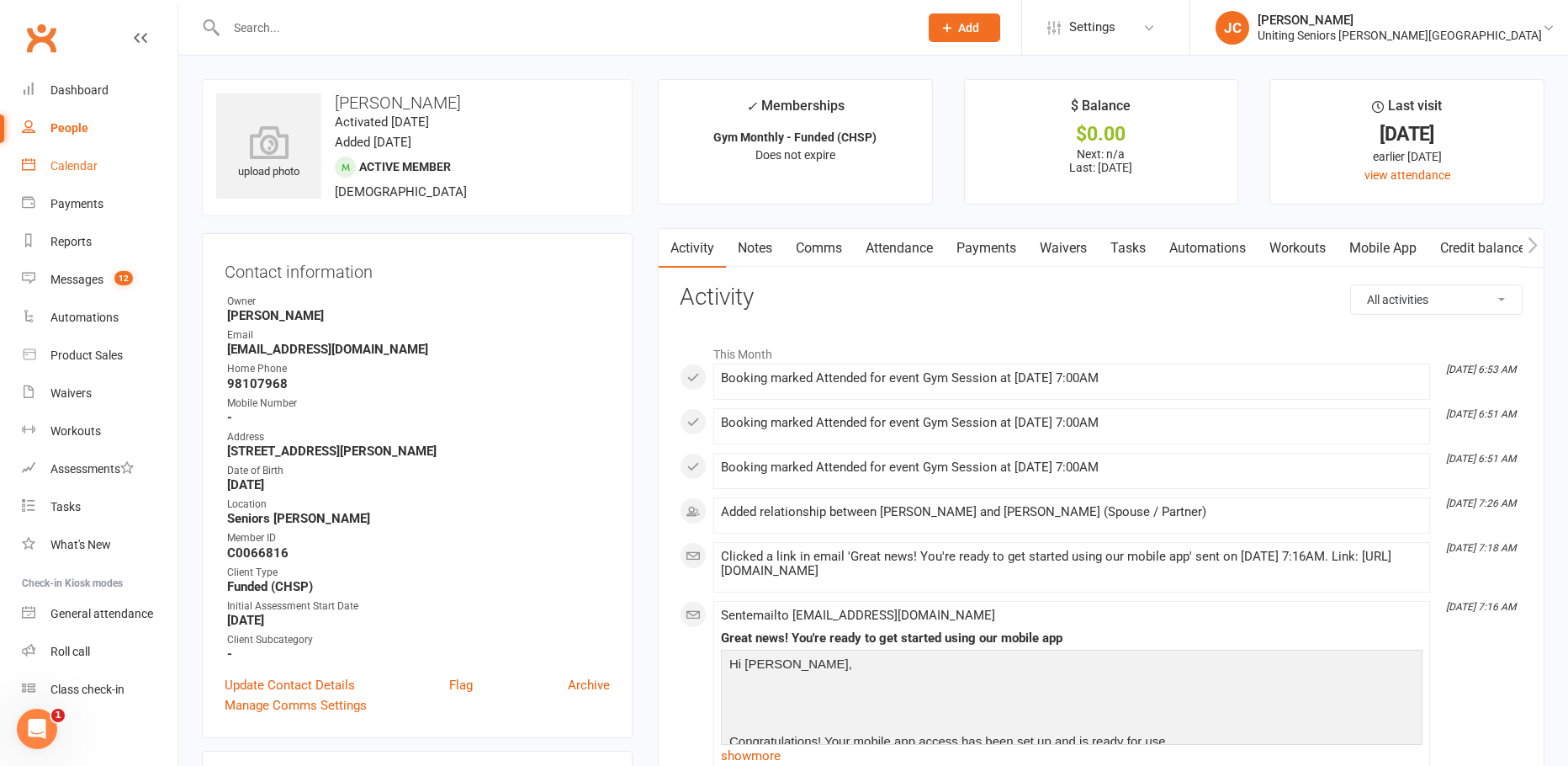
click at [71, 168] on div "Calendar" at bounding box center [74, 166] width 47 height 14
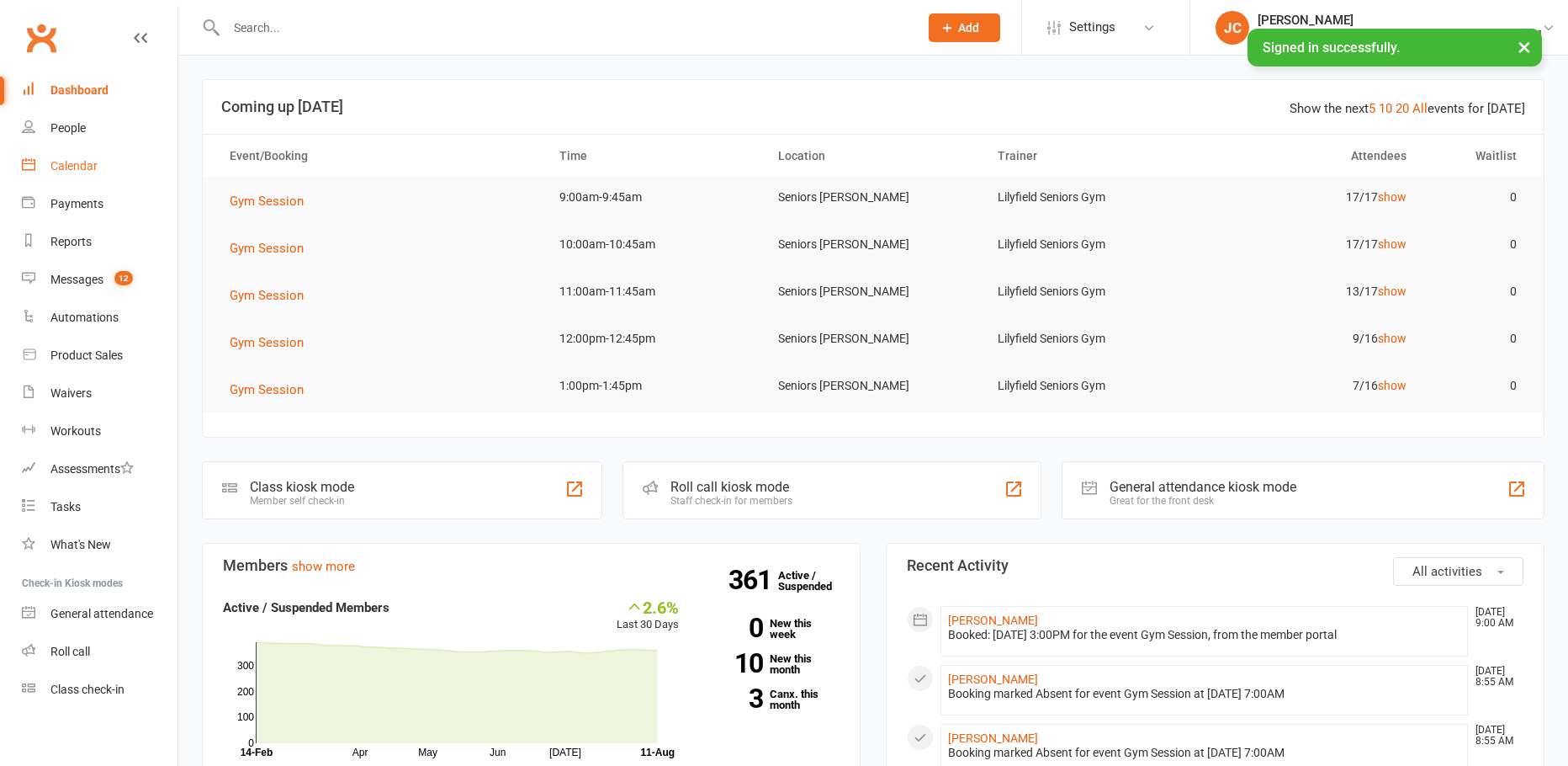
click at [75, 166] on div "Calendar" at bounding box center [74, 166] width 47 height 14
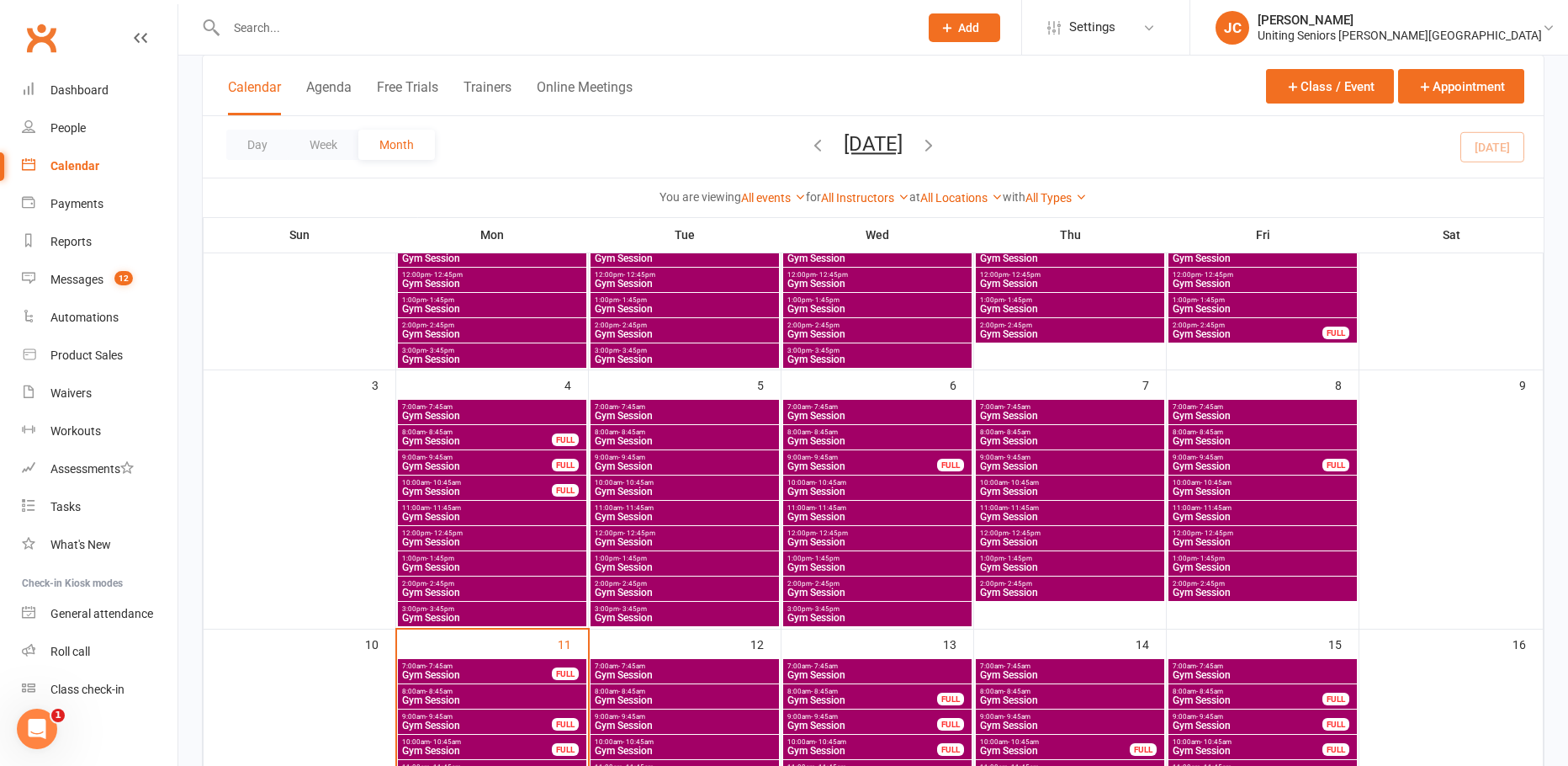
scroll to position [253, 0]
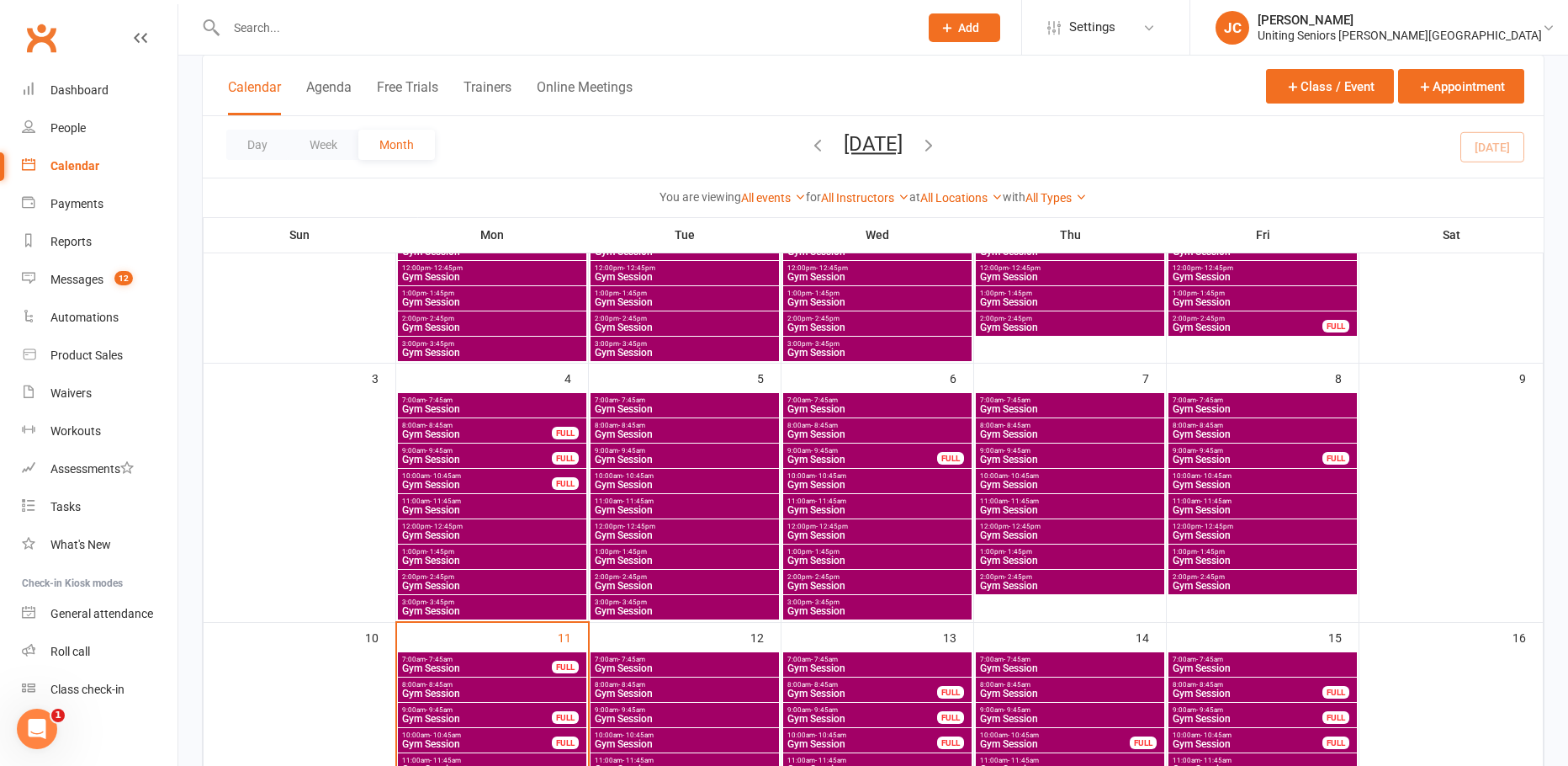
click at [1207, 581] on span "Gym Session" at bounding box center [1262, 586] width 182 height 10
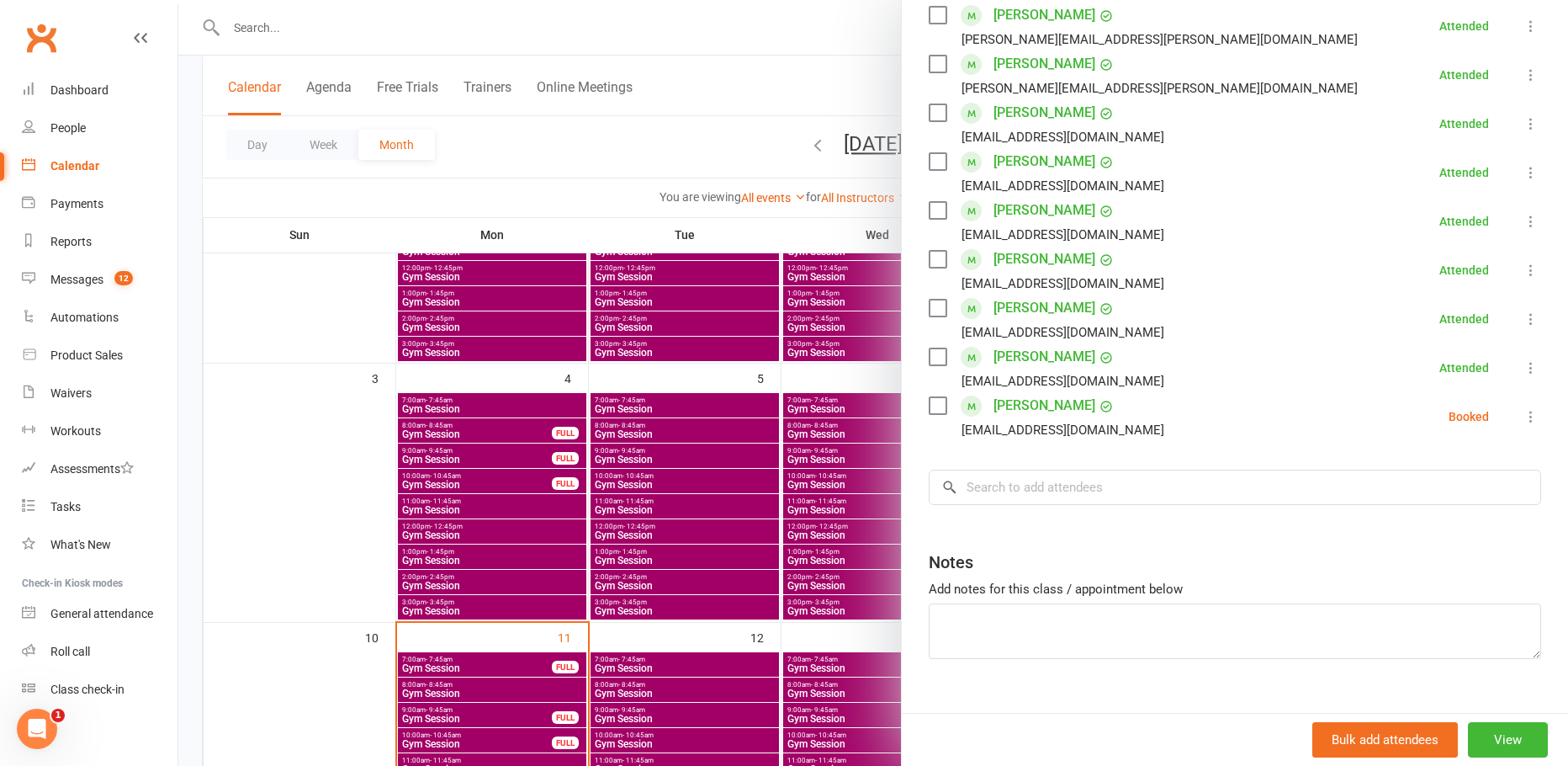
scroll to position [488, 0]
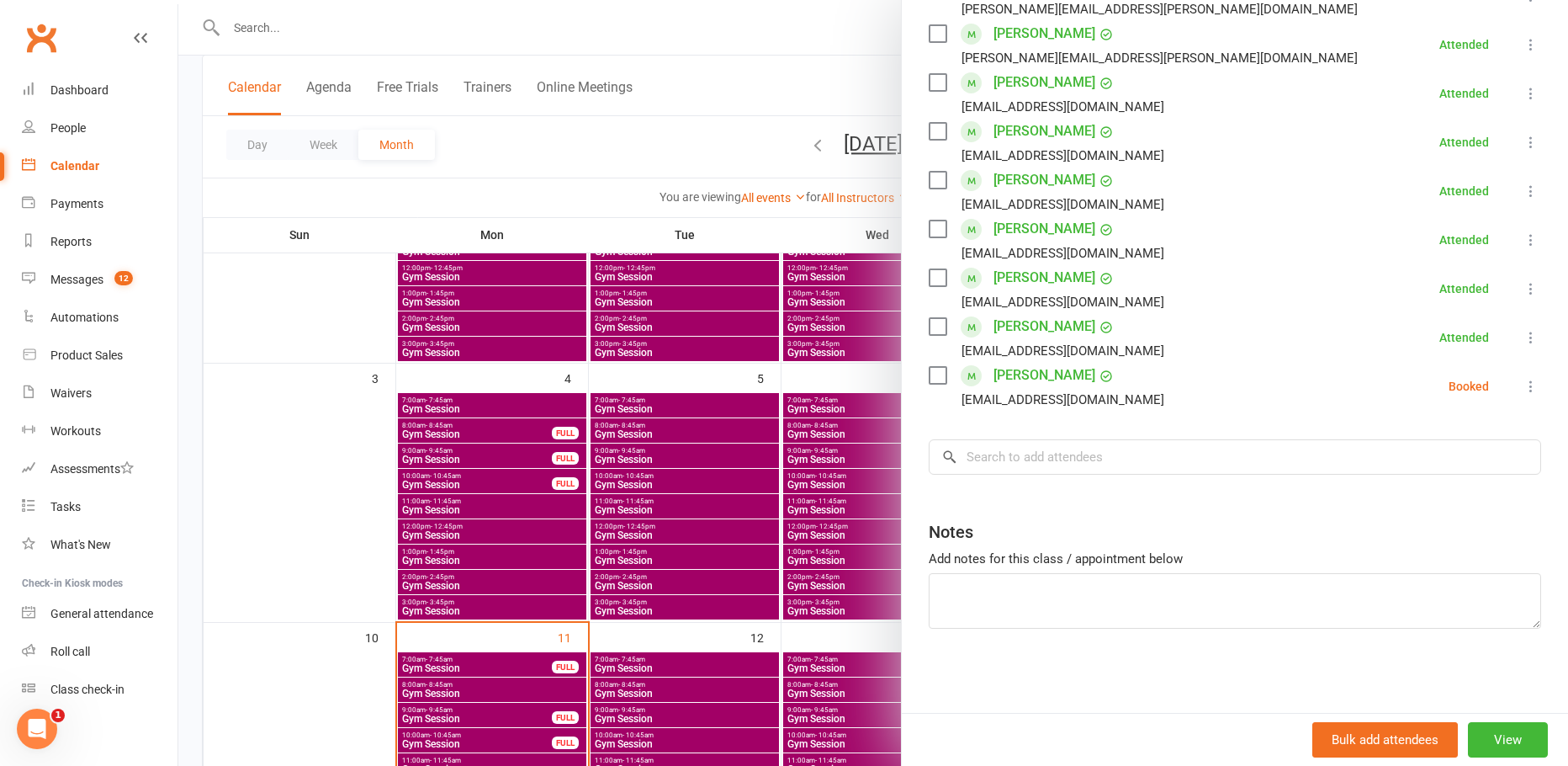
click at [690, 150] on div at bounding box center [873, 383] width 1390 height 766
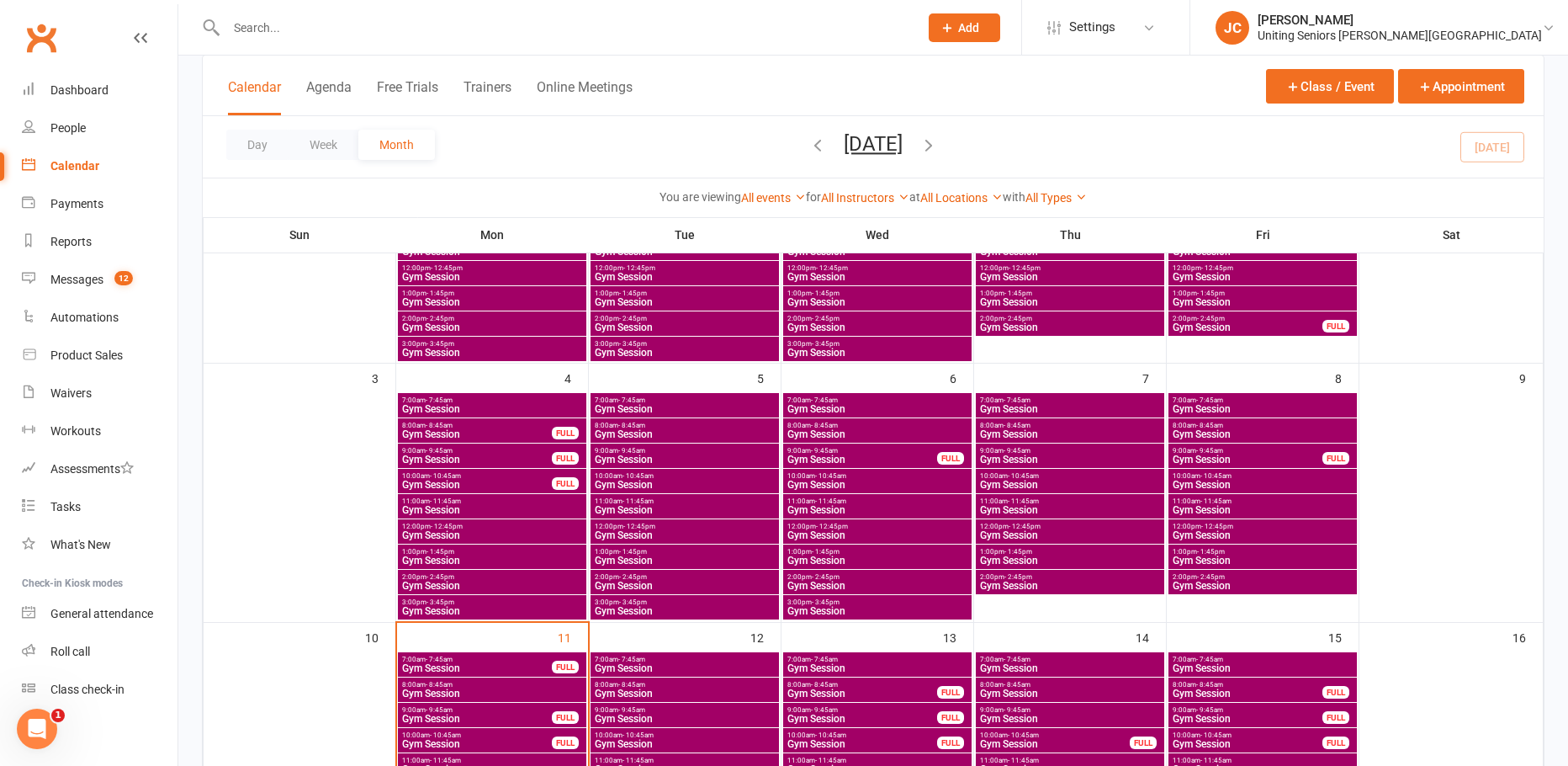
click at [1268, 552] on span "1:00pm - 1:45pm" at bounding box center [1262, 552] width 182 height 8
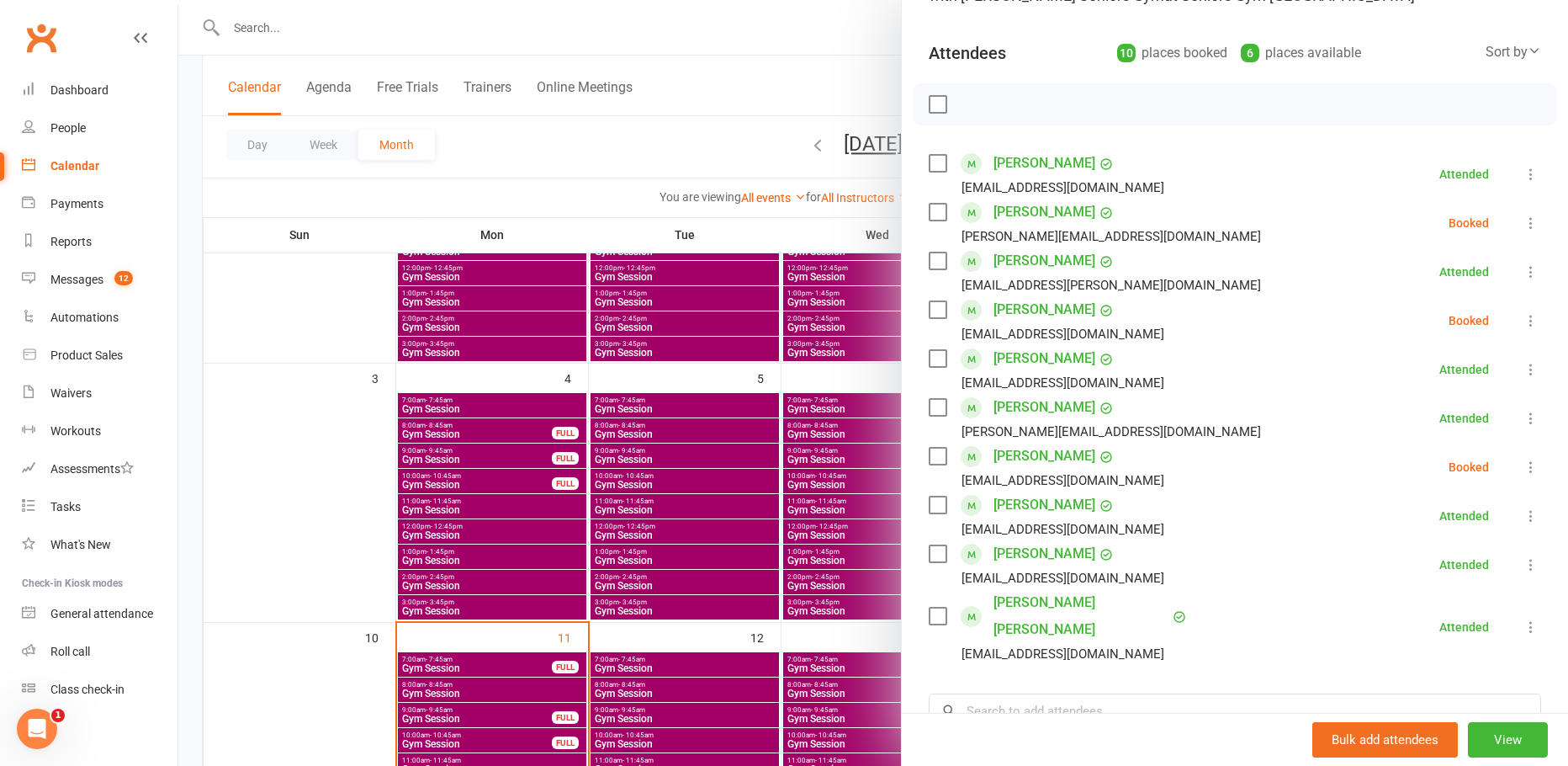
scroll to position [168, 0]
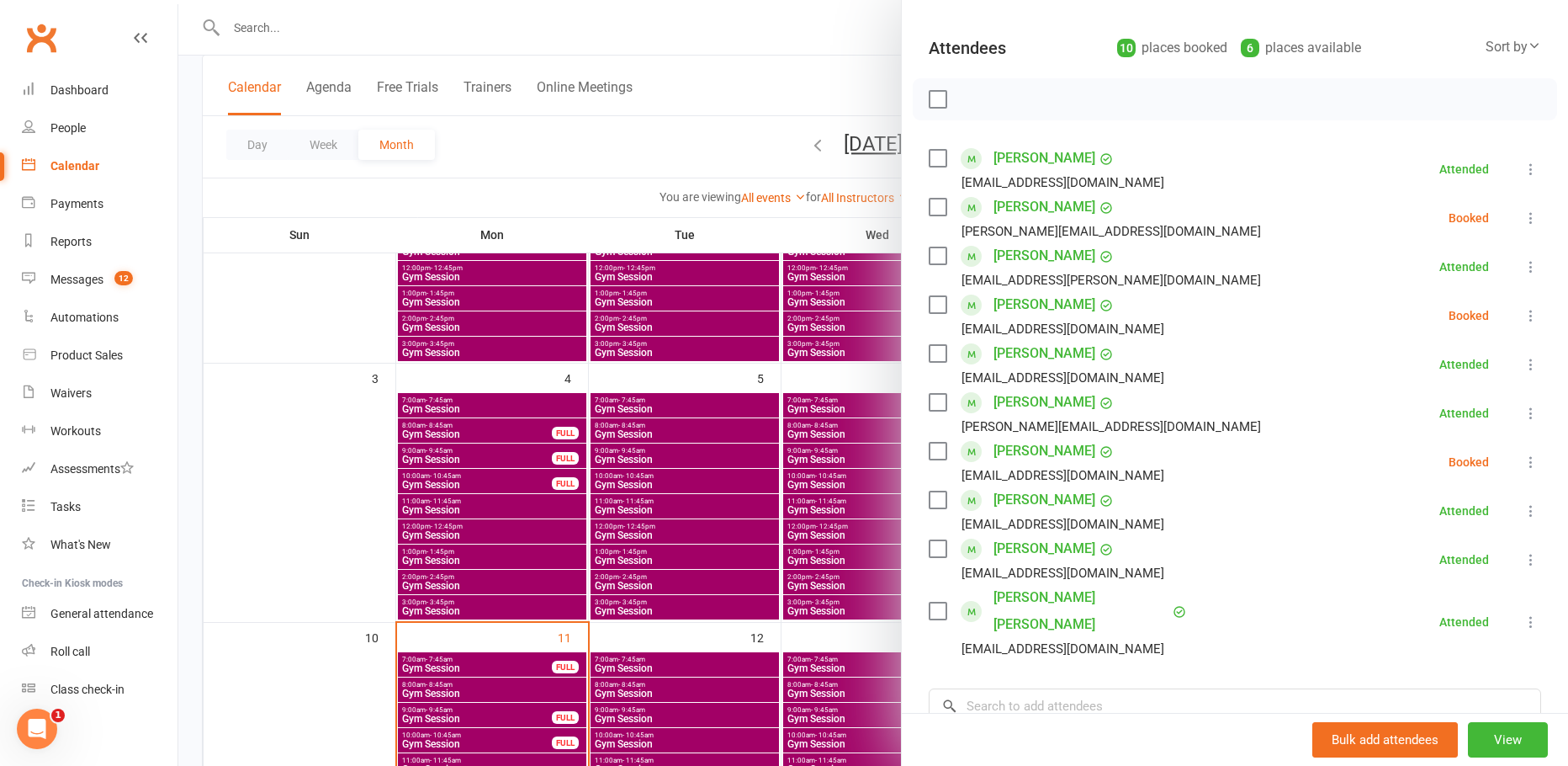
click at [808, 99] on div at bounding box center [873, 383] width 1390 height 766
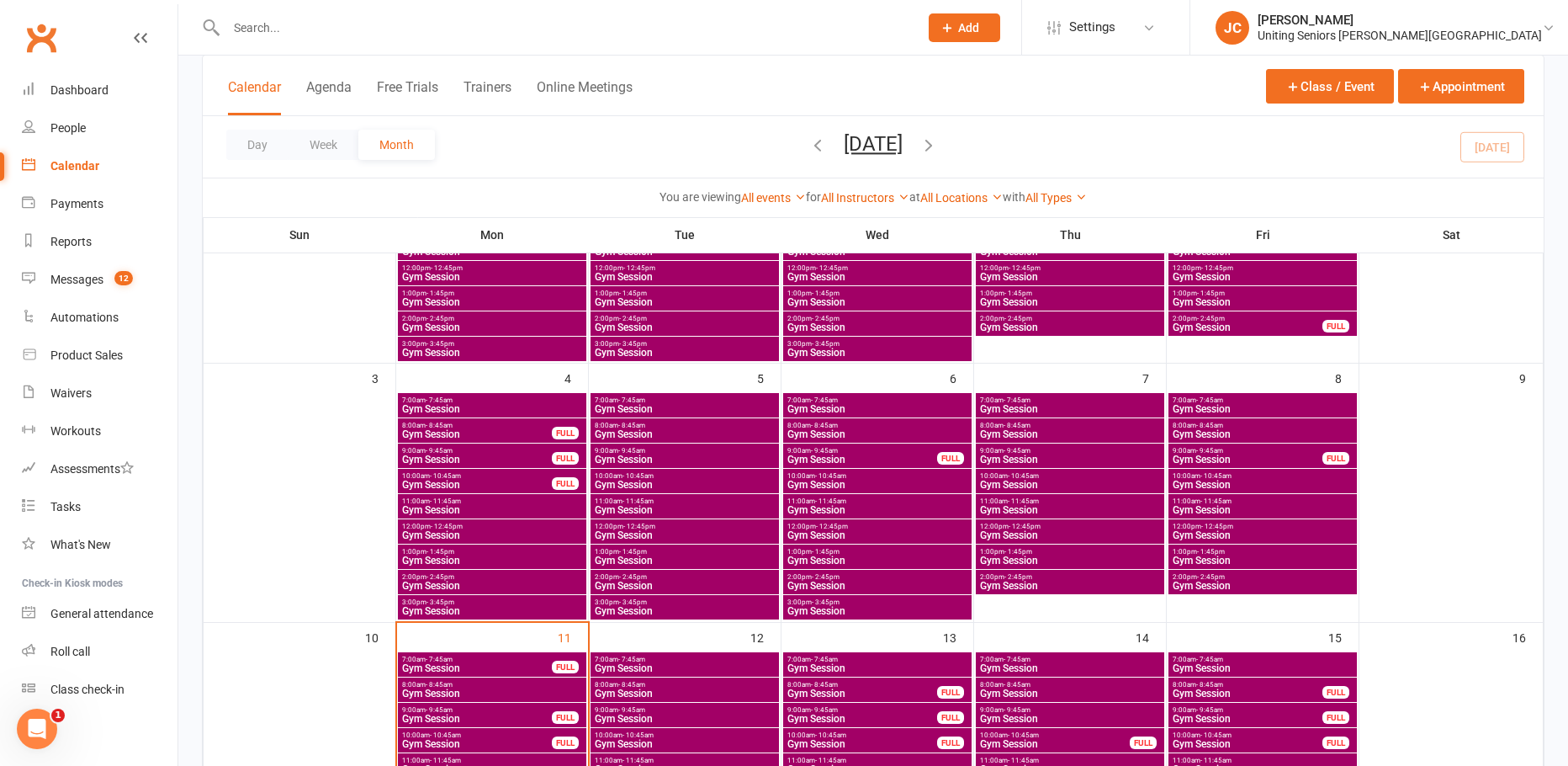
click at [1262, 531] on span "Gym Session" at bounding box center [1262, 536] width 182 height 10
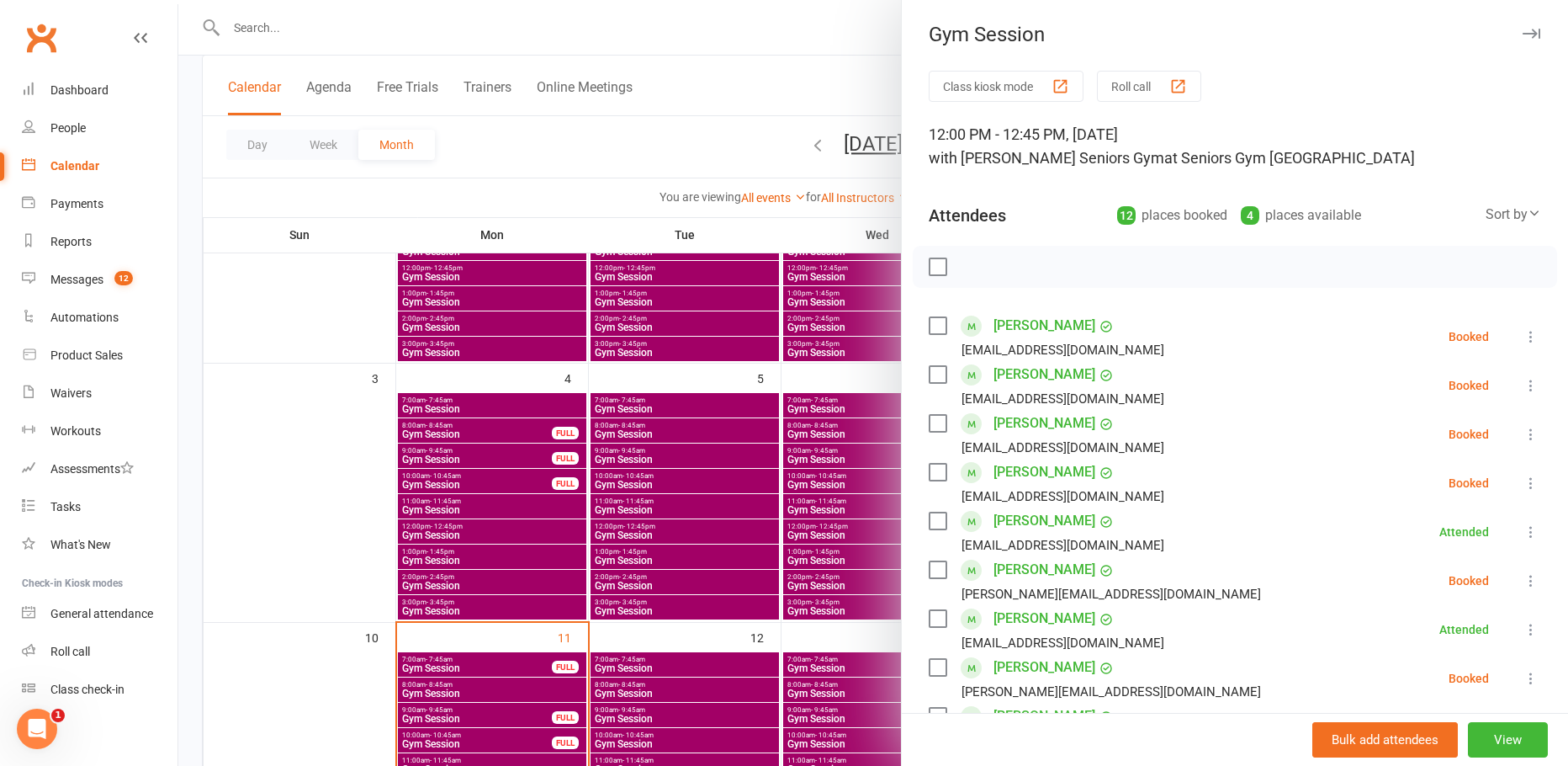
scroll to position [0, 0]
click at [721, 149] on div at bounding box center [873, 383] width 1390 height 766
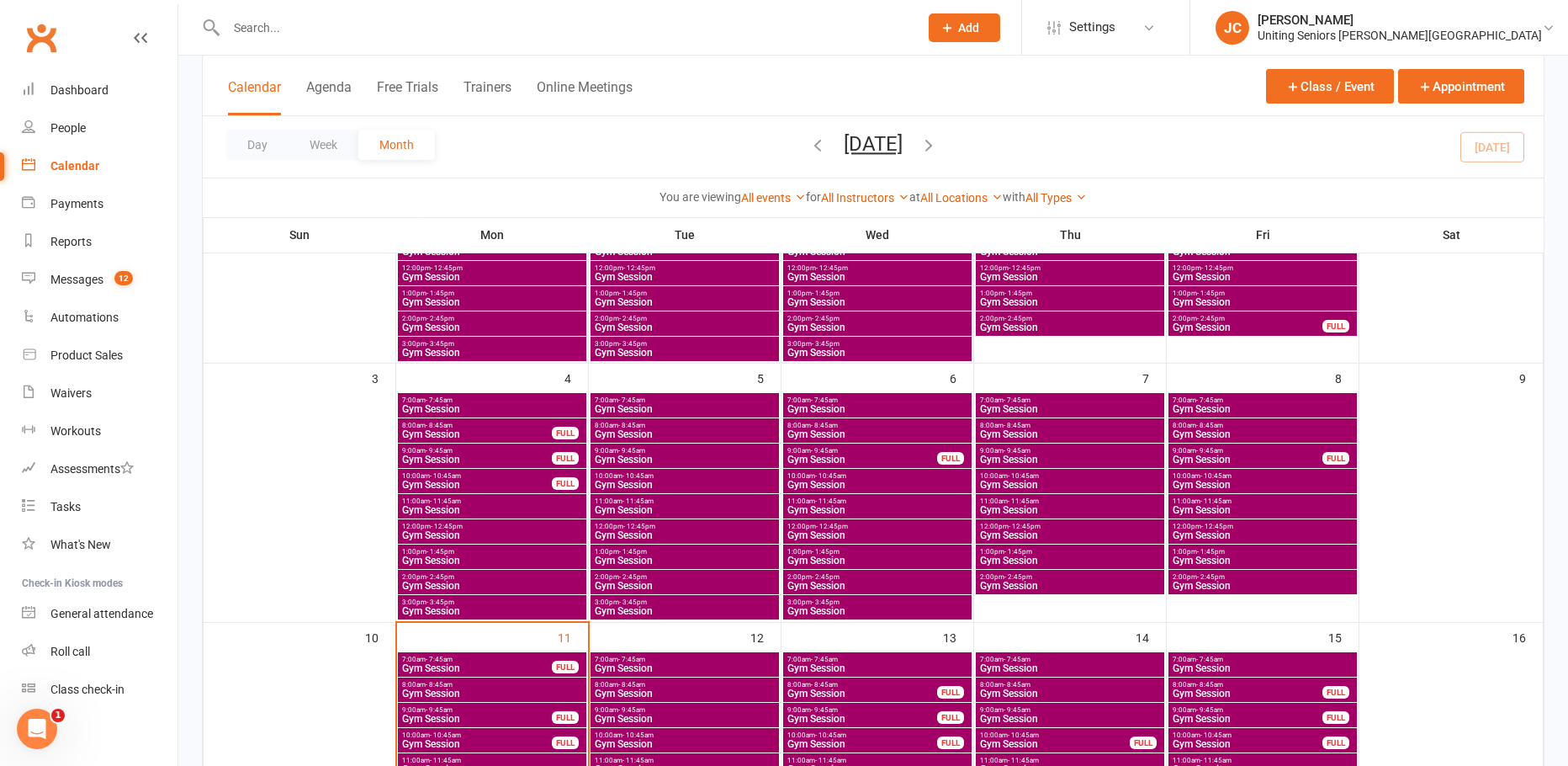
click at [1204, 506] on span "Gym Session" at bounding box center [1262, 510] width 182 height 10
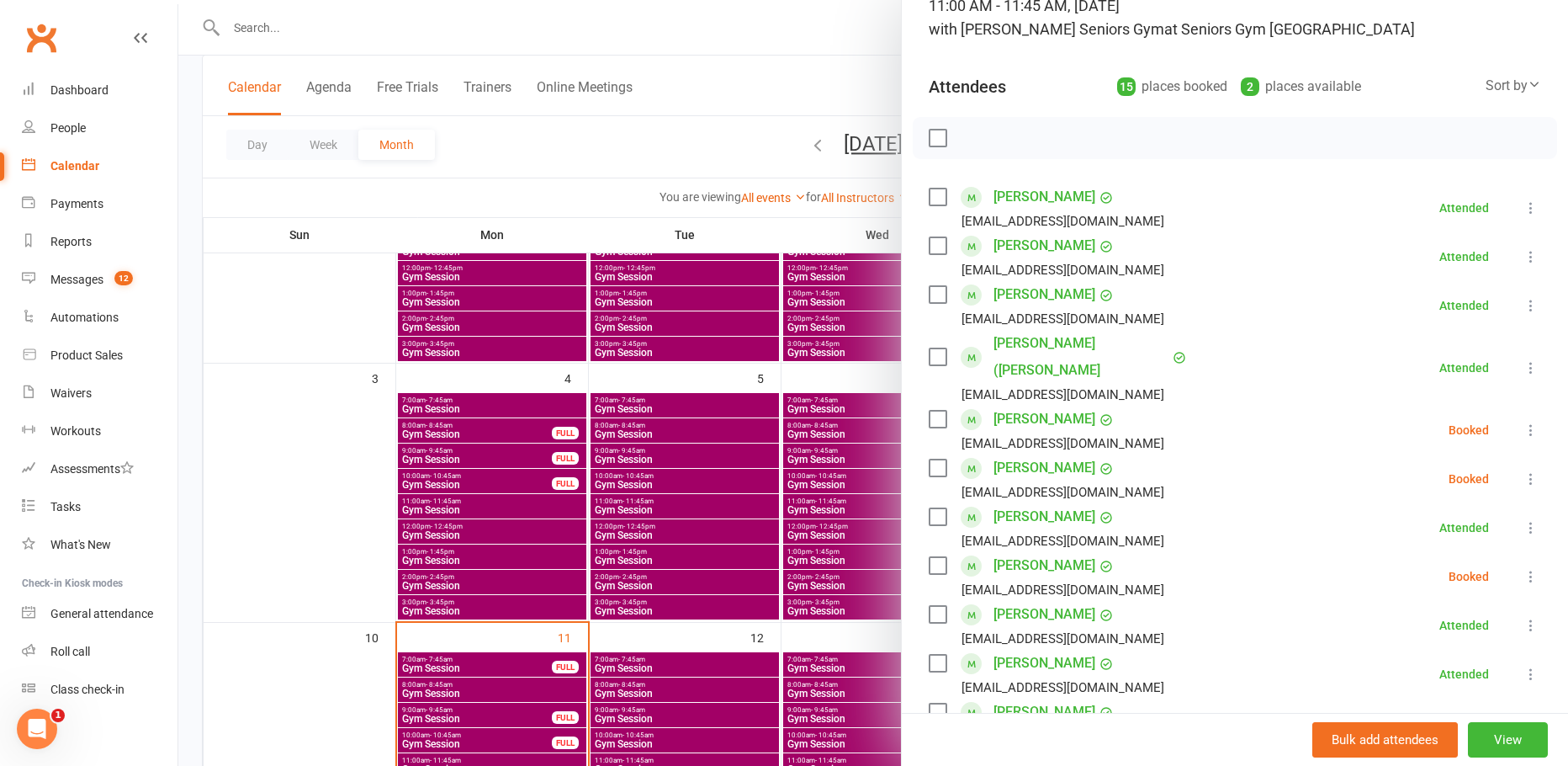
scroll to position [421, 0]
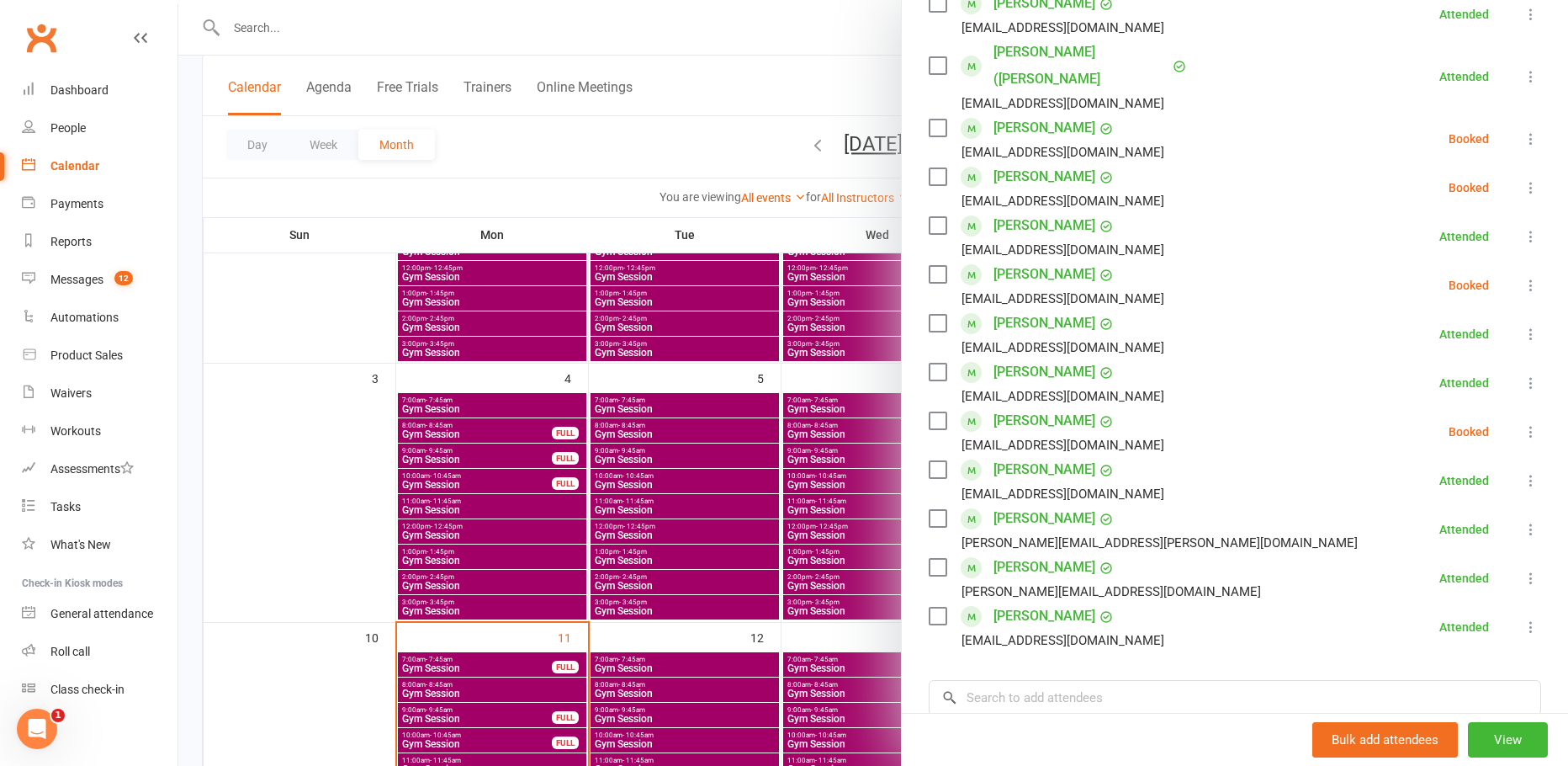
click at [1523, 423] on icon at bounding box center [1531, 432] width 17 height 17
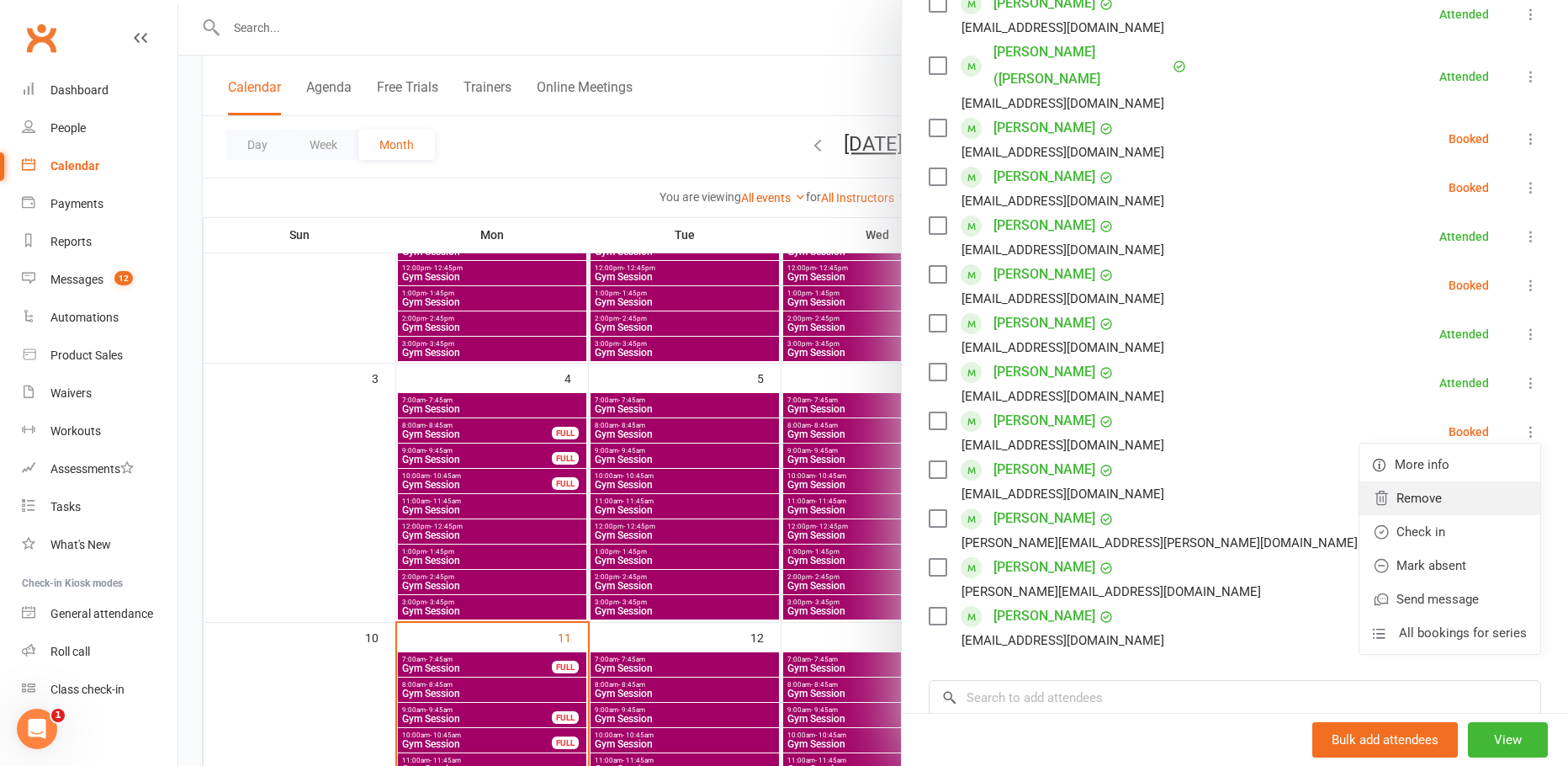
click at [1450, 482] on link "Remove" at bounding box center [1449, 498] width 181 height 33
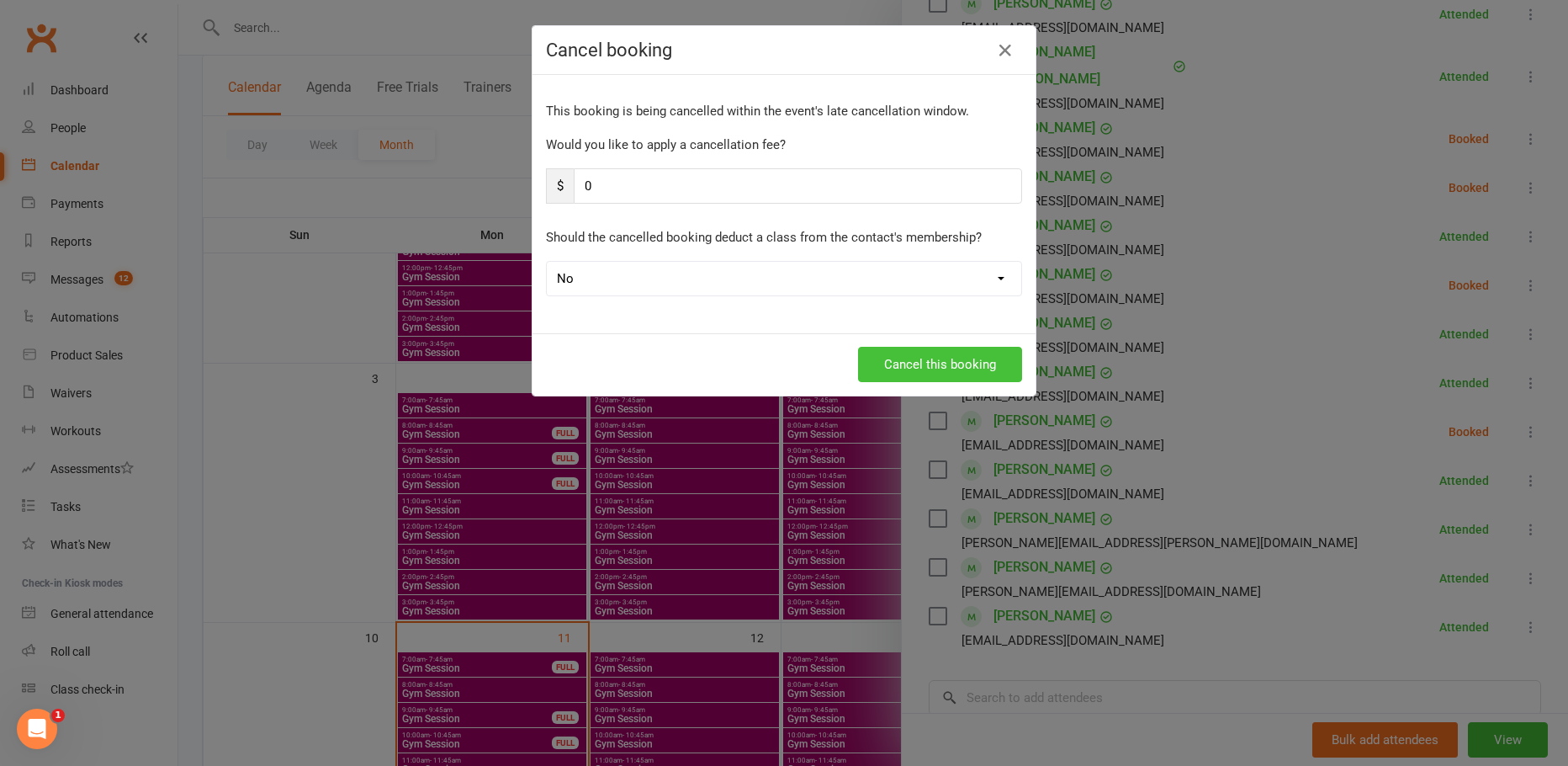
click at [910, 366] on button "Cancel this booking" at bounding box center [940, 364] width 164 height 35
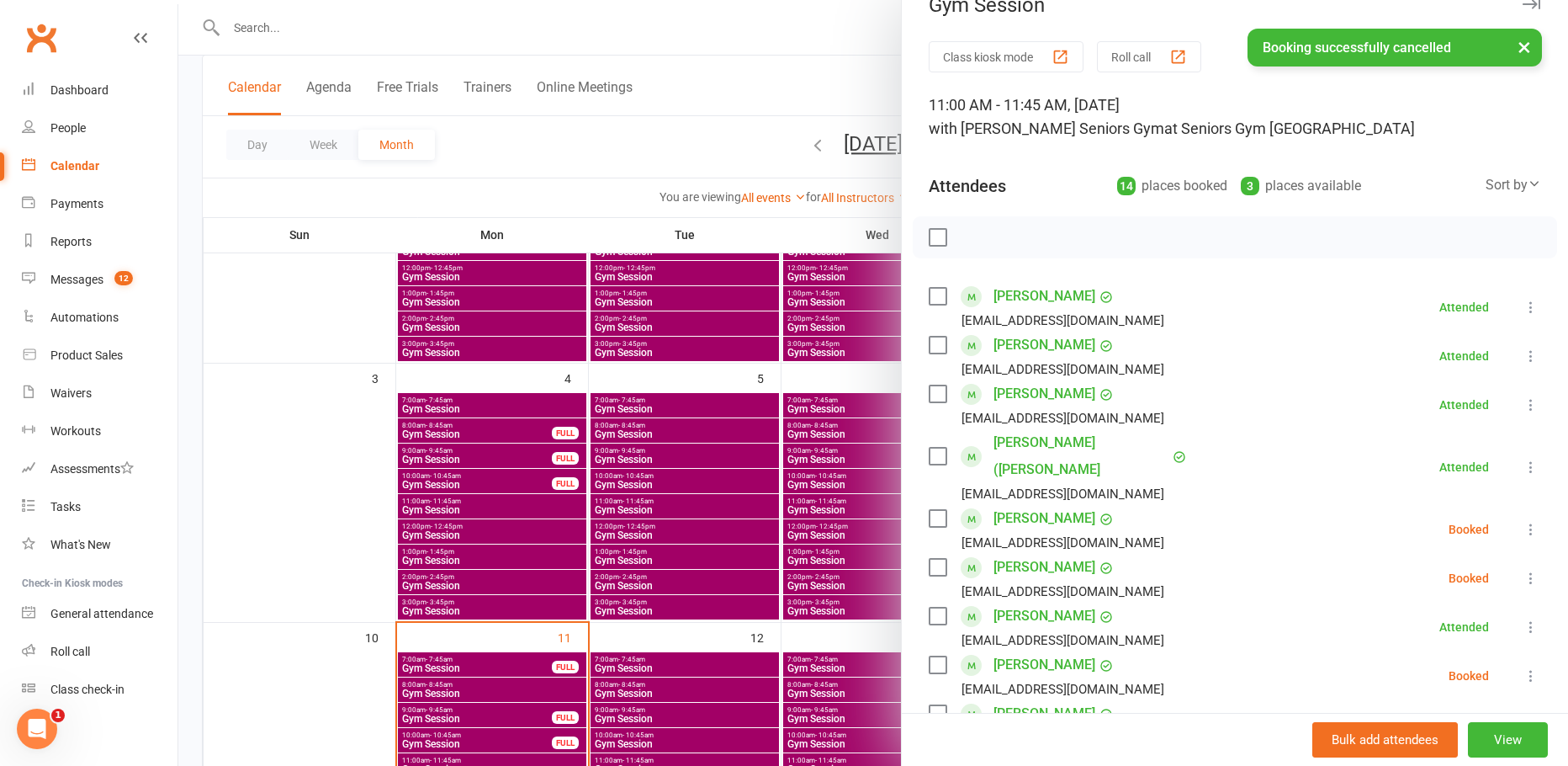
scroll to position [0, 0]
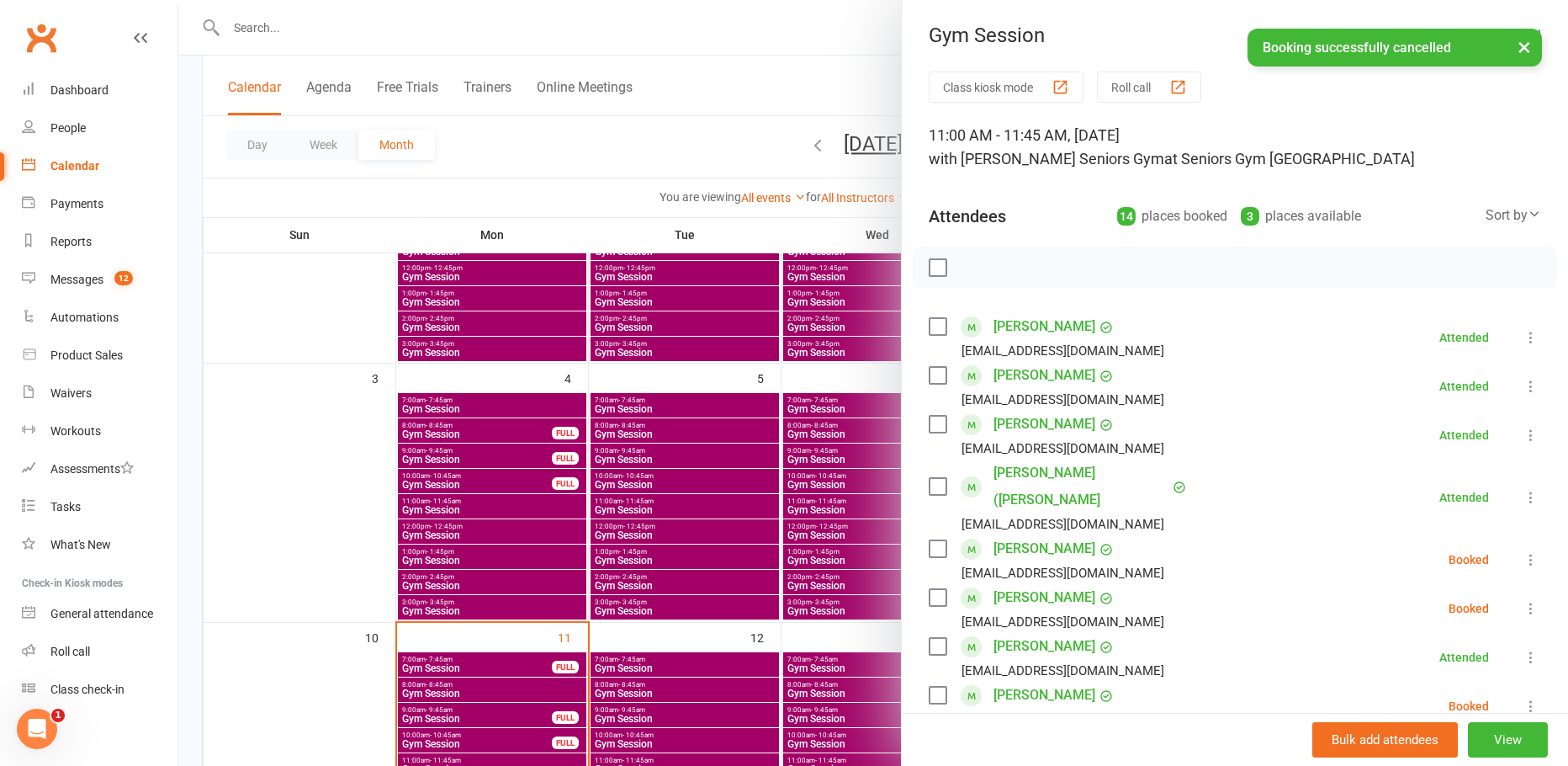
click at [818, 105] on div at bounding box center [873, 383] width 1390 height 766
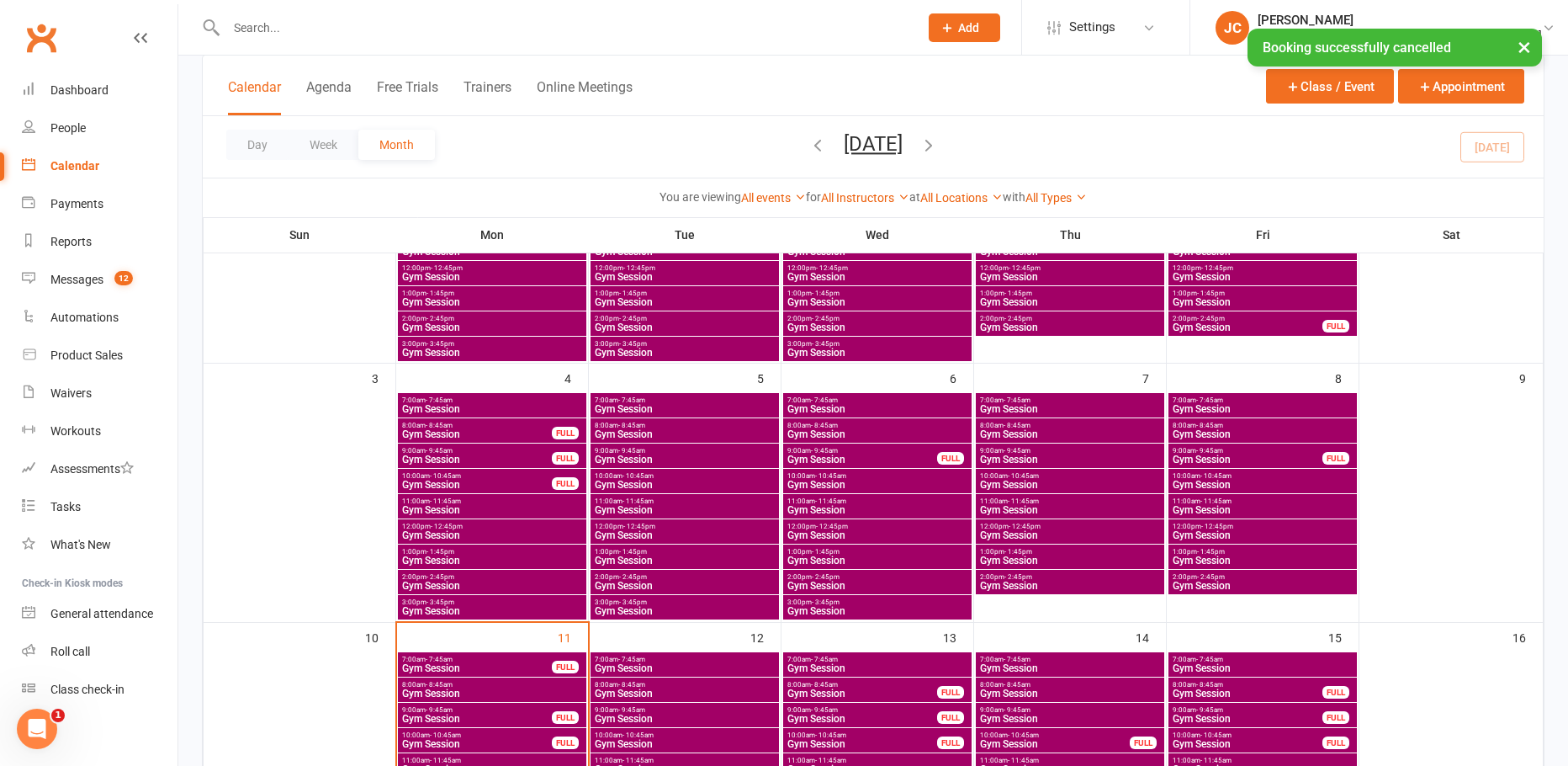
click at [1241, 486] on span "Gym Session" at bounding box center [1262, 485] width 182 height 10
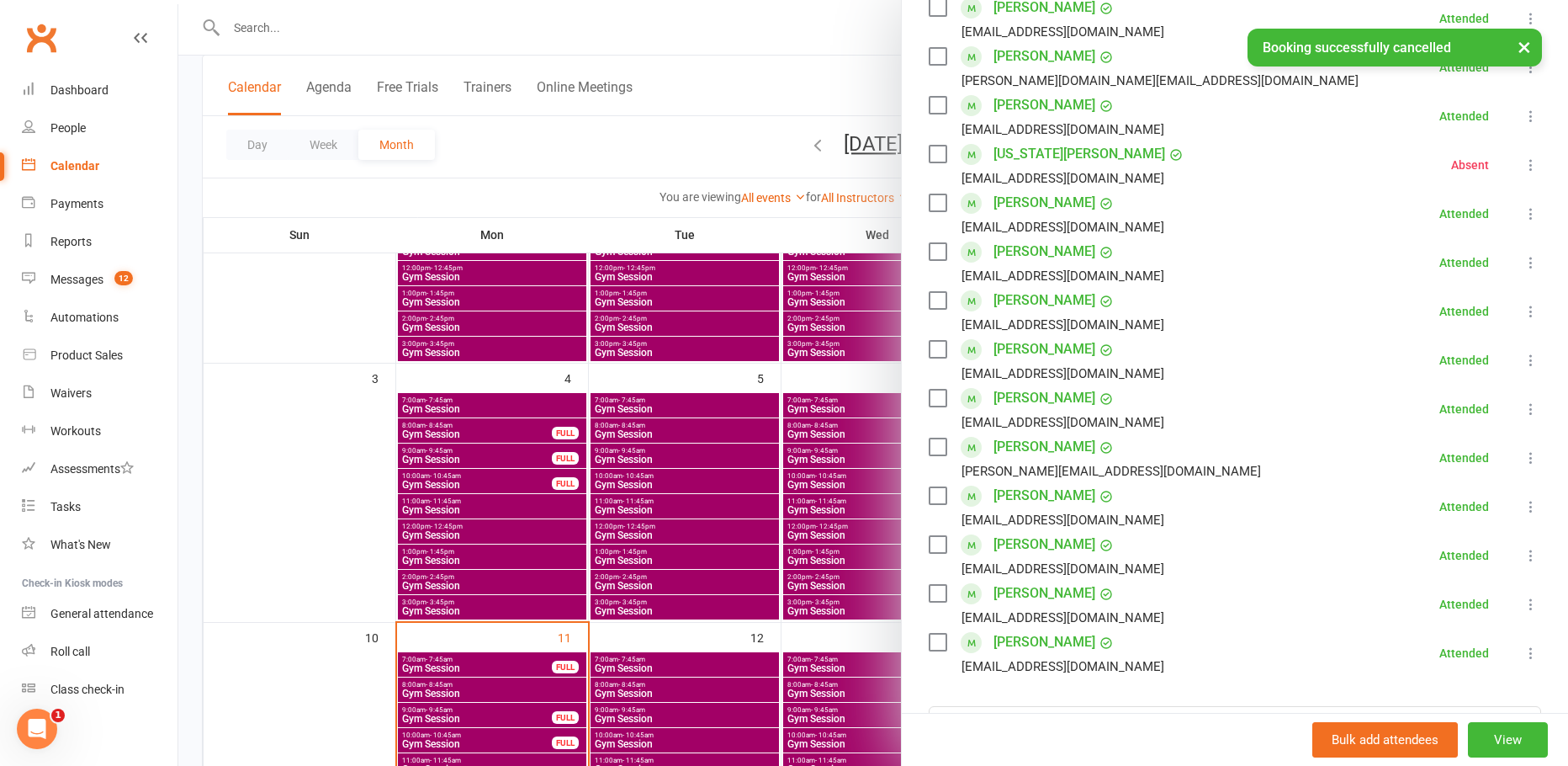
scroll to position [589, 0]
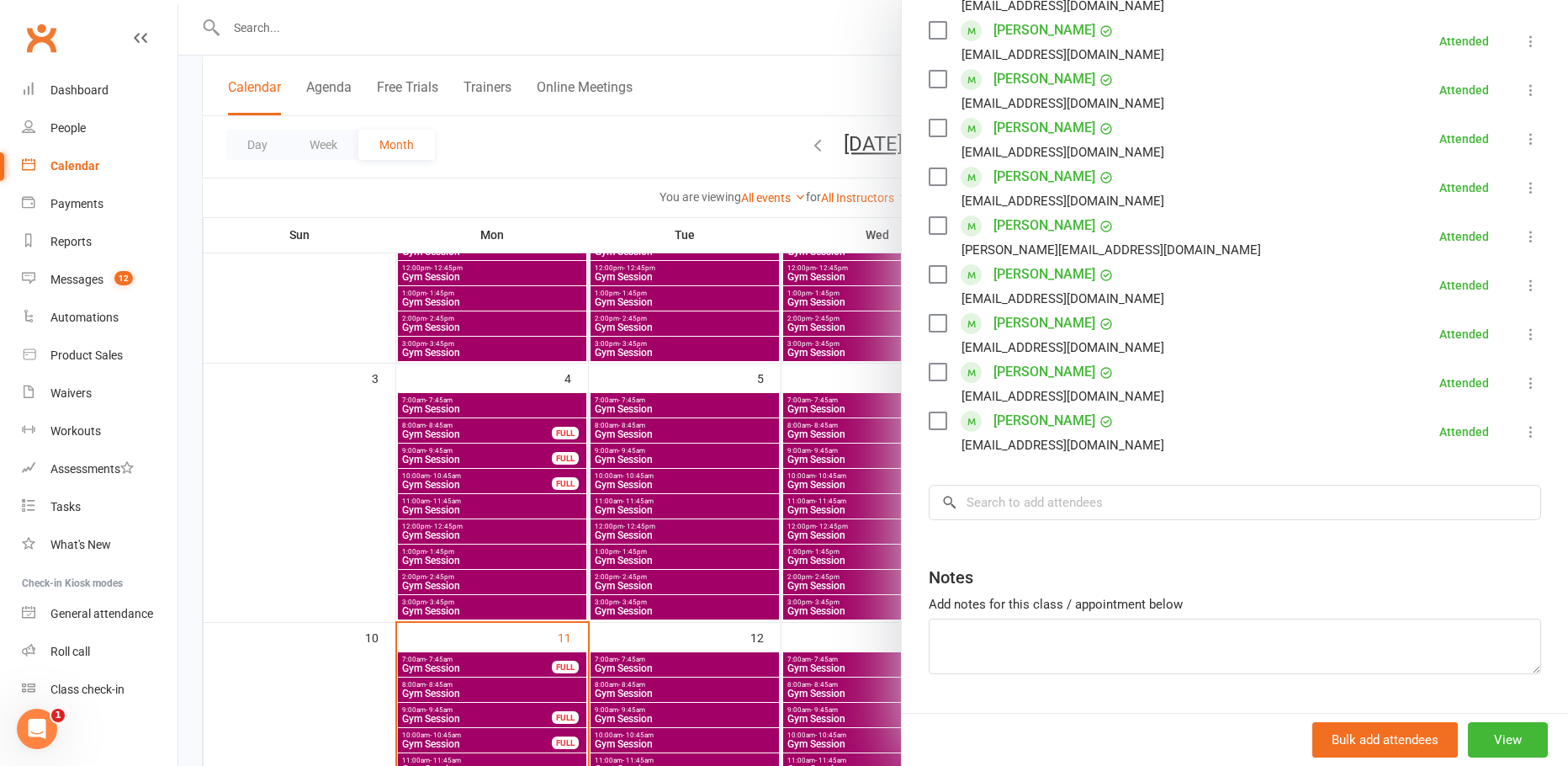
click at [644, 87] on div at bounding box center [873, 383] width 1390 height 766
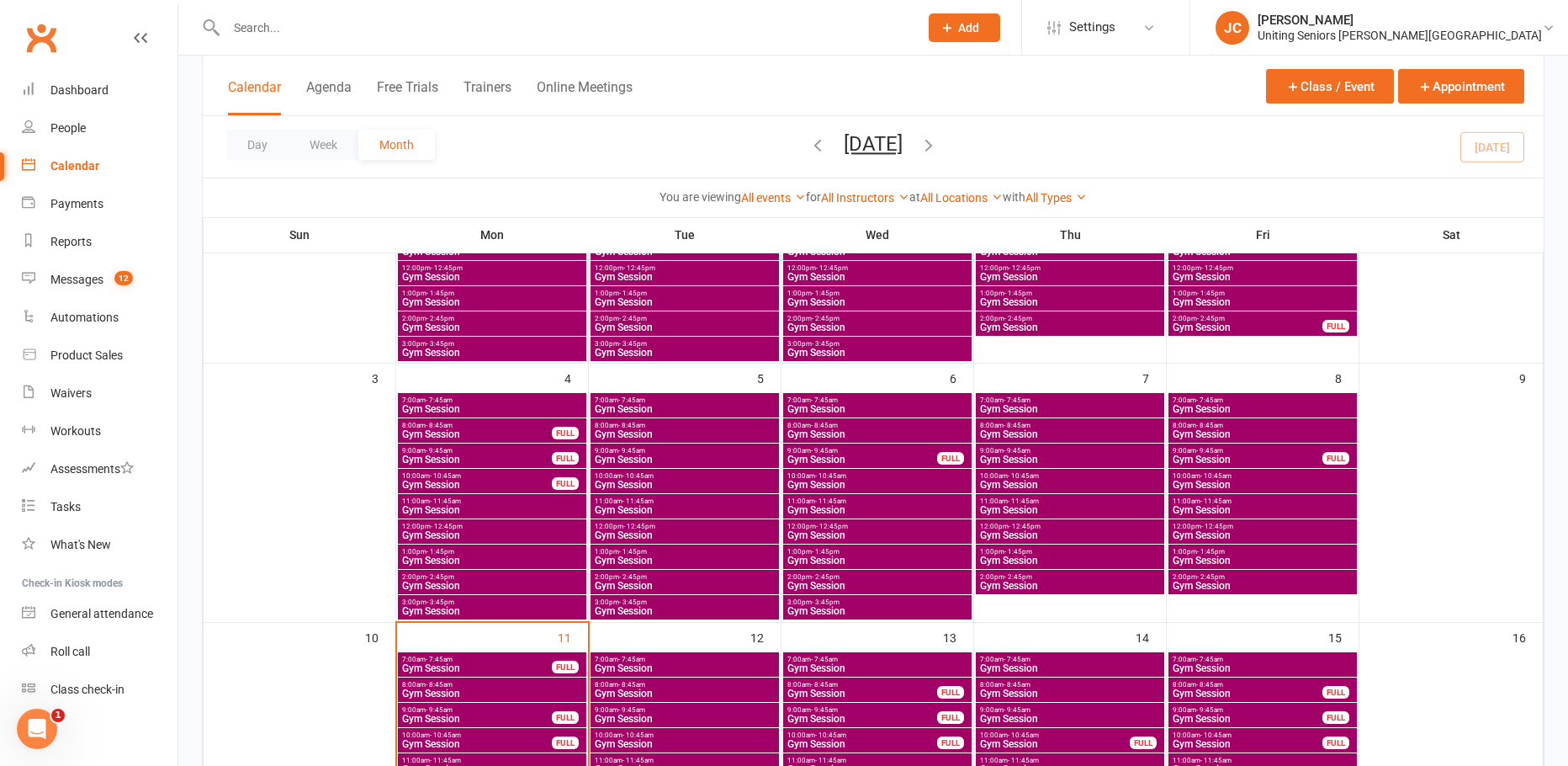
click at [1216, 452] on span "- 9:45am" at bounding box center [1209, 451] width 27 height 8
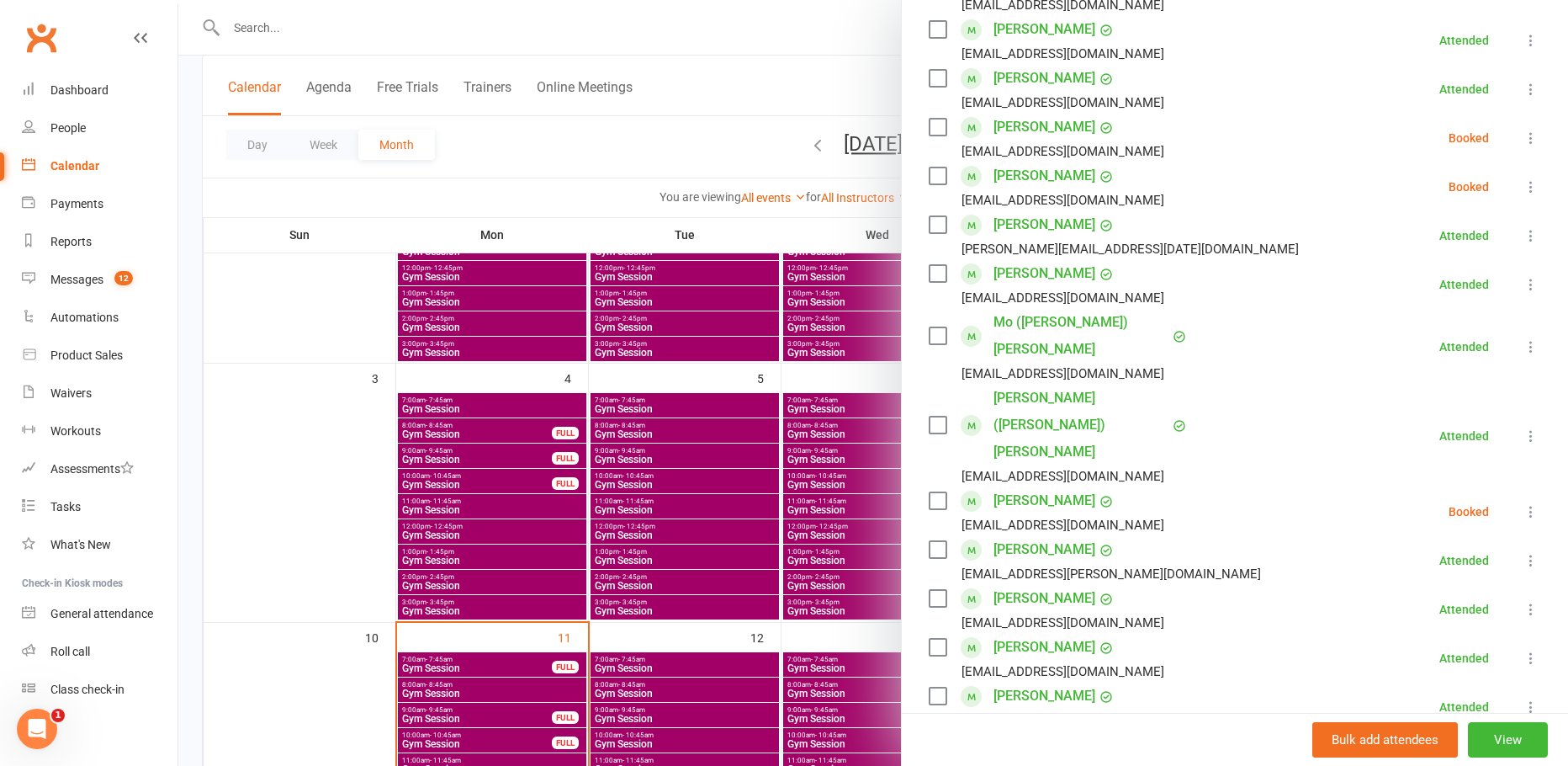
scroll to position [253, 0]
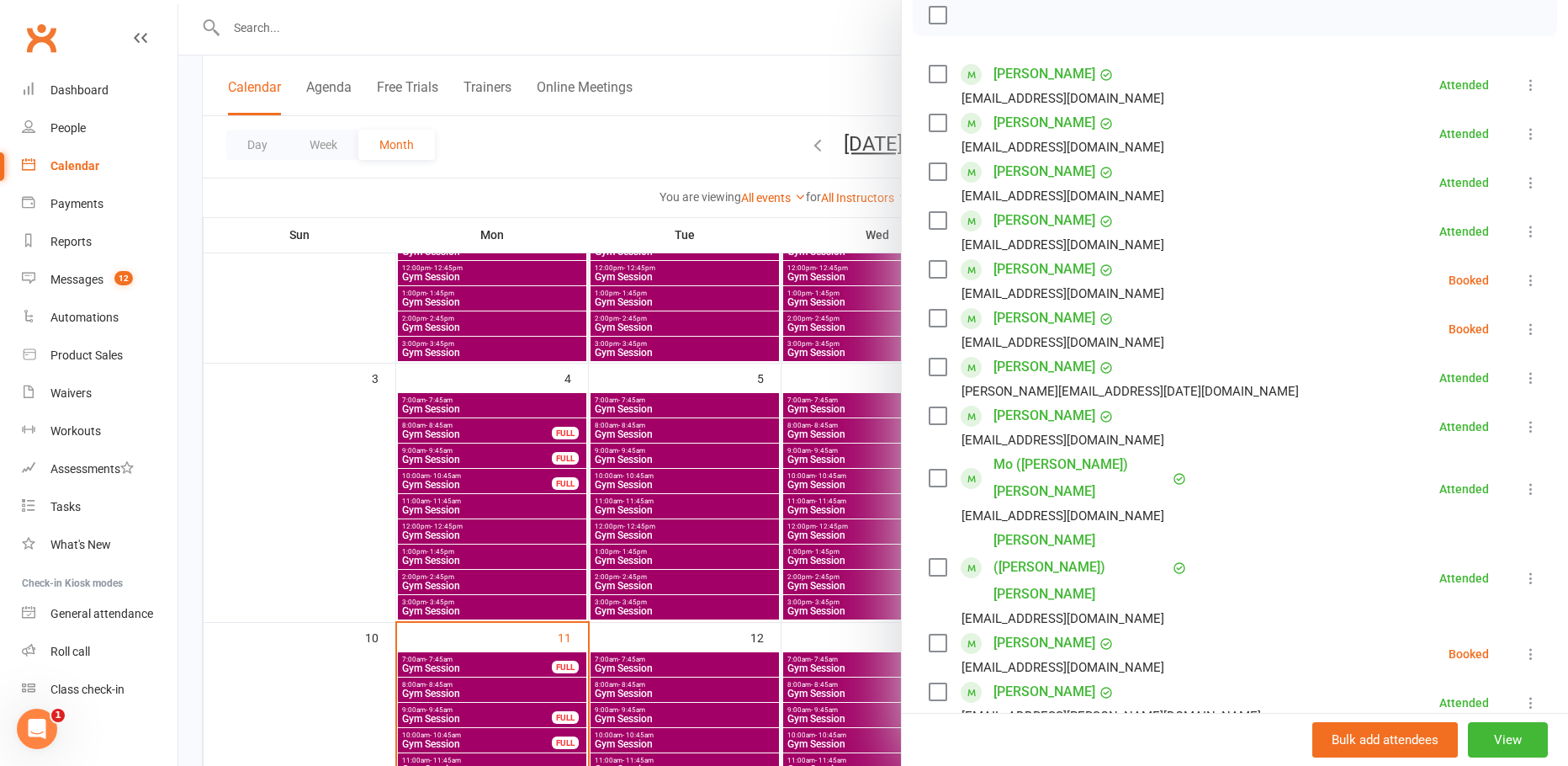
click at [707, 58] on div at bounding box center [873, 383] width 1390 height 766
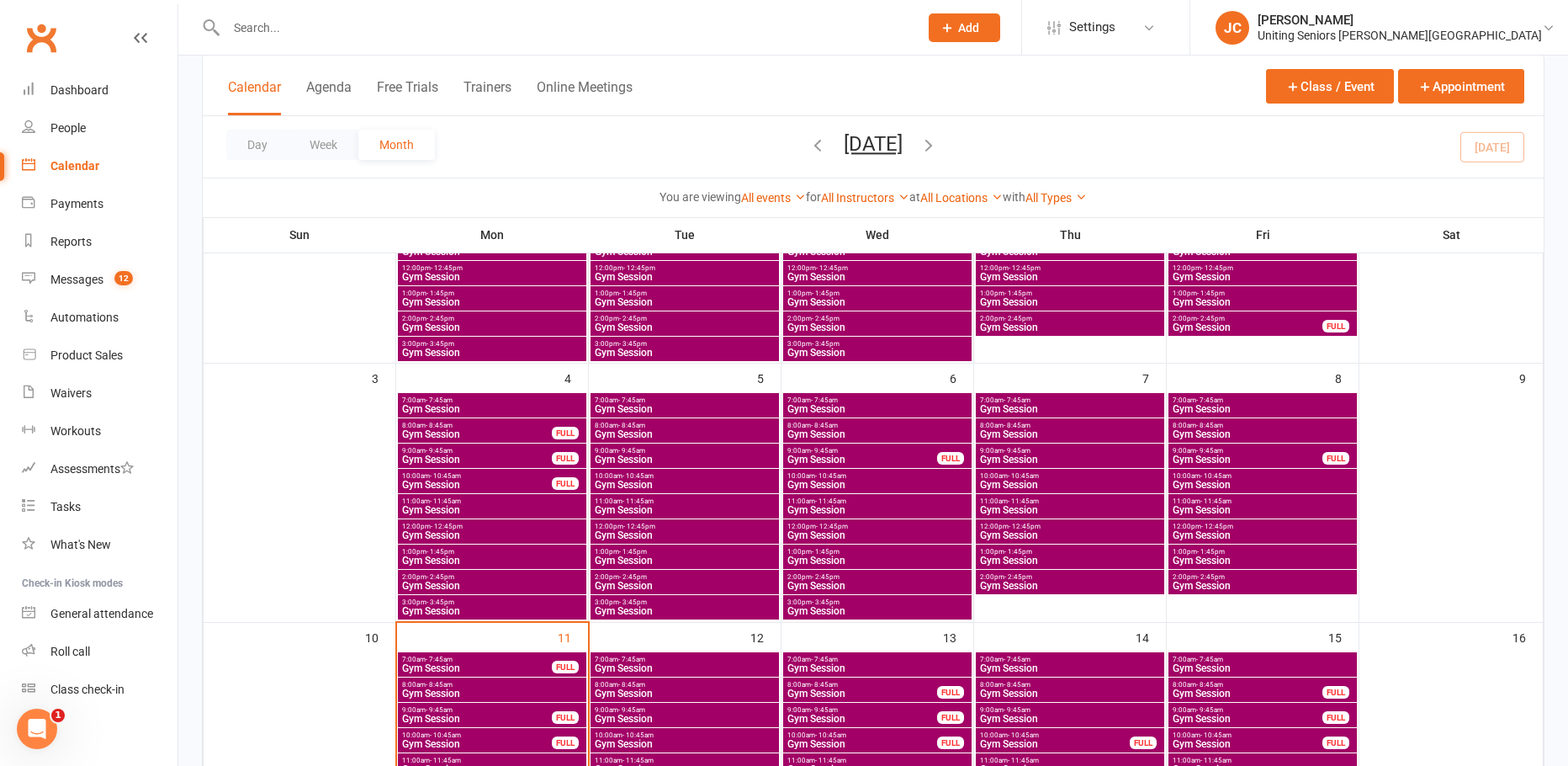
click at [1227, 429] on span "Gym Session" at bounding box center [1262, 434] width 182 height 10
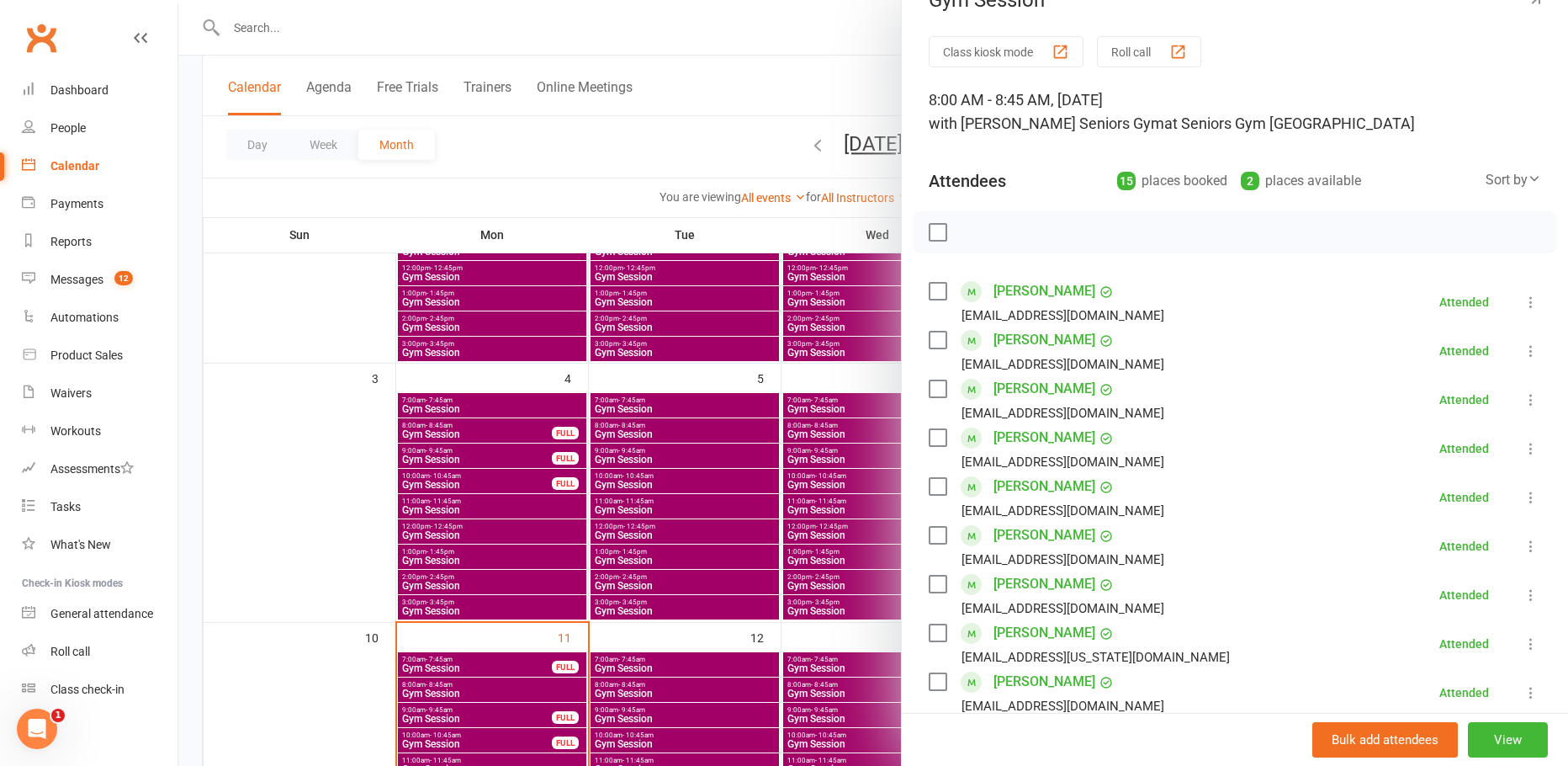
scroll to position [0, 0]
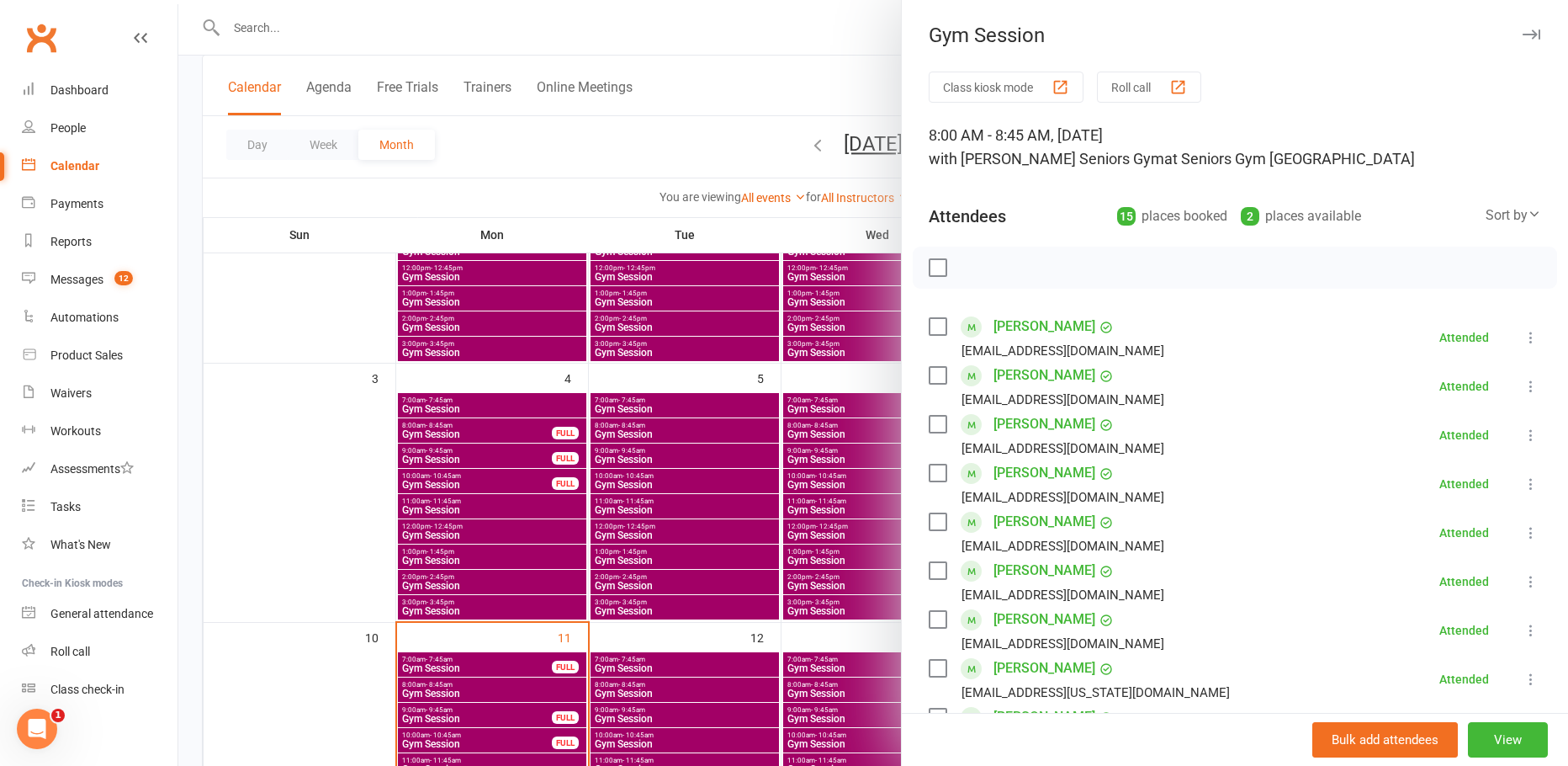
click at [733, 13] on div at bounding box center [873, 383] width 1390 height 766
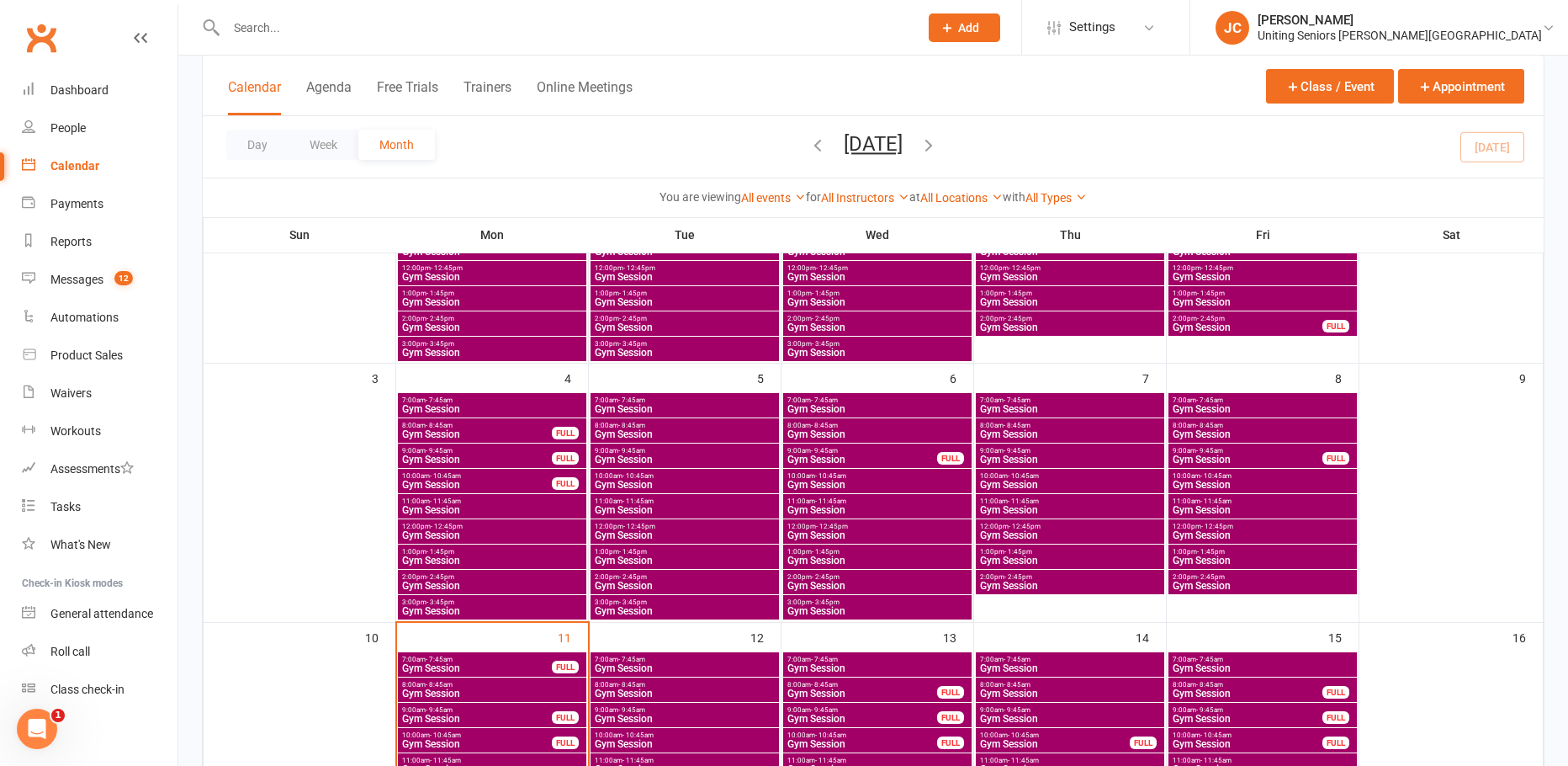
click at [1271, 414] on div "7:00am - 7:45am Gym Session" at bounding box center [1262, 405] width 188 height 24
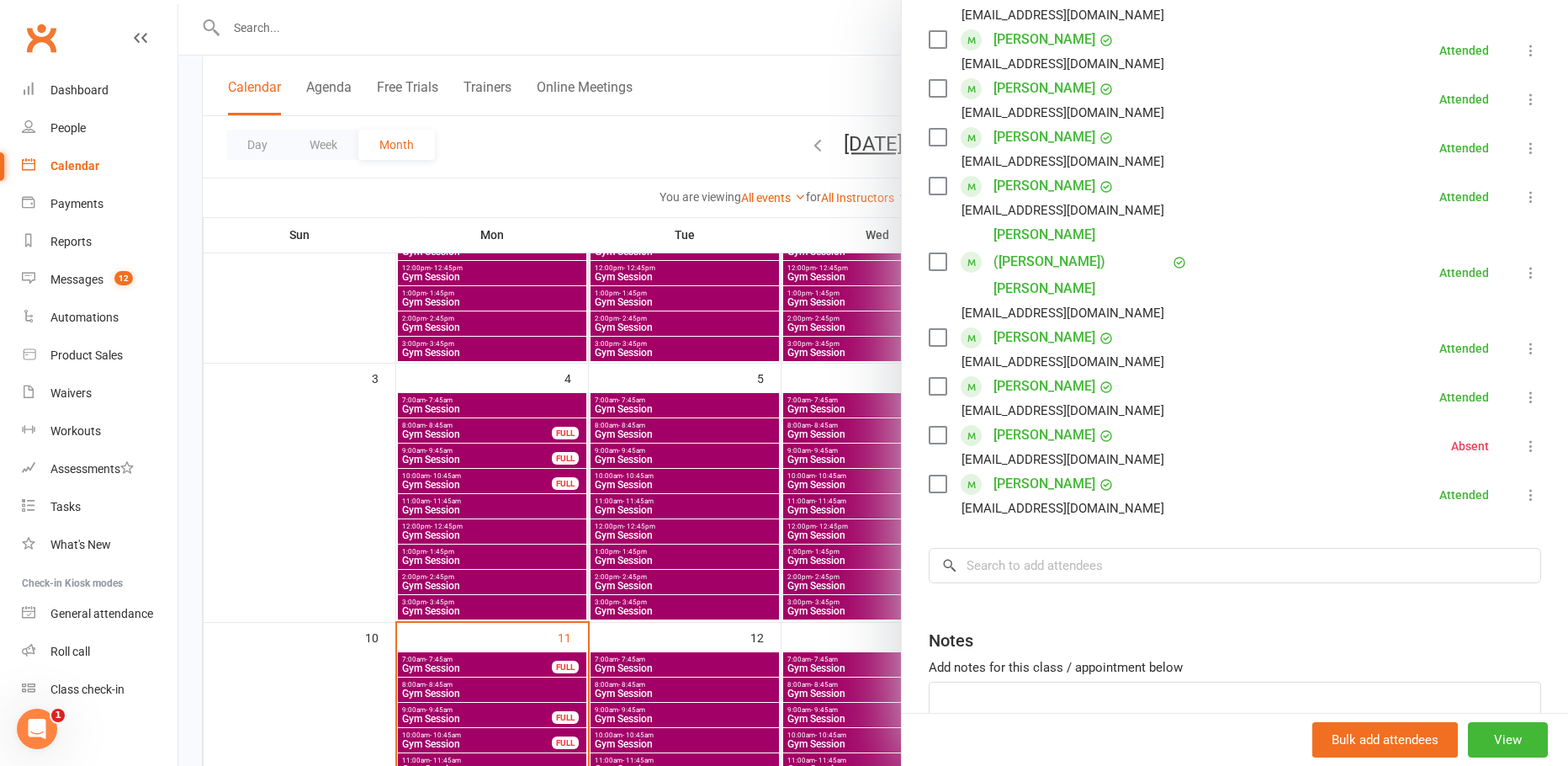
scroll to position [586, 0]
click at [786, 117] on div at bounding box center [873, 383] width 1390 height 766
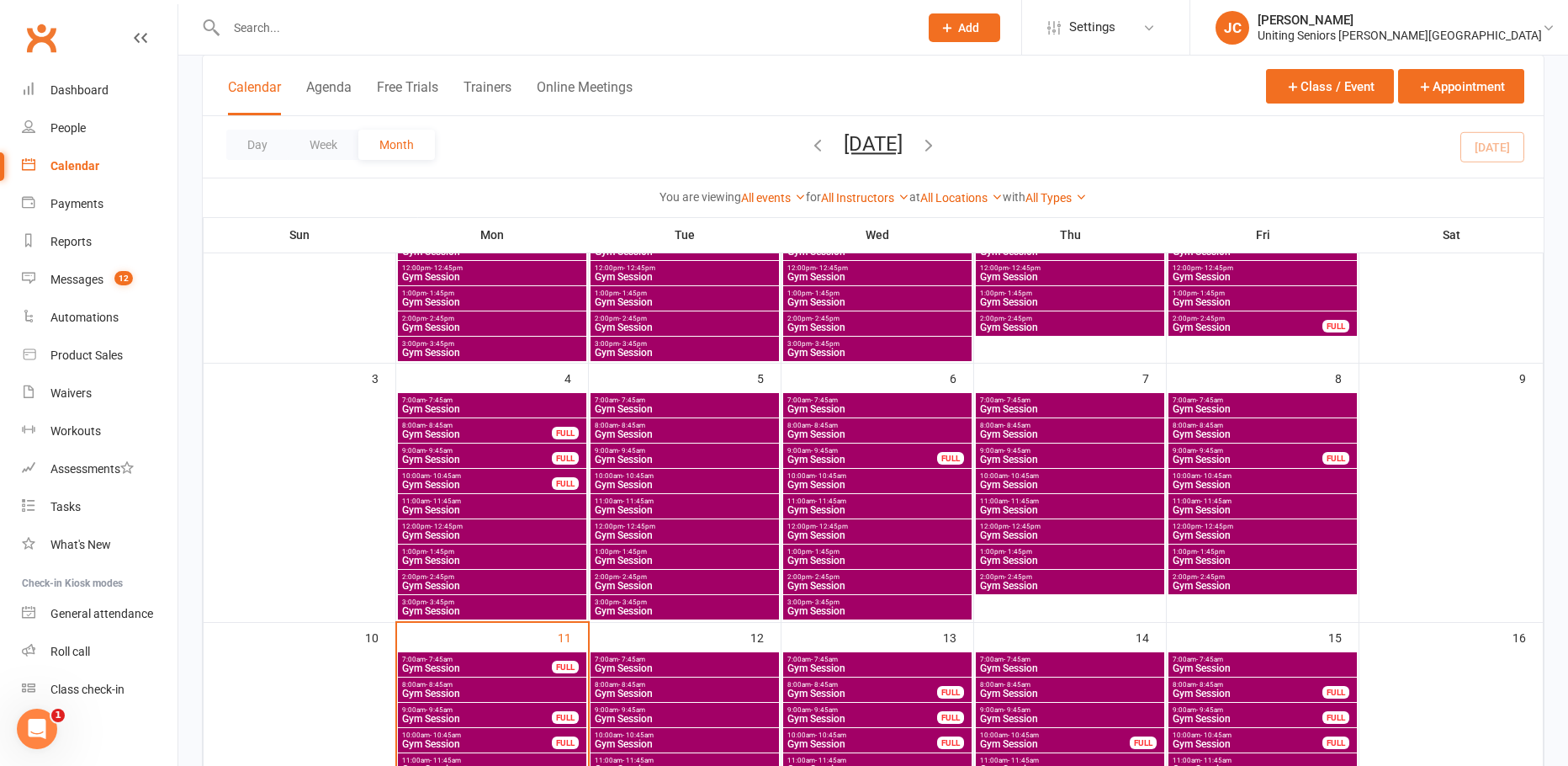
click at [1279, 410] on span "Gym Session" at bounding box center [1262, 410] width 182 height 10
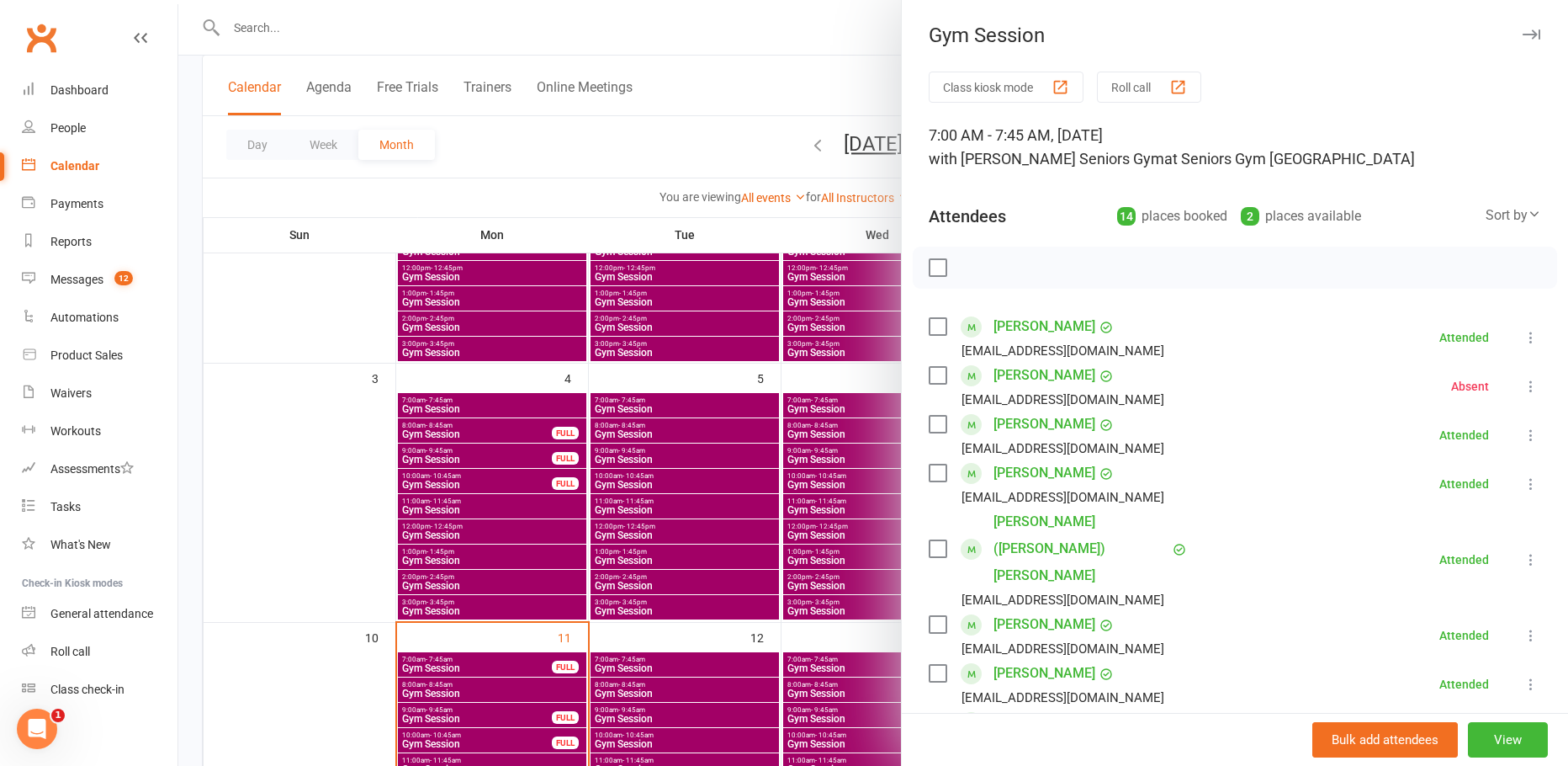
click at [696, 69] on div at bounding box center [873, 383] width 1390 height 766
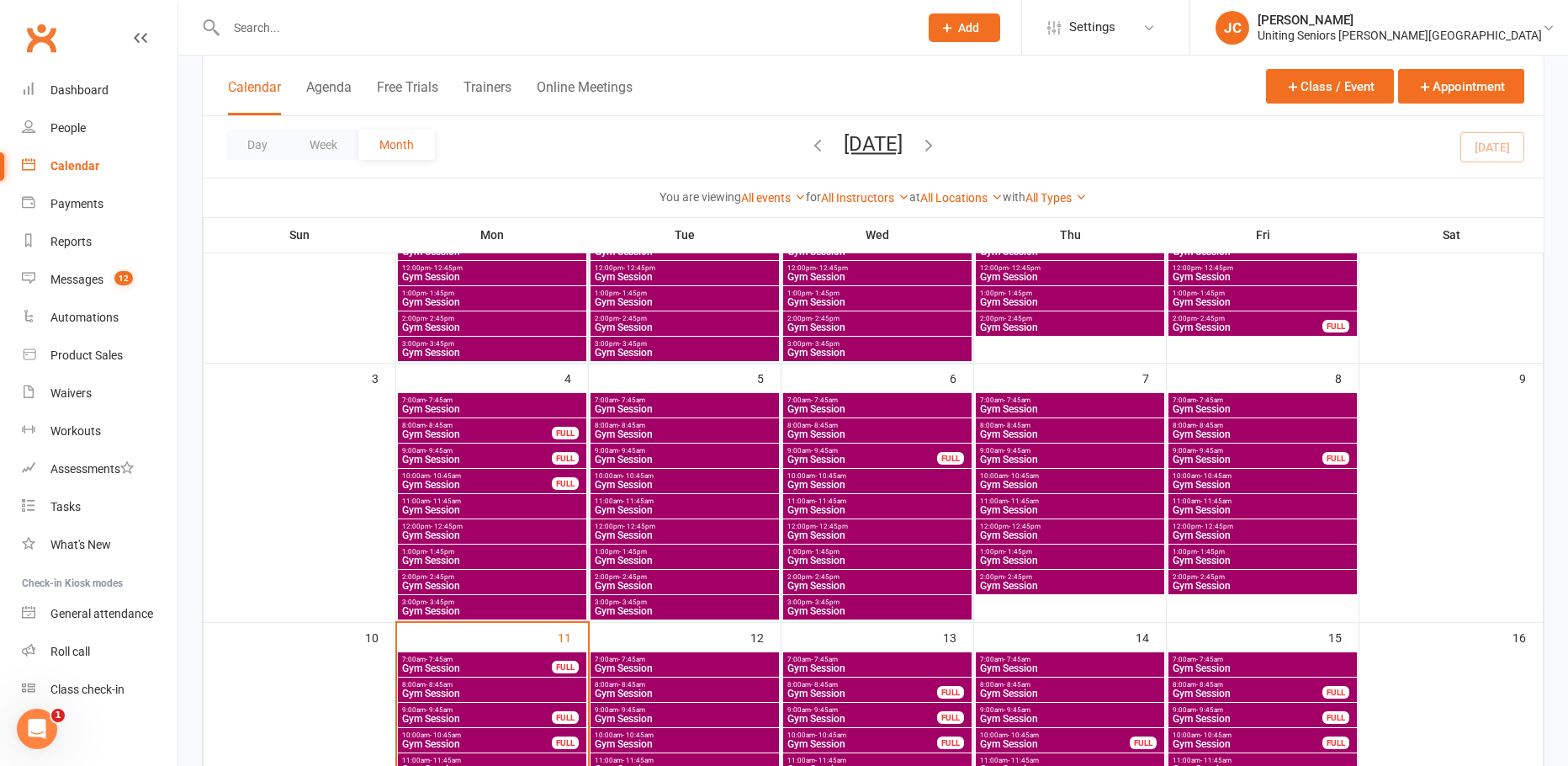
click at [1229, 452] on span "9:00am - 9:45am" at bounding box center [1247, 451] width 152 height 8
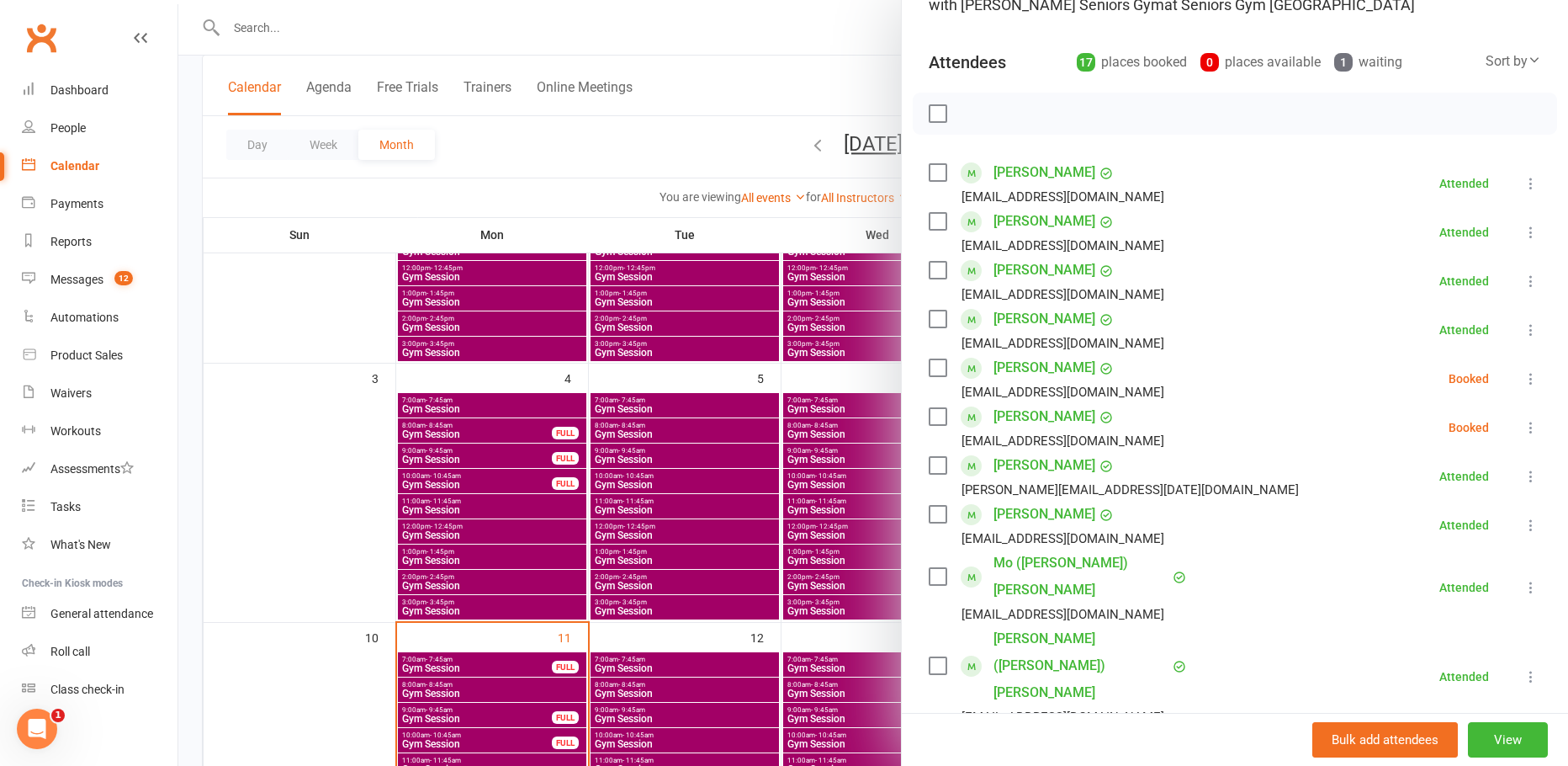
scroll to position [168, 0]
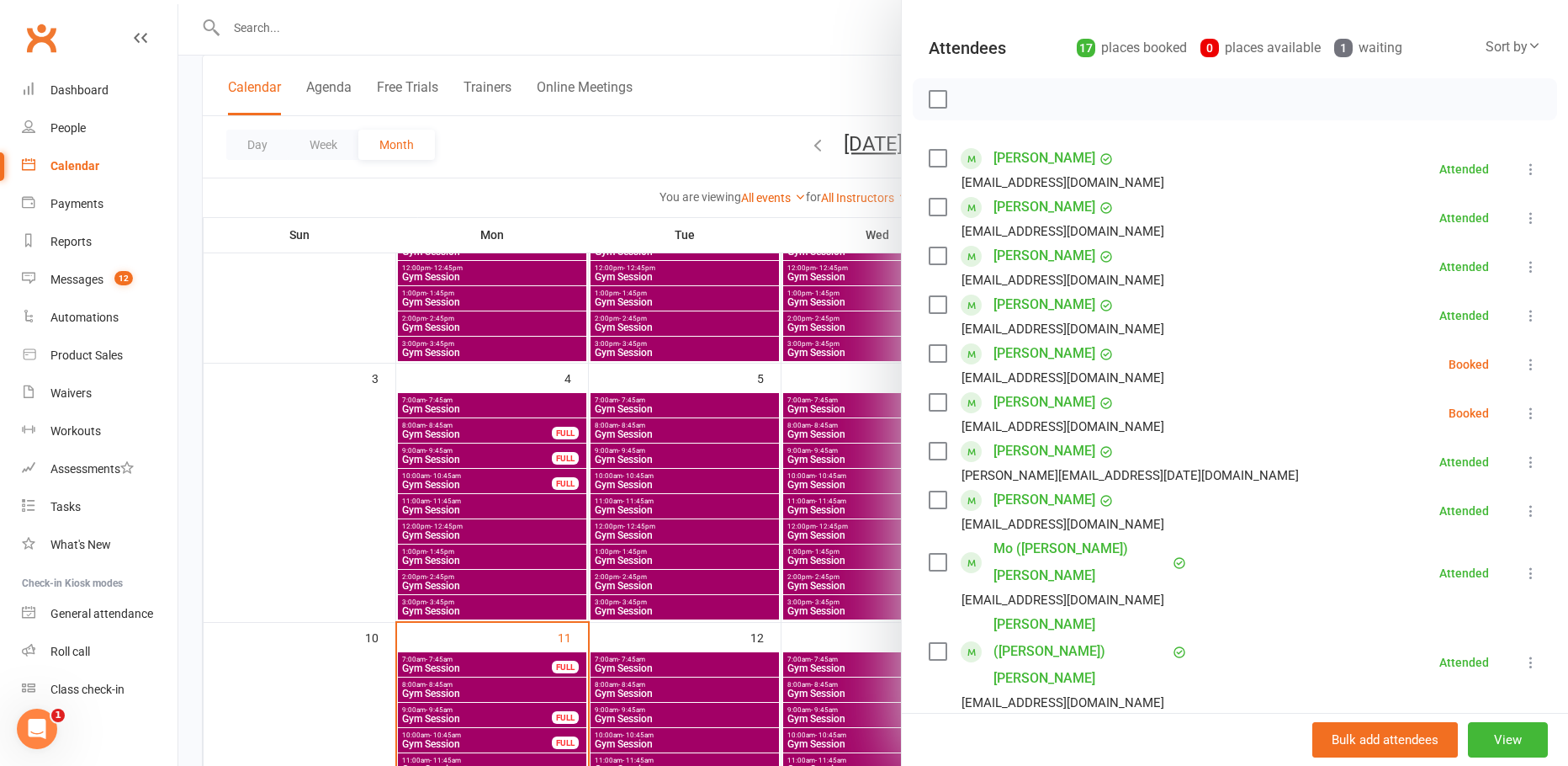
click at [1523, 368] on icon at bounding box center [1531, 365] width 17 height 17
click at [1432, 500] on link "Mark absent" at bounding box center [1449, 498] width 181 height 33
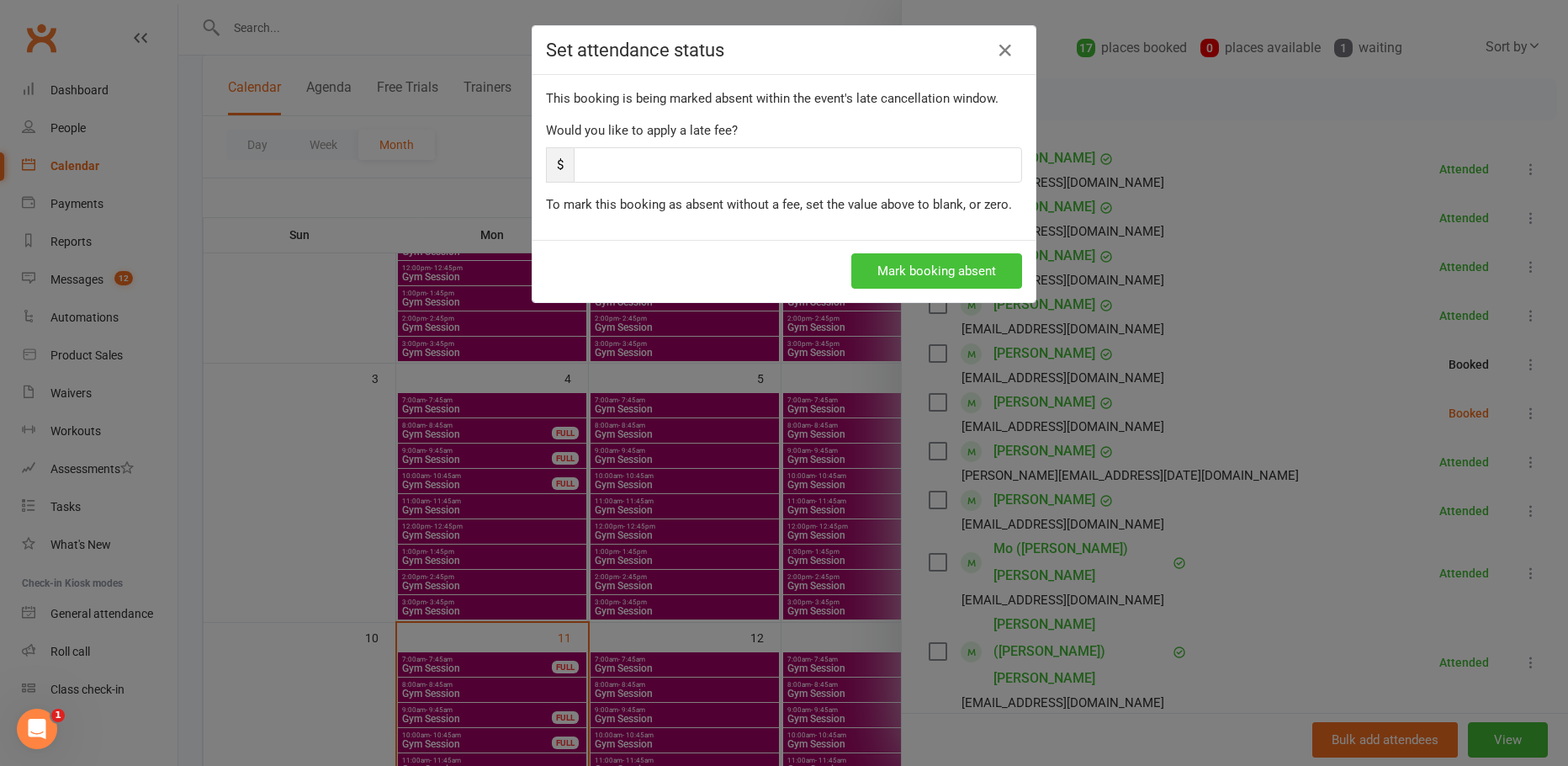
click at [905, 274] on button "Mark booking absent" at bounding box center [936, 271] width 170 height 35
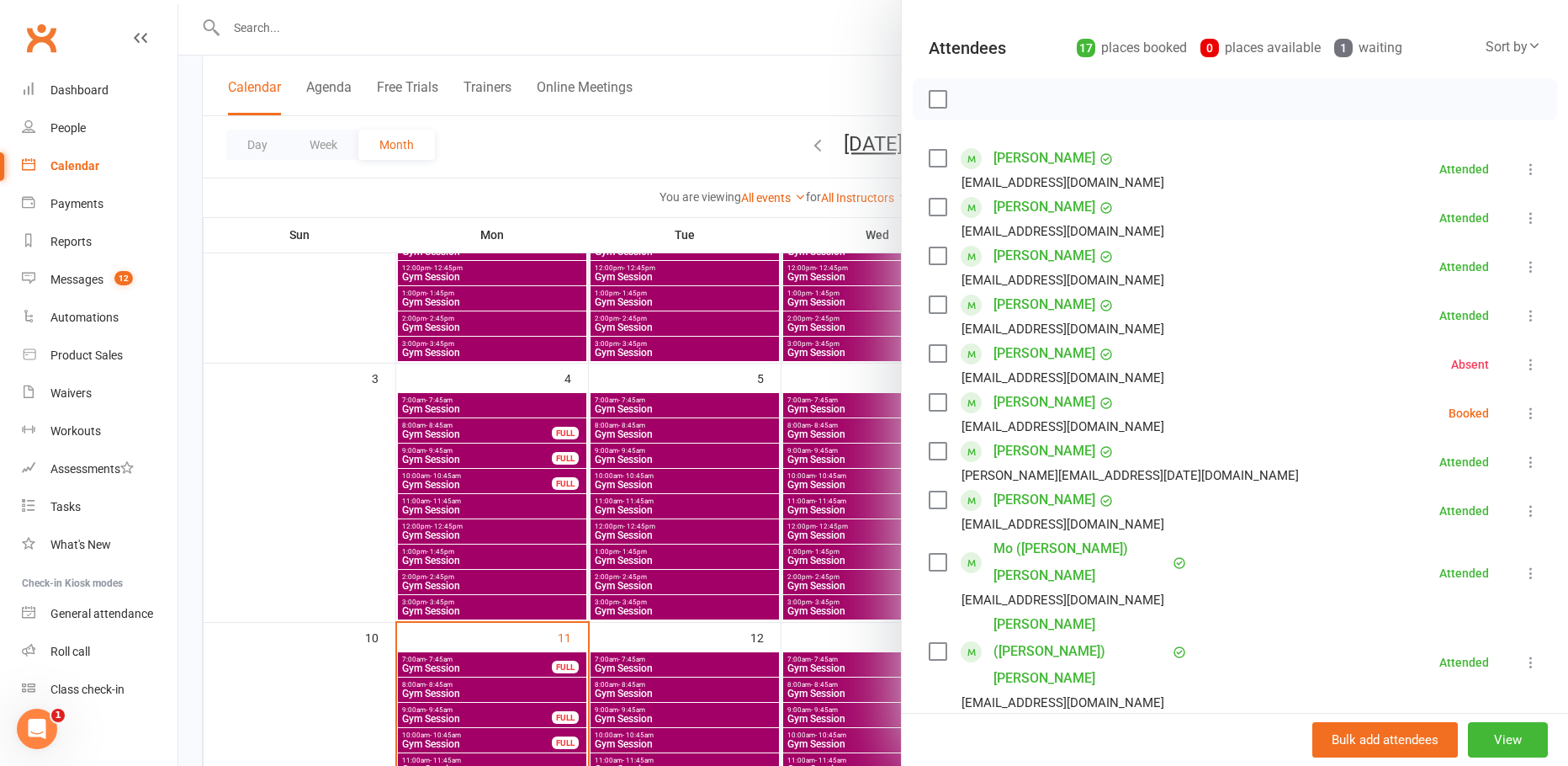
click at [1523, 416] on icon at bounding box center [1531, 414] width 17 height 17
click at [1448, 536] on link "Mark absent" at bounding box center [1449, 547] width 181 height 33
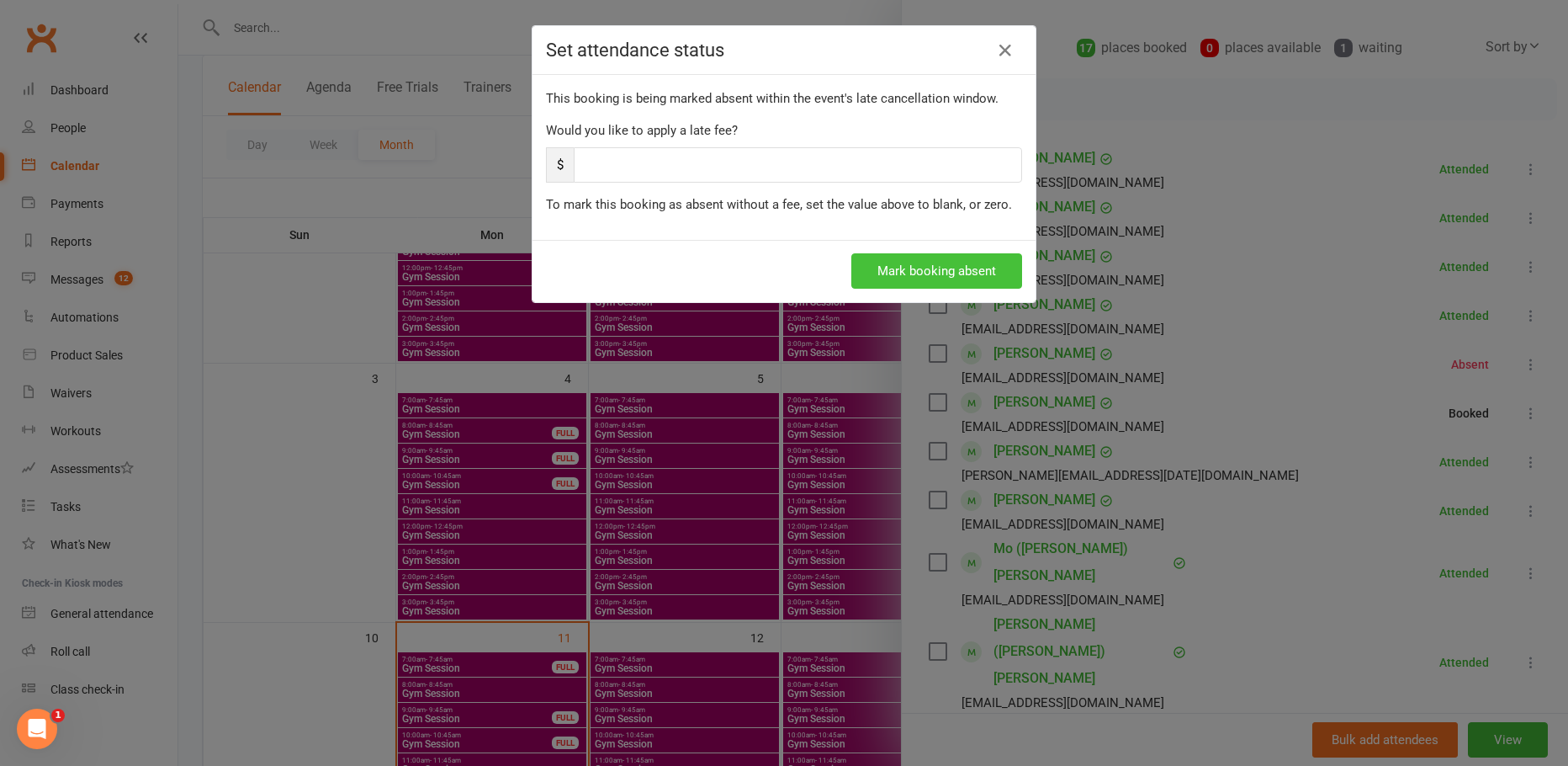
click at [936, 266] on button "Mark booking absent" at bounding box center [936, 271] width 170 height 35
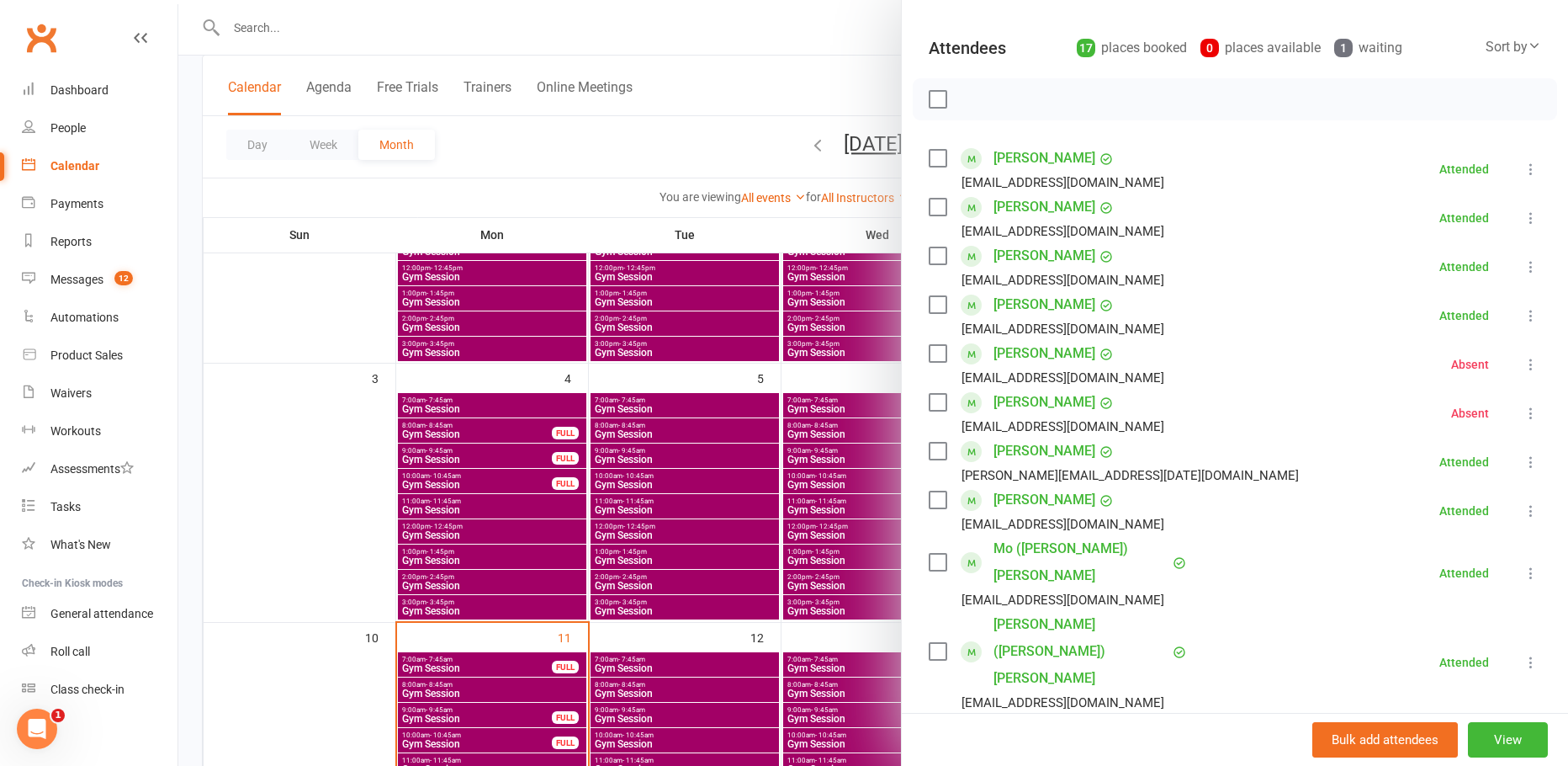
scroll to position [337, 0]
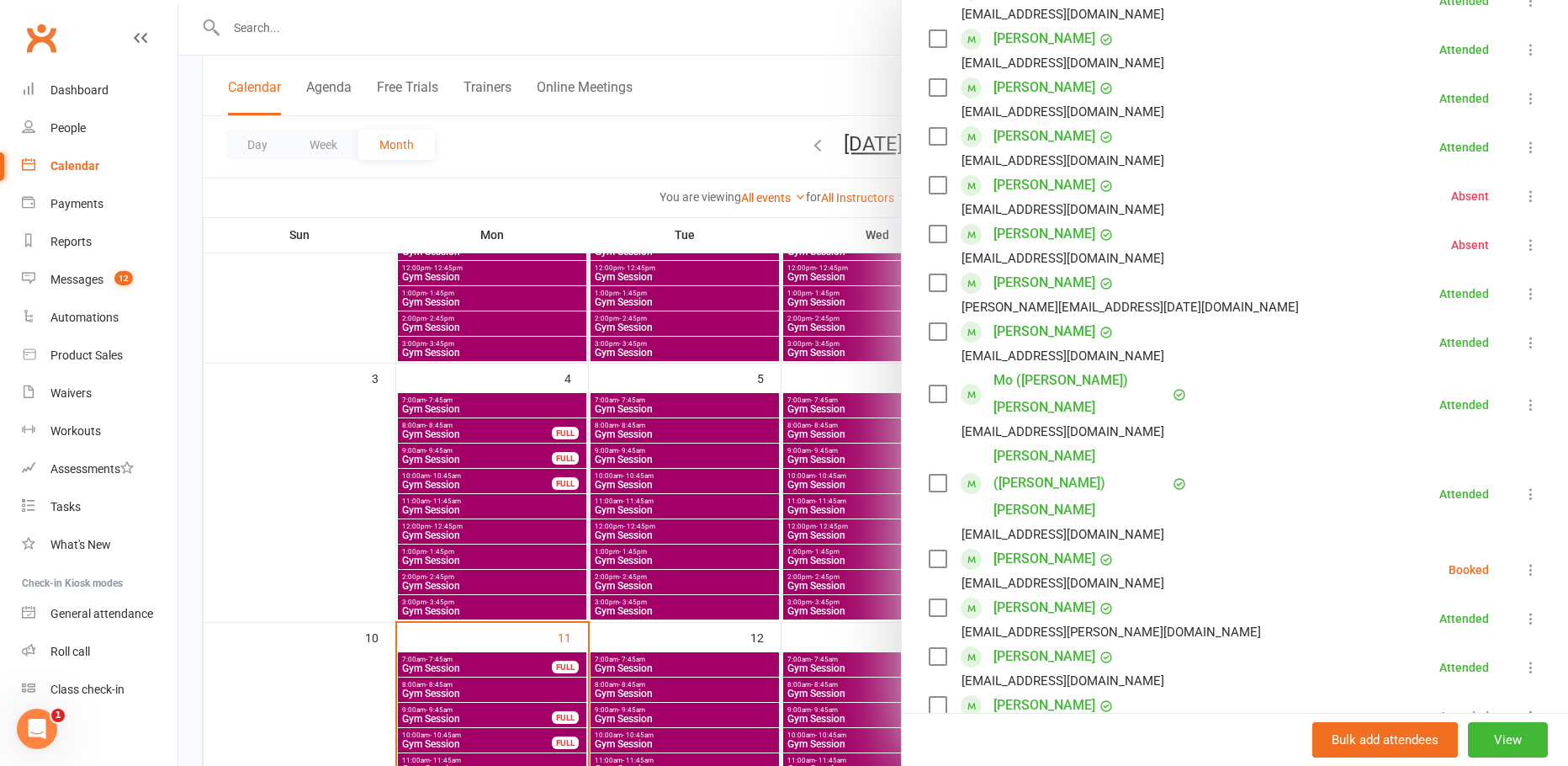
click at [1523, 561] on icon at bounding box center [1531, 570] width 17 height 17
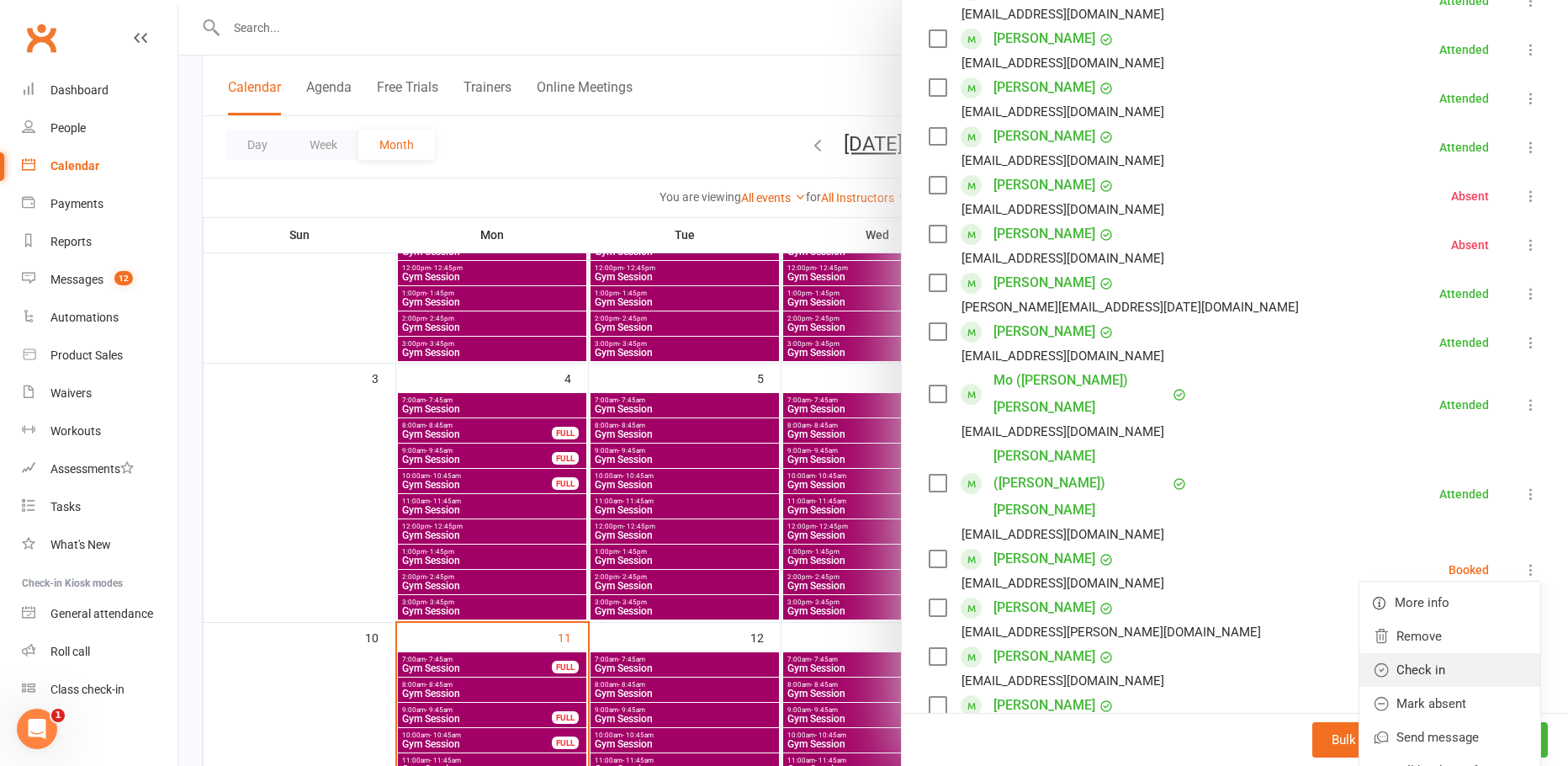
click at [1435, 653] on link "Check in" at bounding box center [1449, 669] width 181 height 33
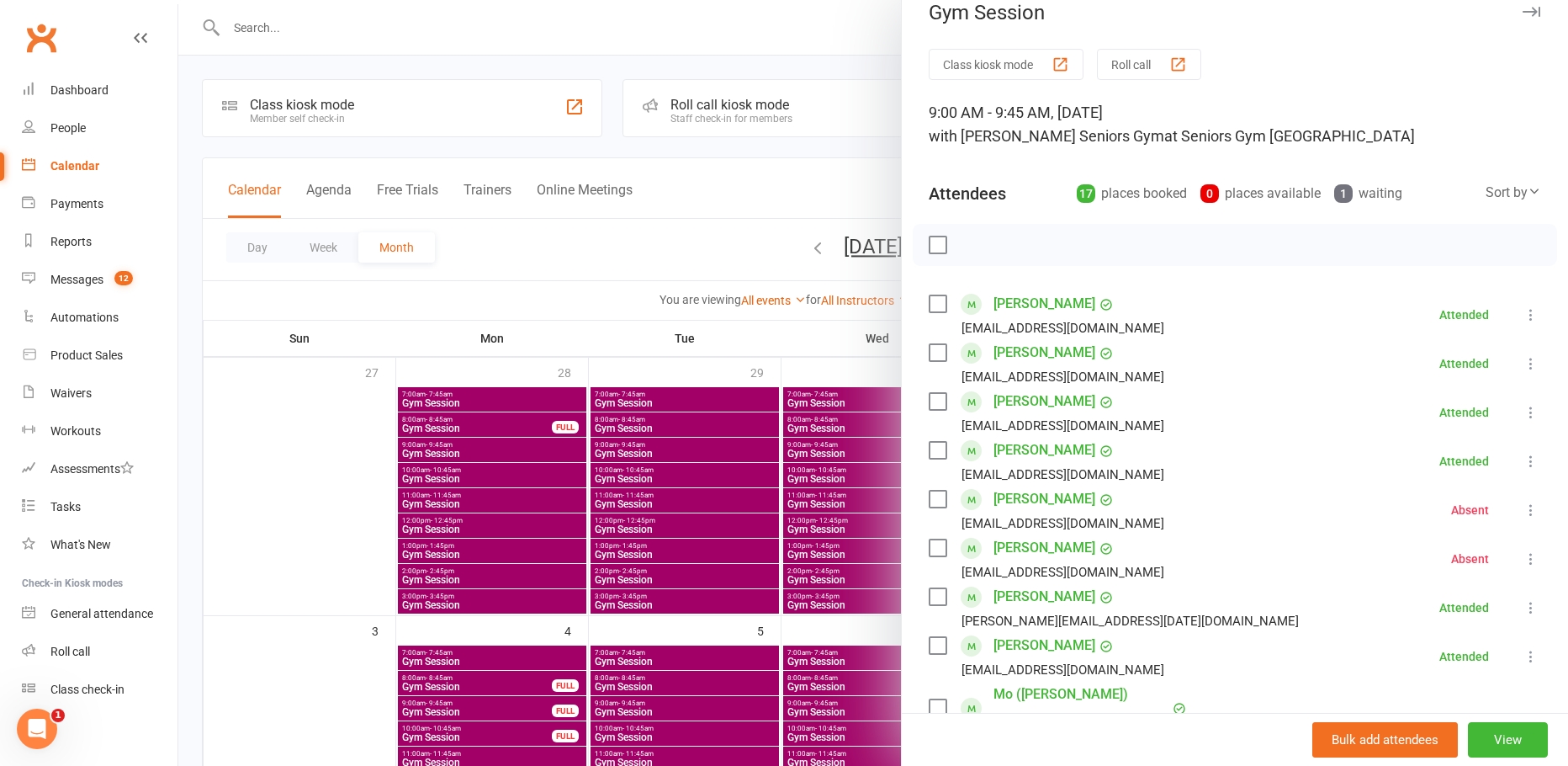
scroll to position [0, 0]
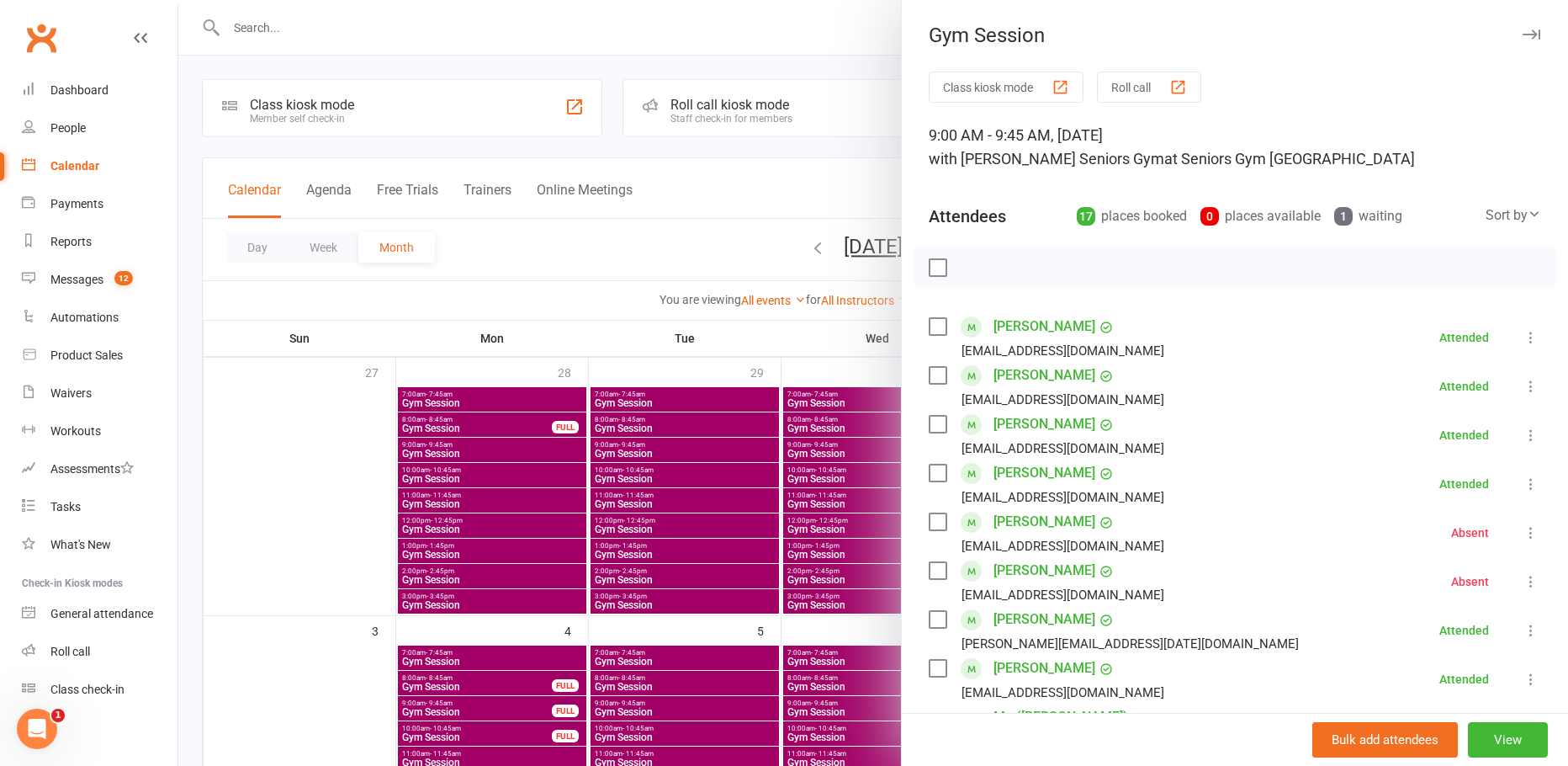
click at [841, 199] on div at bounding box center [873, 383] width 1390 height 766
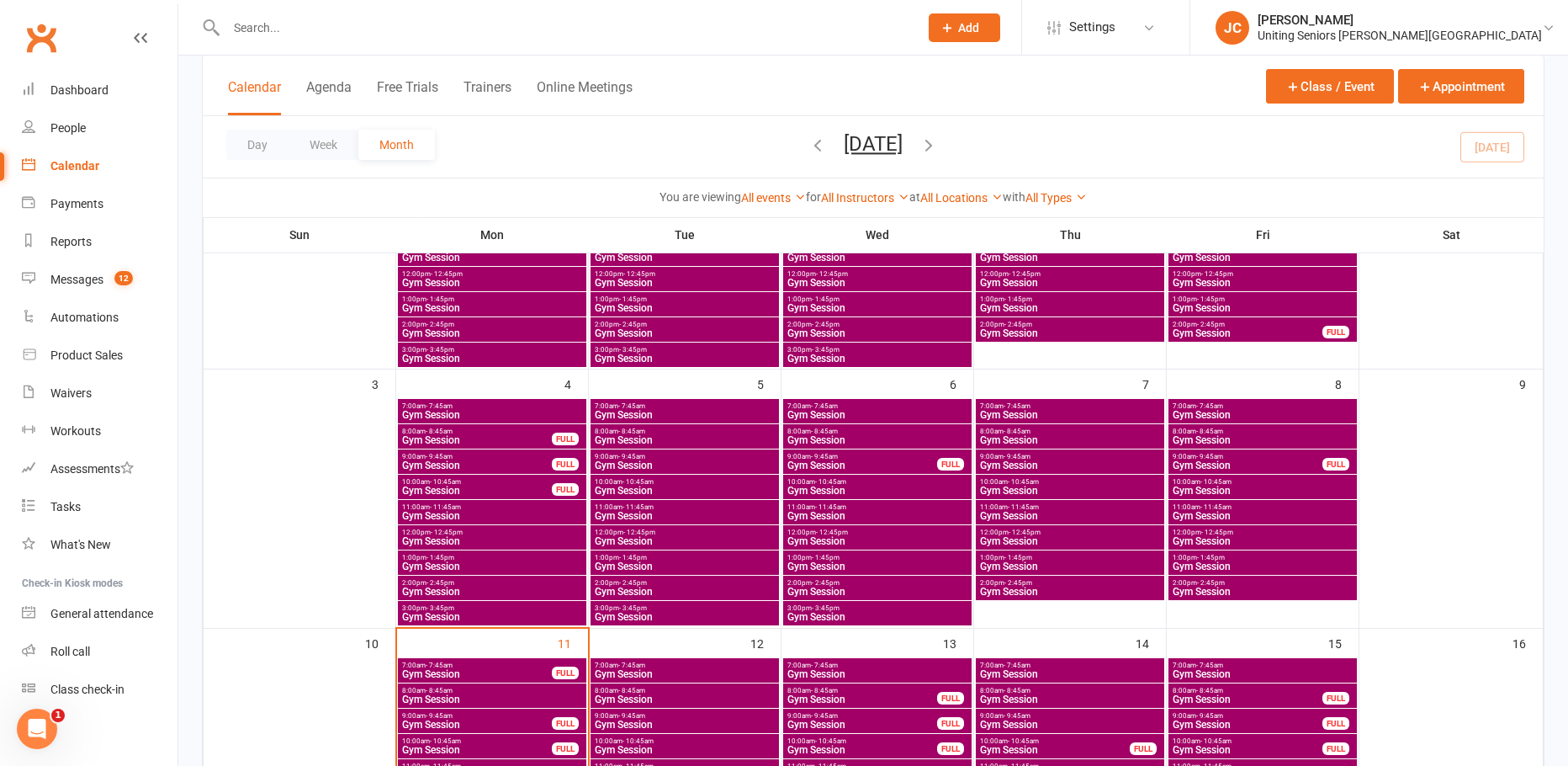
scroll to position [253, 0]
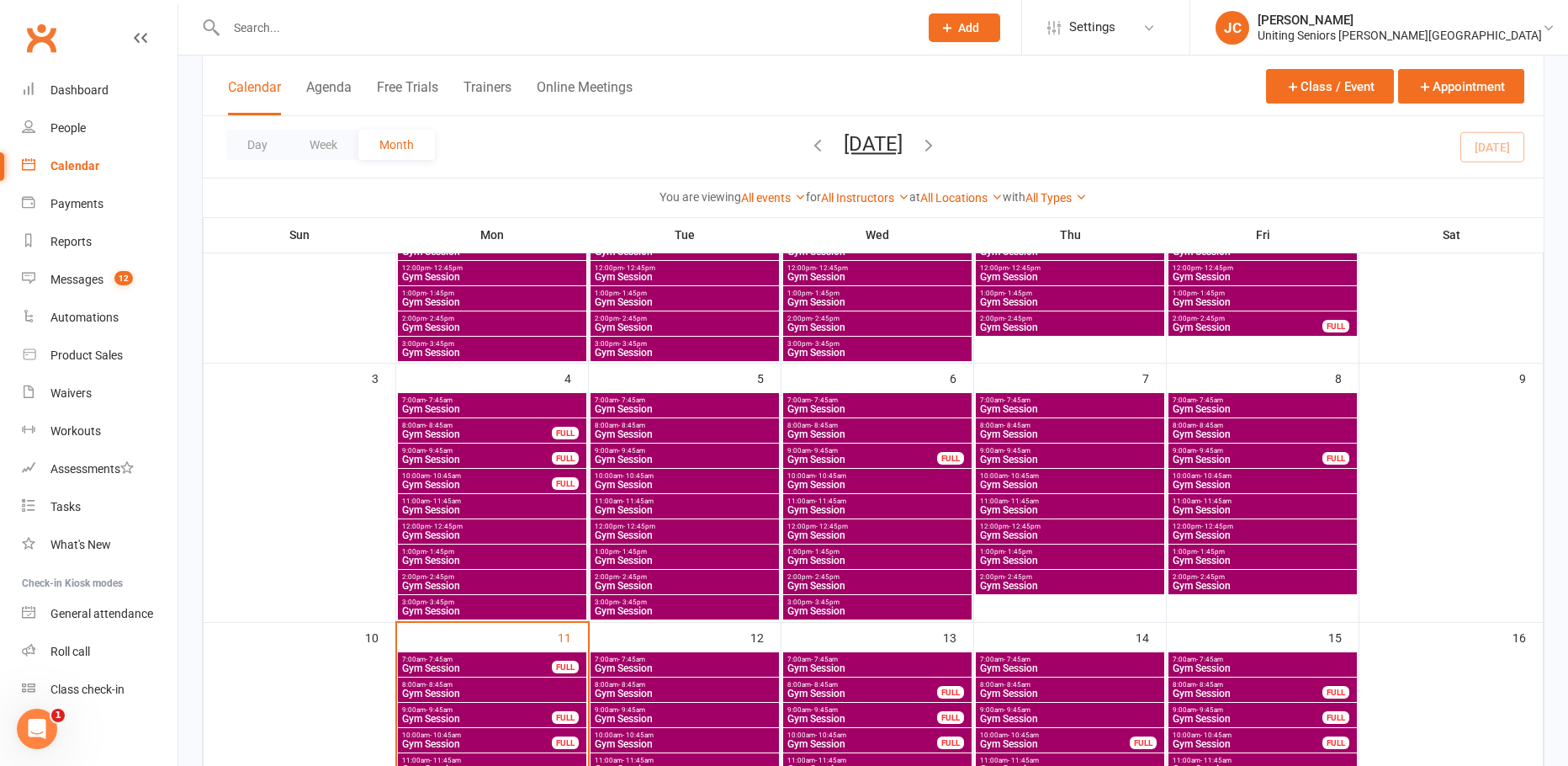
click at [1239, 488] on span "Gym Session" at bounding box center [1262, 485] width 182 height 10
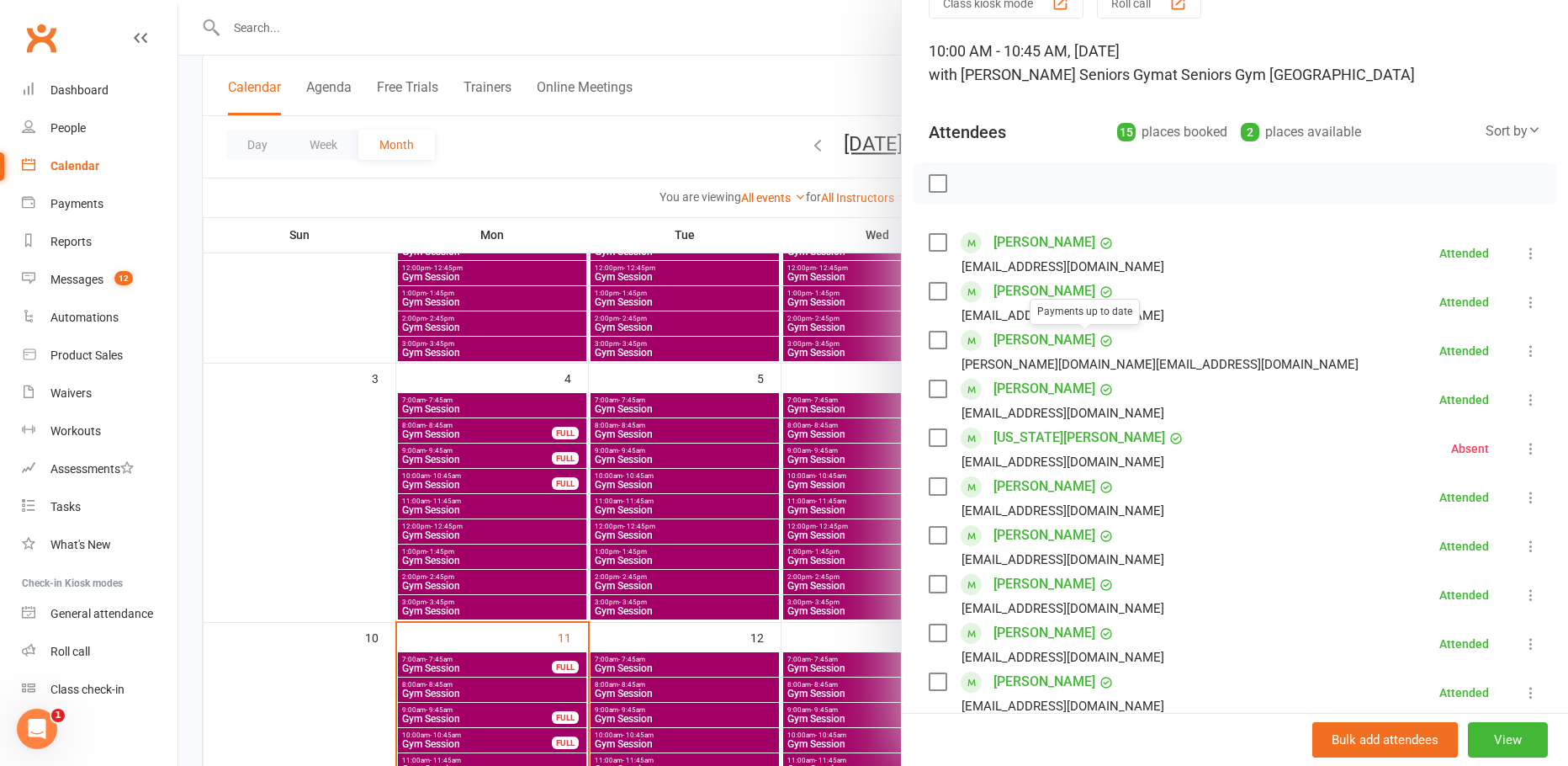
scroll to position [0, 0]
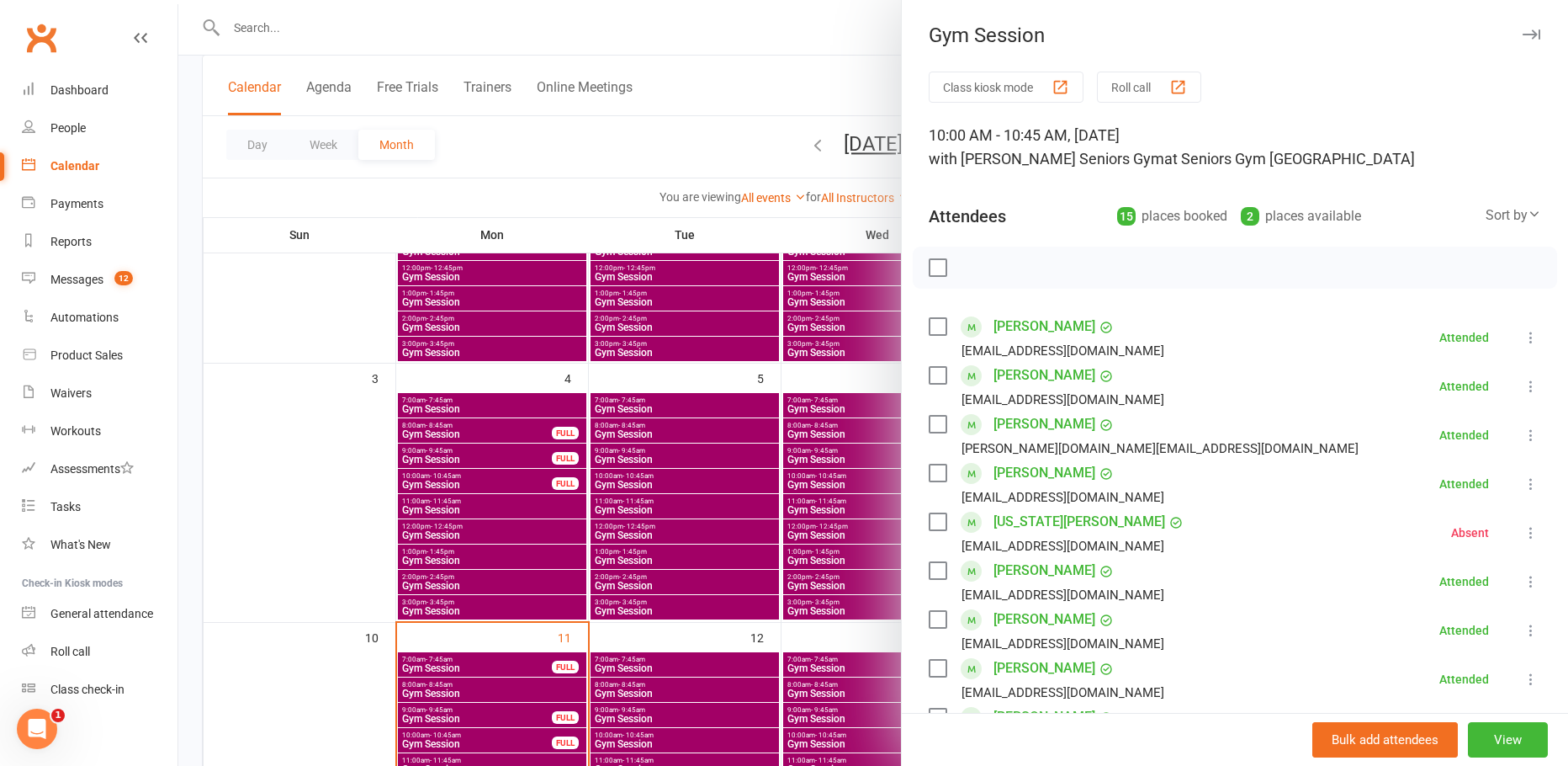
click at [776, 182] on div at bounding box center [873, 383] width 1390 height 766
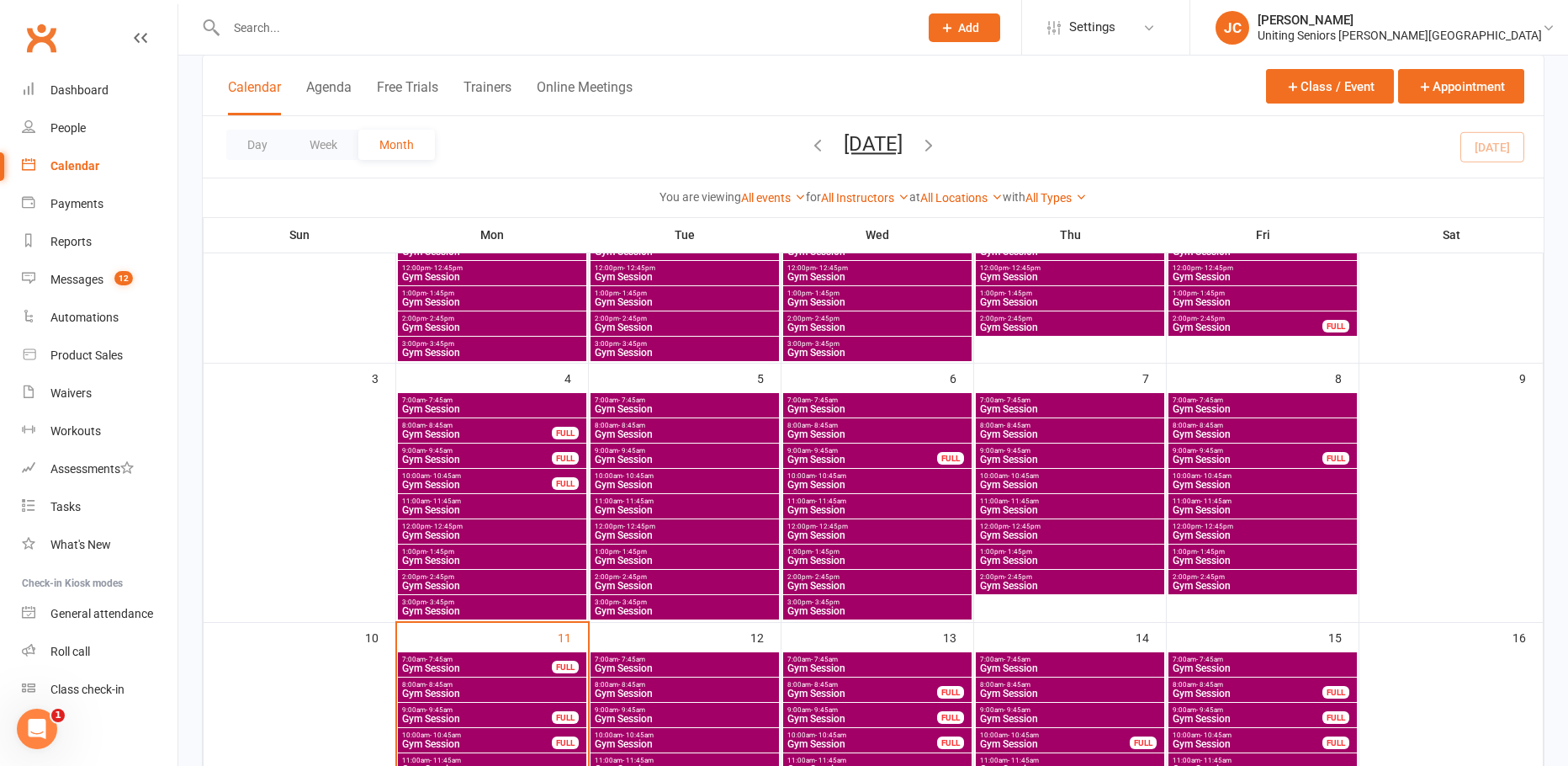
click at [1255, 507] on span "Gym Session" at bounding box center [1262, 510] width 182 height 10
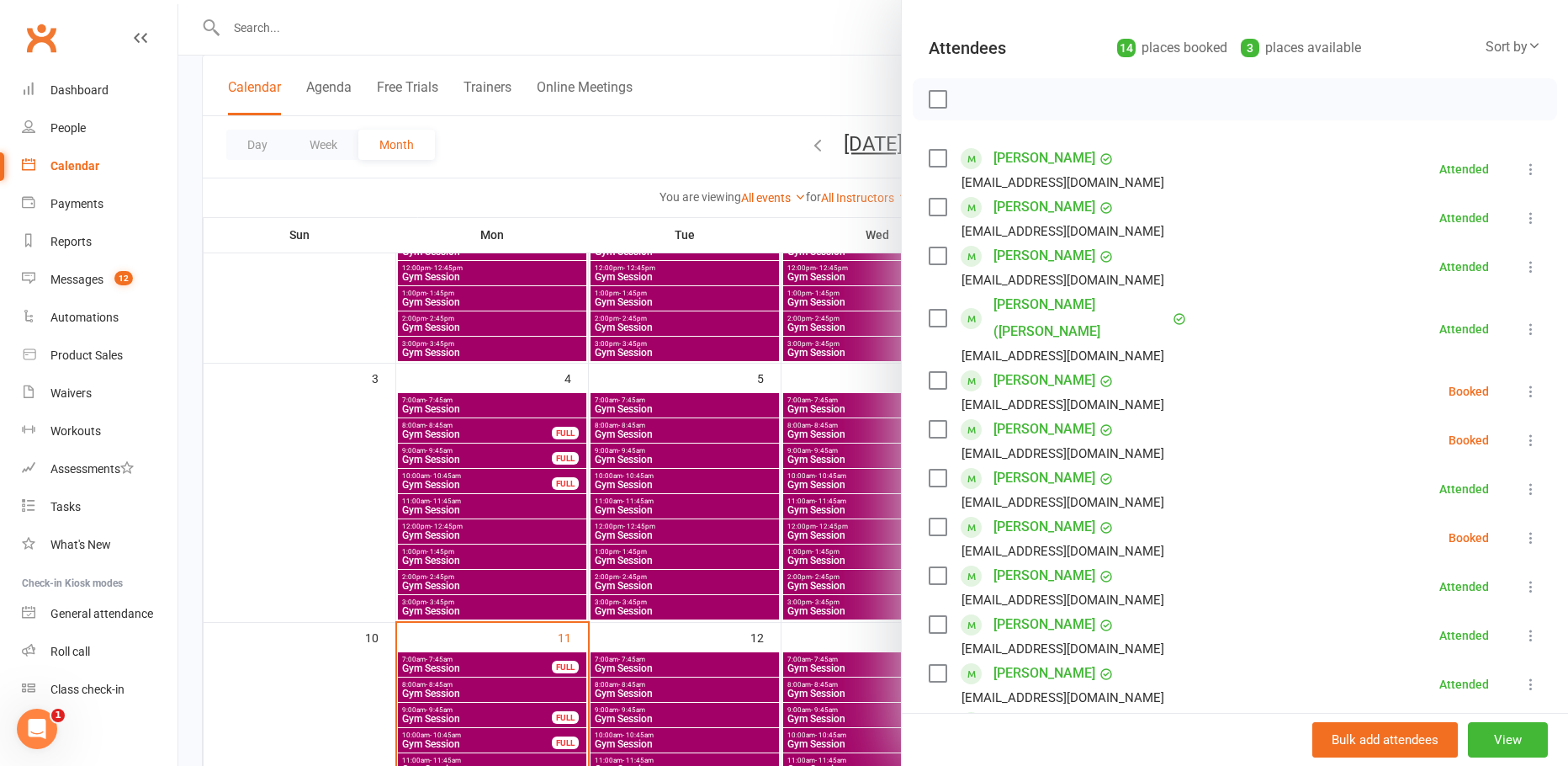
scroll to position [253, 0]
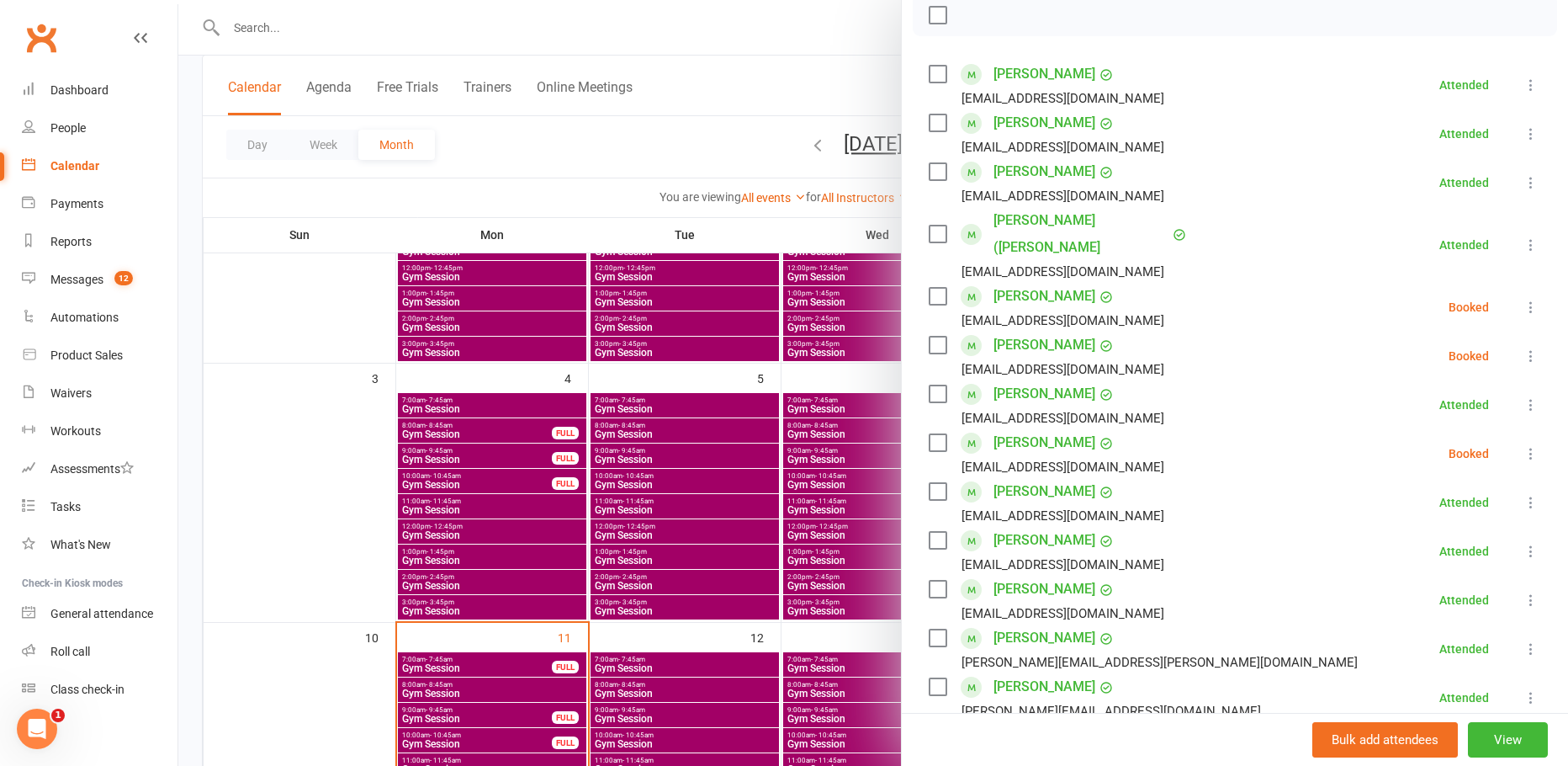
click at [118, 760] on nav "Clubworx Dashboard People Calendar Payments Reports Messages 12 Automations Pro…" at bounding box center [89, 387] width 178 height 766
click at [1523, 299] on icon at bounding box center [1531, 308] width 17 height 17
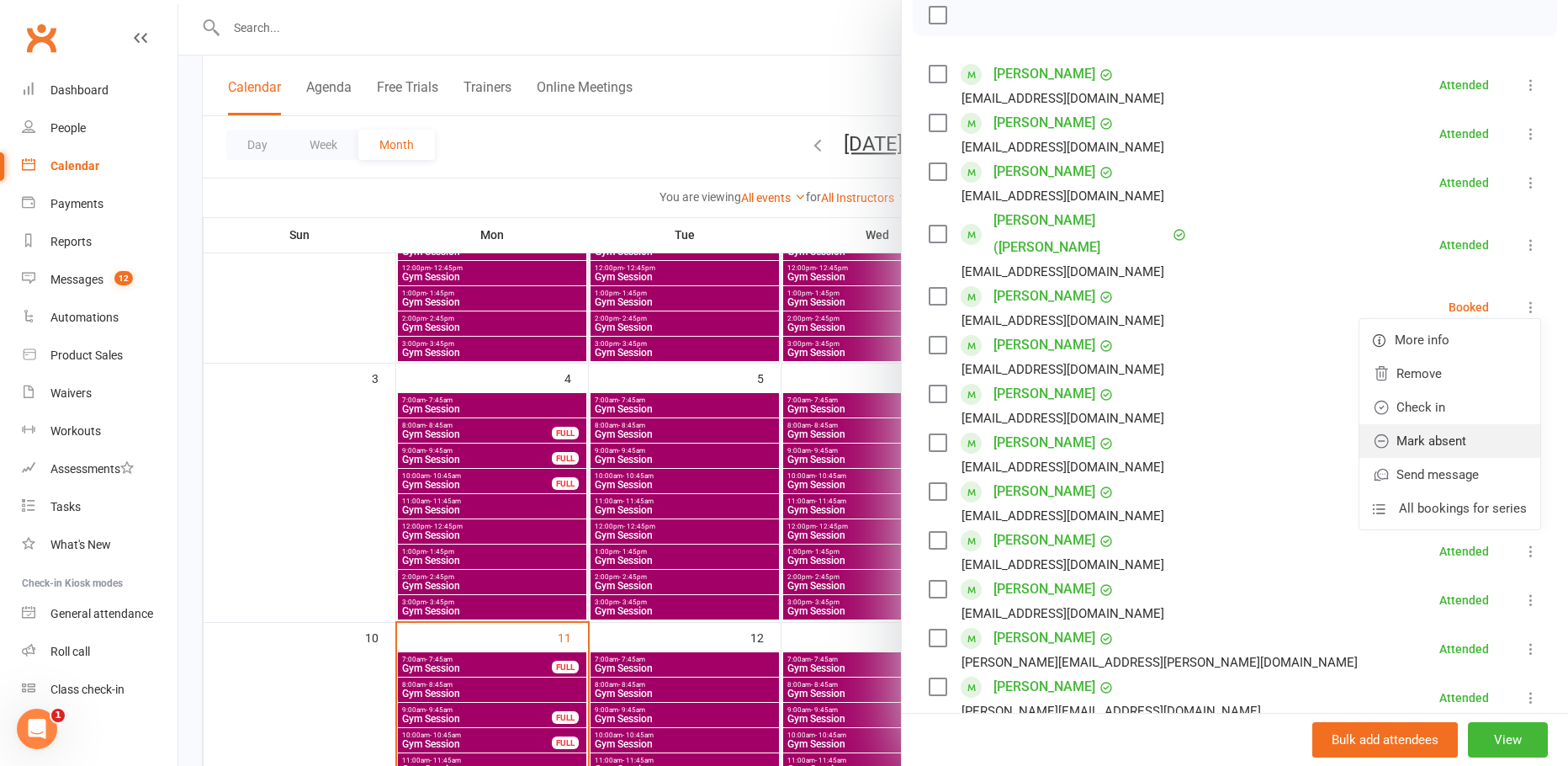
click at [1414, 424] on link "Mark absent" at bounding box center [1449, 440] width 181 height 33
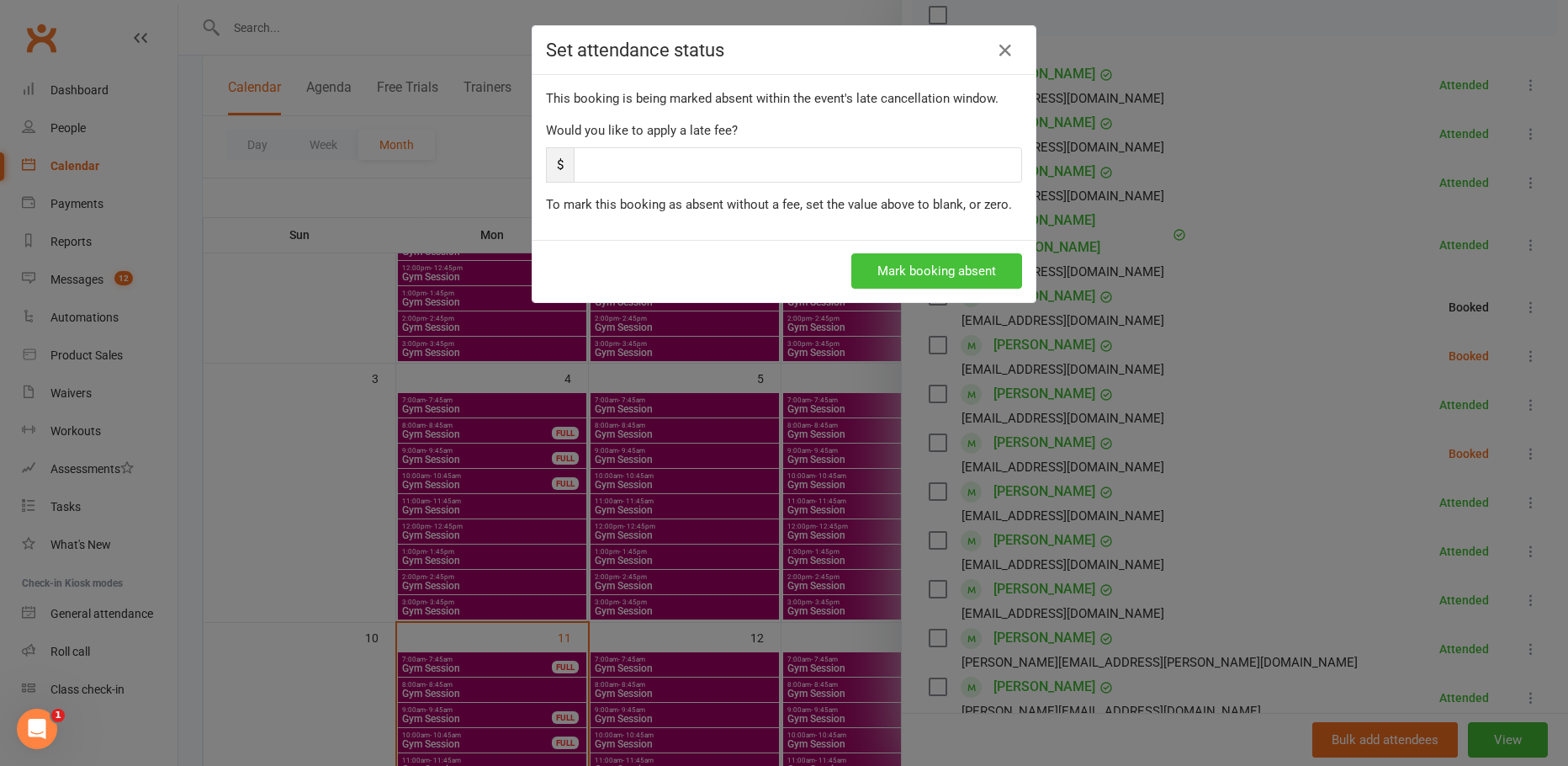
click at [914, 277] on button "Mark booking absent" at bounding box center [936, 271] width 170 height 35
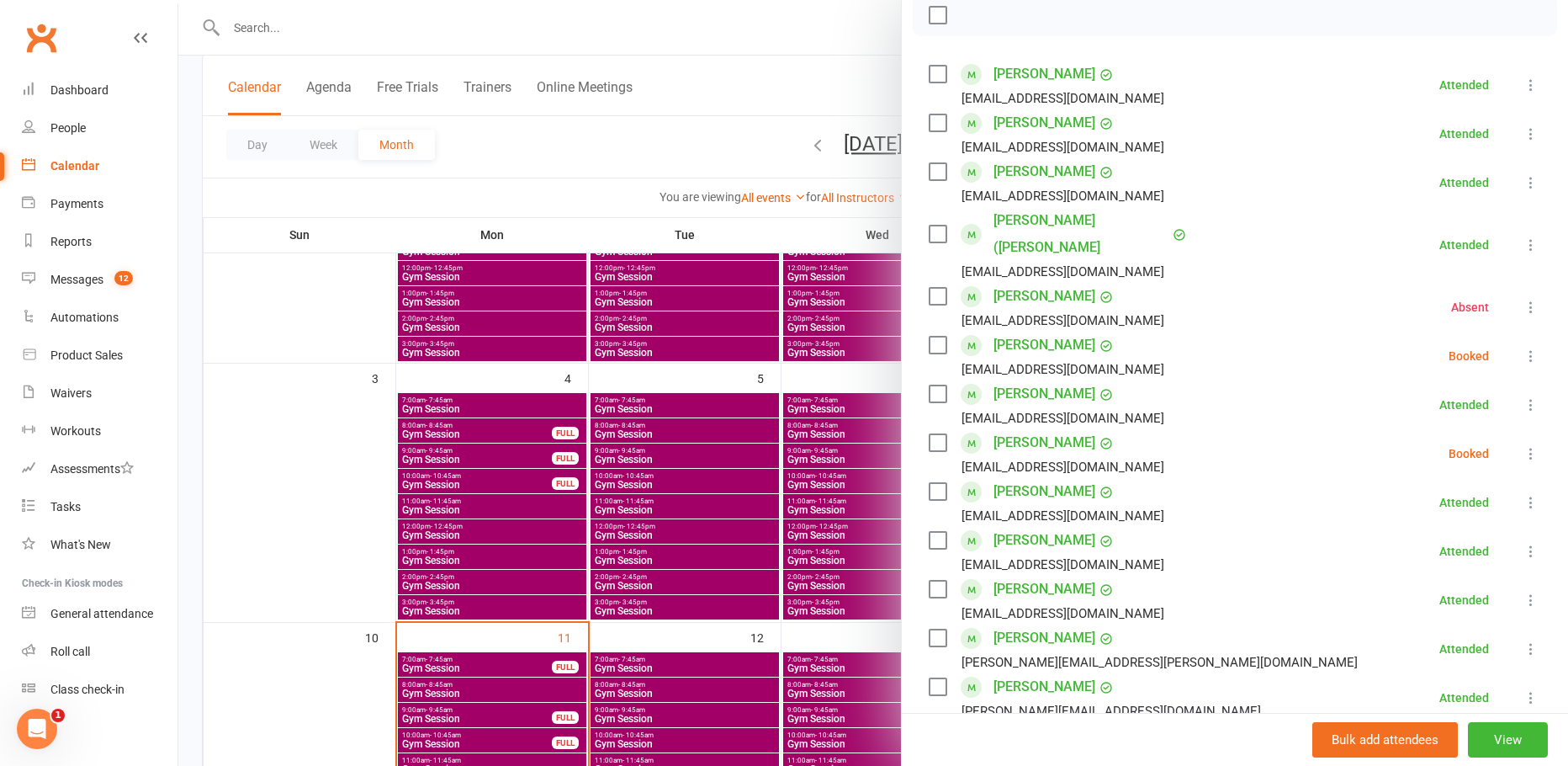
click at [1523, 348] on icon at bounding box center [1531, 356] width 17 height 17
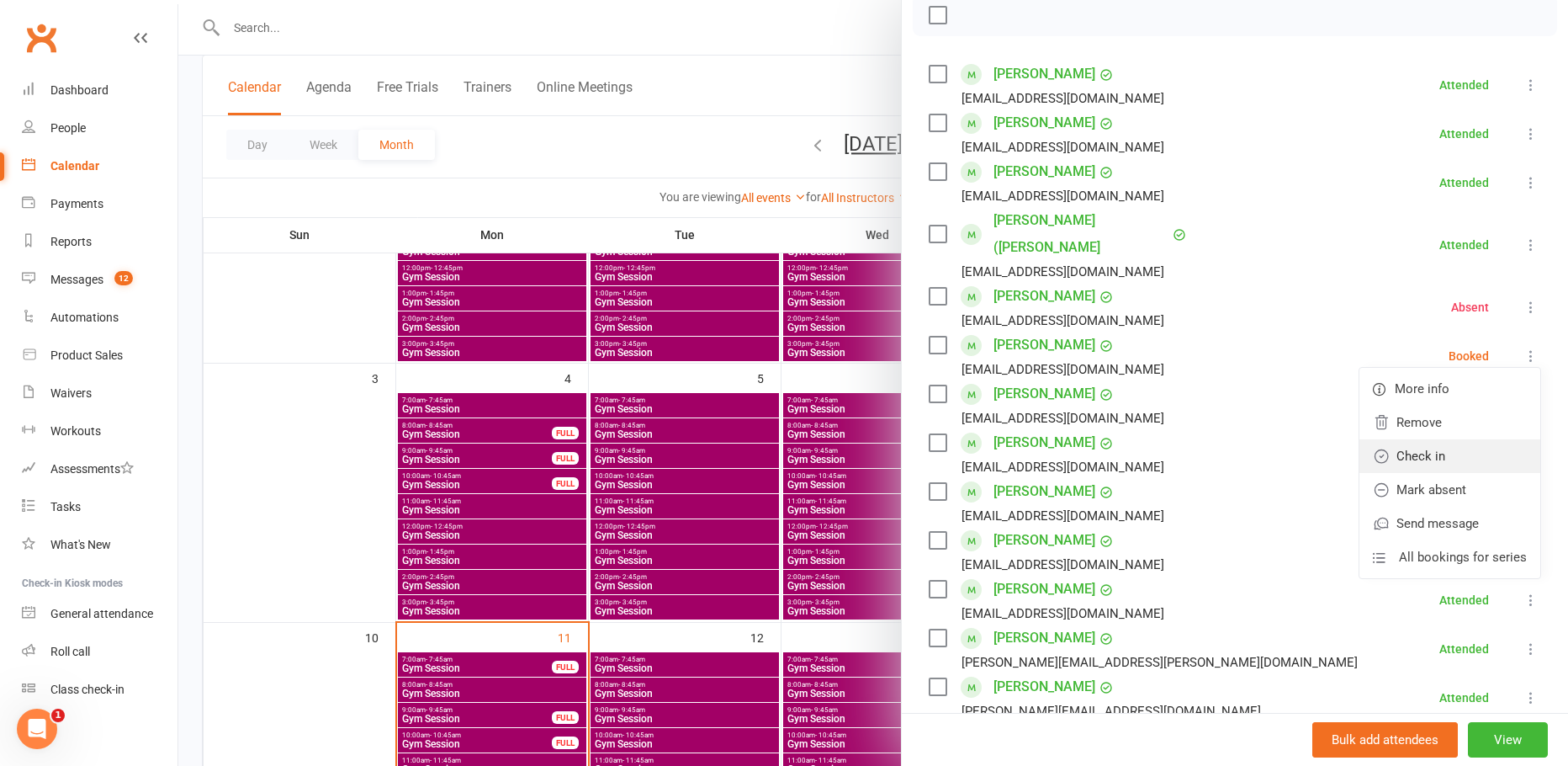
click at [1437, 440] on link "Check in" at bounding box center [1449, 456] width 181 height 33
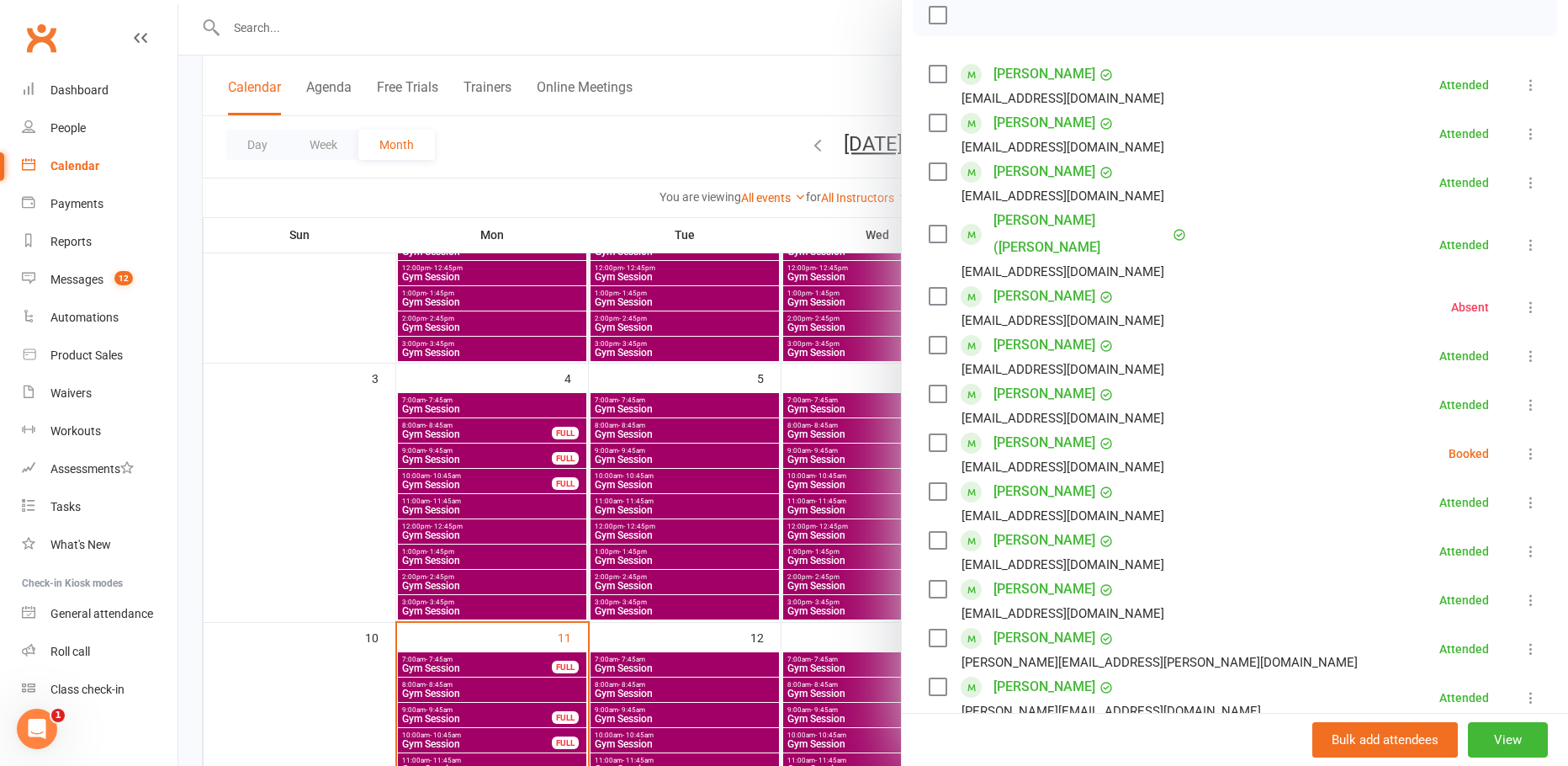
click at [1523, 446] on icon at bounding box center [1531, 454] width 17 height 17
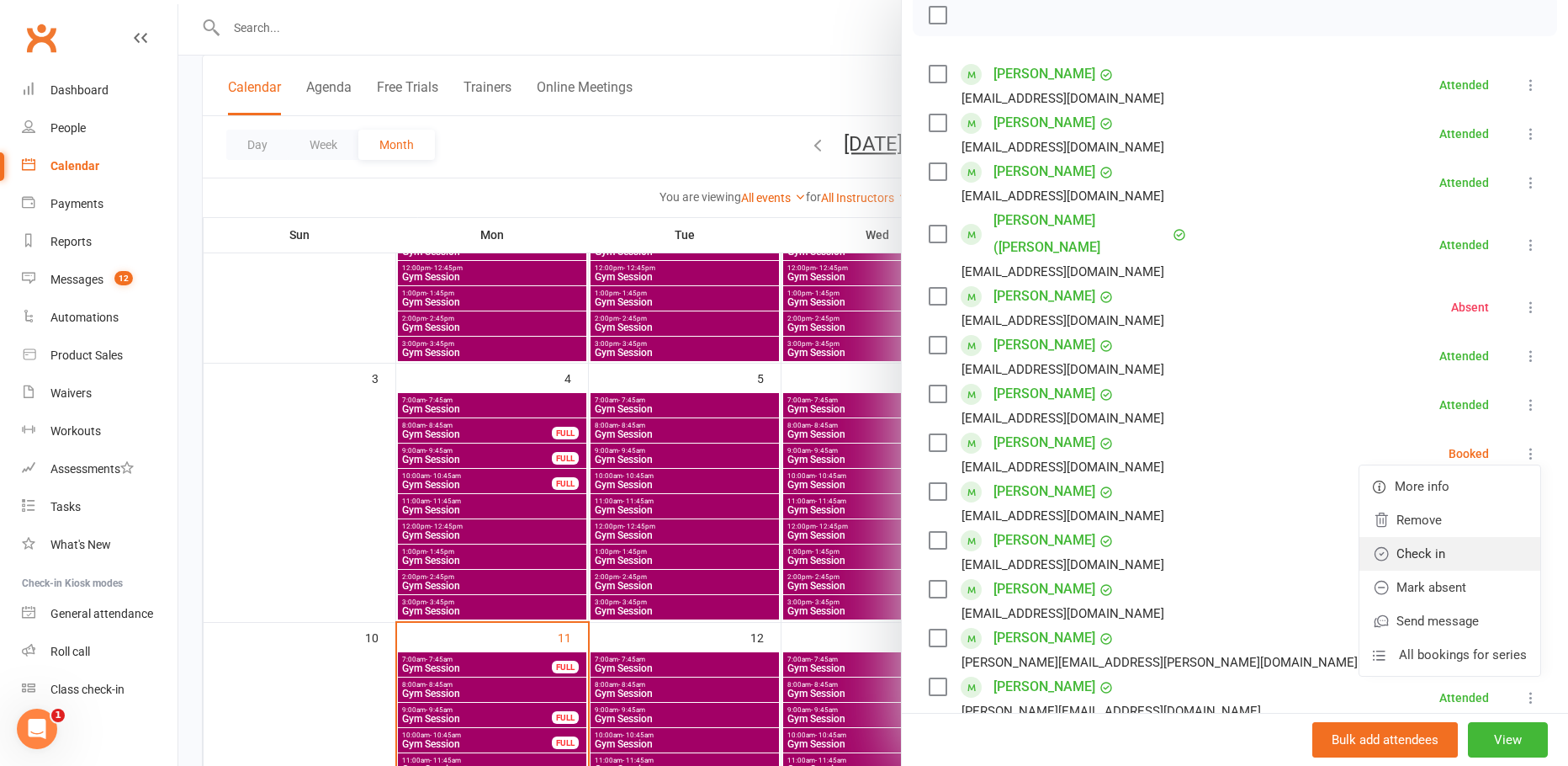
click at [1449, 539] on link "Check in" at bounding box center [1449, 554] width 181 height 33
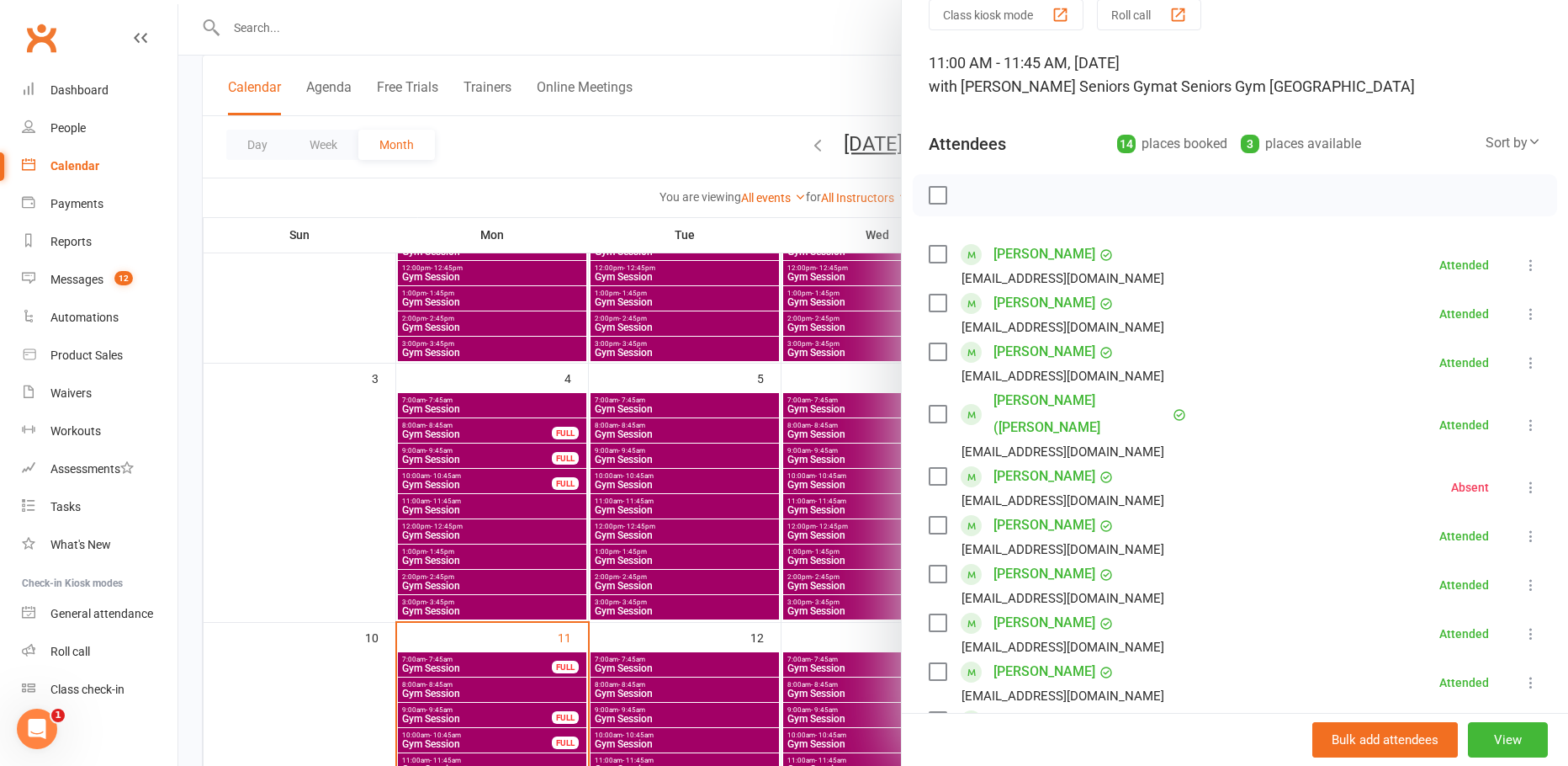
scroll to position [0, 0]
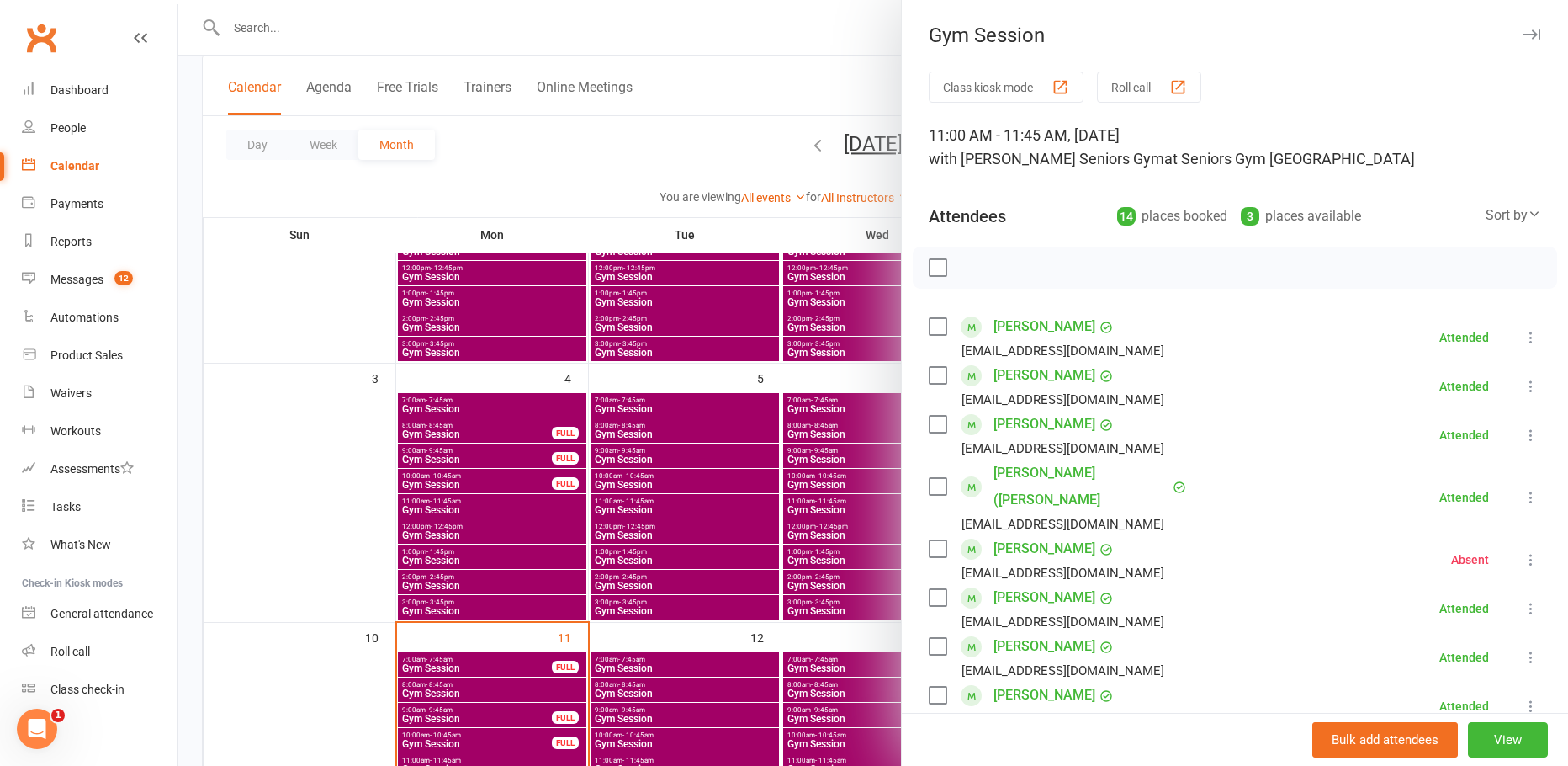
click at [695, 130] on div at bounding box center [873, 383] width 1390 height 766
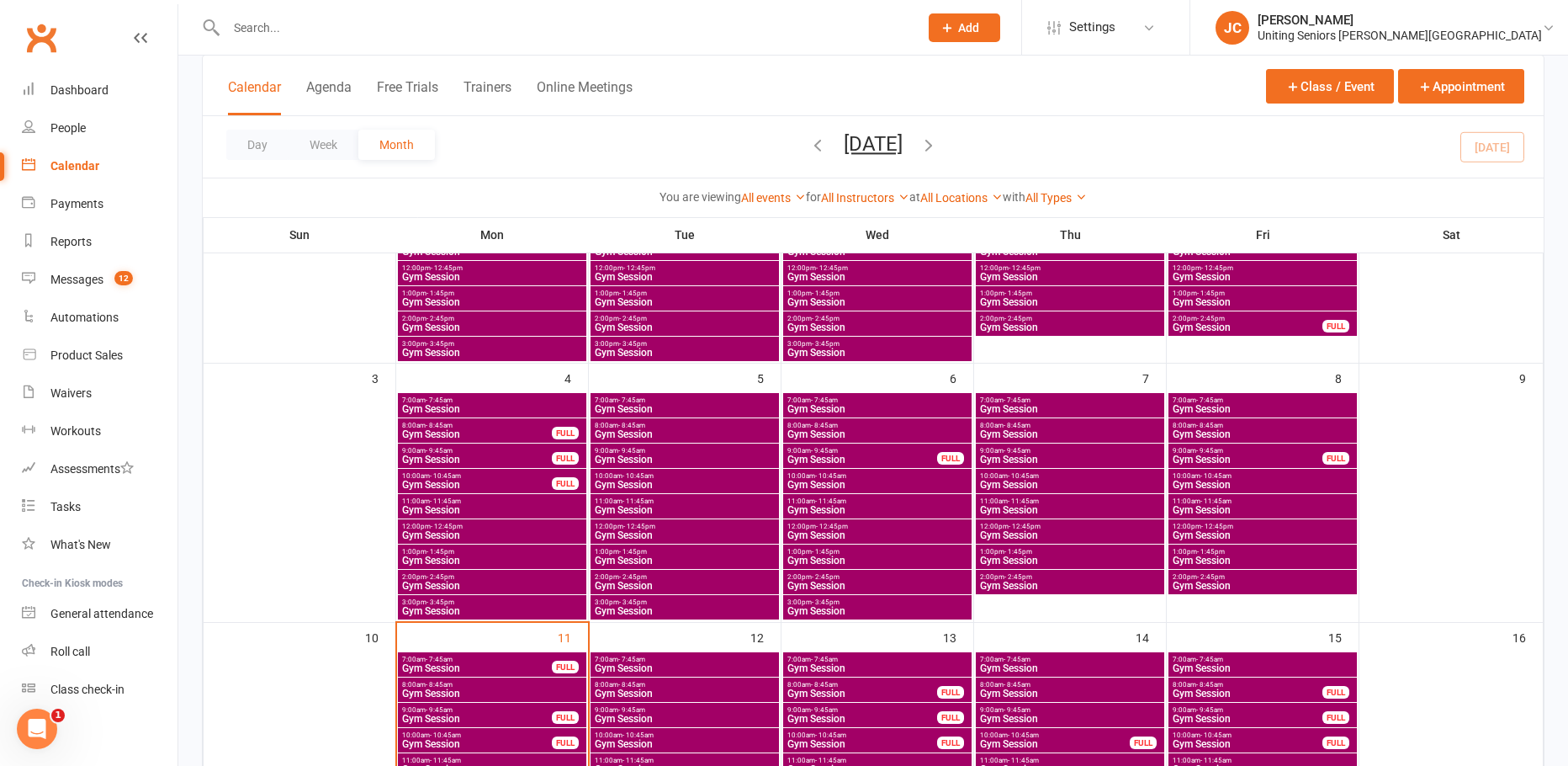
click at [1195, 532] on span "Gym Session" at bounding box center [1262, 536] width 182 height 10
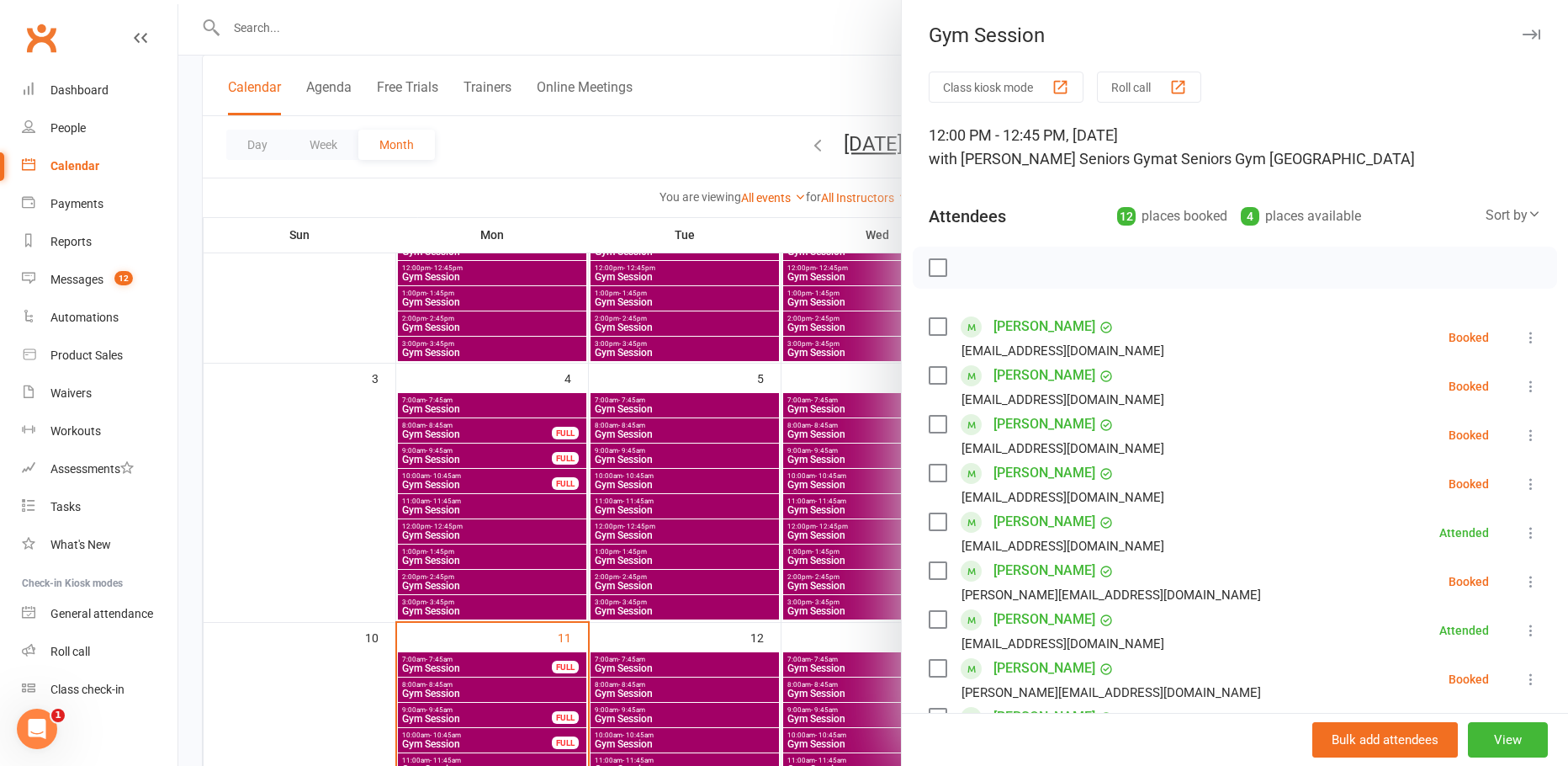
click at [1523, 336] on icon at bounding box center [1531, 338] width 17 height 17
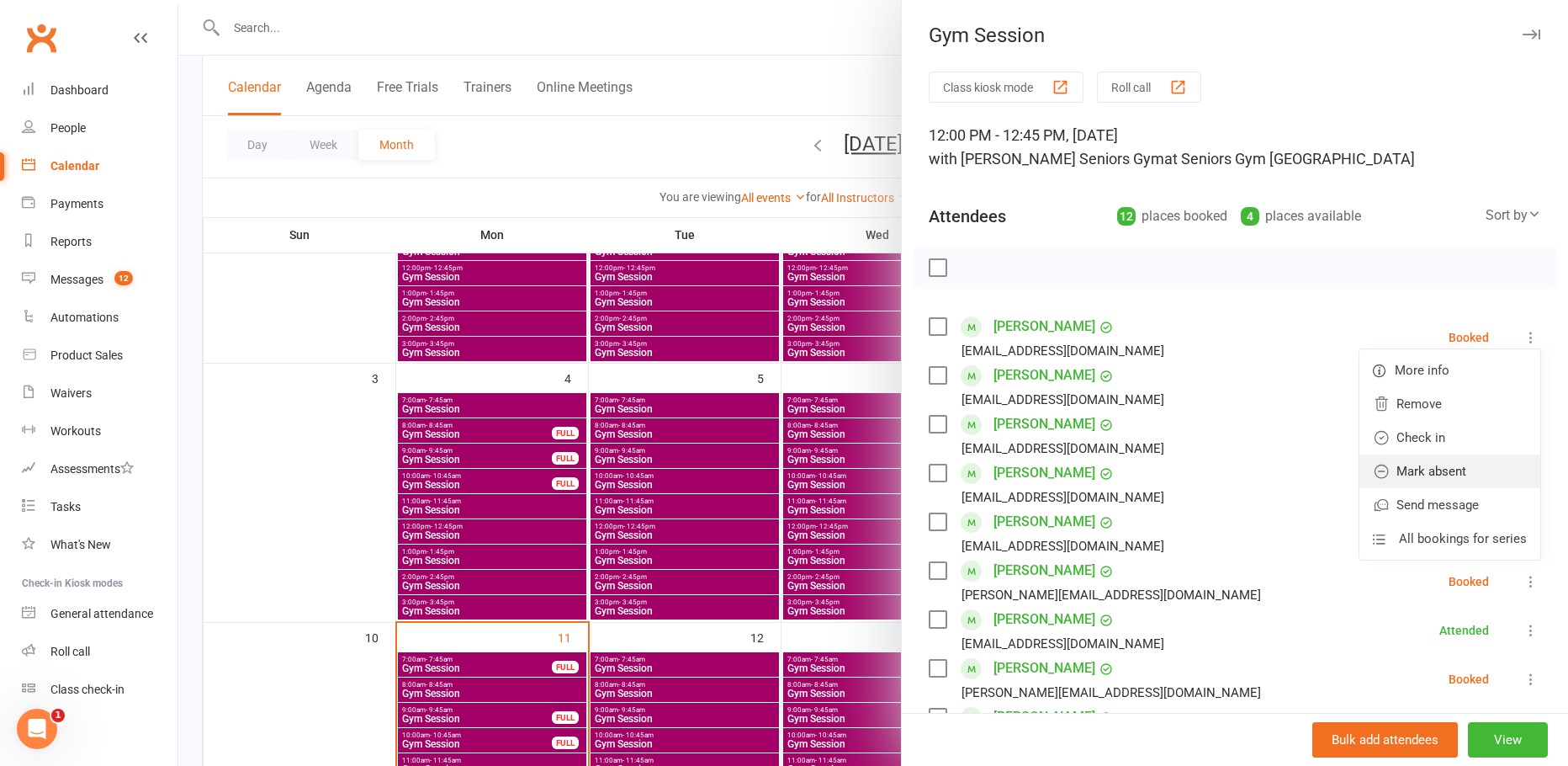
click at [1428, 463] on link "Mark absent" at bounding box center [1449, 470] width 181 height 33
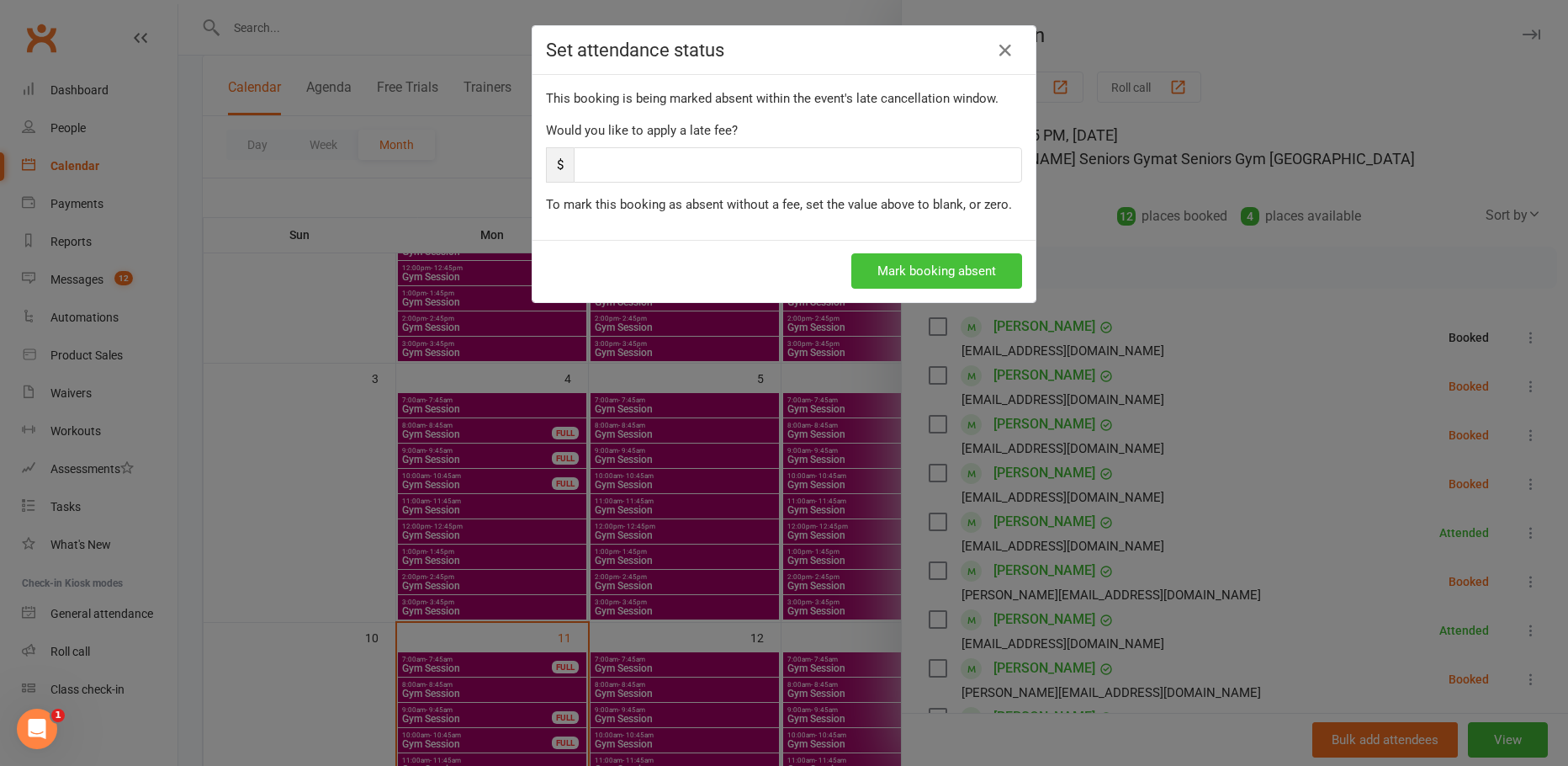
click at [899, 281] on button "Mark booking absent" at bounding box center [936, 271] width 170 height 35
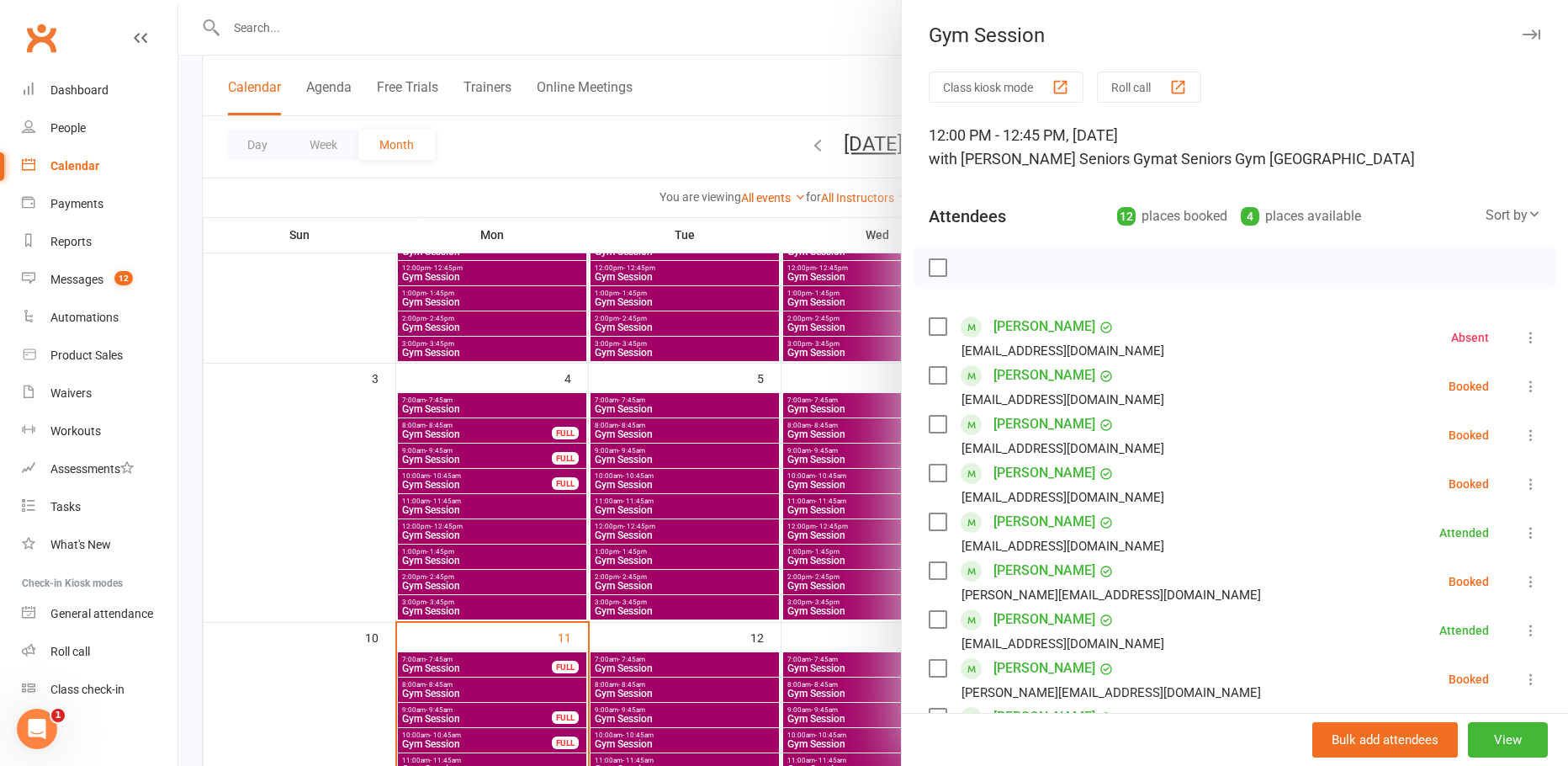
click at [1523, 388] on icon at bounding box center [1531, 386] width 17 height 17
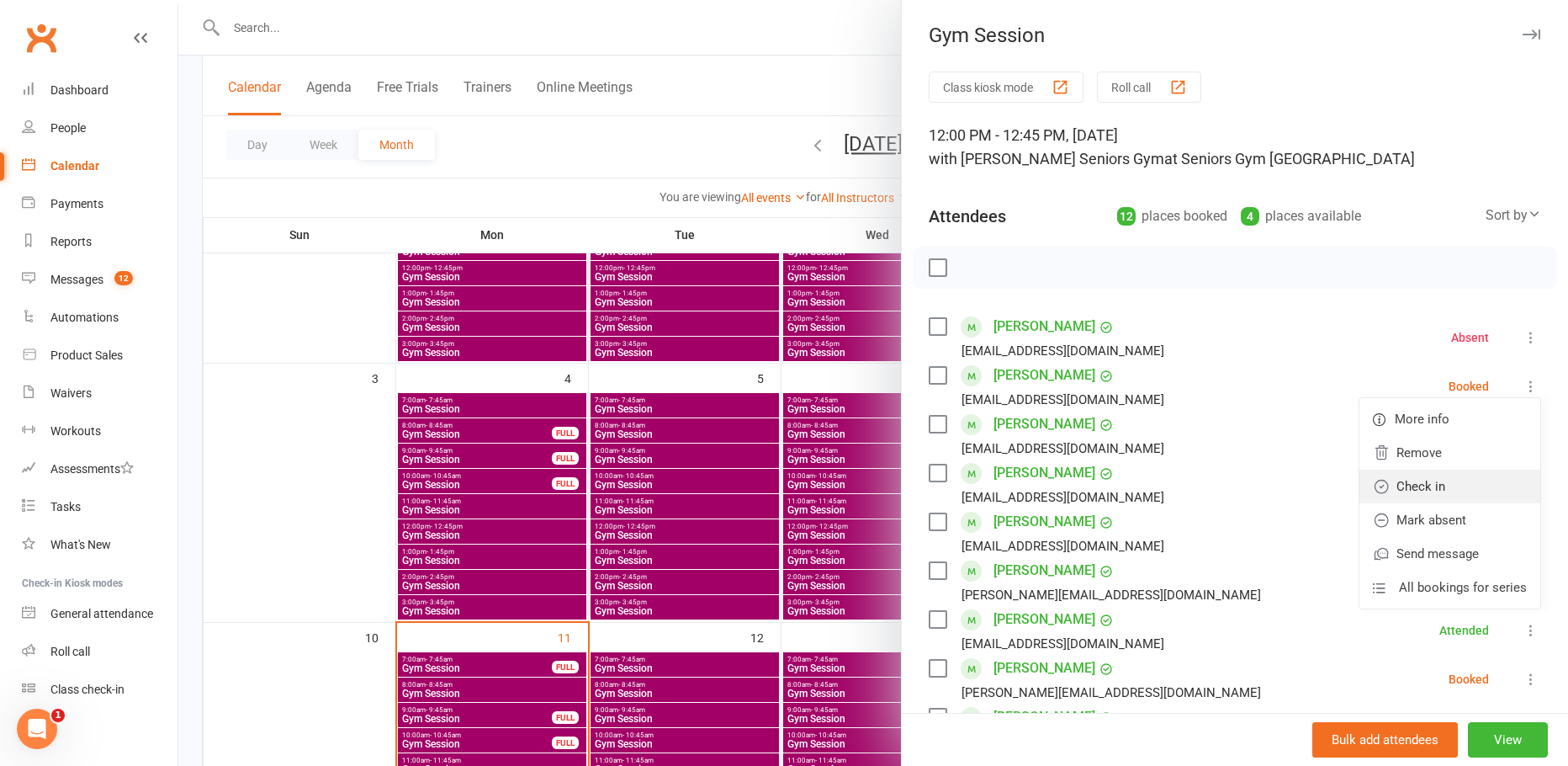
click at [1419, 497] on link "Check in" at bounding box center [1449, 486] width 181 height 33
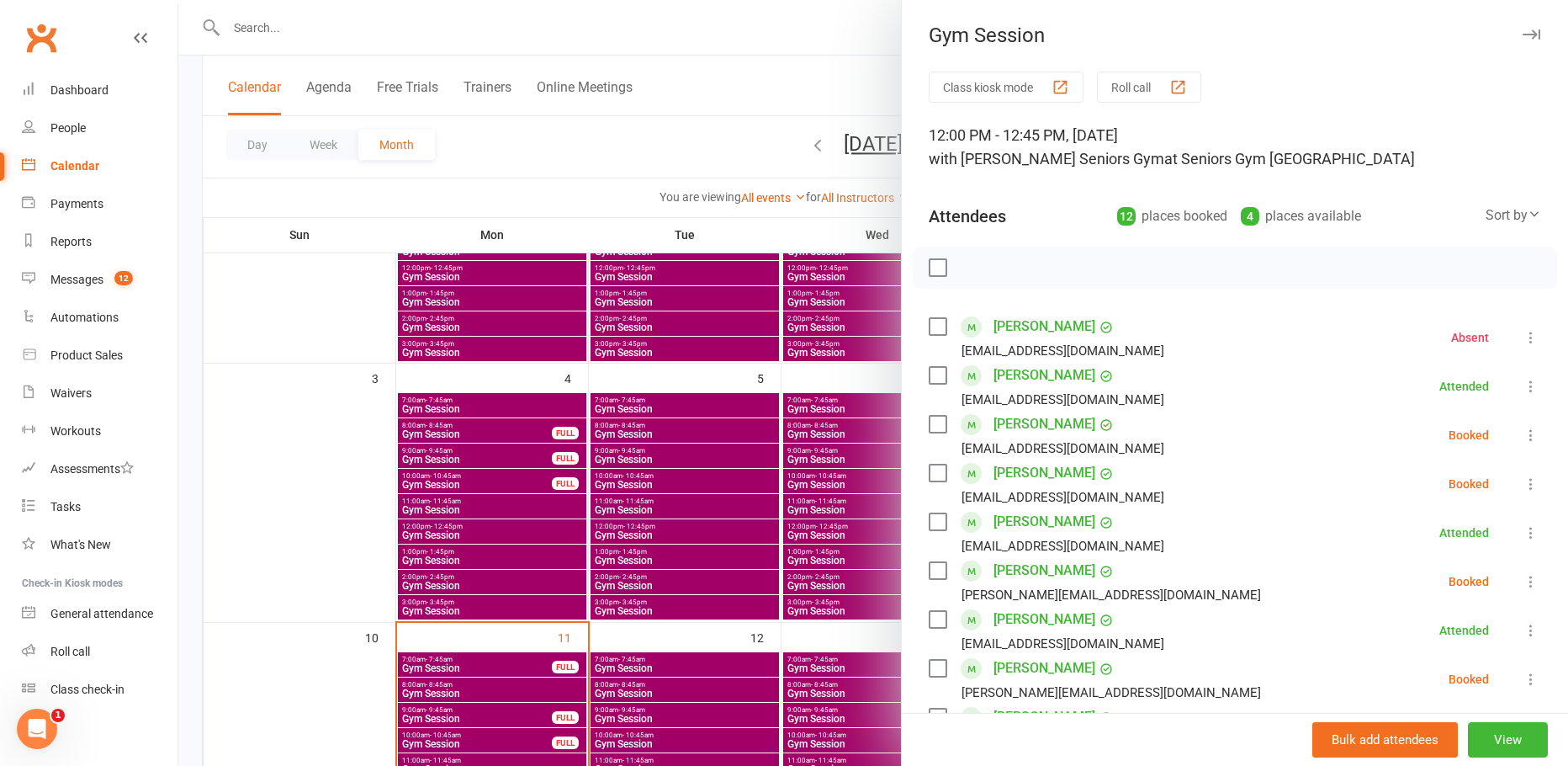
click at [1523, 440] on icon at bounding box center [1531, 435] width 17 height 17
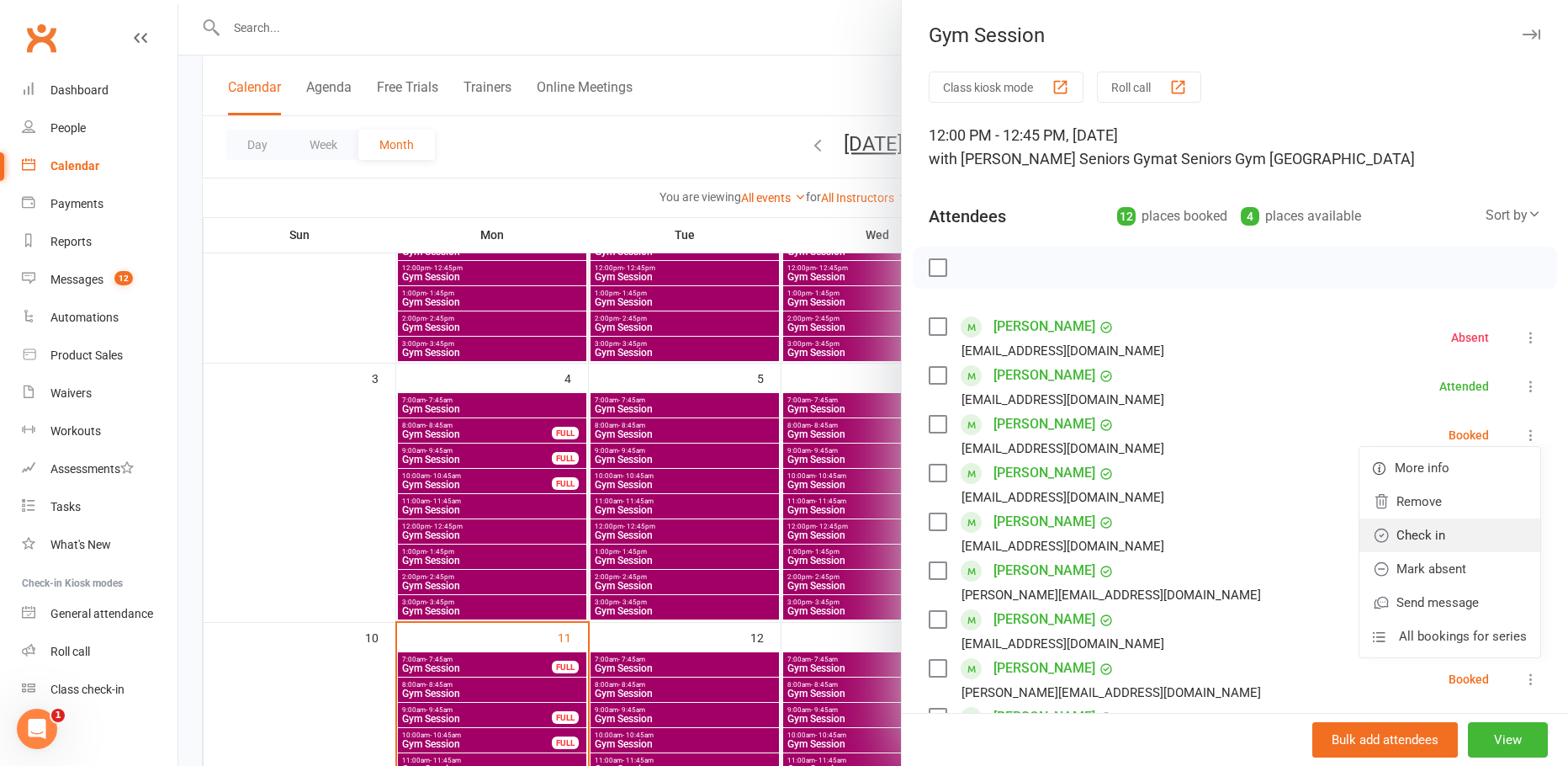
click at [1415, 544] on link "Check in" at bounding box center [1449, 535] width 181 height 33
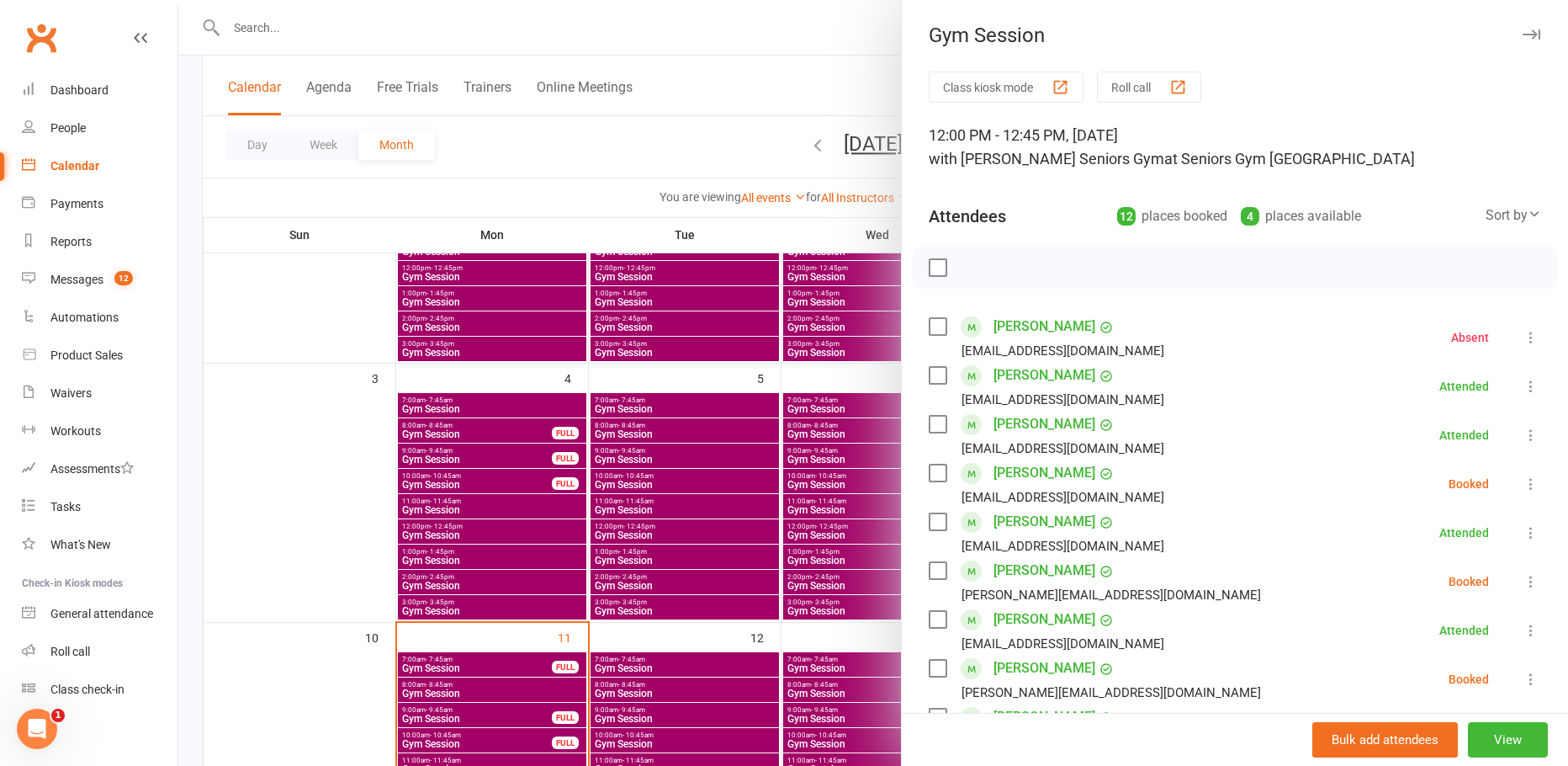
click at [1523, 487] on icon at bounding box center [1531, 484] width 17 height 17
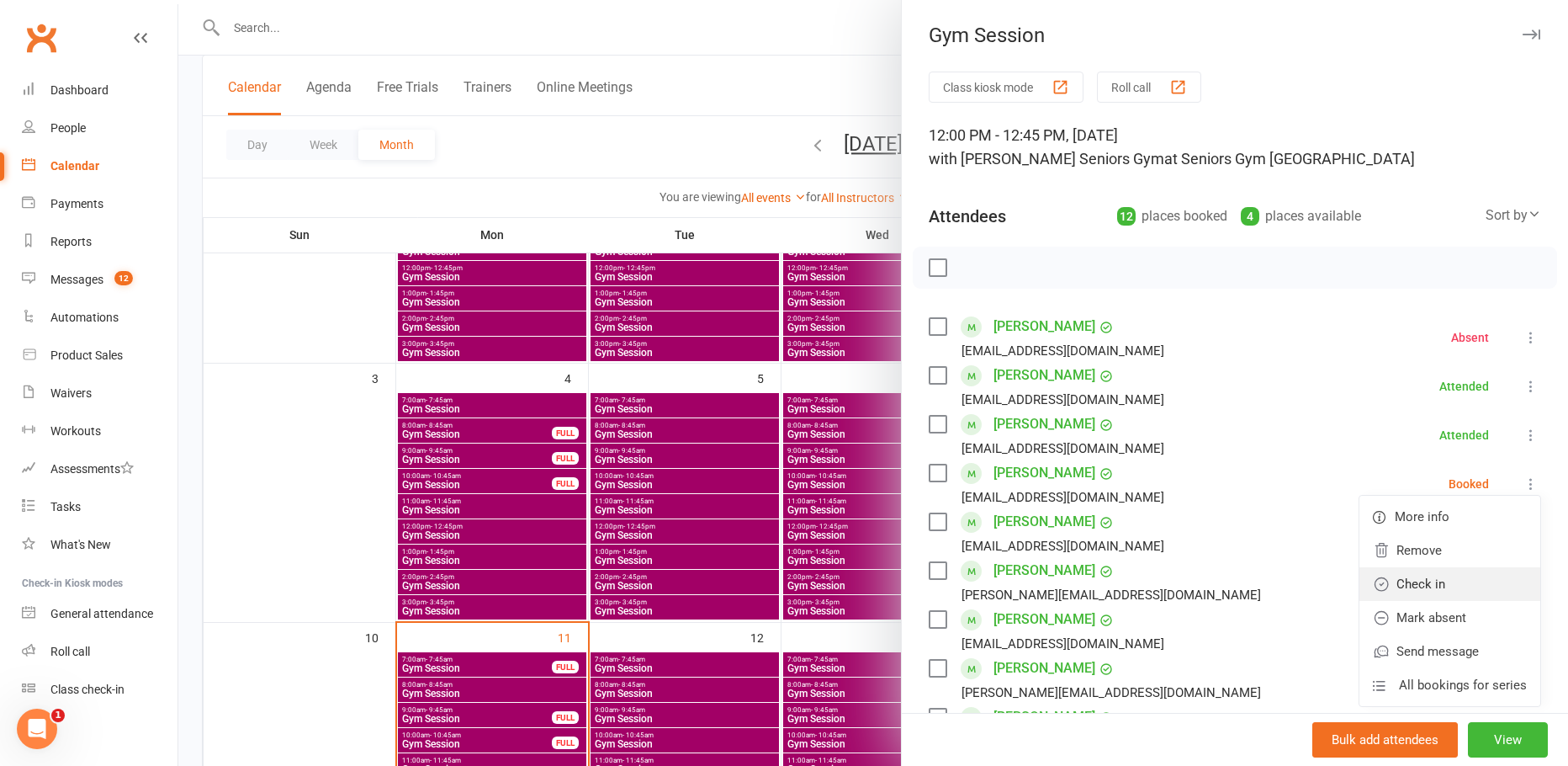
click at [1422, 583] on link "Check in" at bounding box center [1449, 583] width 181 height 33
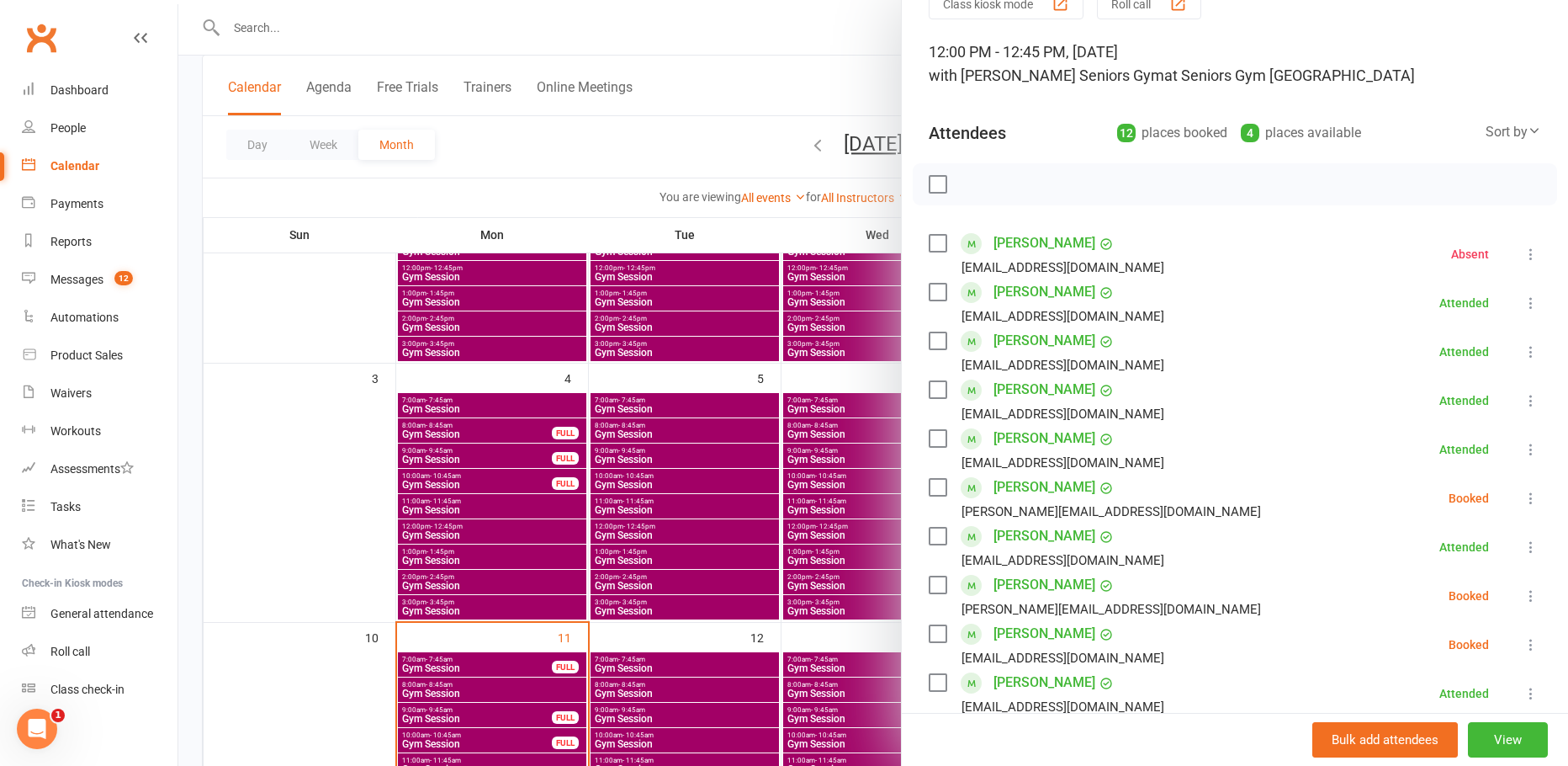
scroll to position [84, 0]
click at [1523, 494] on icon at bounding box center [1531, 498] width 17 height 17
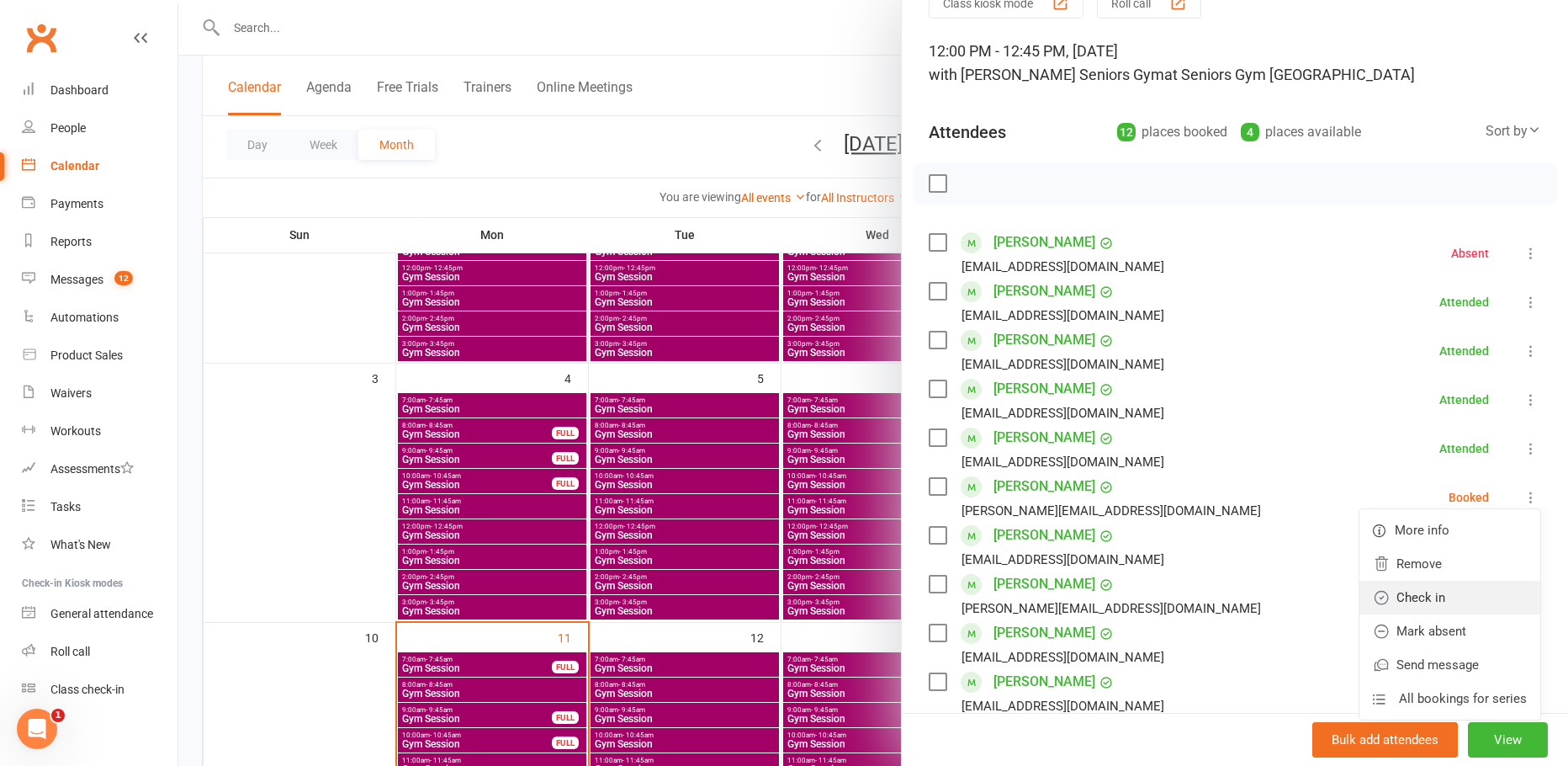
click at [1439, 606] on link "Check in" at bounding box center [1449, 597] width 181 height 33
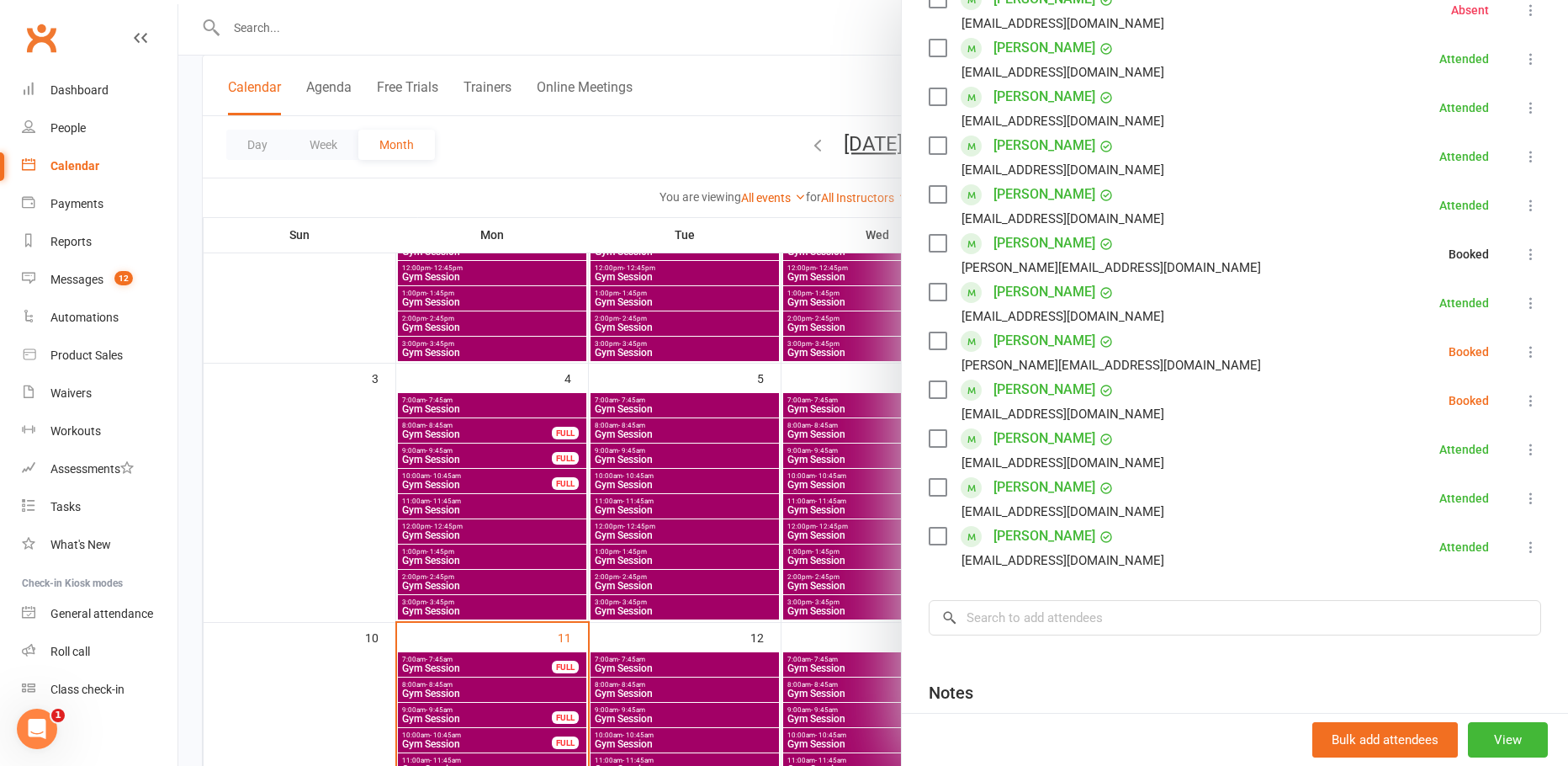
scroll to position [337, 0]
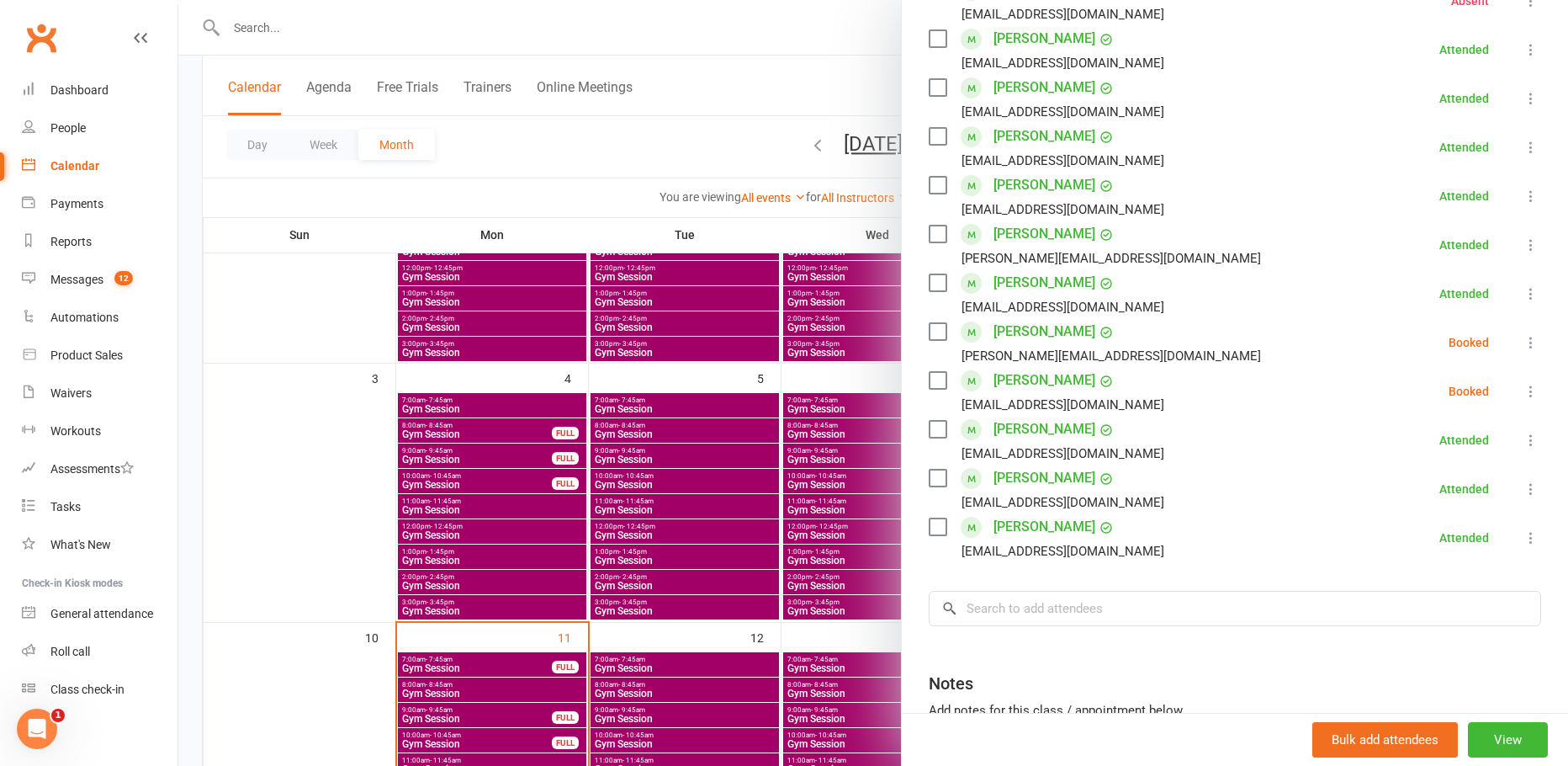
click at [1523, 346] on icon at bounding box center [1531, 343] width 17 height 17
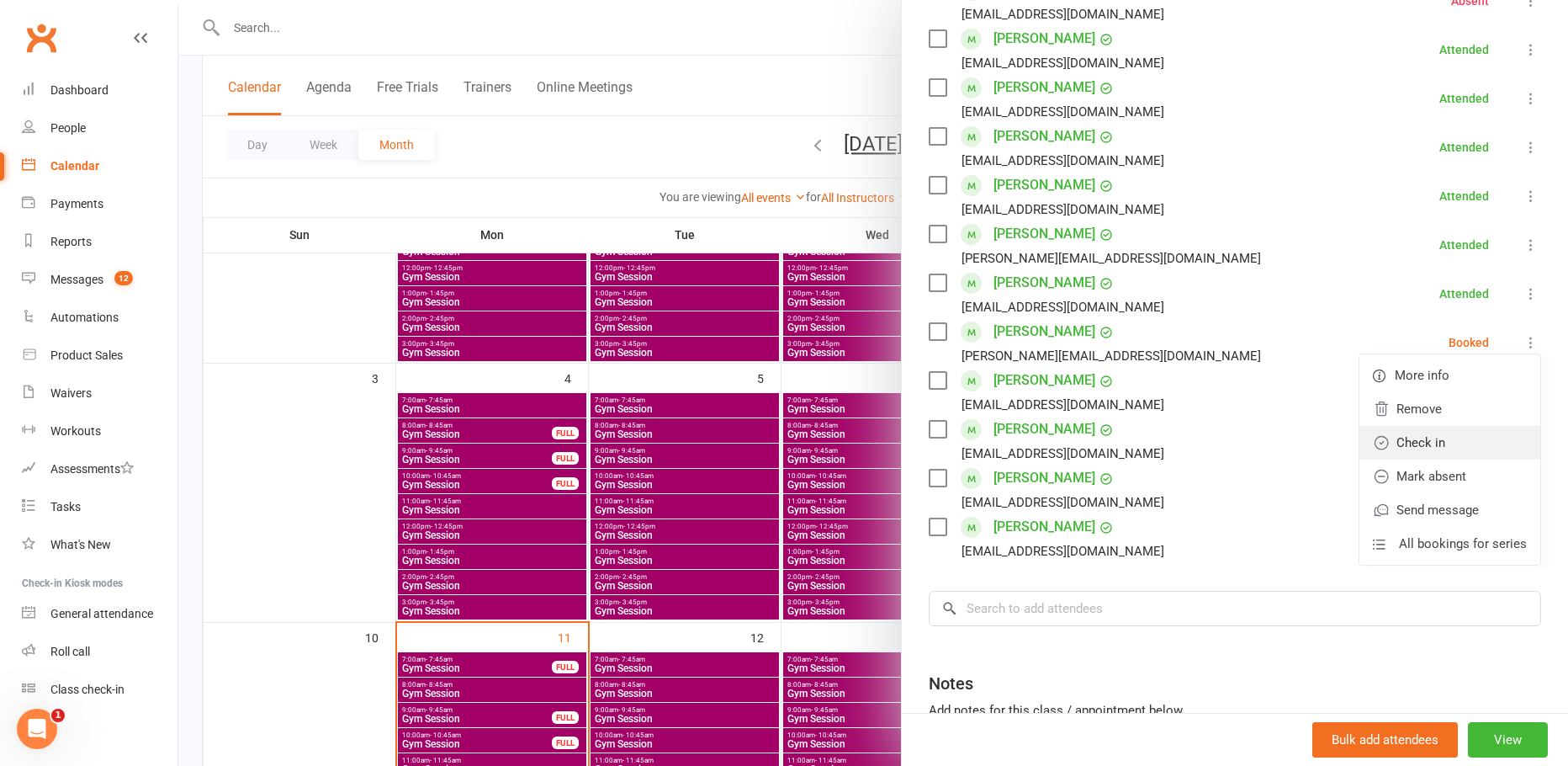
click at [1458, 436] on link "Check in" at bounding box center [1449, 442] width 181 height 33
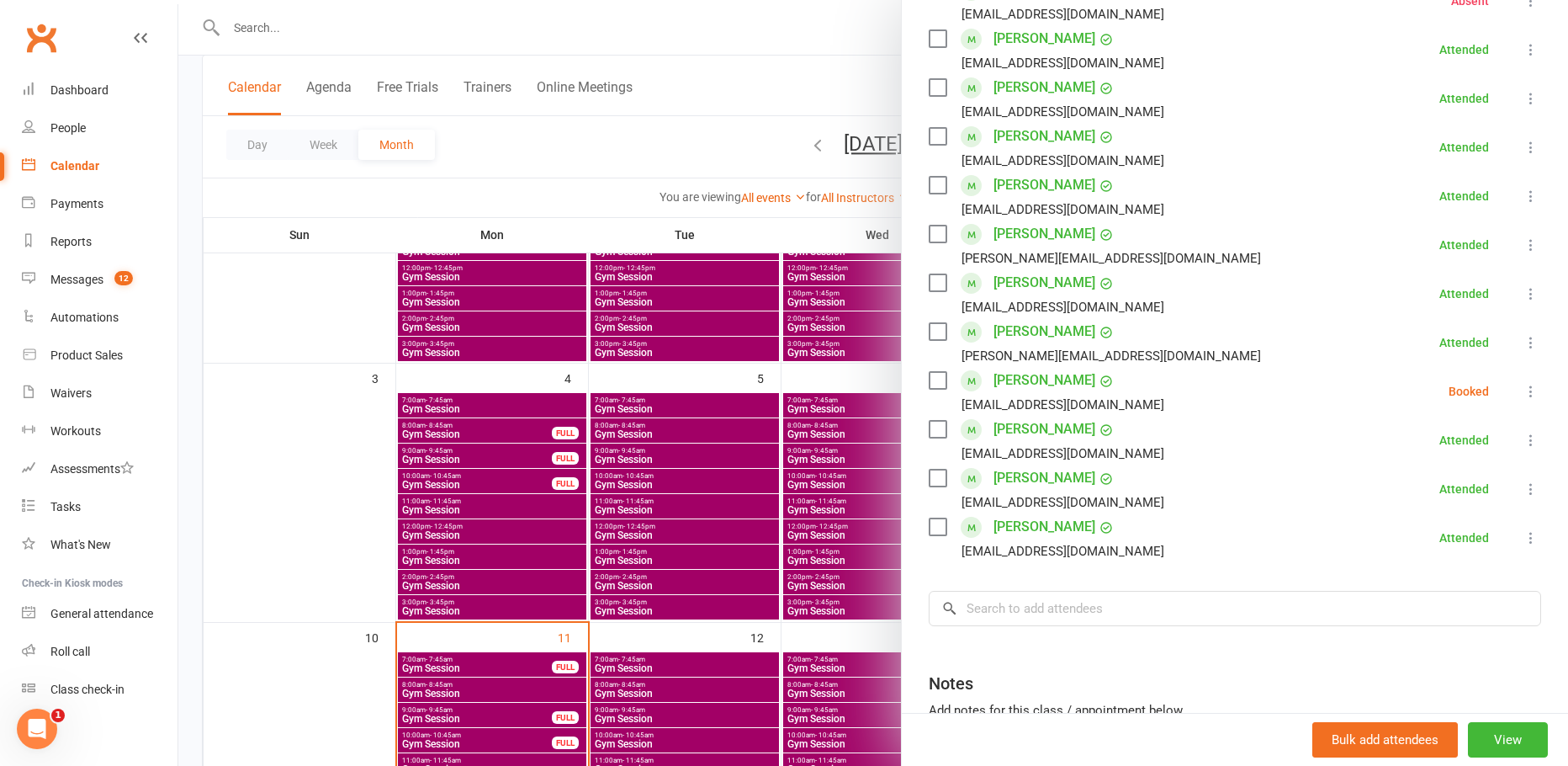
click at [1523, 389] on icon at bounding box center [1531, 392] width 17 height 17
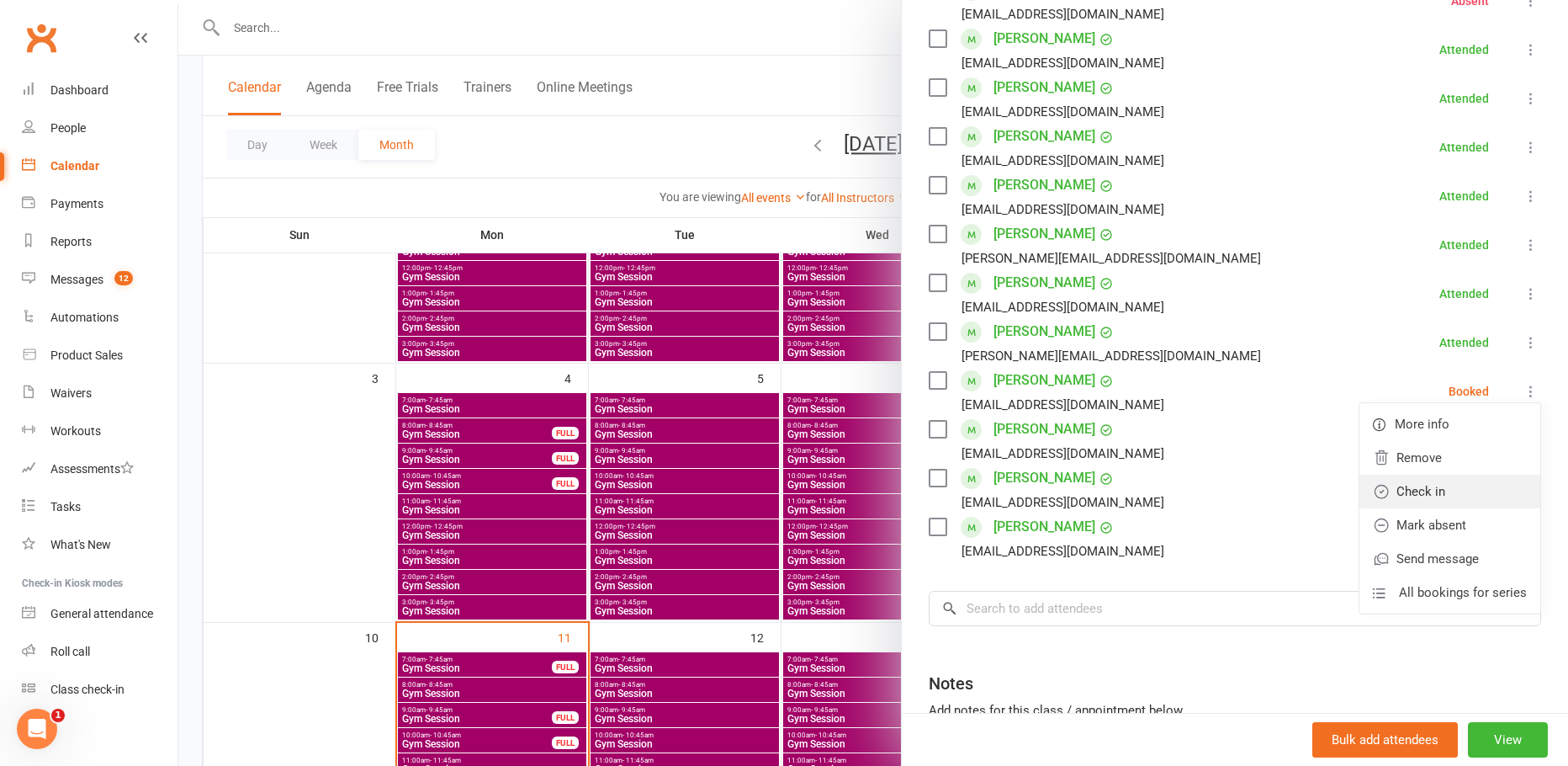
click at [1436, 488] on link "Check in" at bounding box center [1449, 491] width 181 height 33
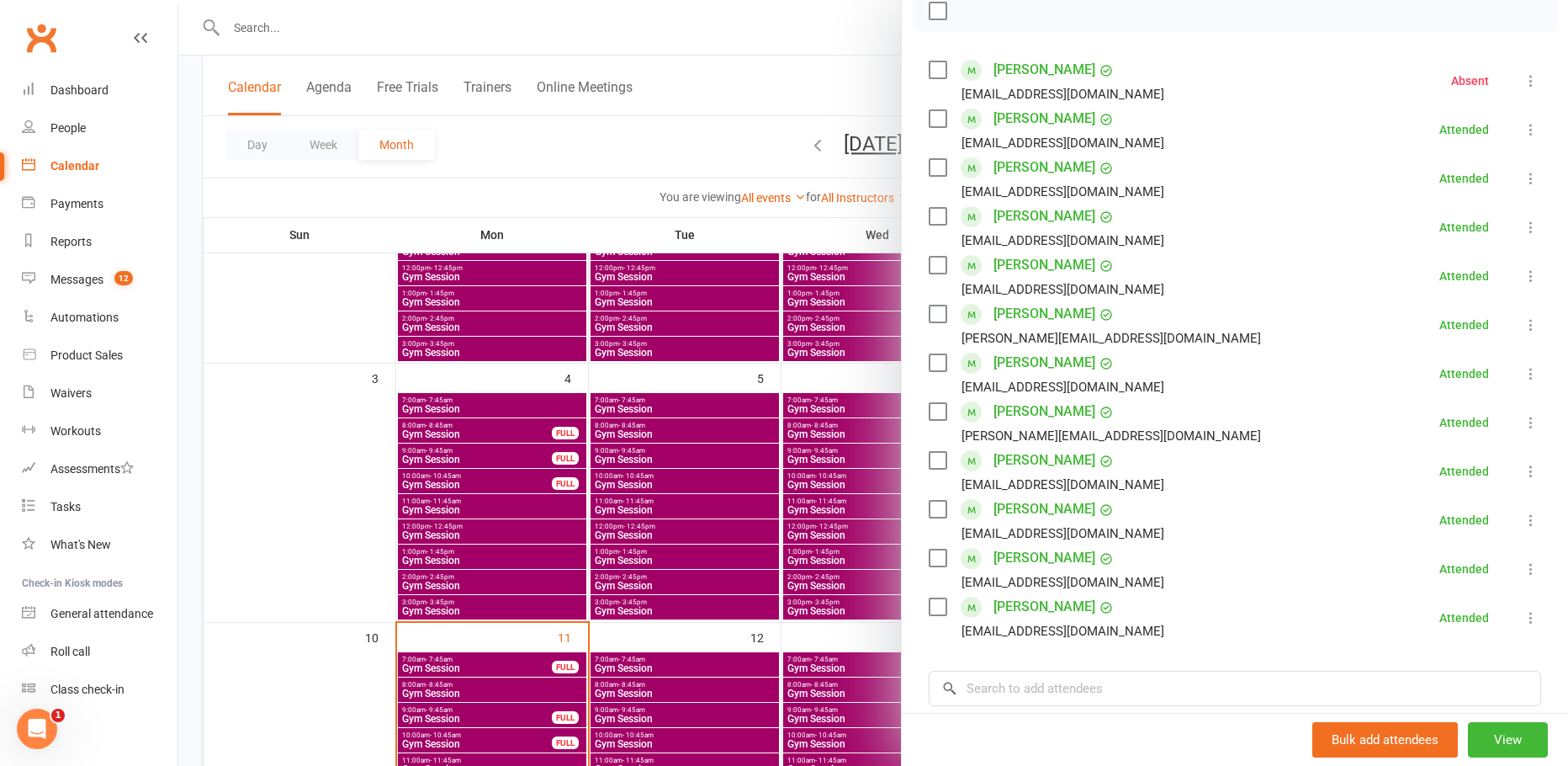
scroll to position [0, 0]
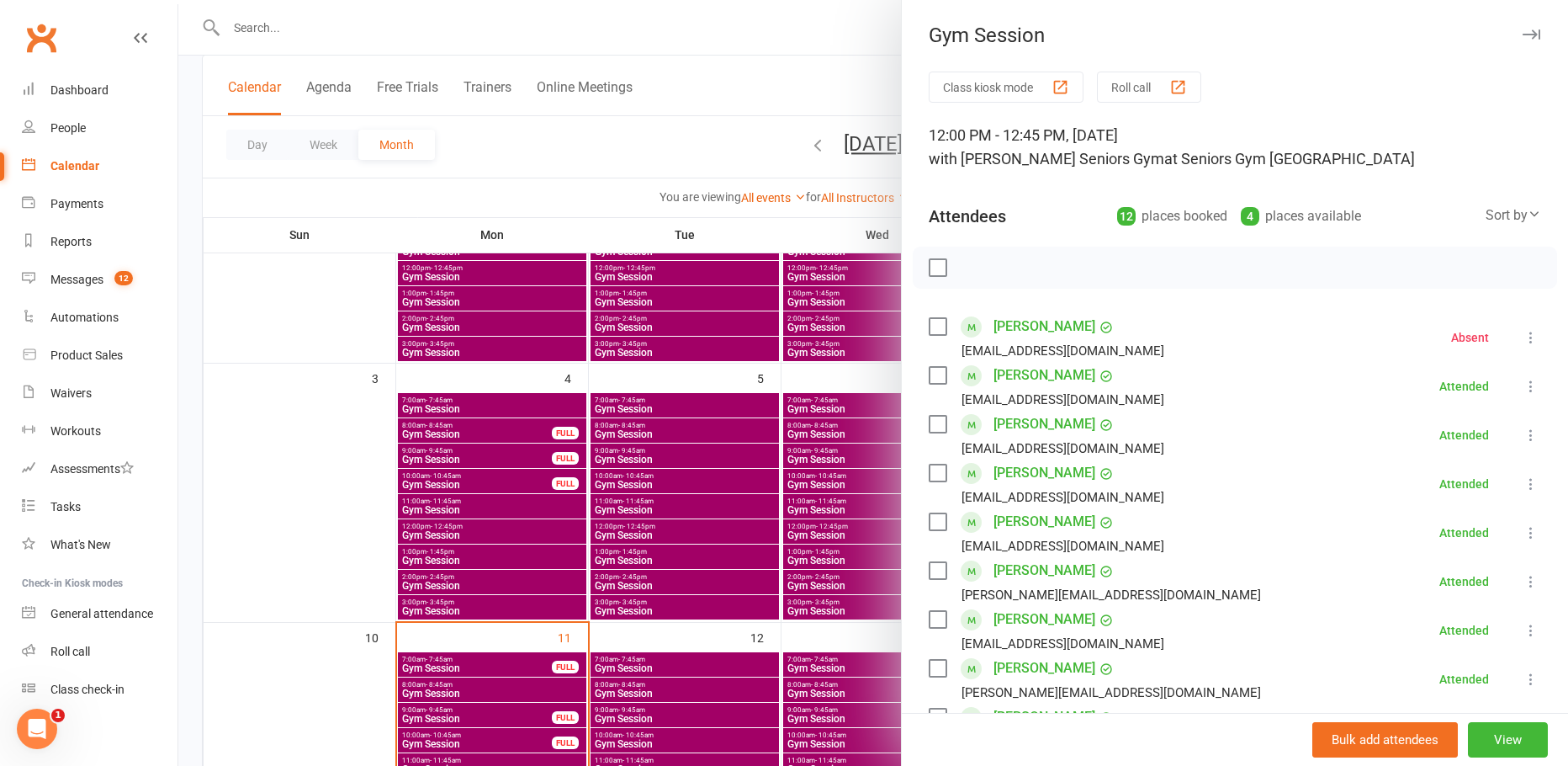
click at [755, 125] on div at bounding box center [873, 383] width 1390 height 766
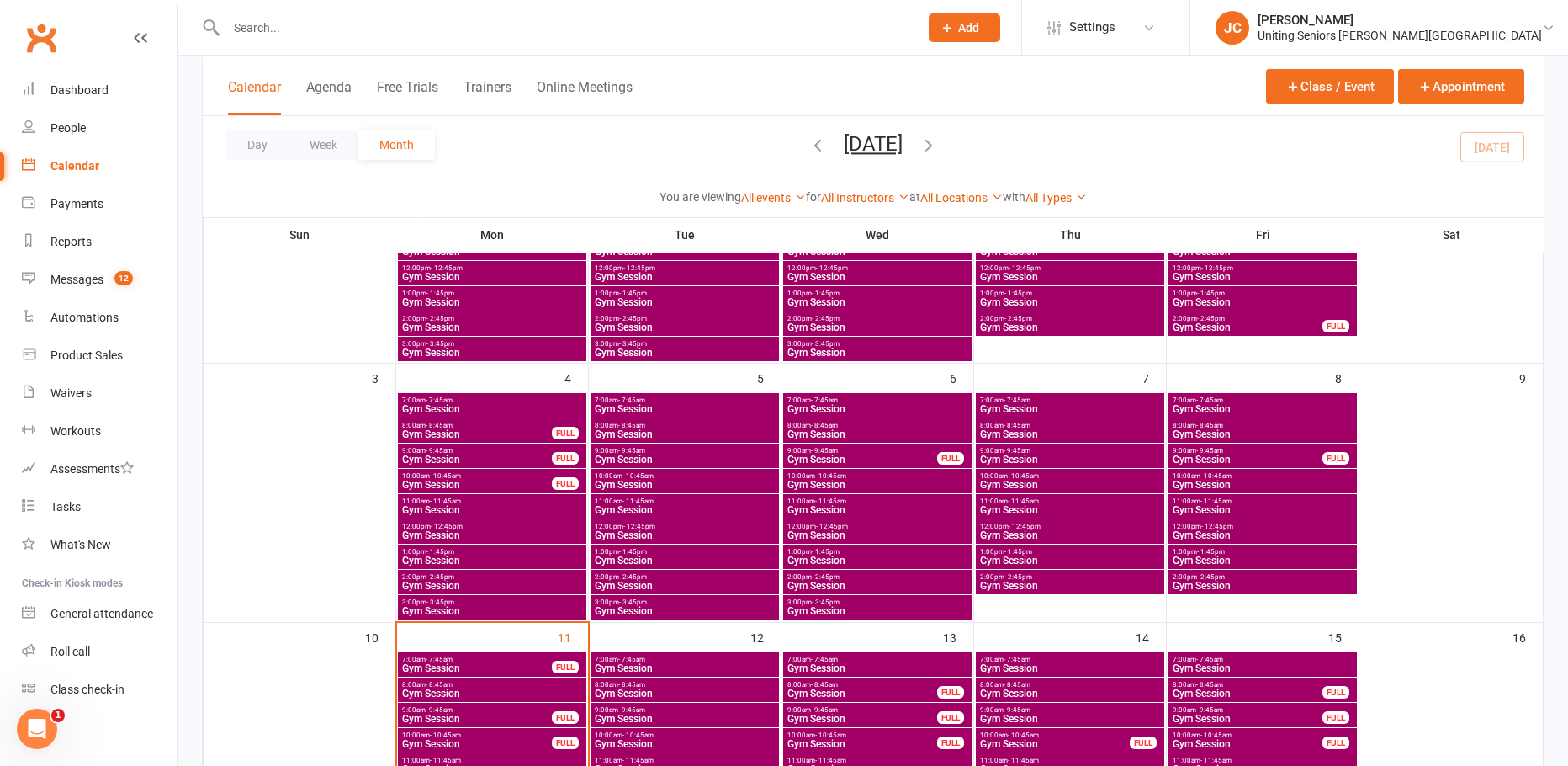
click at [1186, 530] on span "Gym Session" at bounding box center [1262, 536] width 182 height 10
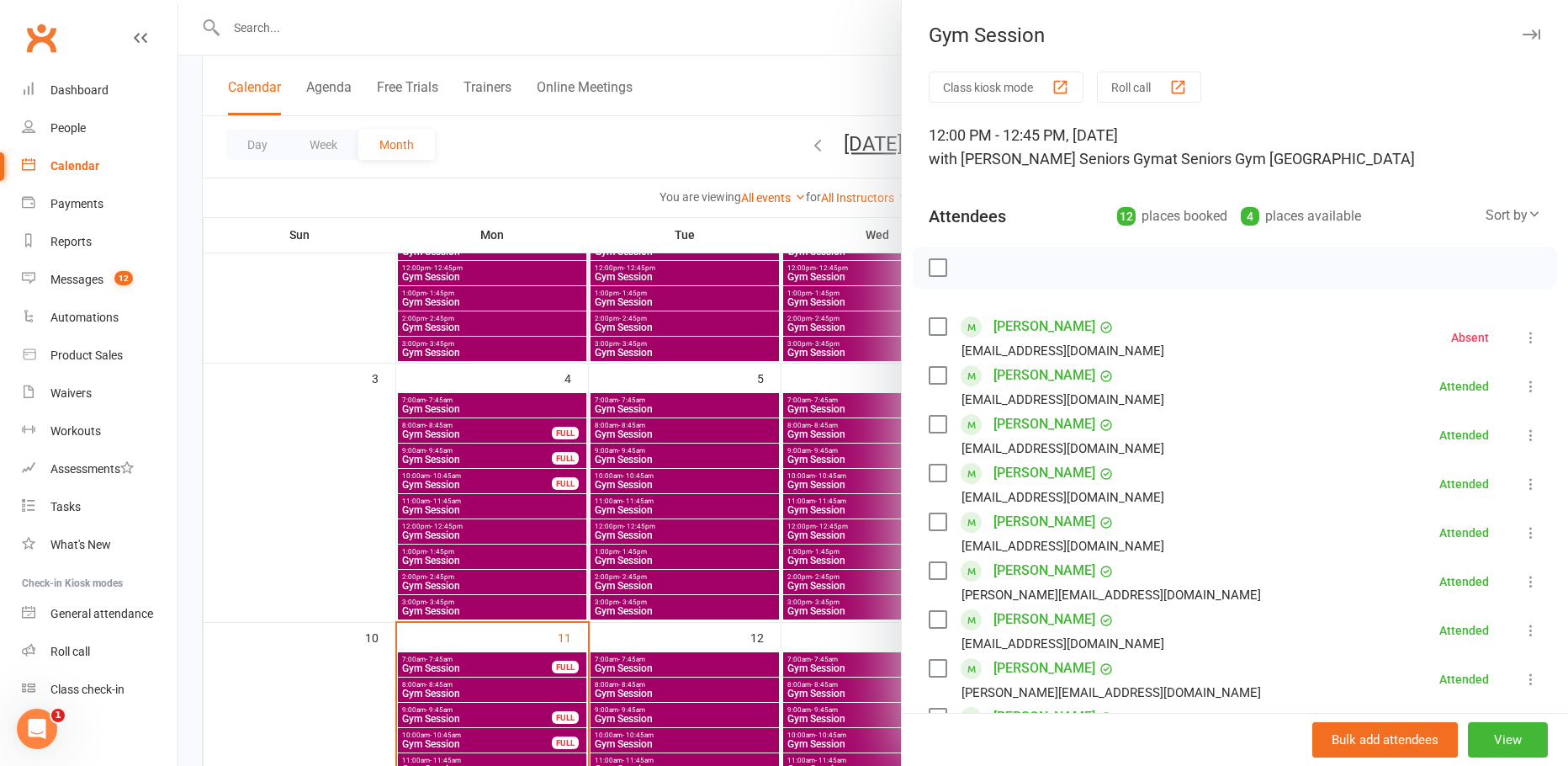
click at [804, 39] on div at bounding box center [873, 383] width 1390 height 766
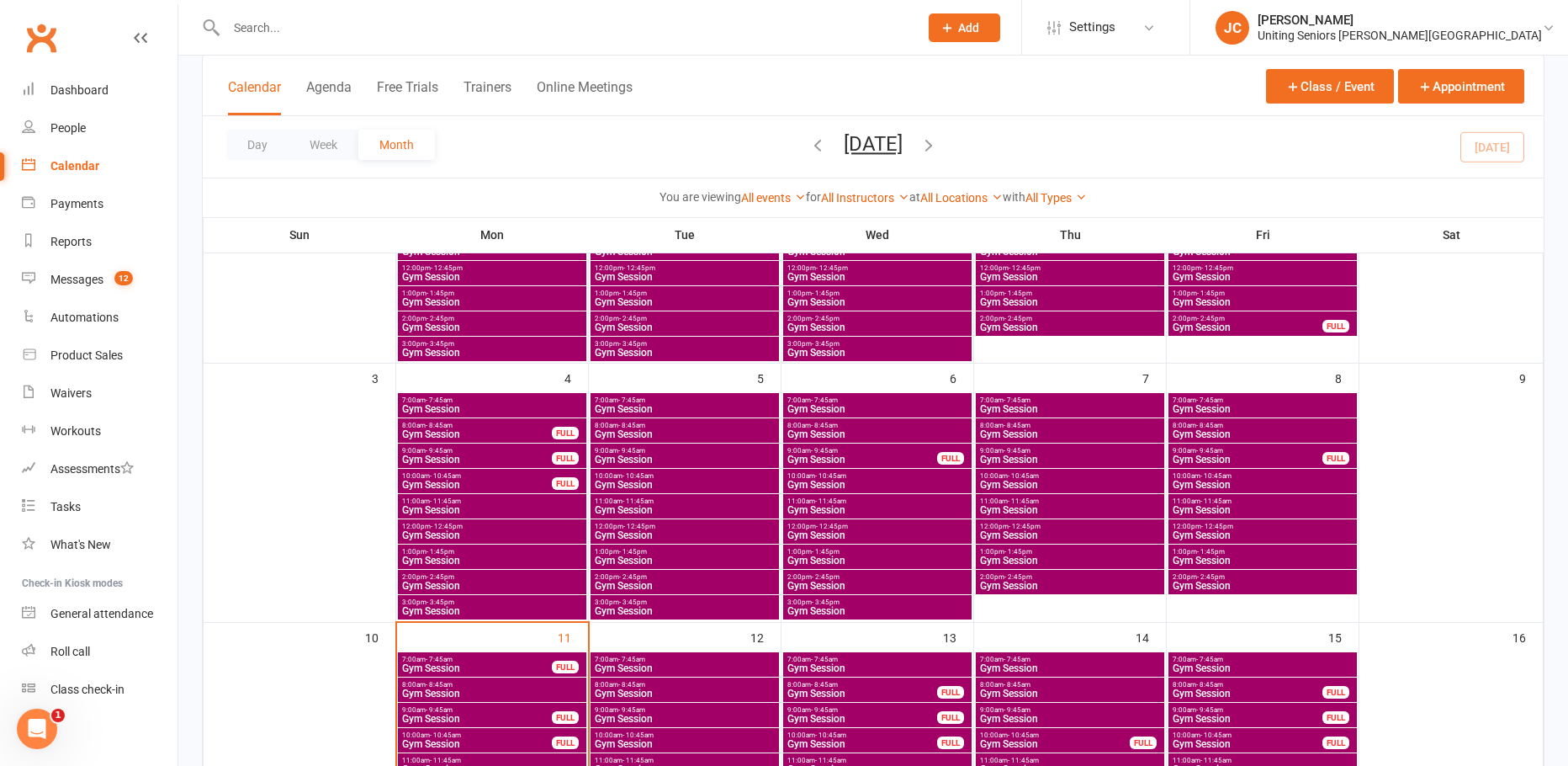
click at [1192, 553] on span "1:00pm - 1:45pm" at bounding box center [1262, 552] width 182 height 8
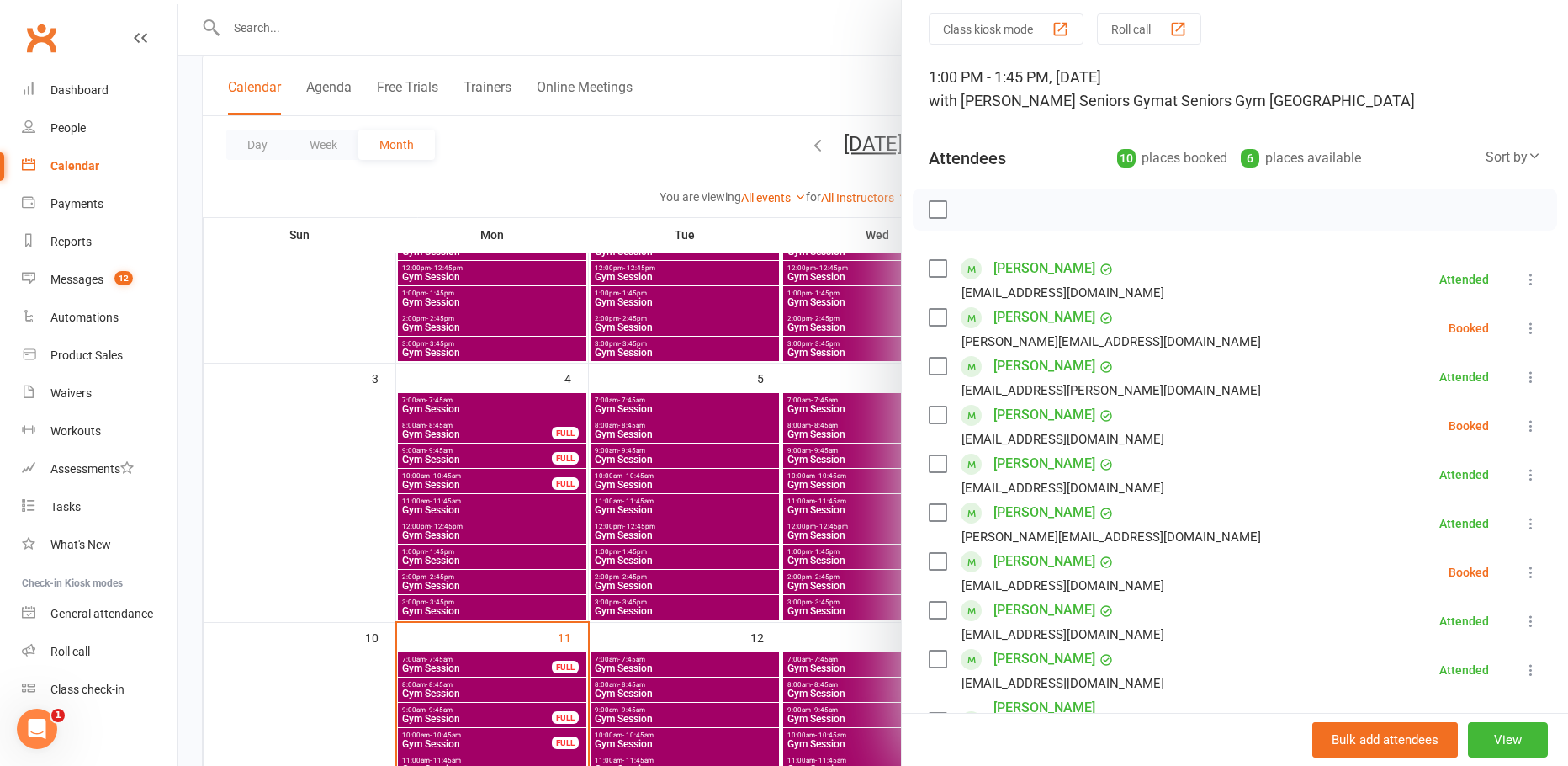
scroll to position [84, 0]
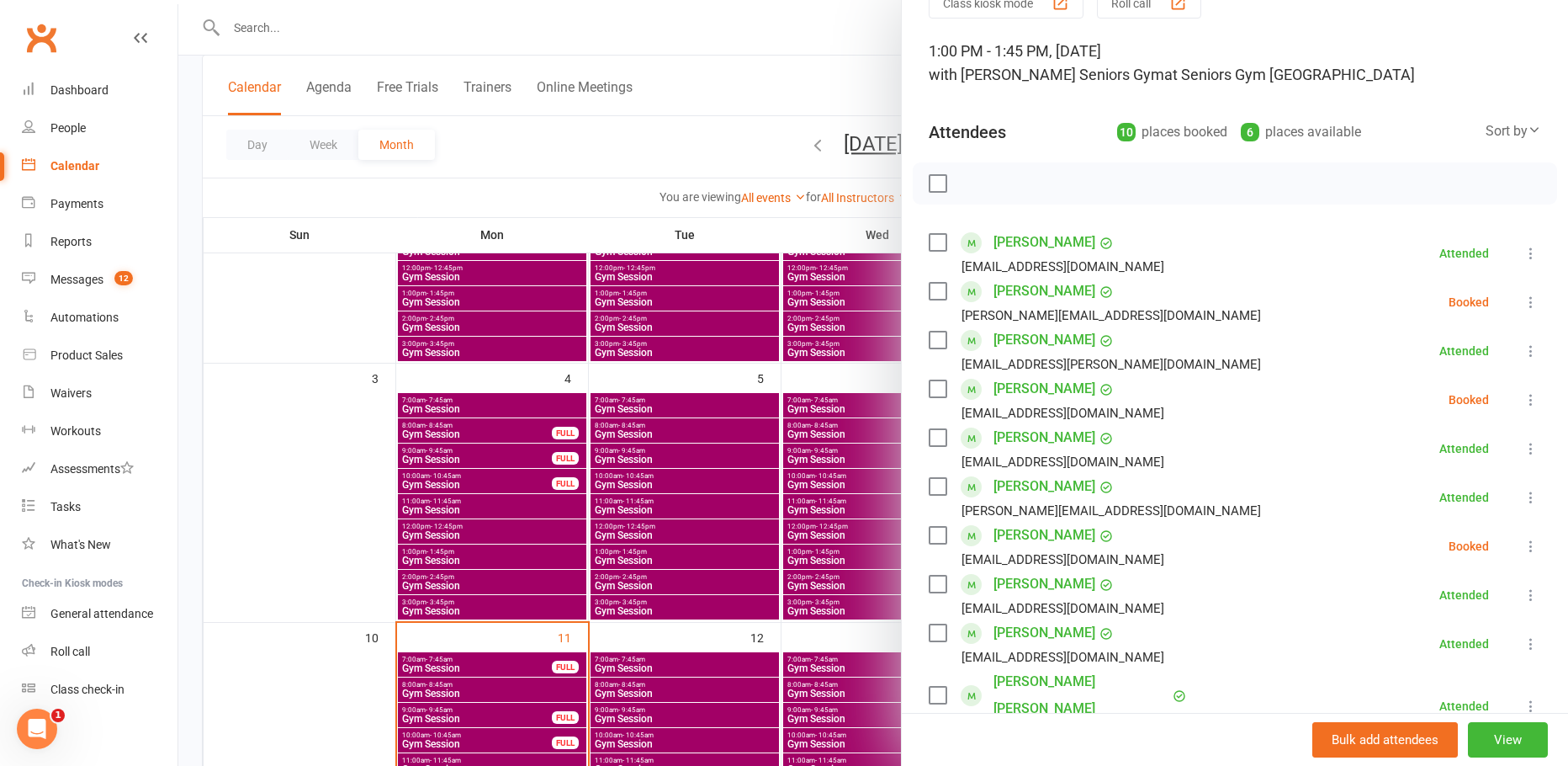
click at [1523, 295] on icon at bounding box center [1531, 302] width 17 height 17
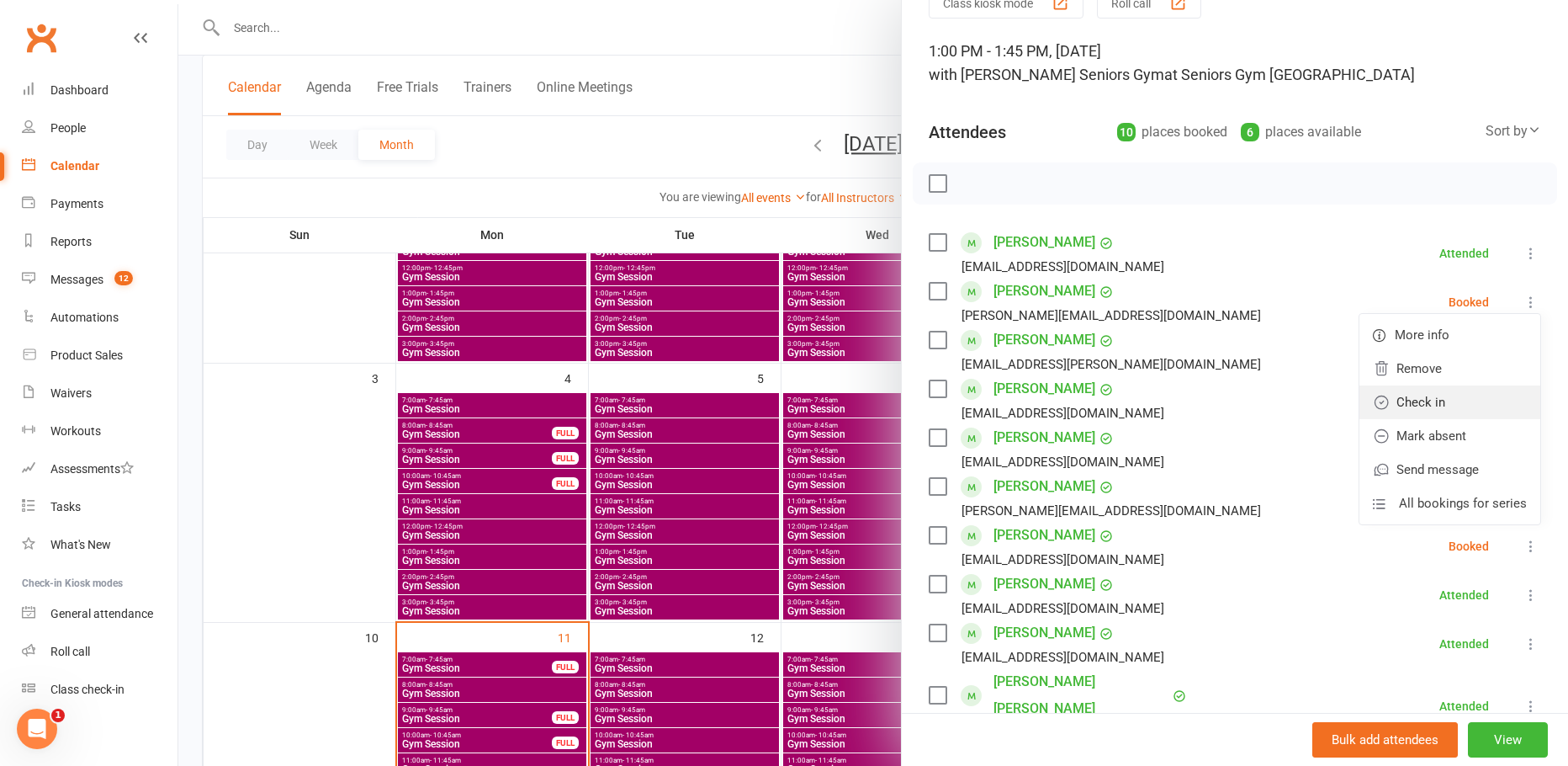
click at [1413, 404] on link "Check in" at bounding box center [1449, 402] width 181 height 33
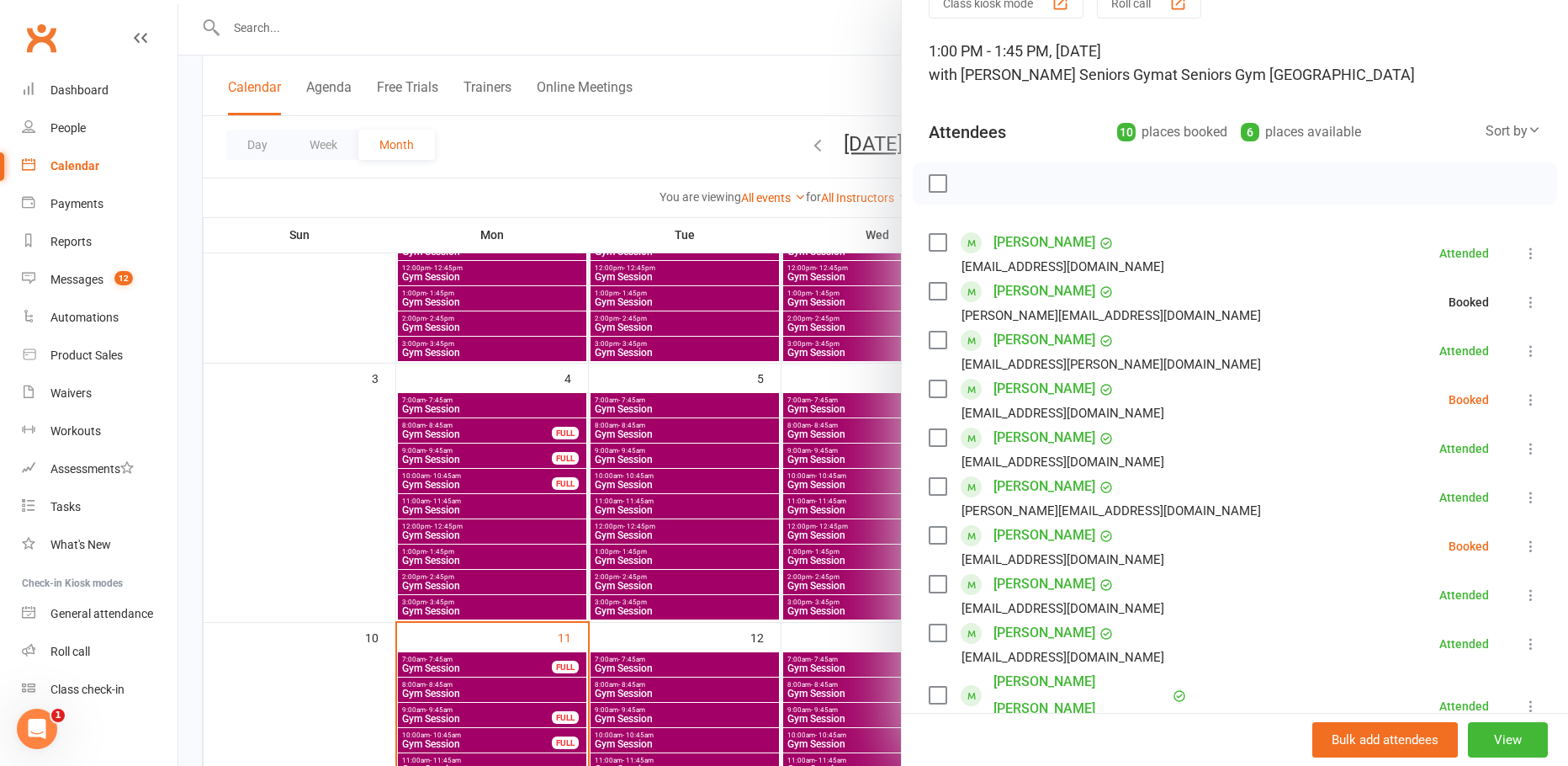
scroll to position [168, 0]
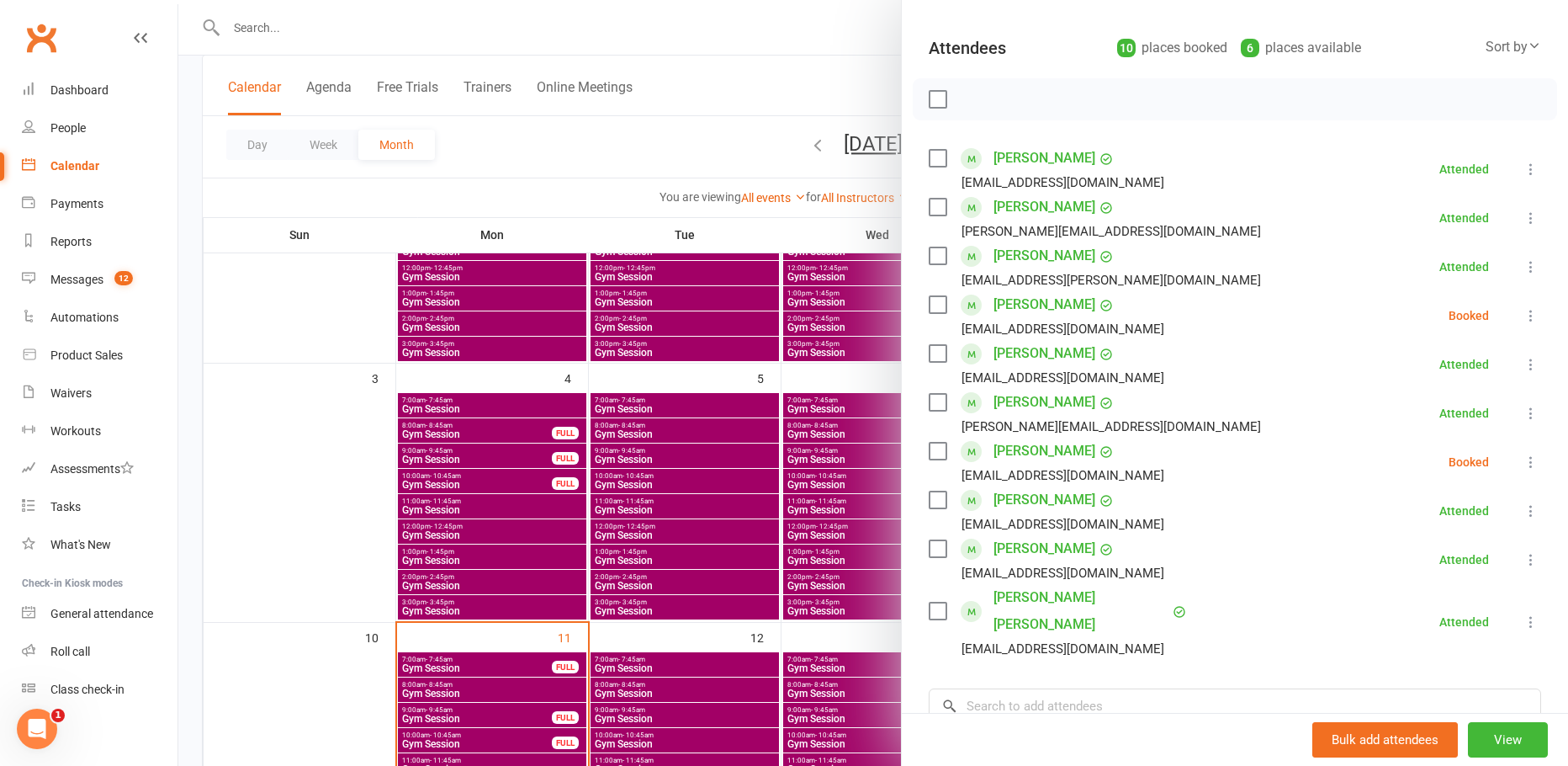
click at [1523, 319] on icon at bounding box center [1531, 316] width 17 height 17
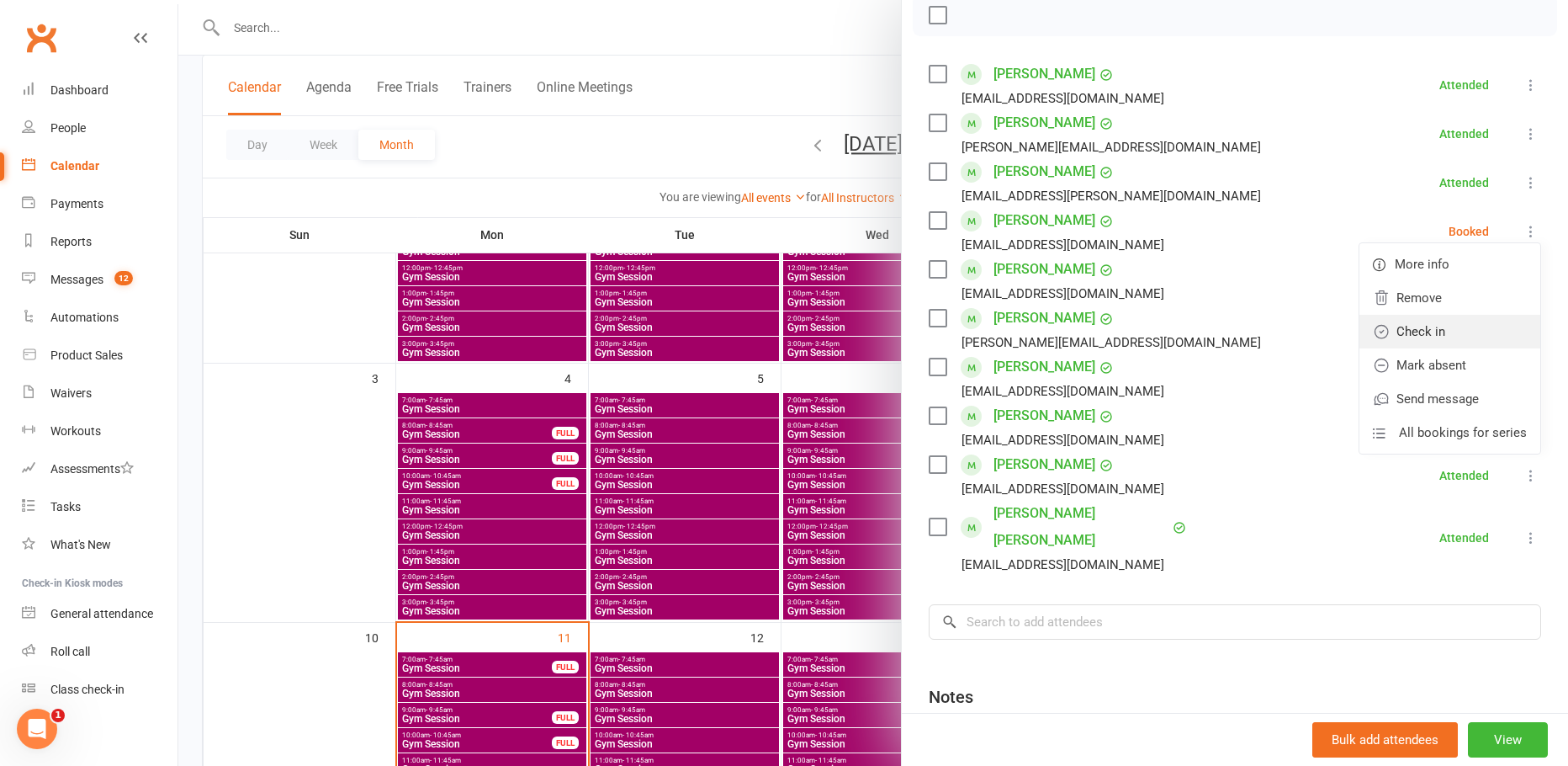
click at [1427, 324] on link "Check in" at bounding box center [1449, 331] width 181 height 33
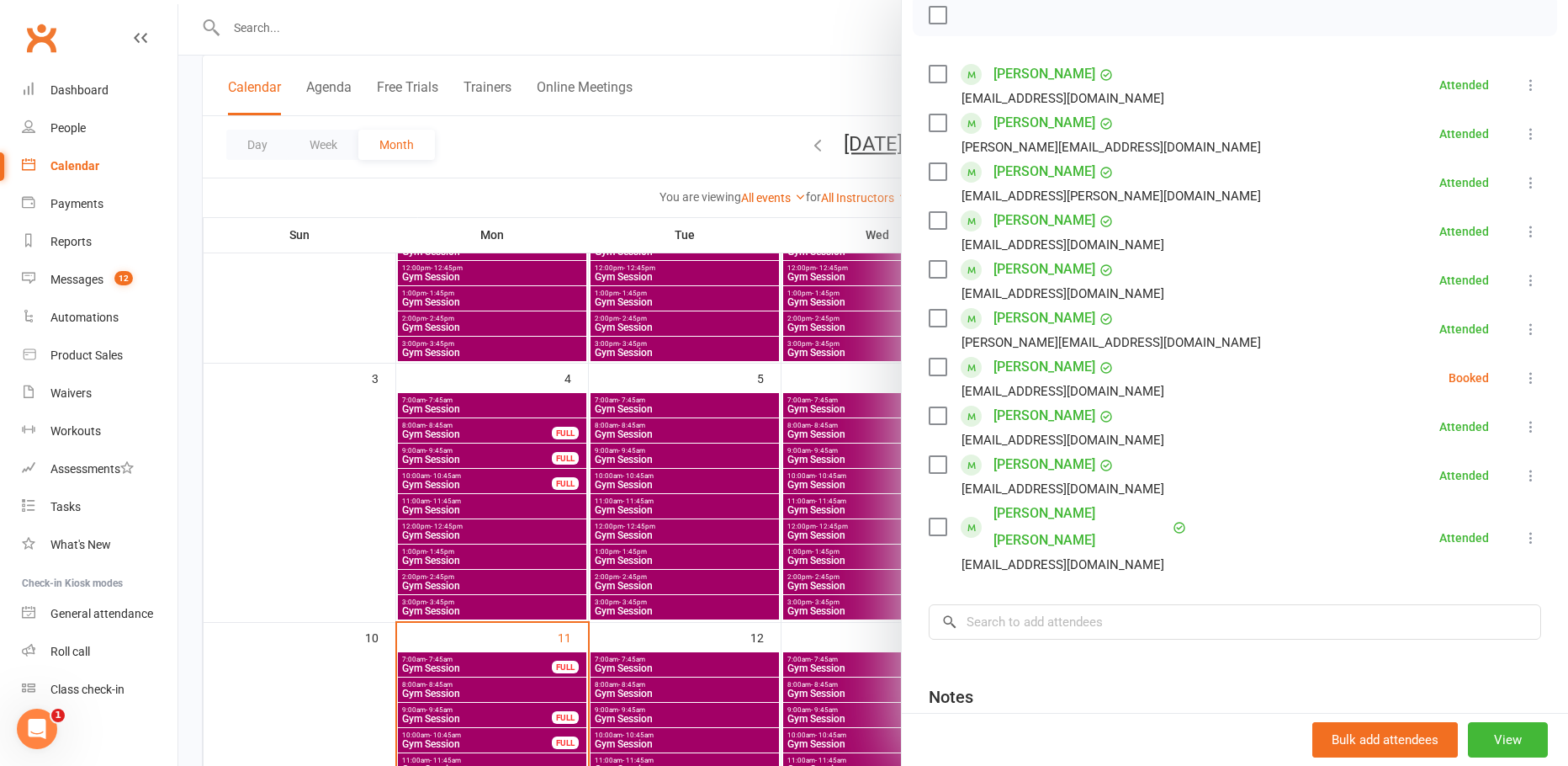
click at [1523, 376] on icon at bounding box center [1531, 378] width 17 height 17
click at [836, 102] on div at bounding box center [873, 383] width 1390 height 766
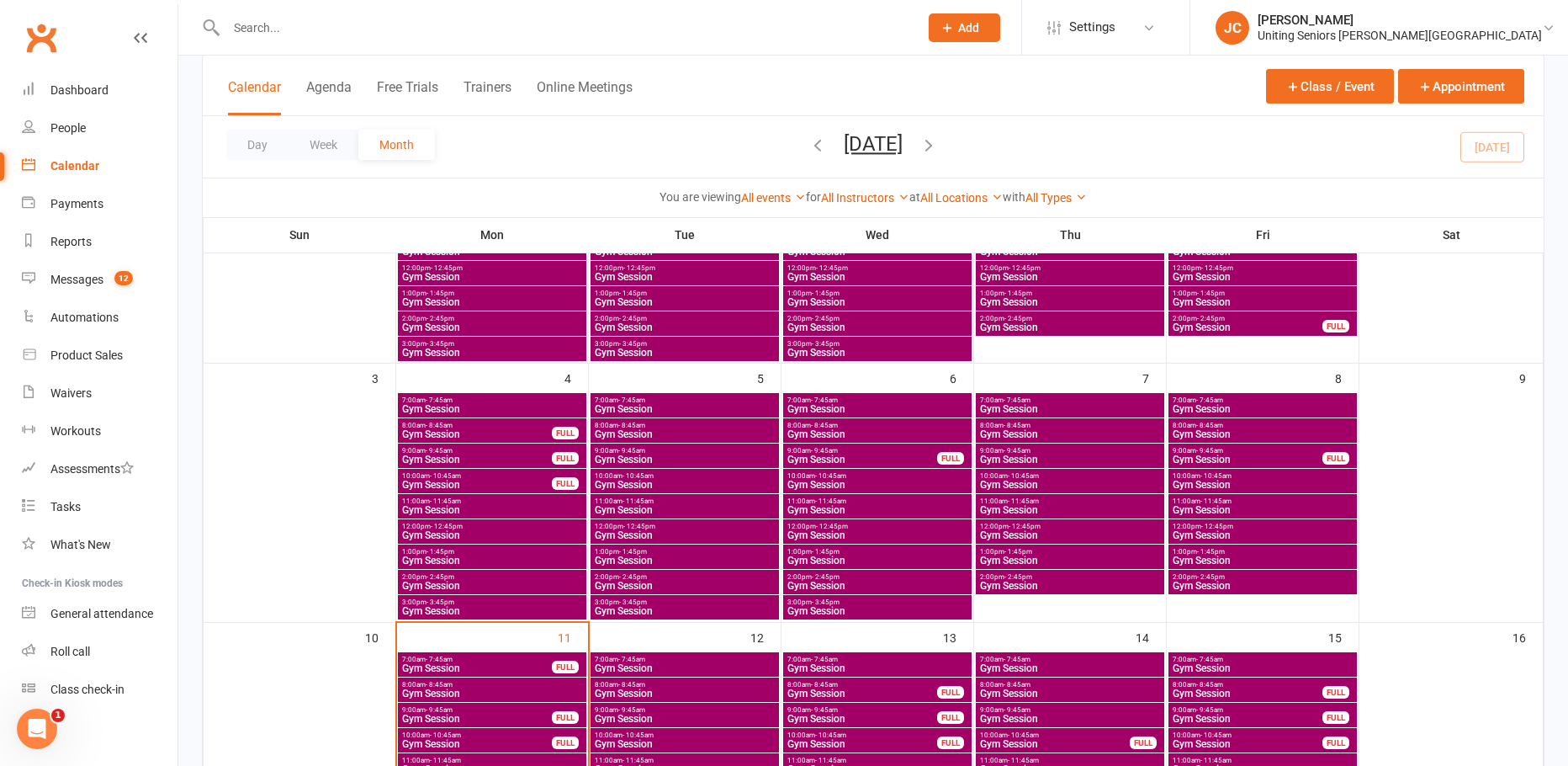
click at [1200, 548] on span "- 1:45pm" at bounding box center [1211, 552] width 27 height 8
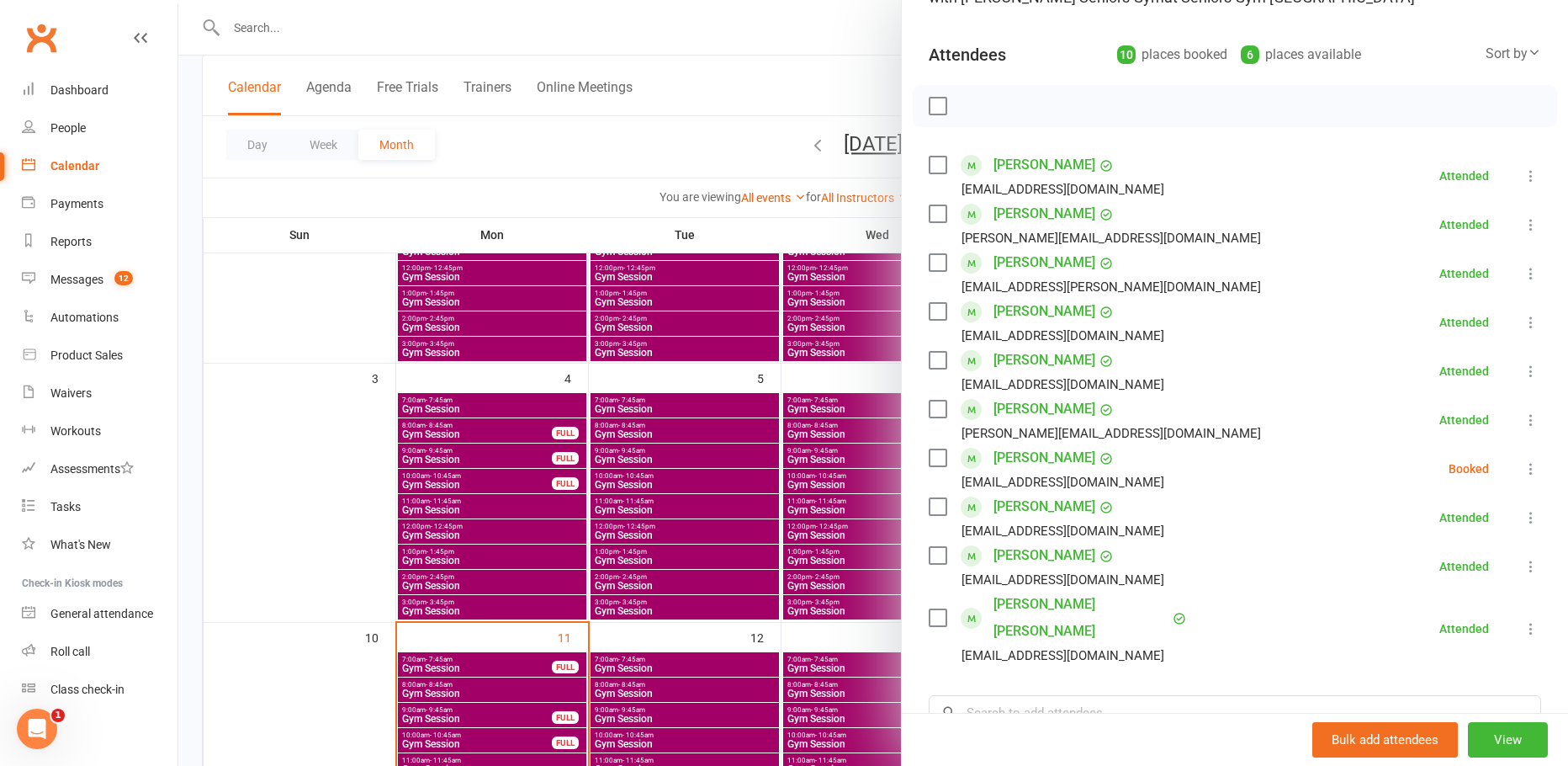
scroll to position [337, 0]
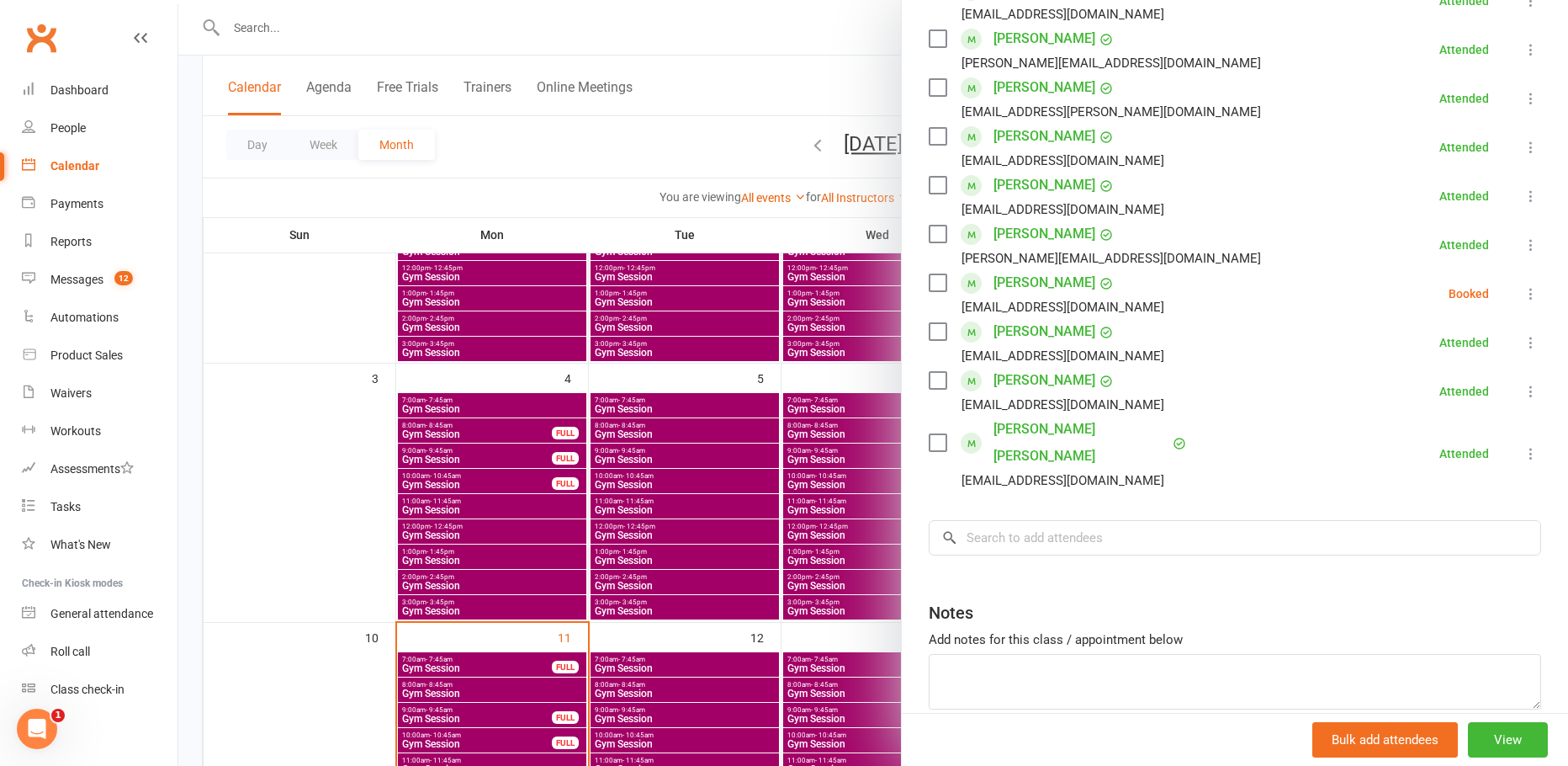
click at [784, 84] on div at bounding box center [873, 383] width 1390 height 766
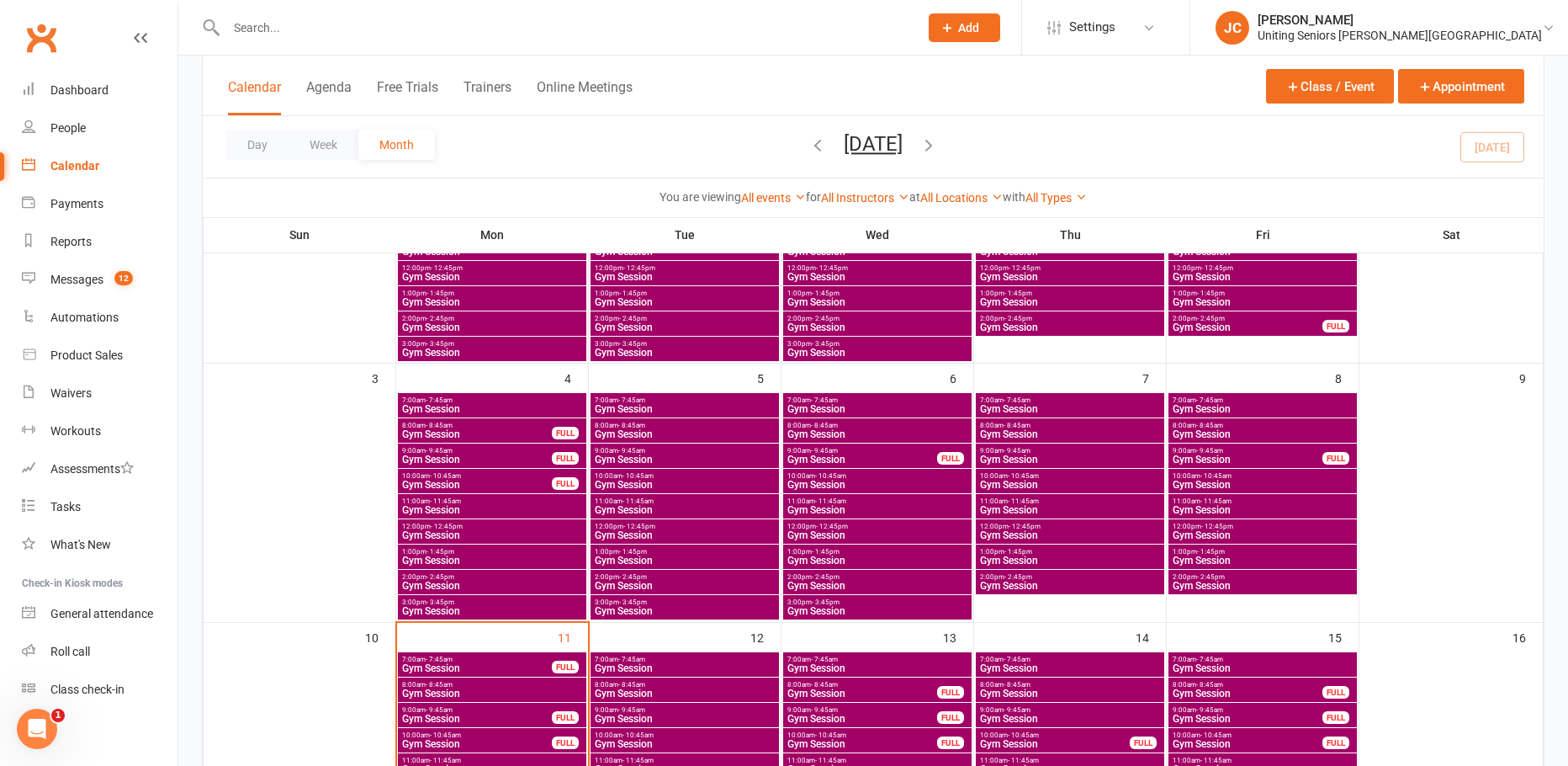
click at [1194, 577] on span "2:00pm - 2:45pm" at bounding box center [1262, 577] width 182 height 8
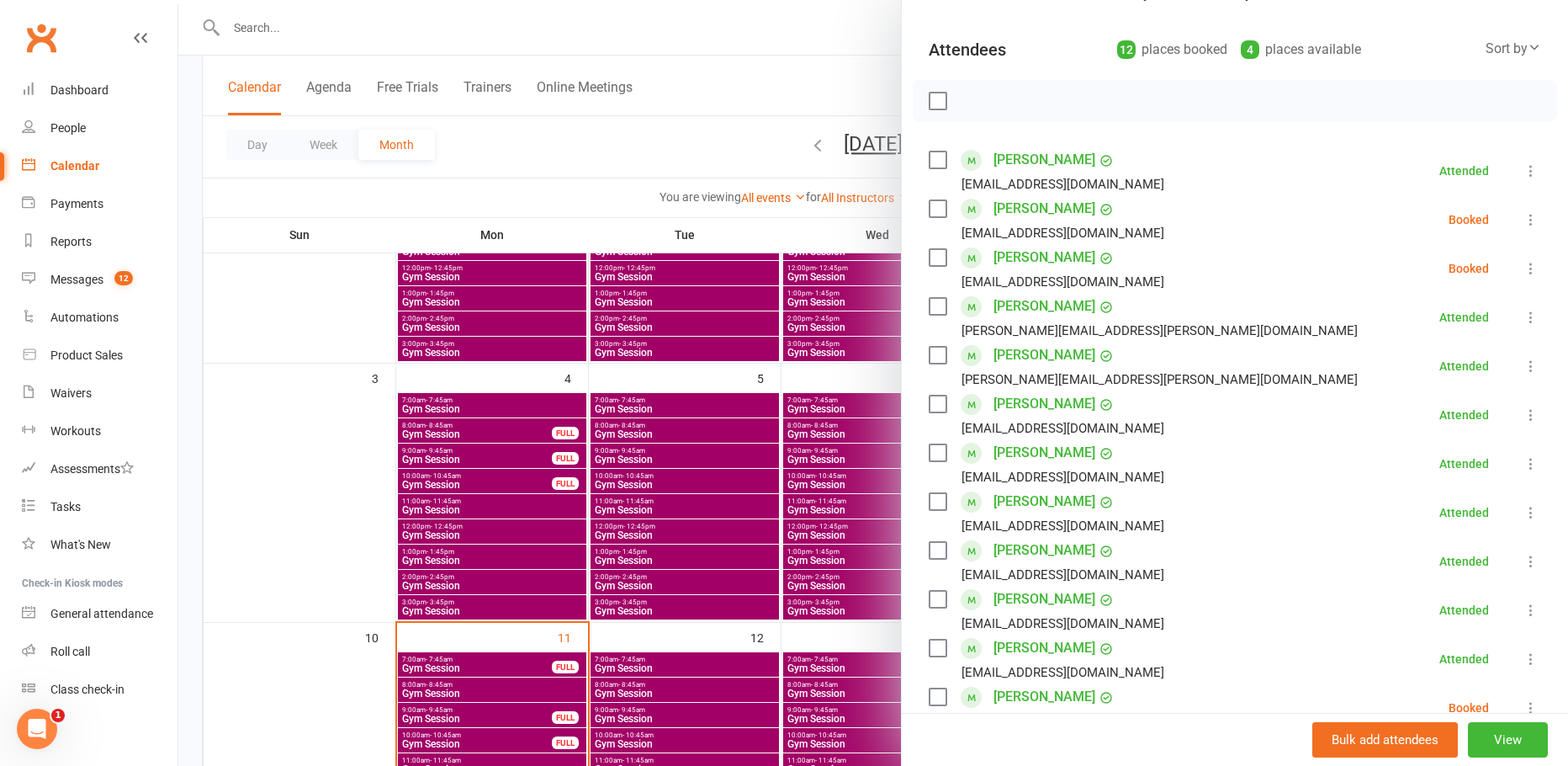
scroll to position [168, 0]
click at [1521, 226] on button at bounding box center [1531, 218] width 21 height 21
click at [1451, 307] on link "Check in" at bounding box center [1449, 318] width 181 height 33
click at [1523, 265] on icon at bounding box center [1531, 267] width 17 height 17
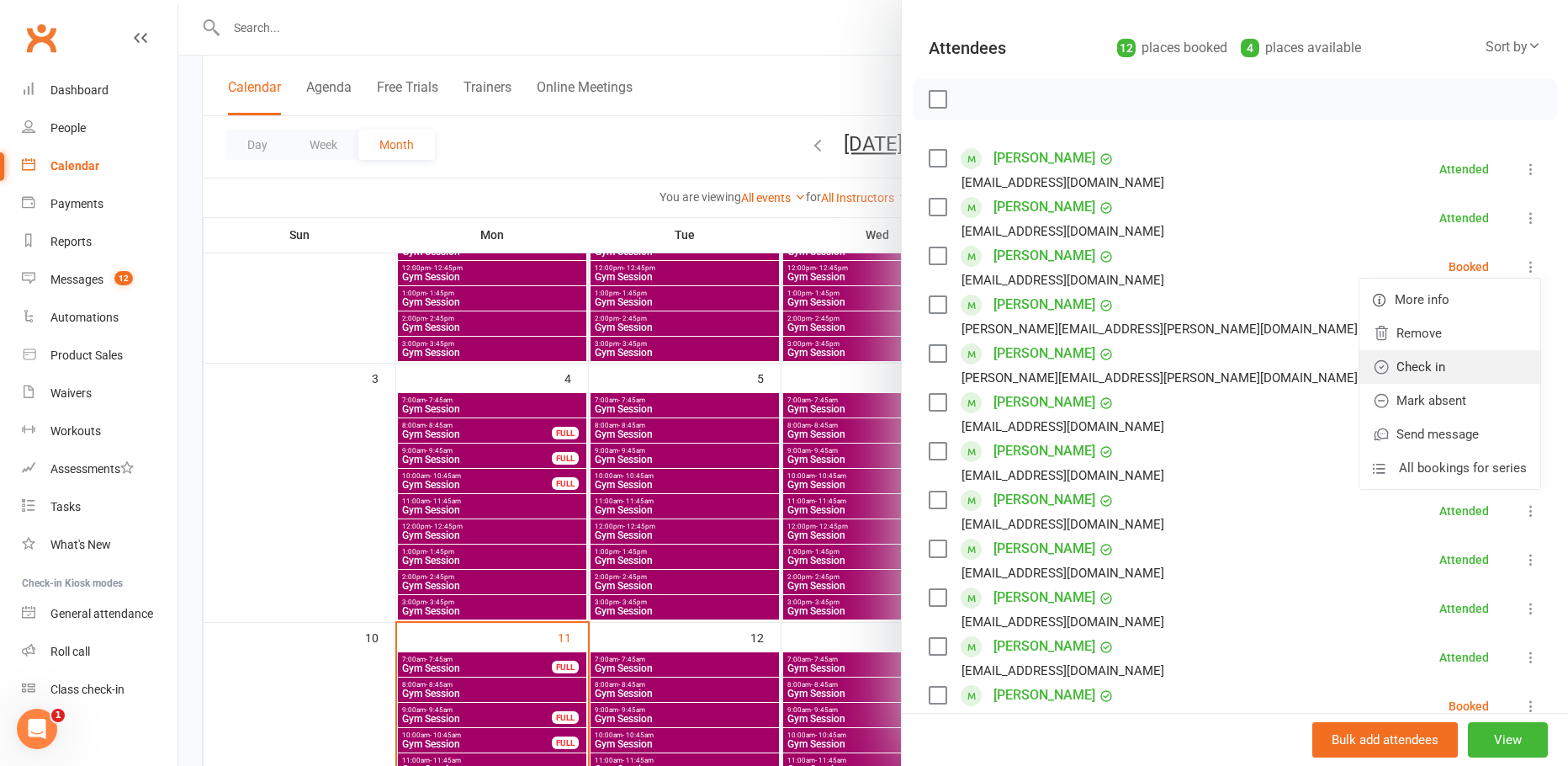
click at [1406, 358] on link "Check in" at bounding box center [1449, 367] width 181 height 33
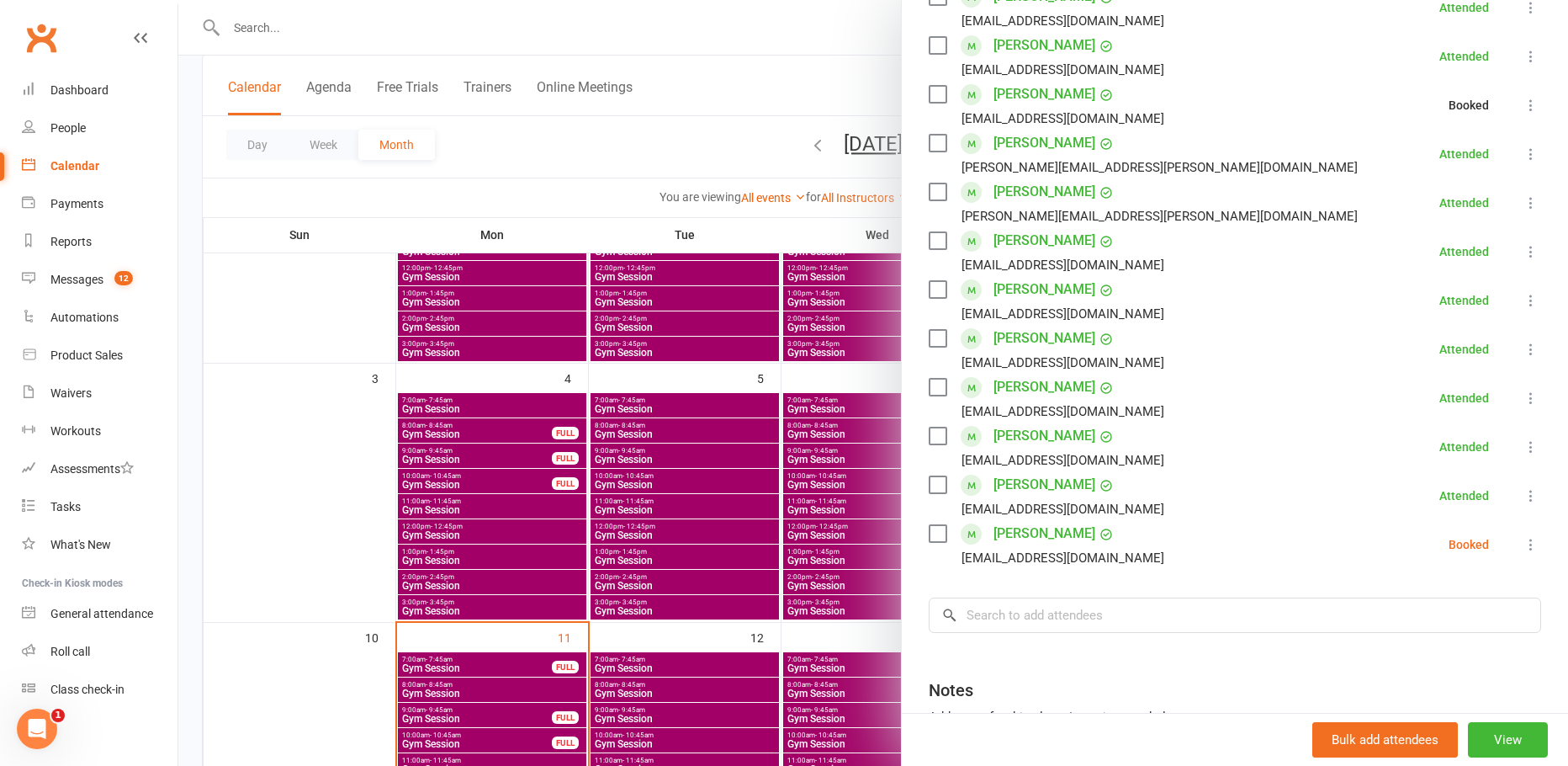
scroll to position [337, 0]
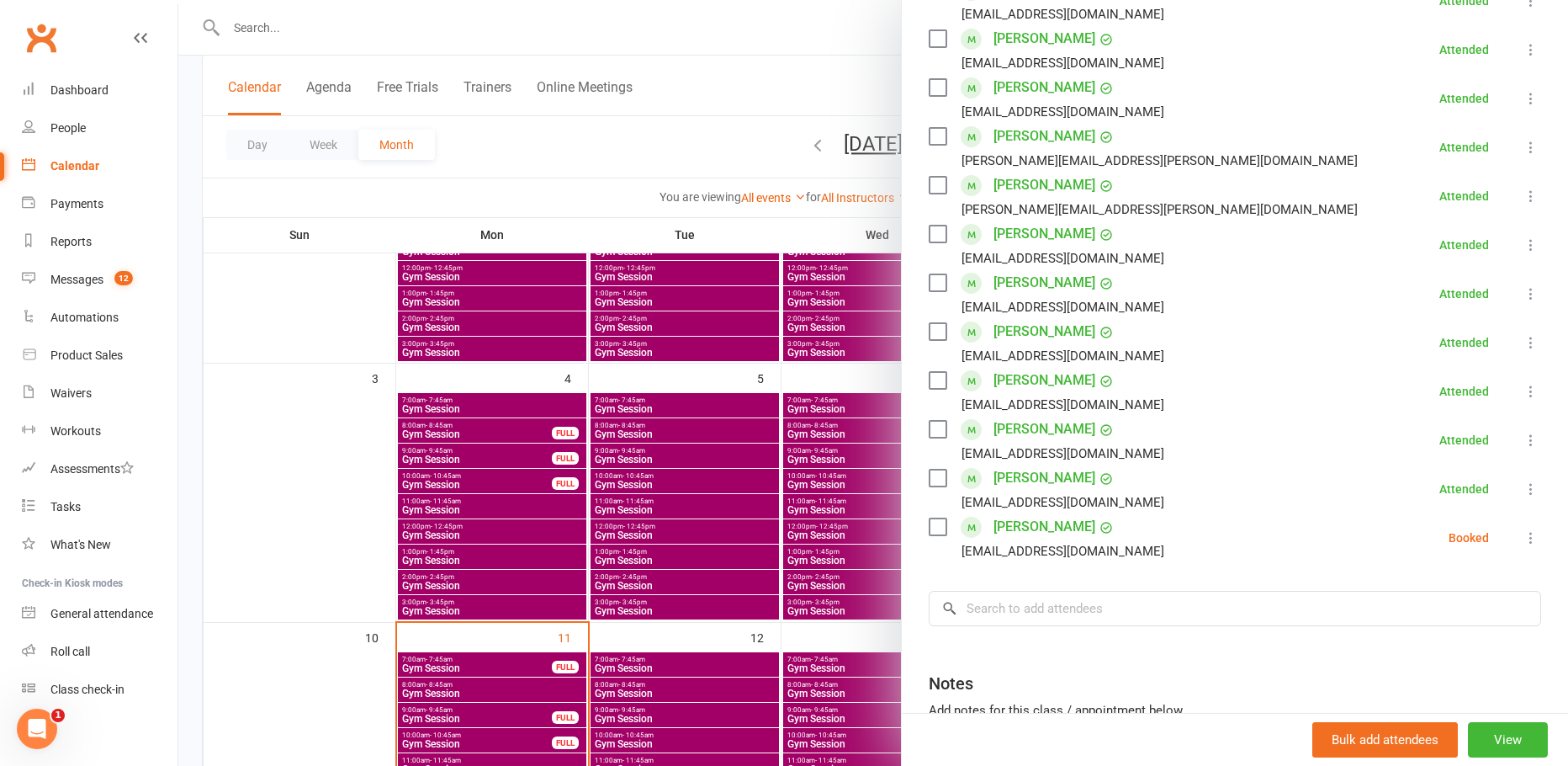
click at [1523, 542] on icon at bounding box center [1531, 538] width 17 height 17
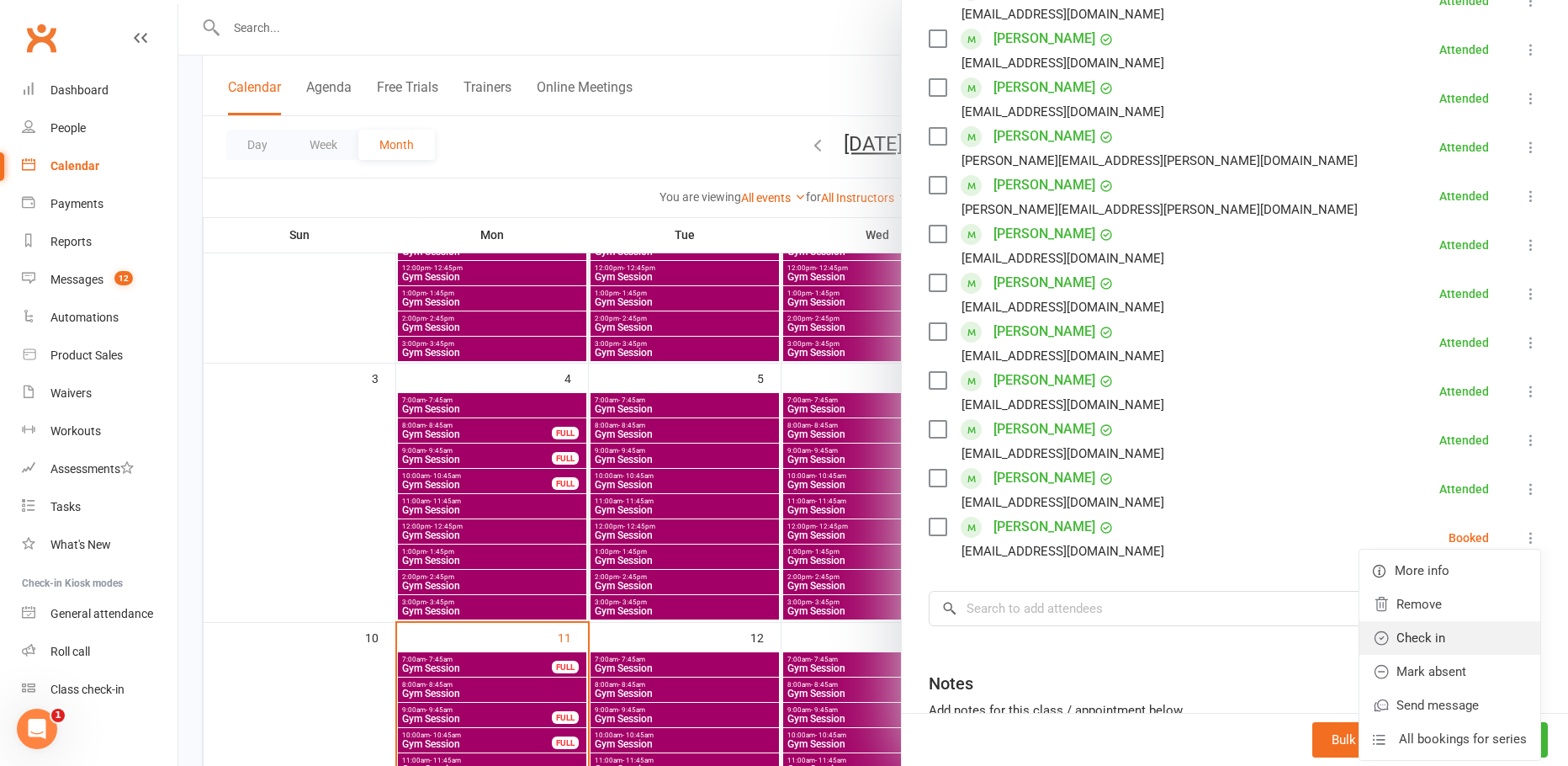
click at [1427, 628] on link "Check in" at bounding box center [1449, 637] width 181 height 33
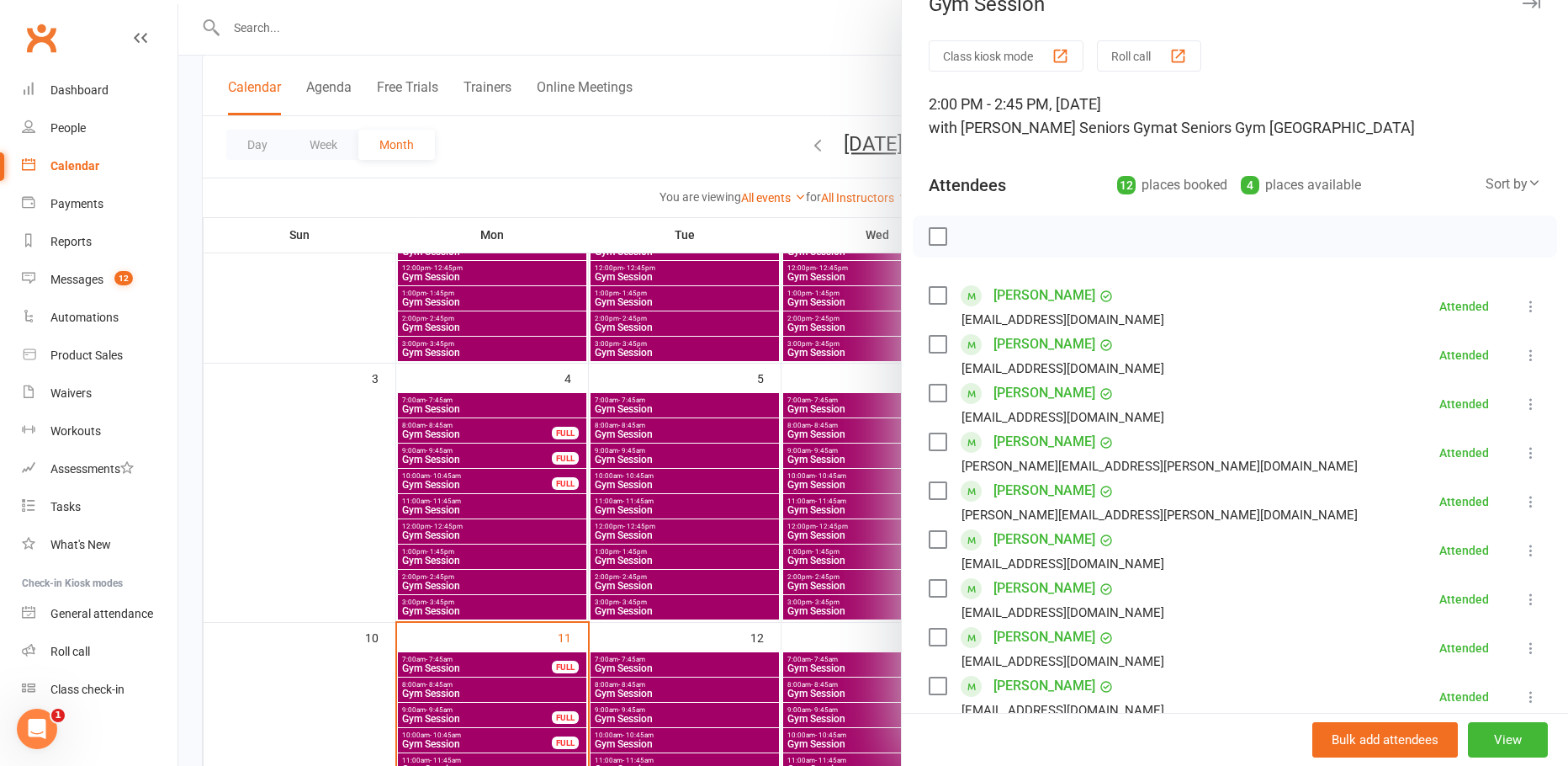
scroll to position [0, 0]
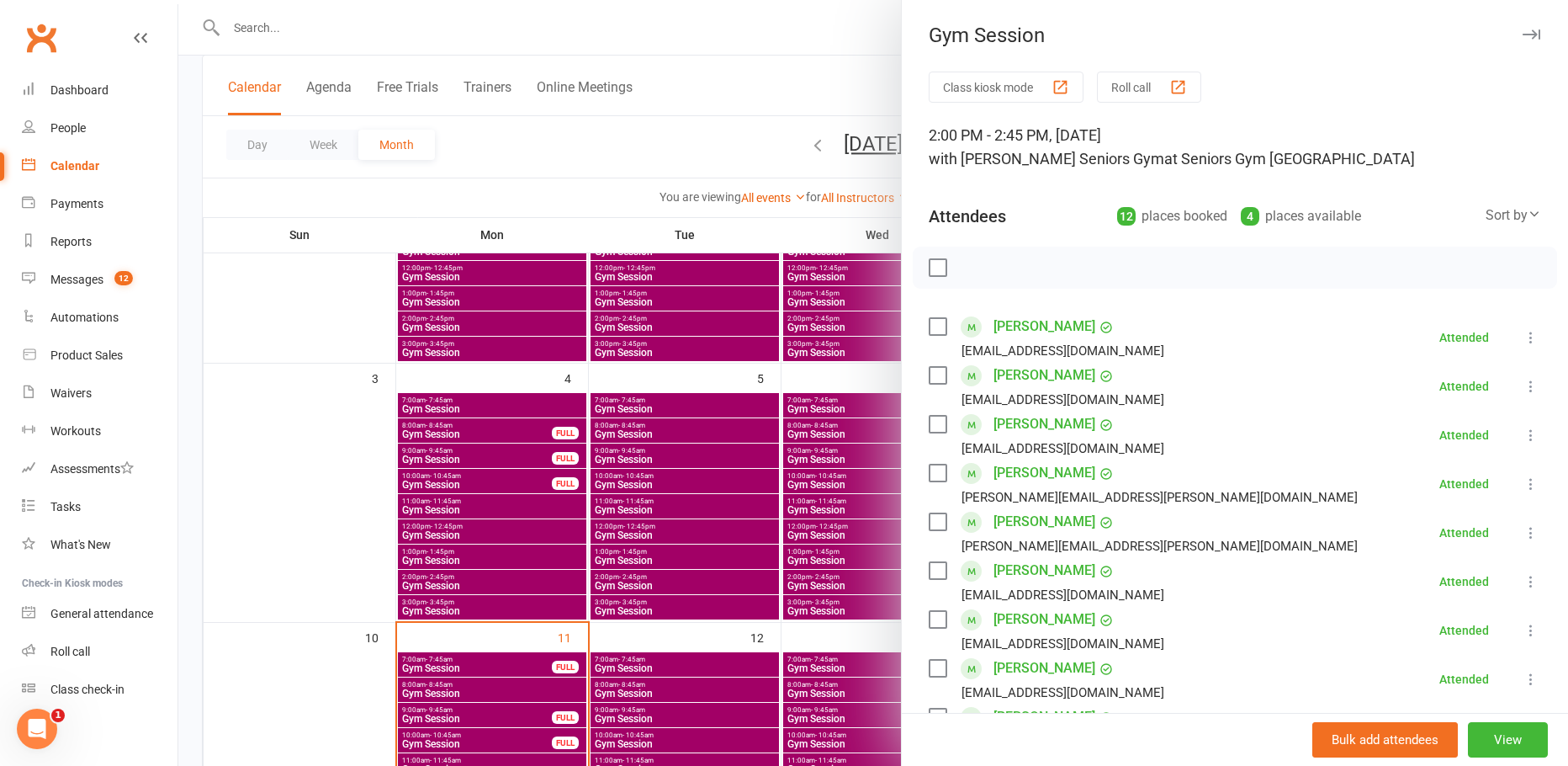
click at [849, 84] on div at bounding box center [873, 383] width 1390 height 766
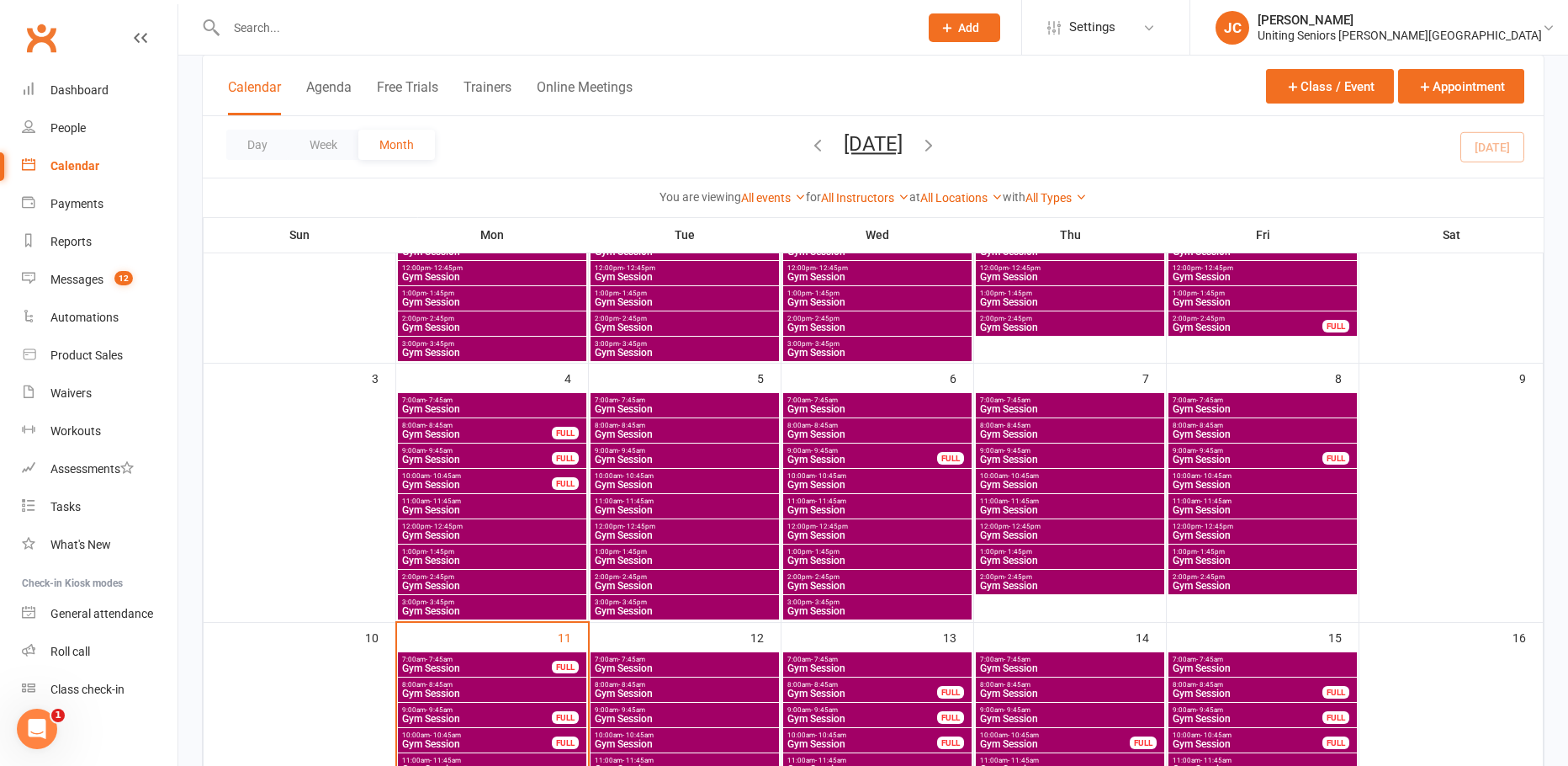
scroll to position [337, 0]
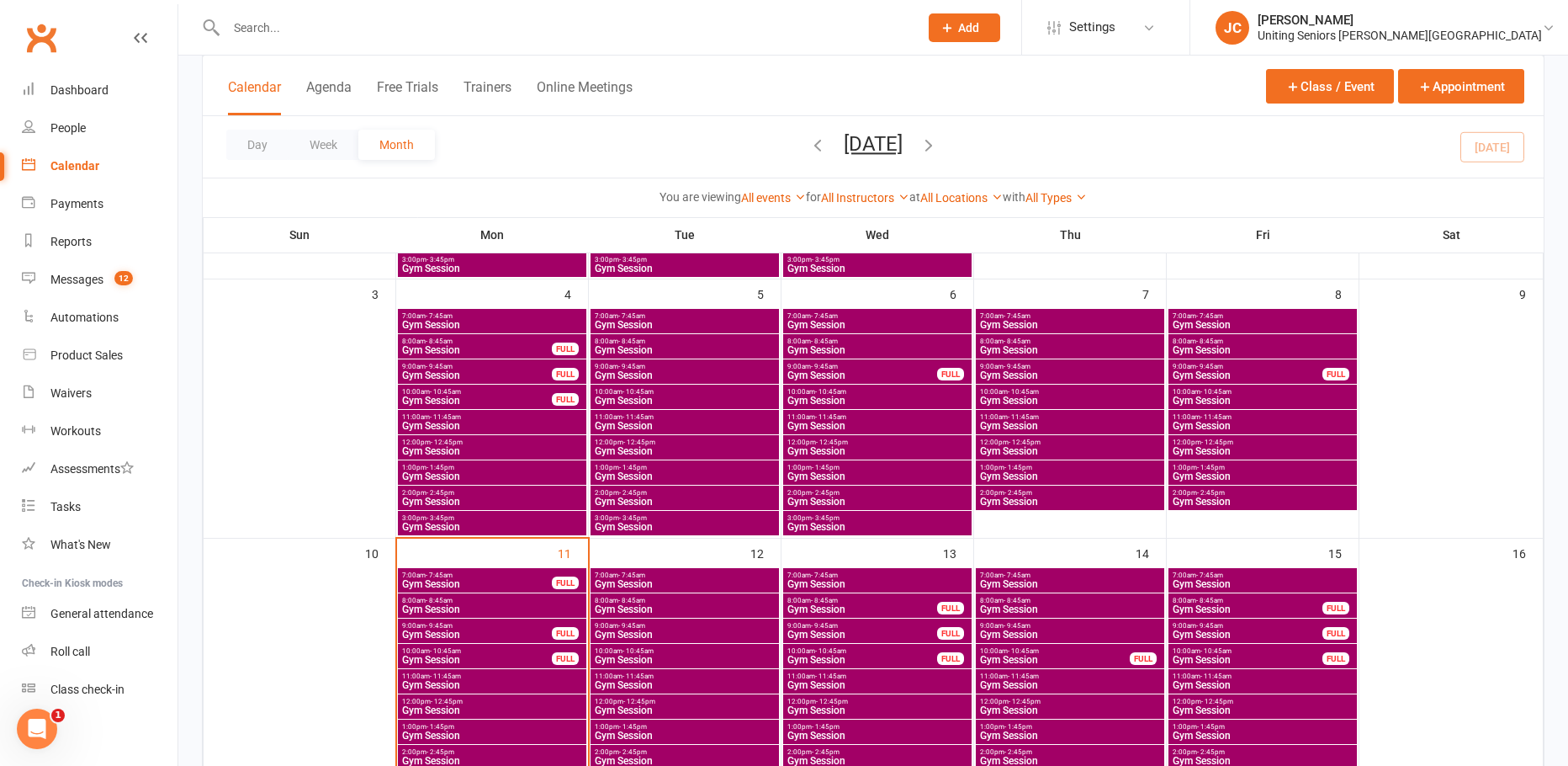
click at [498, 589] on span "Gym Session" at bounding box center [477, 584] width 152 height 10
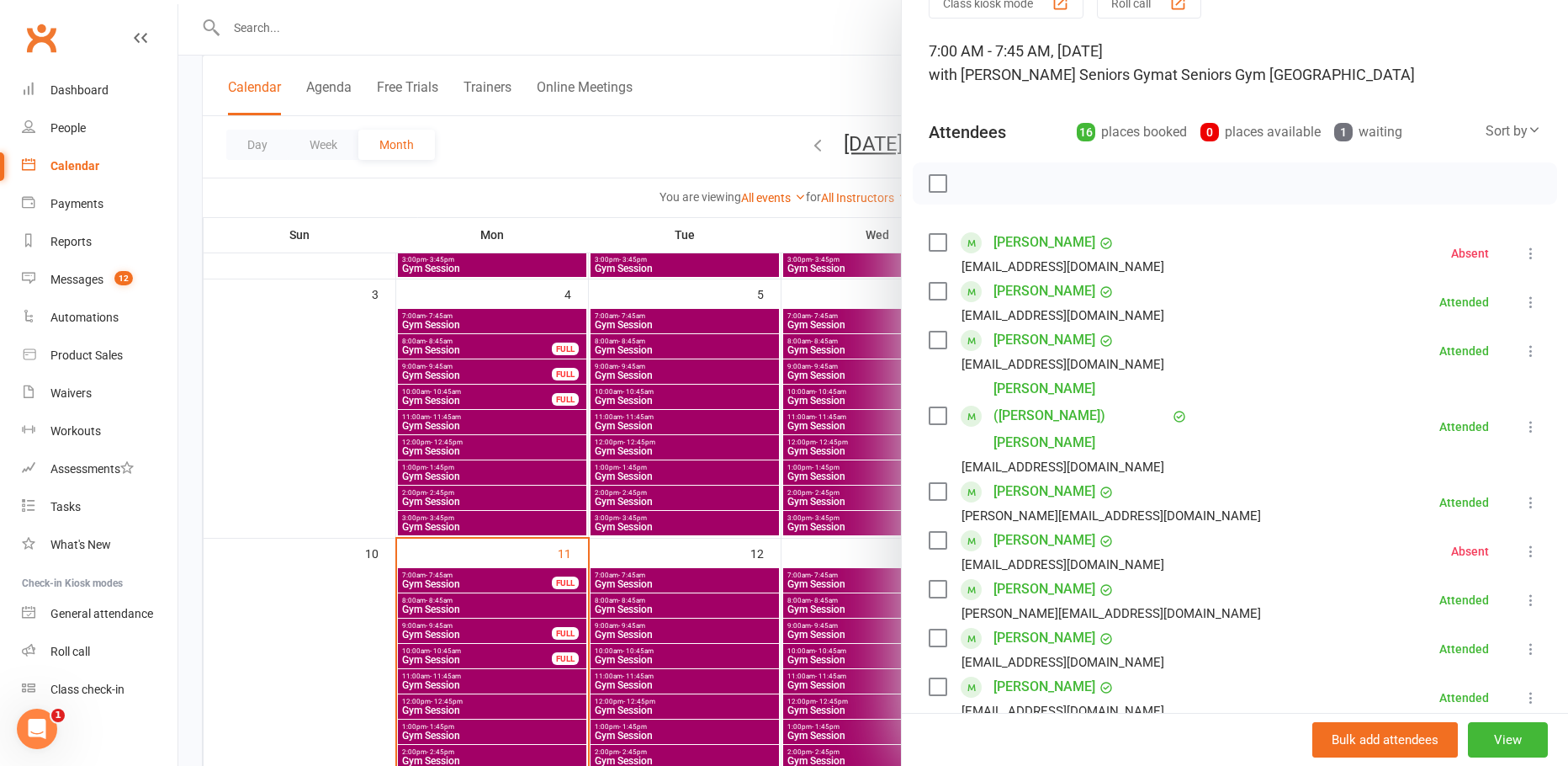
scroll to position [421, 0]
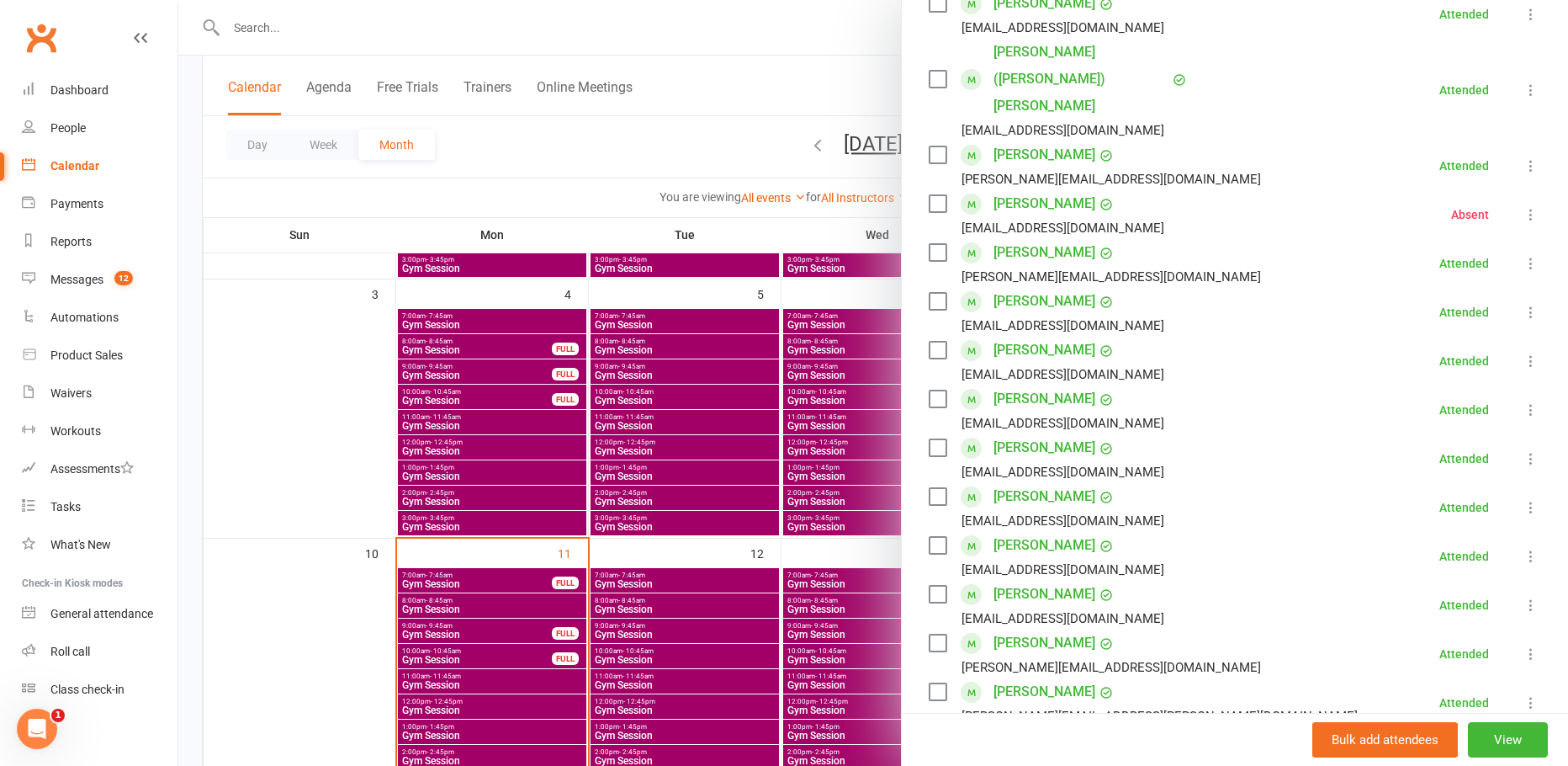
click at [484, 589] on div at bounding box center [873, 383] width 1390 height 766
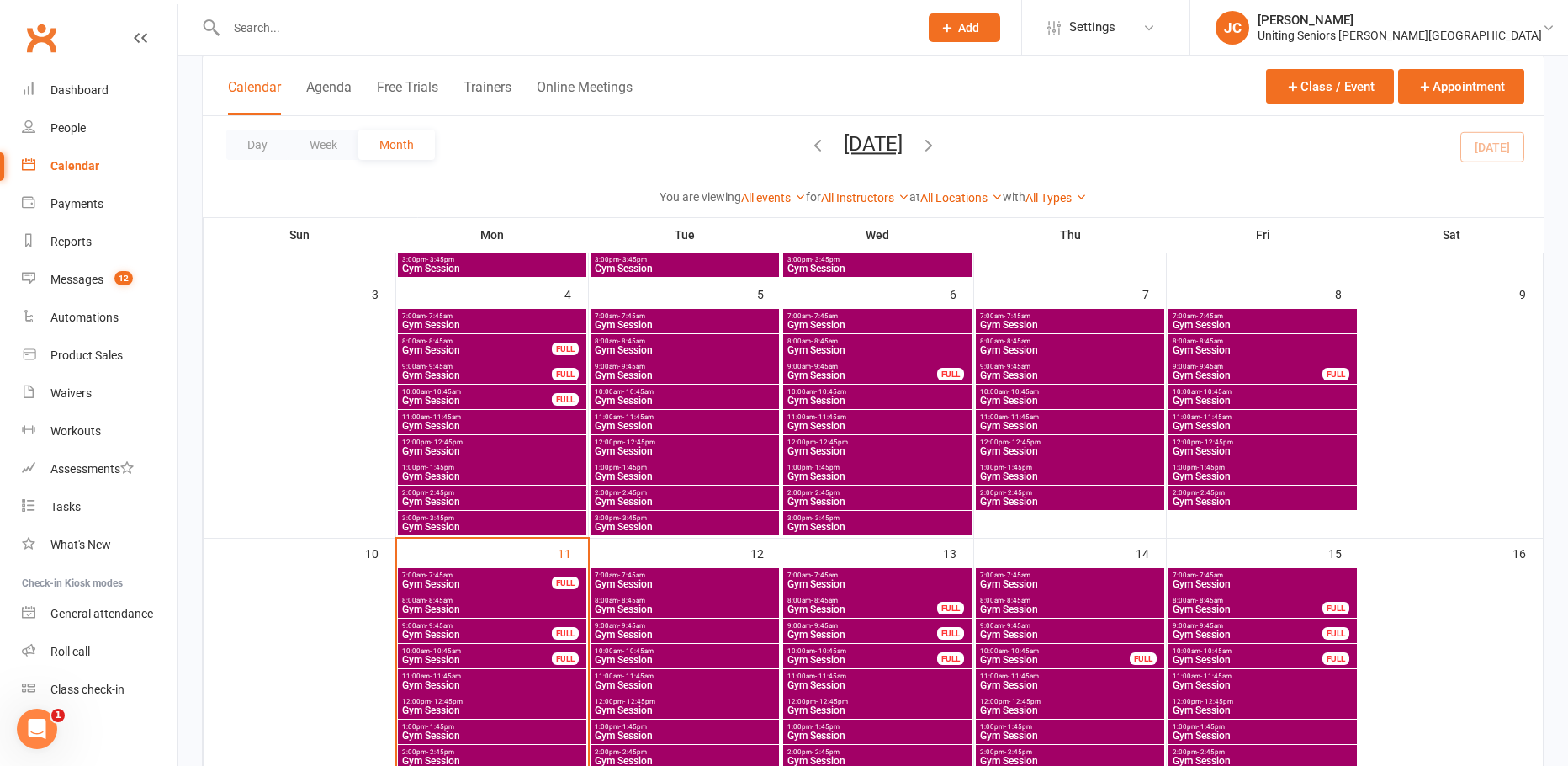
click at [468, 610] on span "Gym Session" at bounding box center [492, 609] width 182 height 10
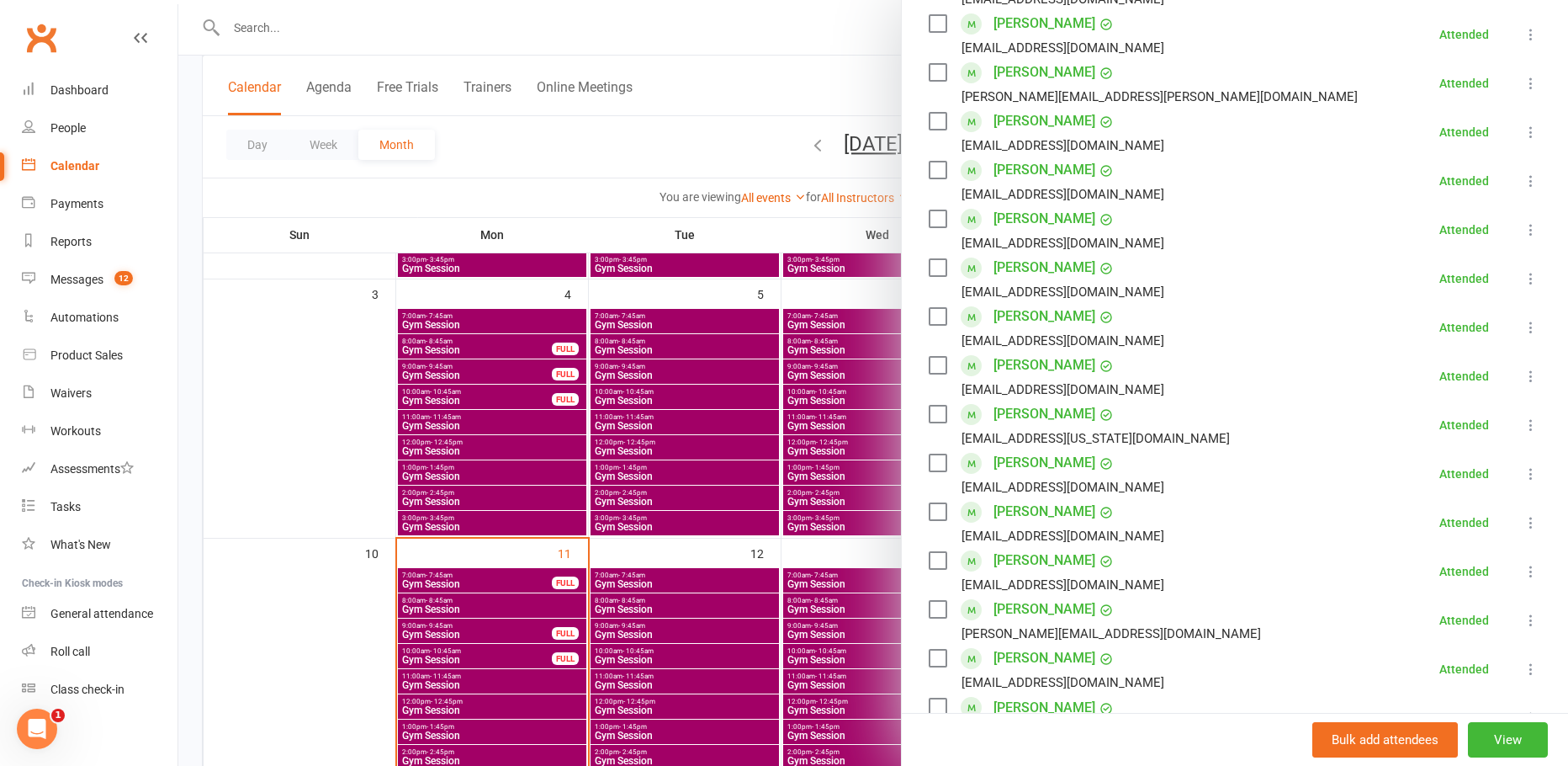
scroll to position [505, 0]
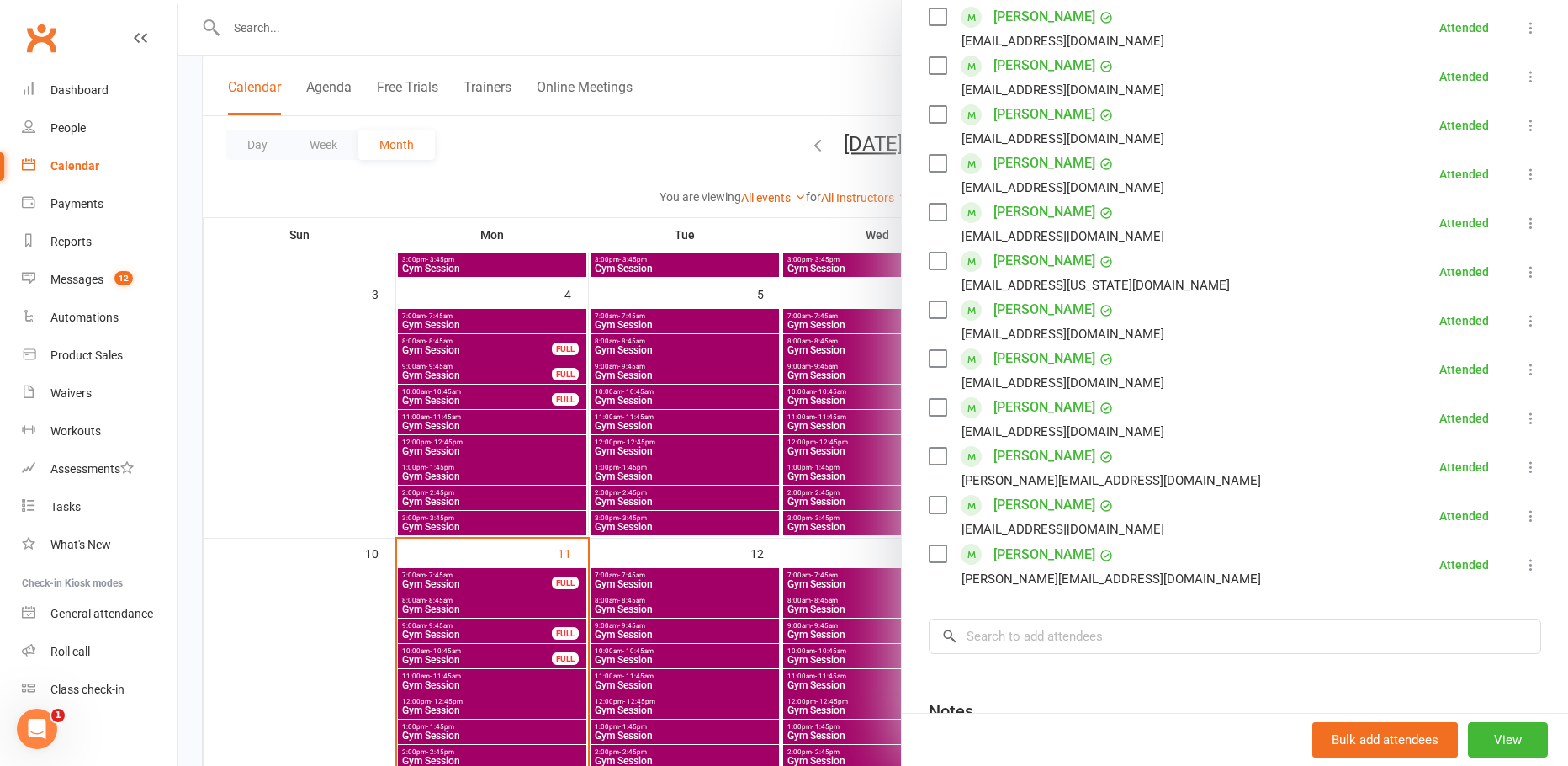
click at [318, 345] on div at bounding box center [873, 383] width 1390 height 766
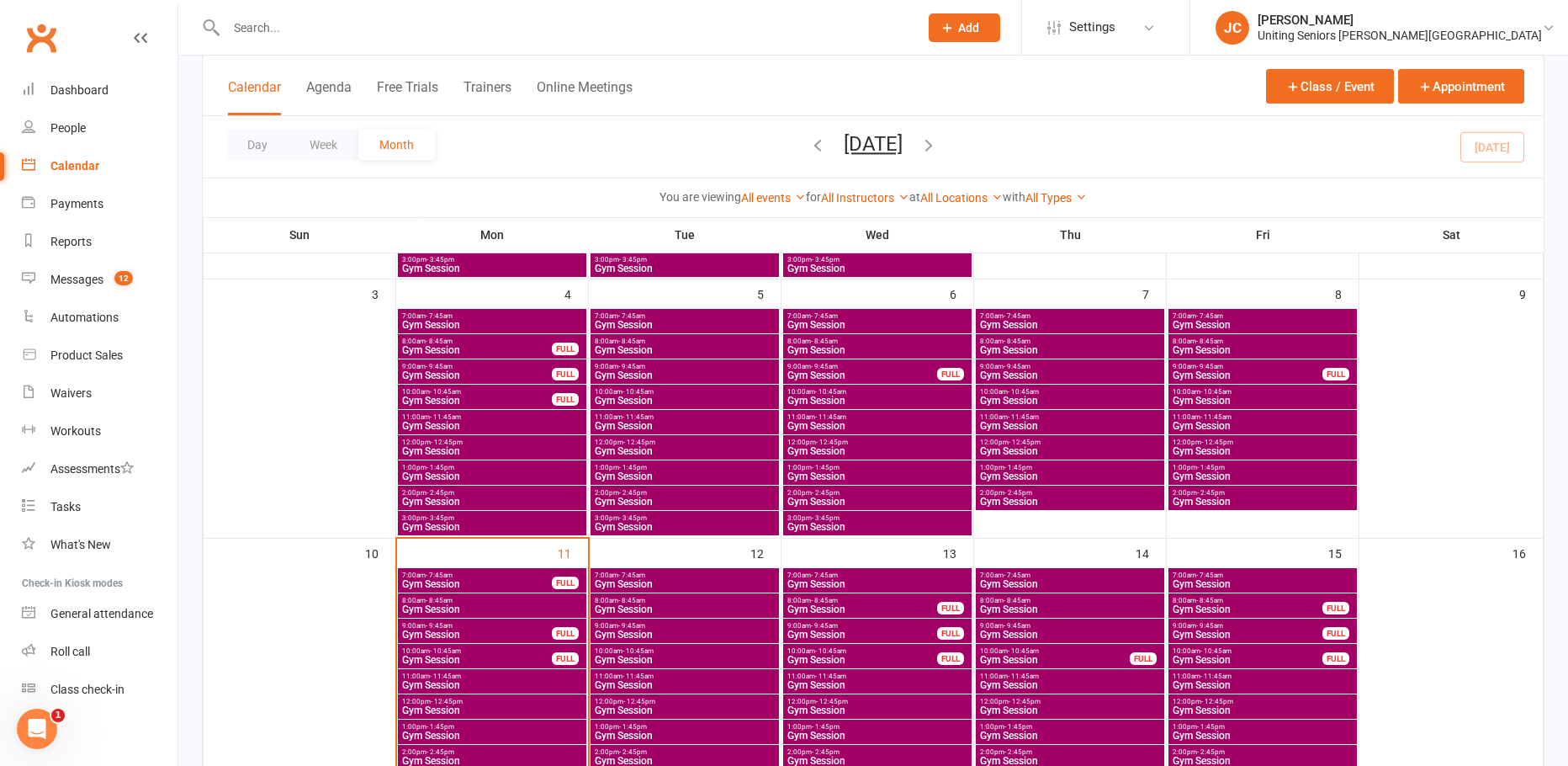
click at [1251, 466] on span "1:00pm - 1:45pm" at bounding box center [1262, 467] width 182 height 8
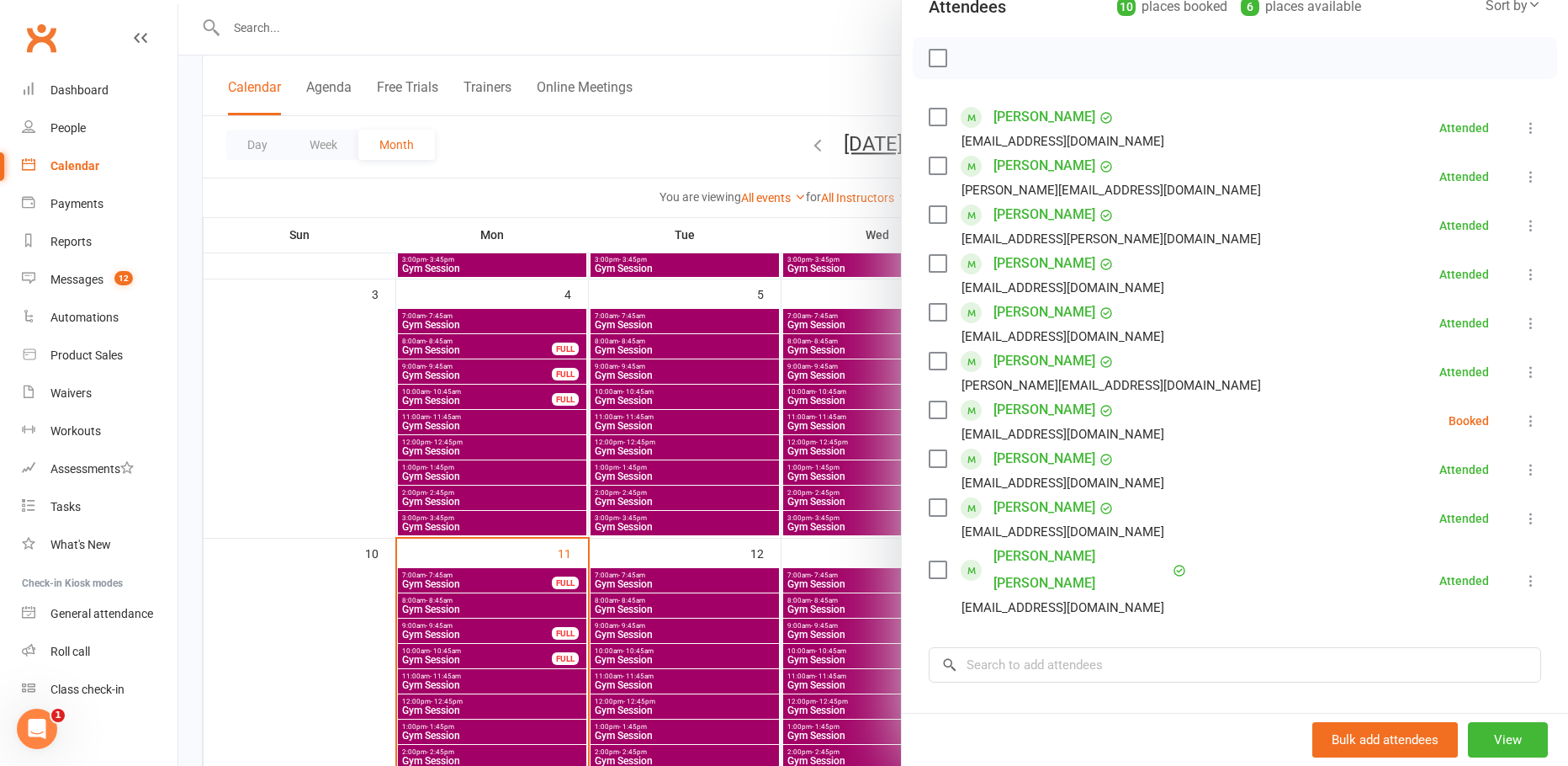
scroll to position [253, 0]
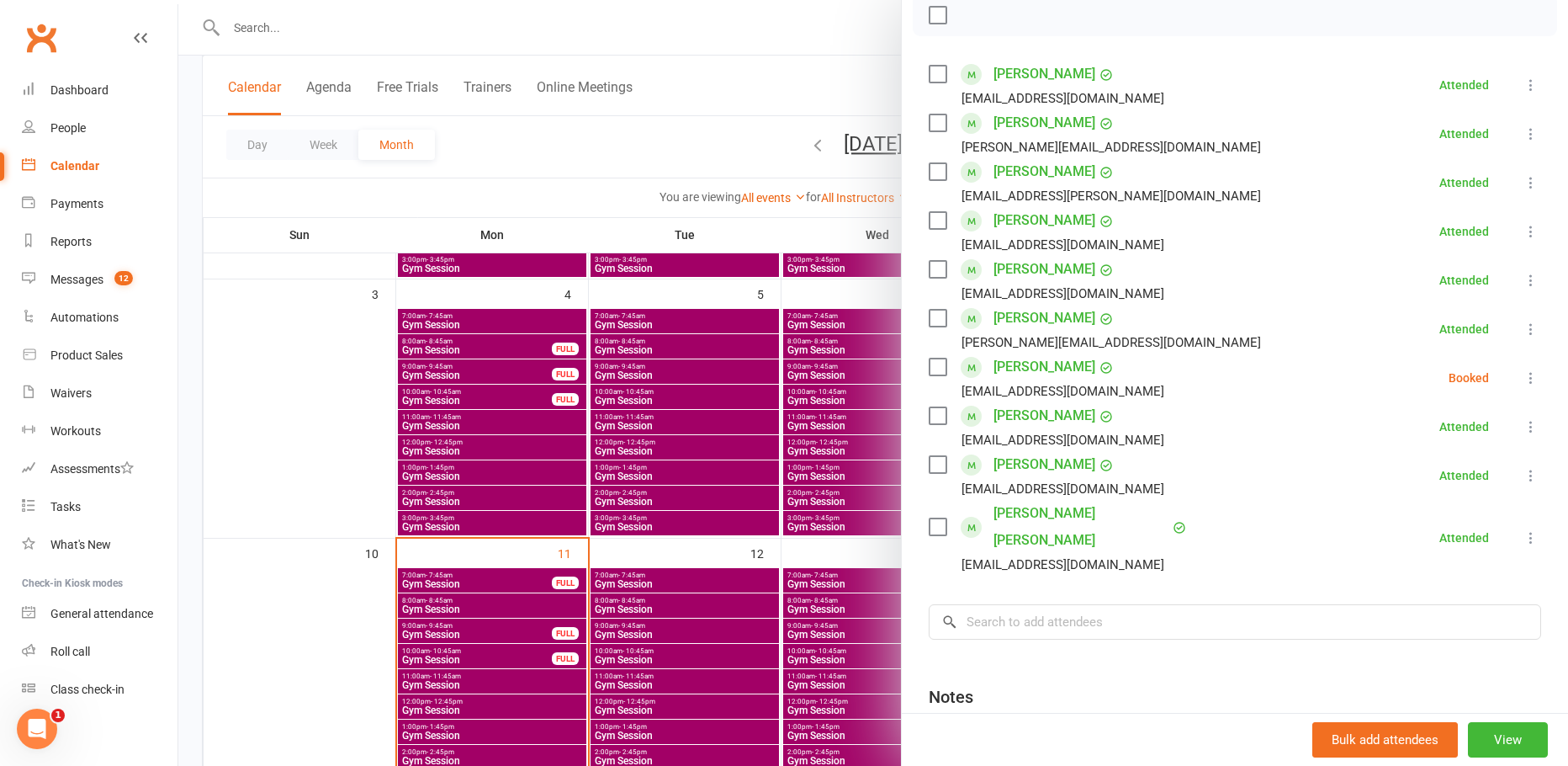
click at [1523, 378] on icon at bounding box center [1531, 378] width 17 height 17
click at [1472, 487] on link "Check in" at bounding box center [1449, 477] width 181 height 33
click at [855, 58] on div at bounding box center [873, 383] width 1390 height 766
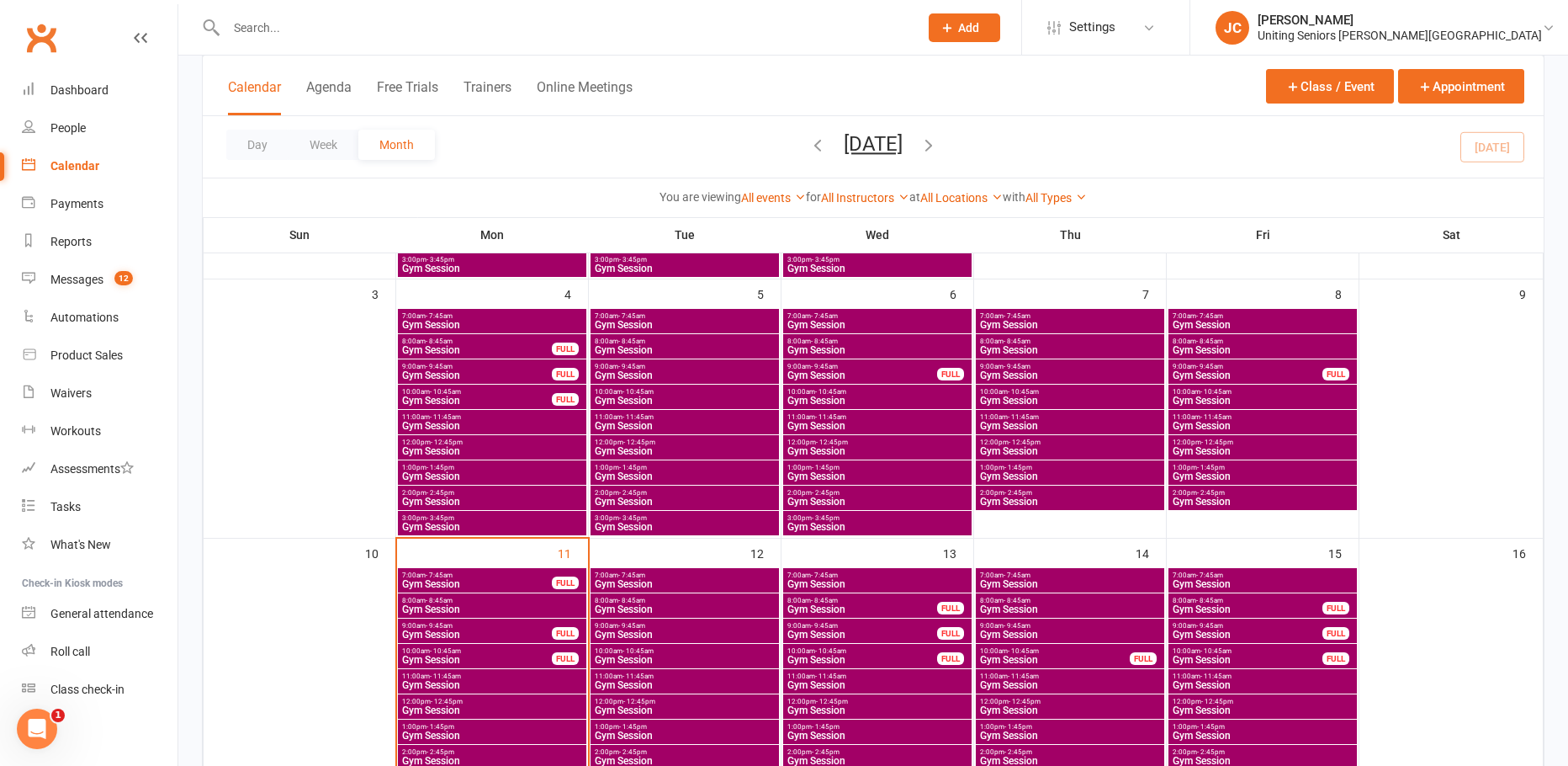
click at [295, 24] on input "text" at bounding box center [563, 28] width 686 height 24
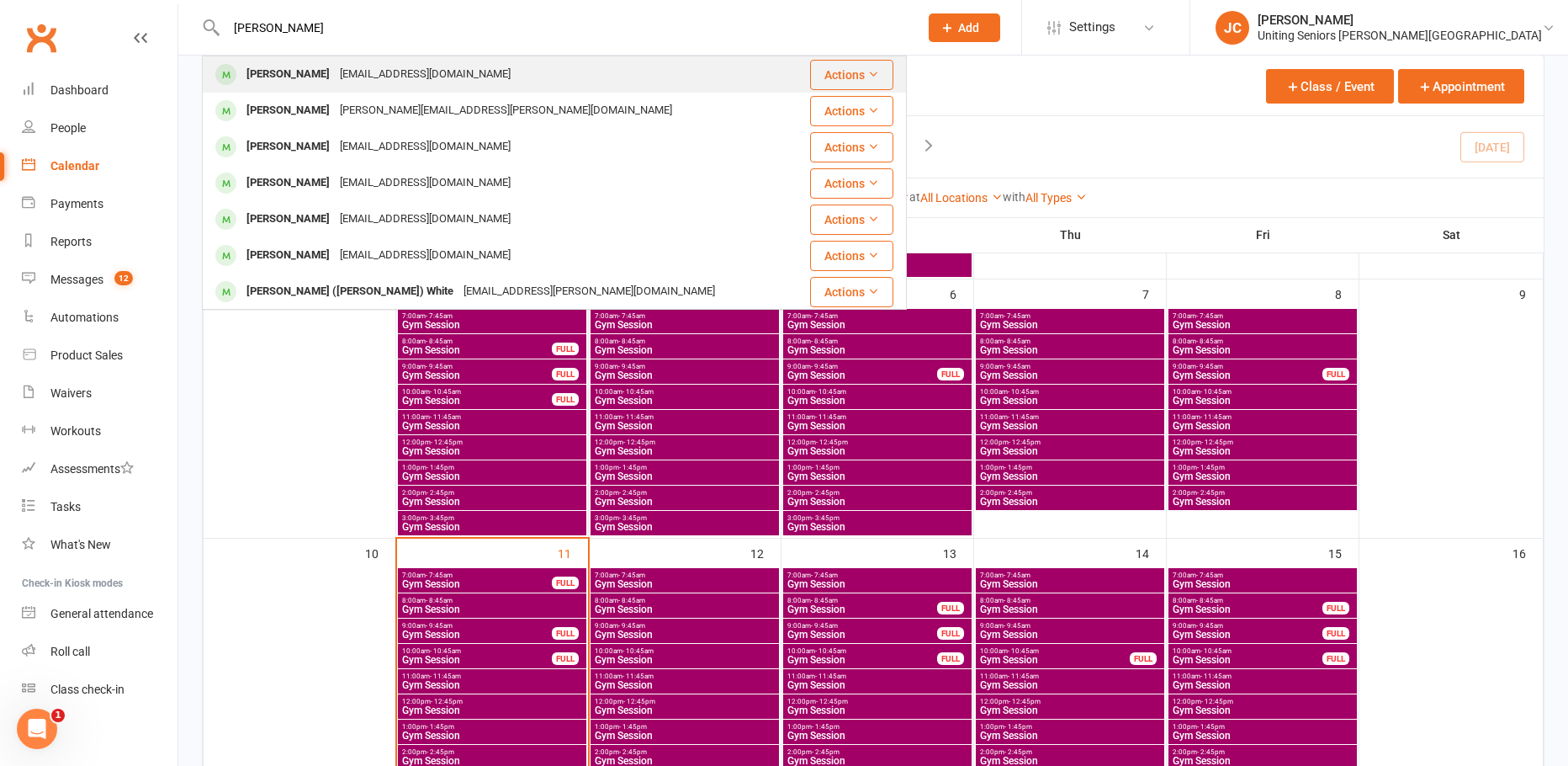
type input "john hyde"
click at [335, 71] on div "johnhyde8@bigpond.com" at bounding box center [425, 75] width 181 height 24
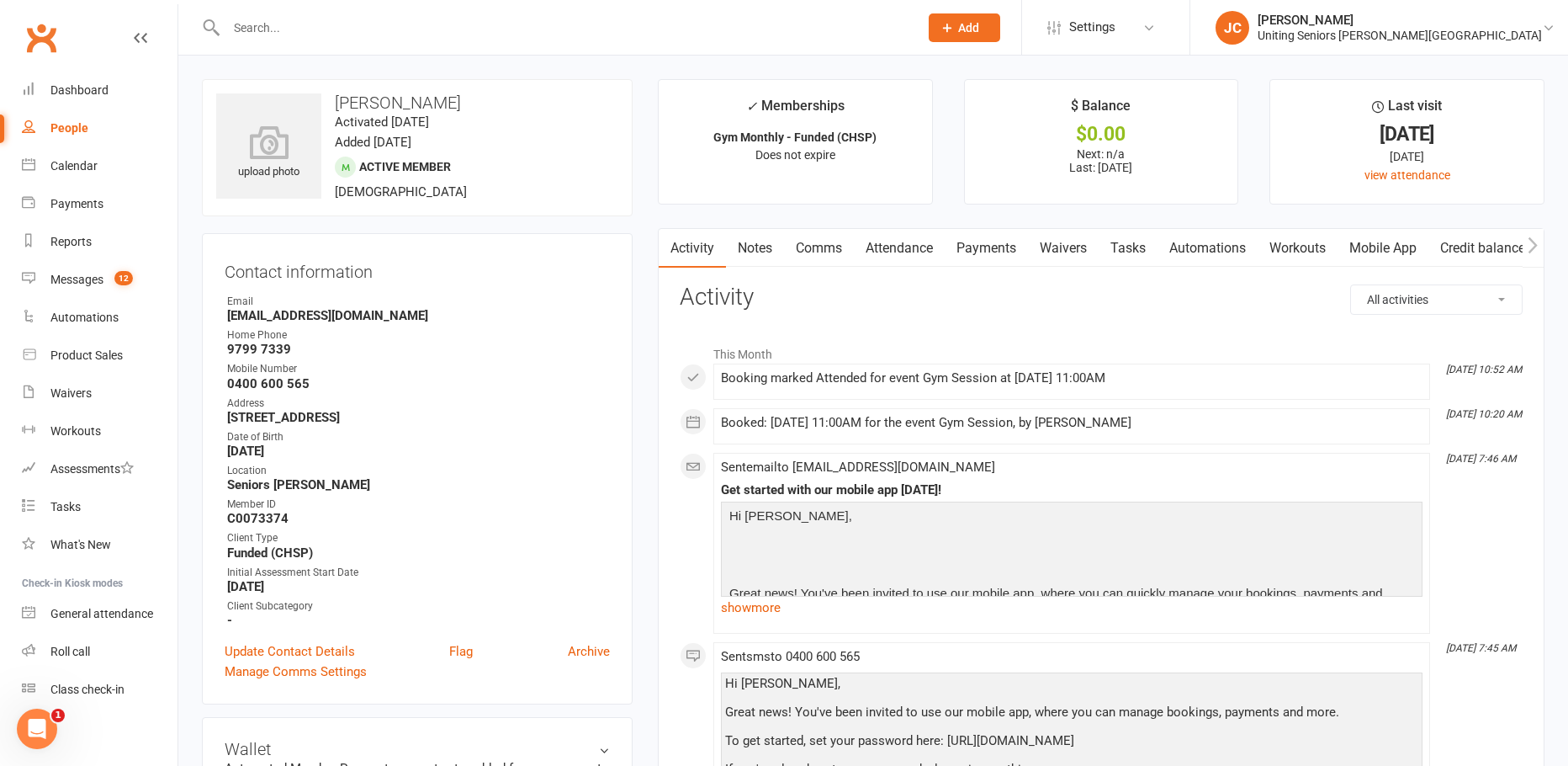
click at [258, 22] on input "text" at bounding box center [563, 28] width 686 height 24
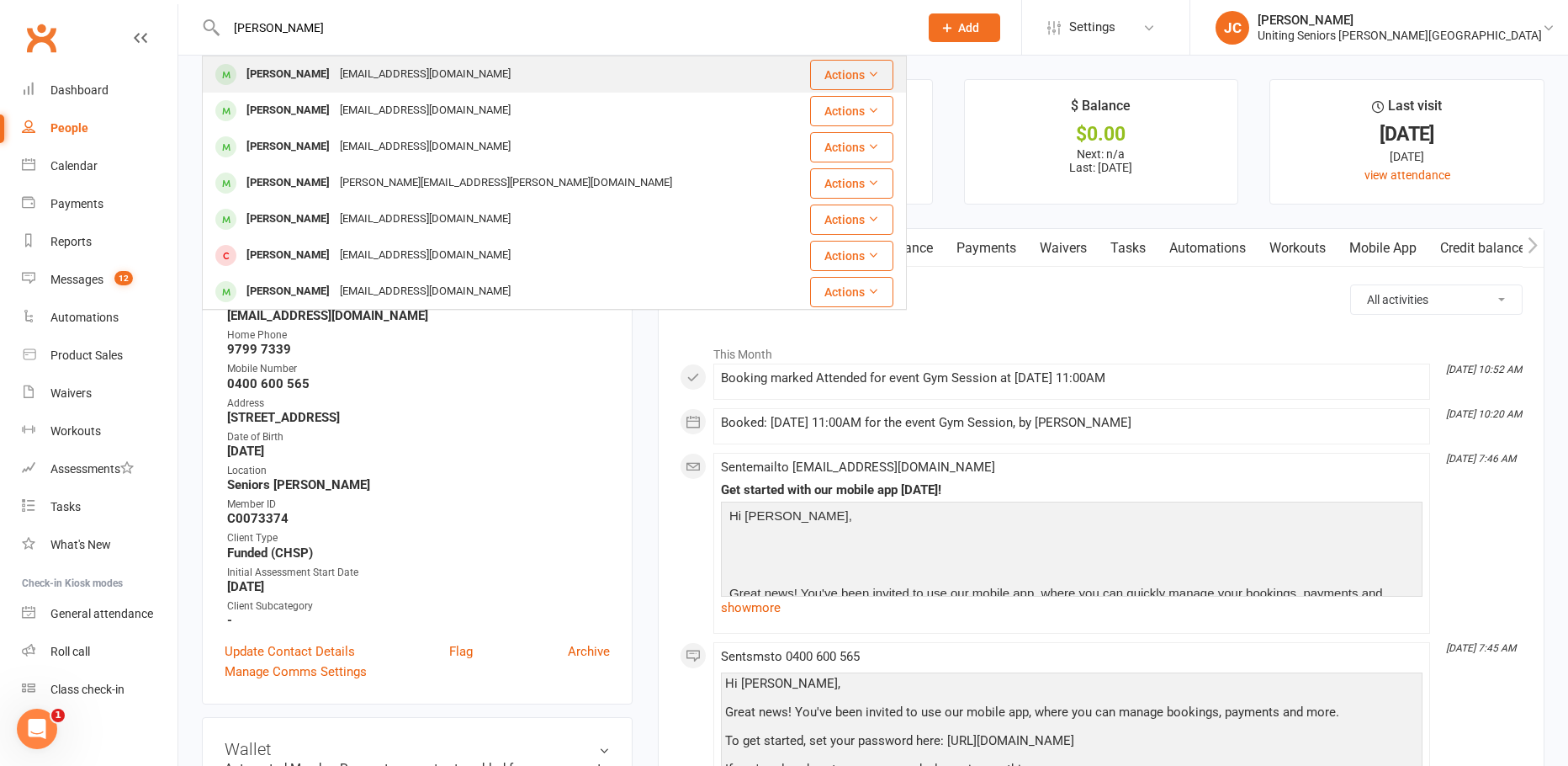
type input "susan masters"
click at [346, 74] on div "smasters@bigpond.net.au" at bounding box center [425, 75] width 181 height 24
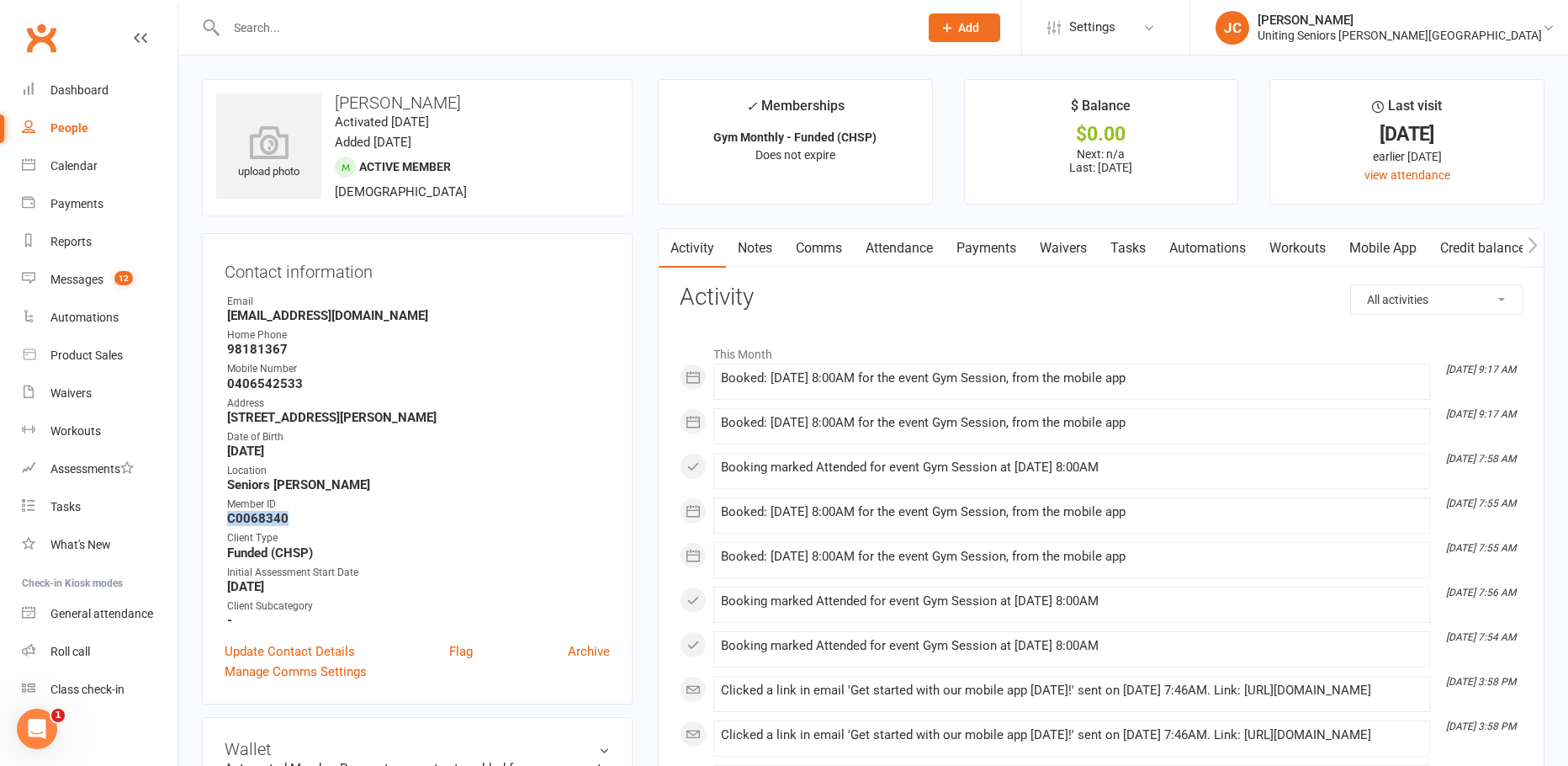
drag, startPoint x: 294, startPoint y: 518, endPoint x: 199, endPoint y: 517, distance: 95.0
copy strong "C0068340"
click at [405, 512] on strong "C0068340" at bounding box center [418, 518] width 383 height 15
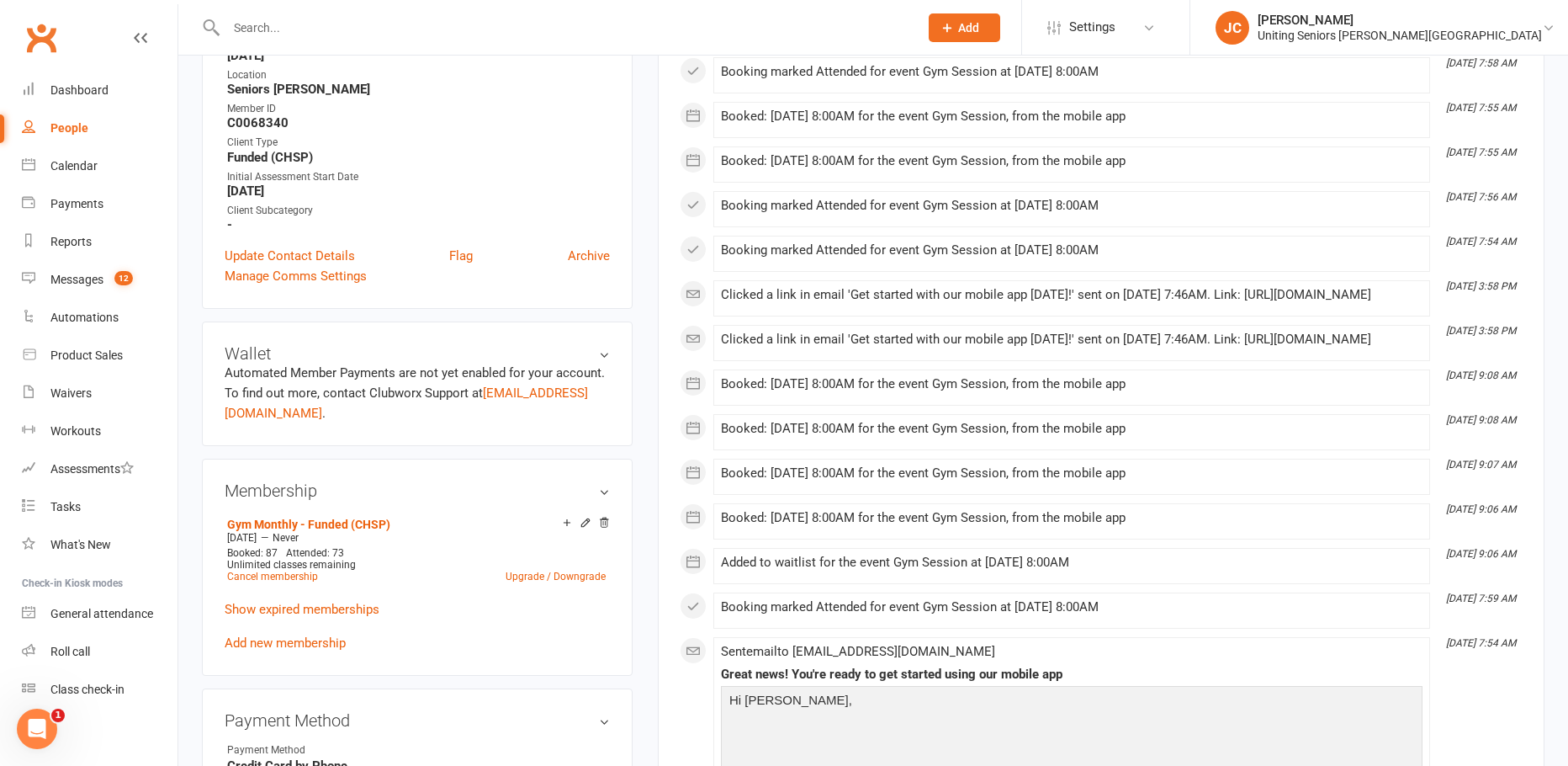
scroll to position [421, 0]
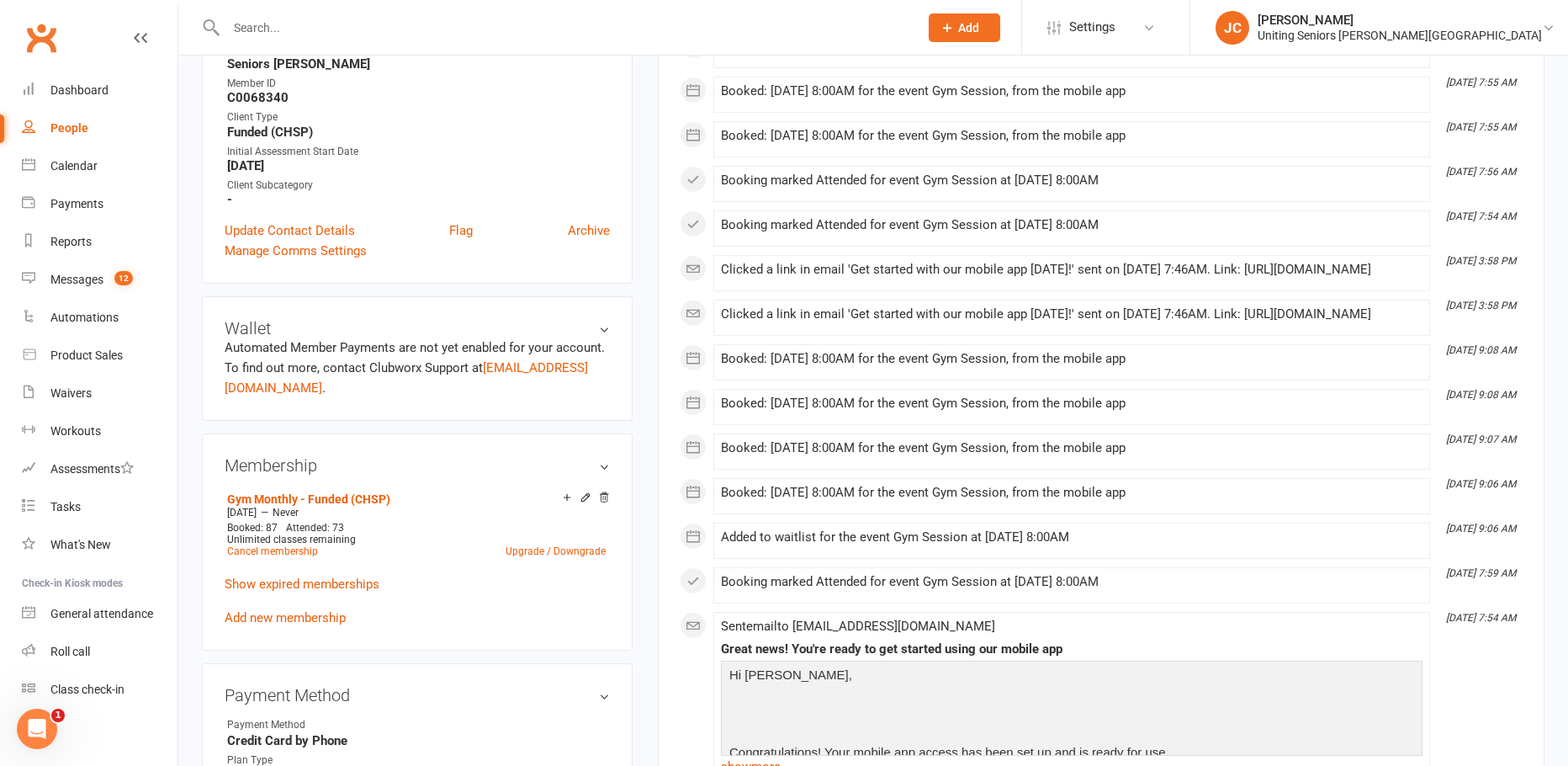
click at [31, 9] on nav "Clubworx Dashboard People Calendar Payments Reports Messages 12 Automations Pro…" at bounding box center [89, 387] width 178 height 766
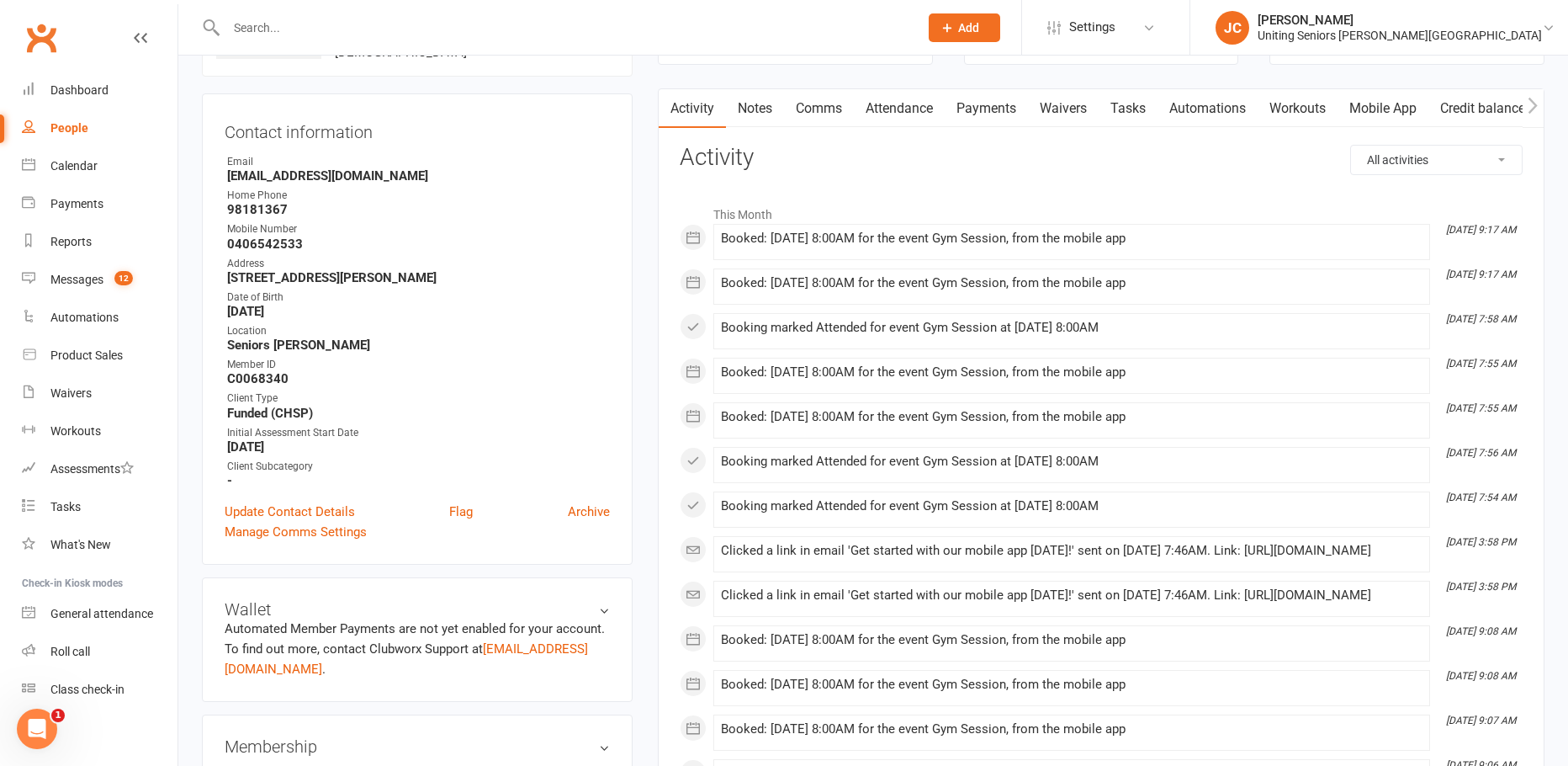
scroll to position [0, 0]
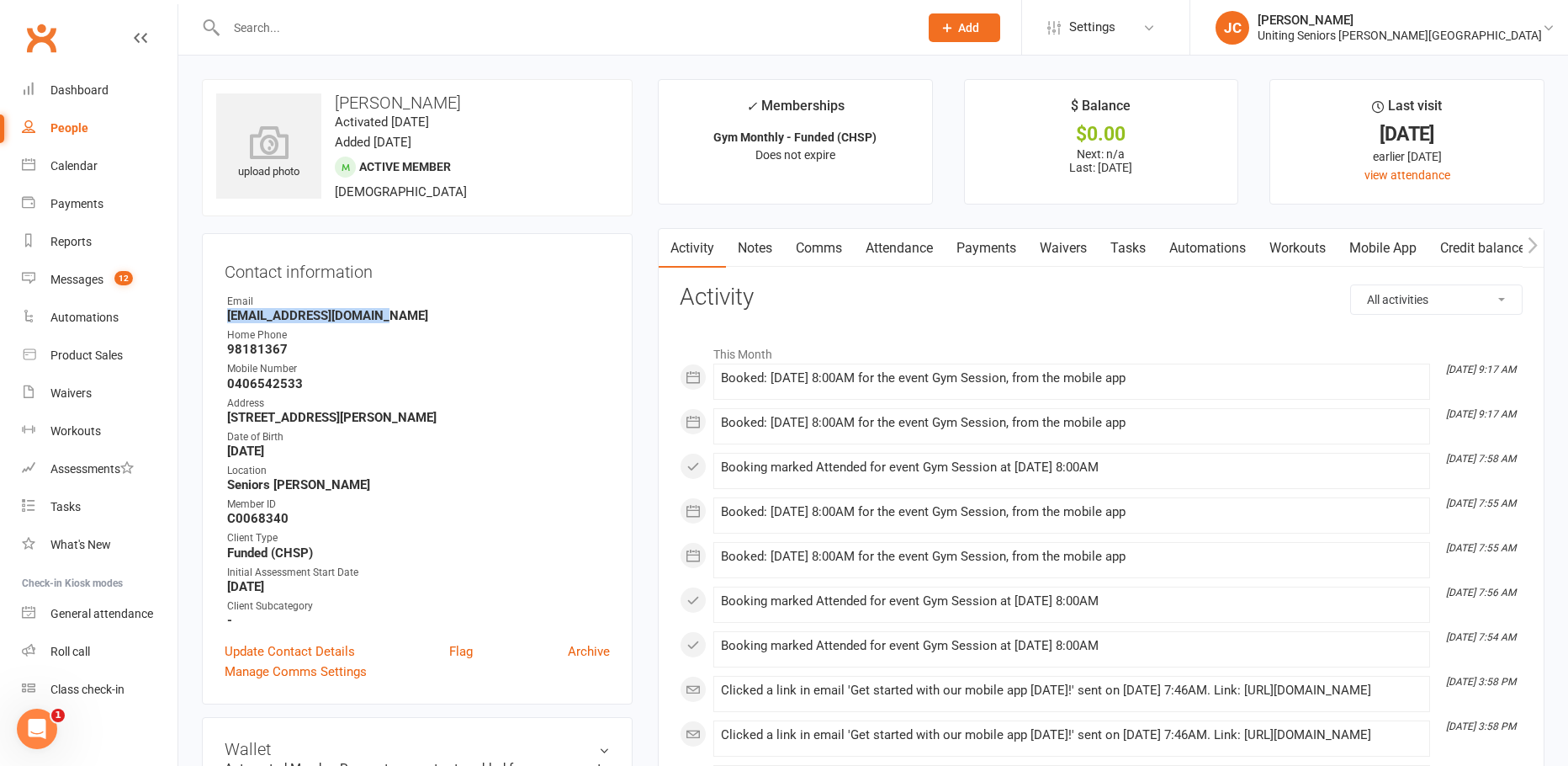
drag, startPoint x: 380, startPoint y: 316, endPoint x: 209, endPoint y: 314, distance: 171.0
click at [209, 314] on div "Contact information Owner Email smasters@bigpond.net.au Home Phone 98181367 Mob…" at bounding box center [417, 469] width 431 height 471
copy strong "smasters@bigpond.net.au"
click at [3, 8] on nav "Clubworx Dashboard People Calendar Payments Reports Messages 12 Automations Pro…" at bounding box center [89, 387] width 178 height 766
click at [93, 166] on div "Calendar" at bounding box center [74, 166] width 47 height 14
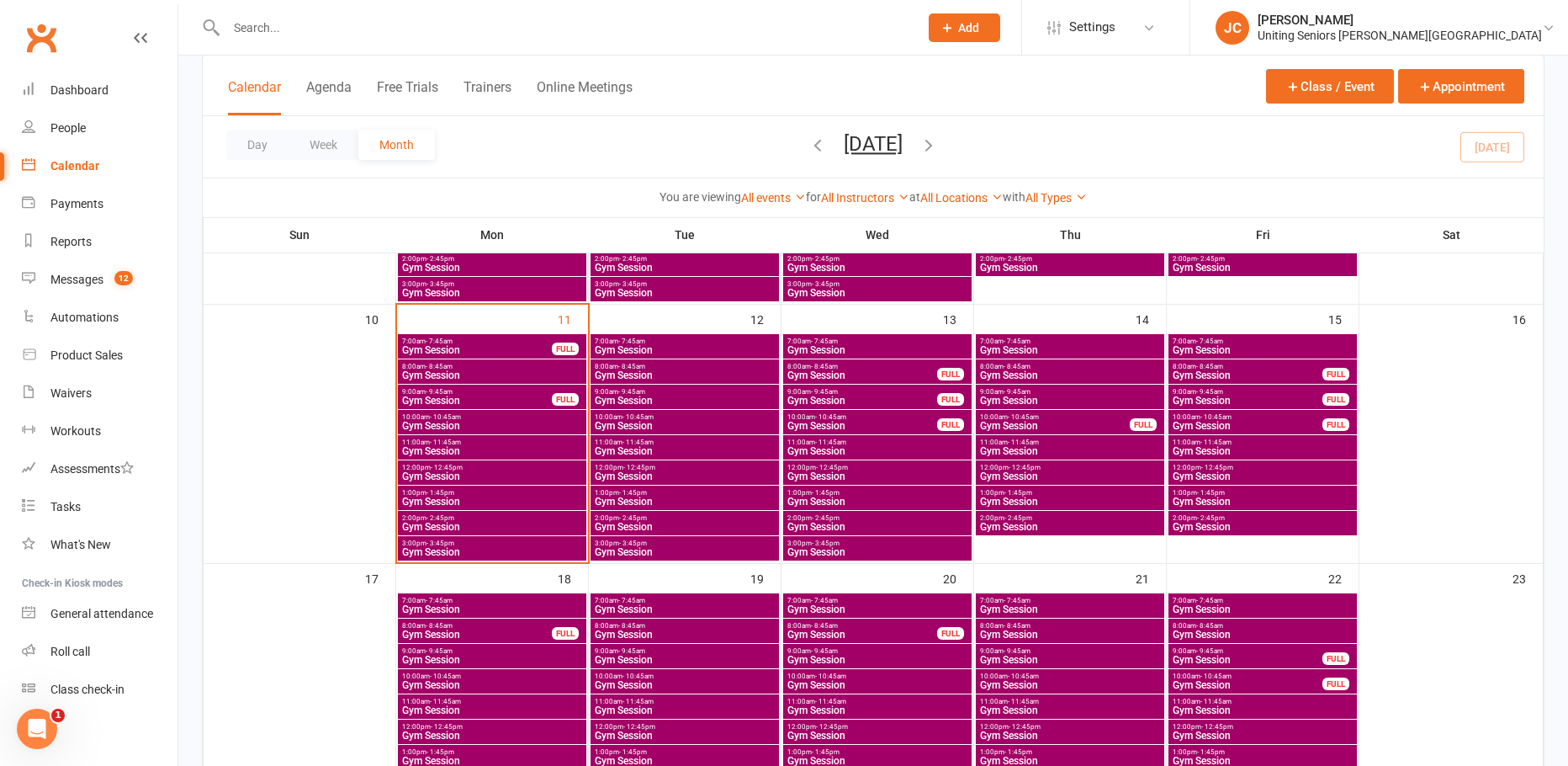
scroll to position [589, 0]
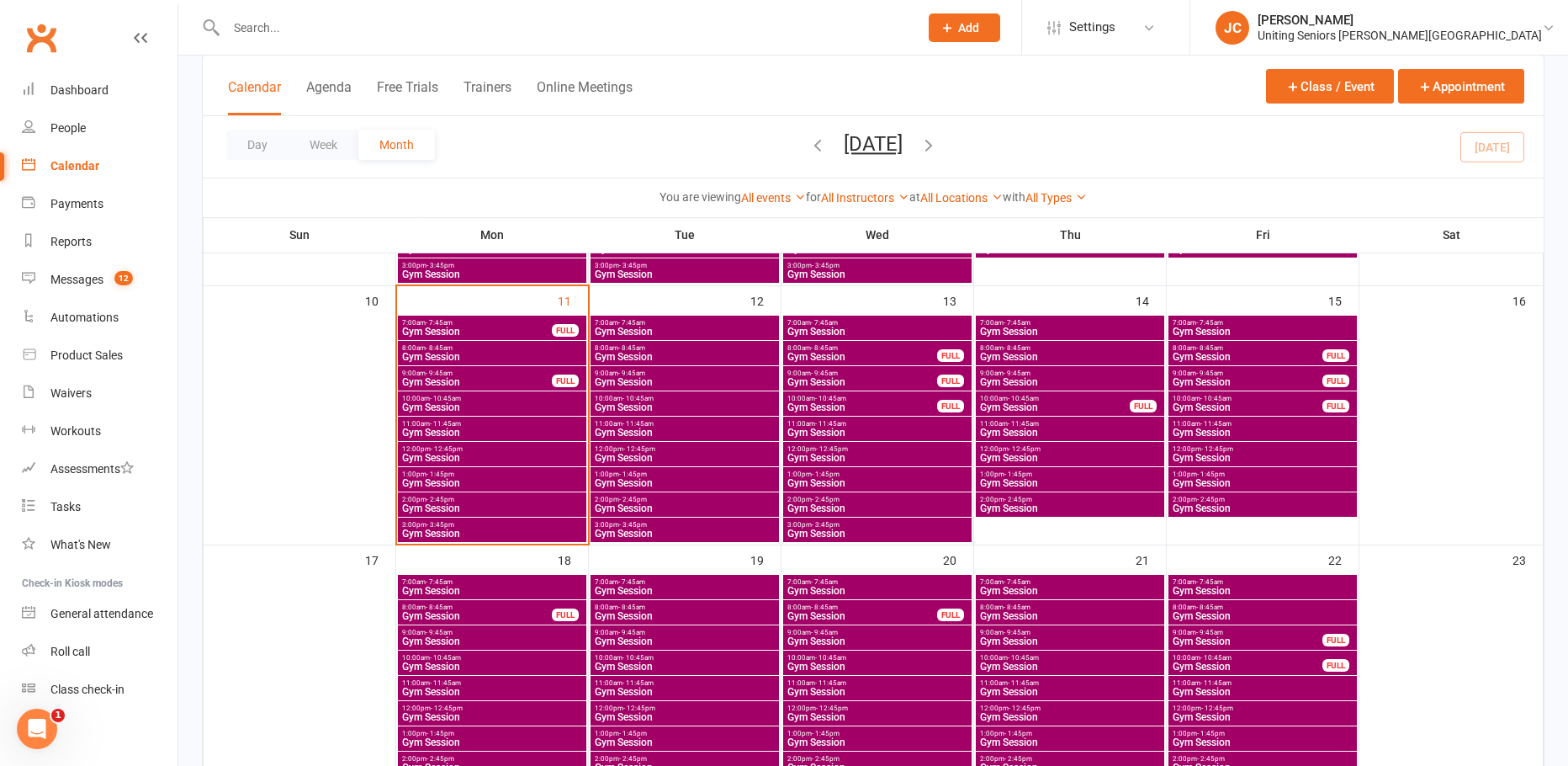
click at [473, 430] on span "Gym Session" at bounding box center [492, 433] width 182 height 10
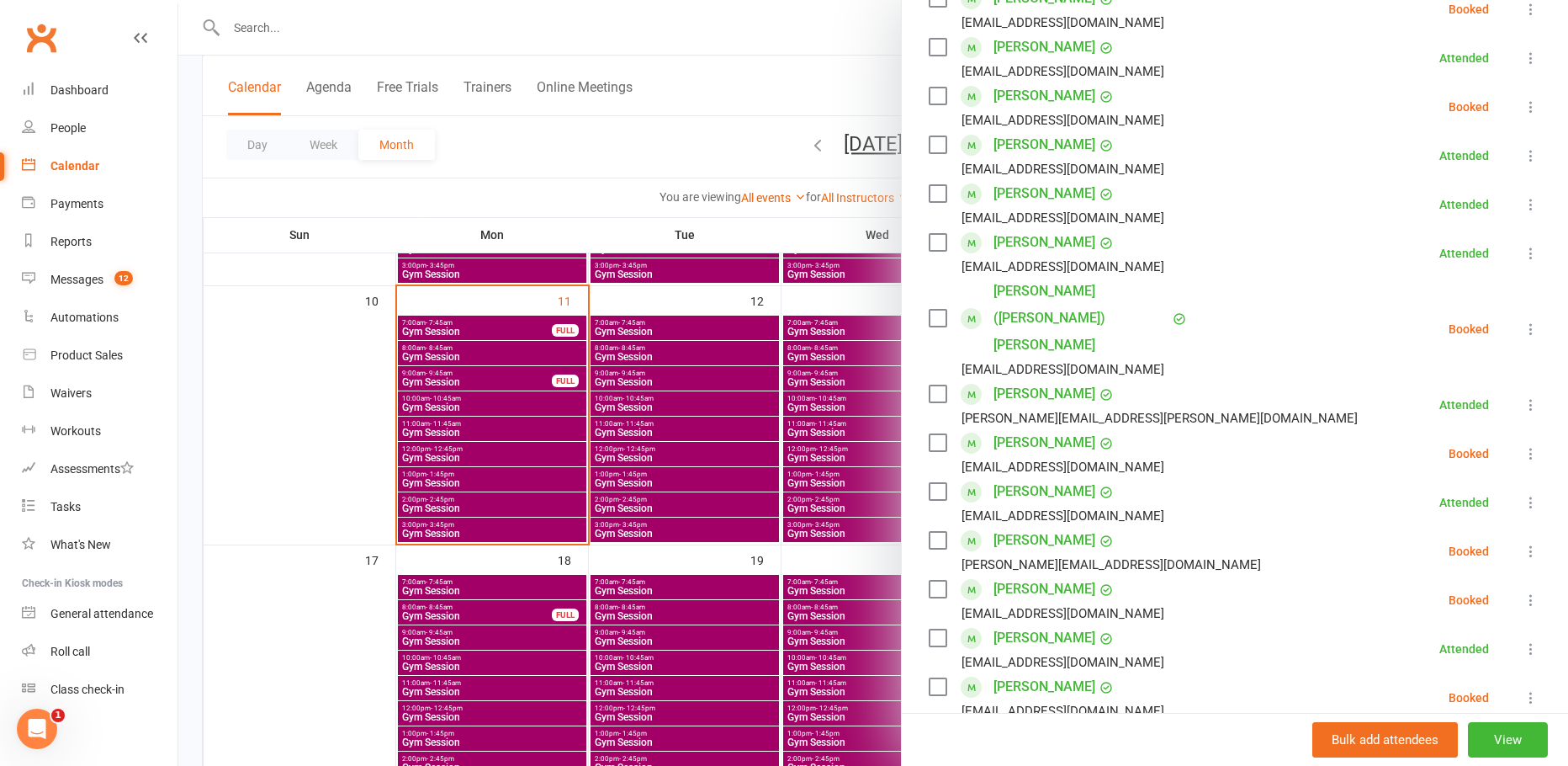
scroll to position [421, 0]
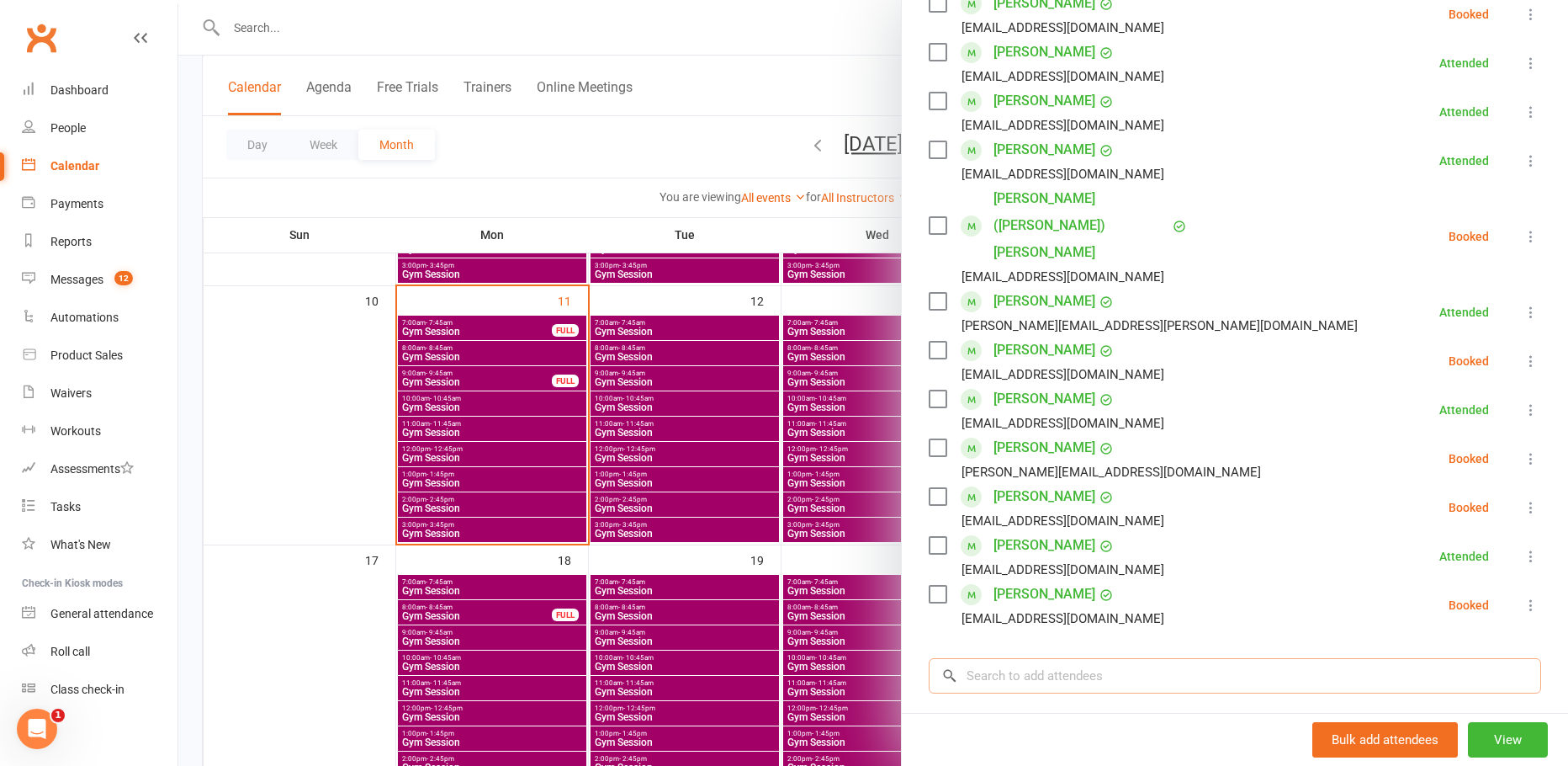
click at [1030, 658] on input "search" at bounding box center [1235, 675] width 612 height 35
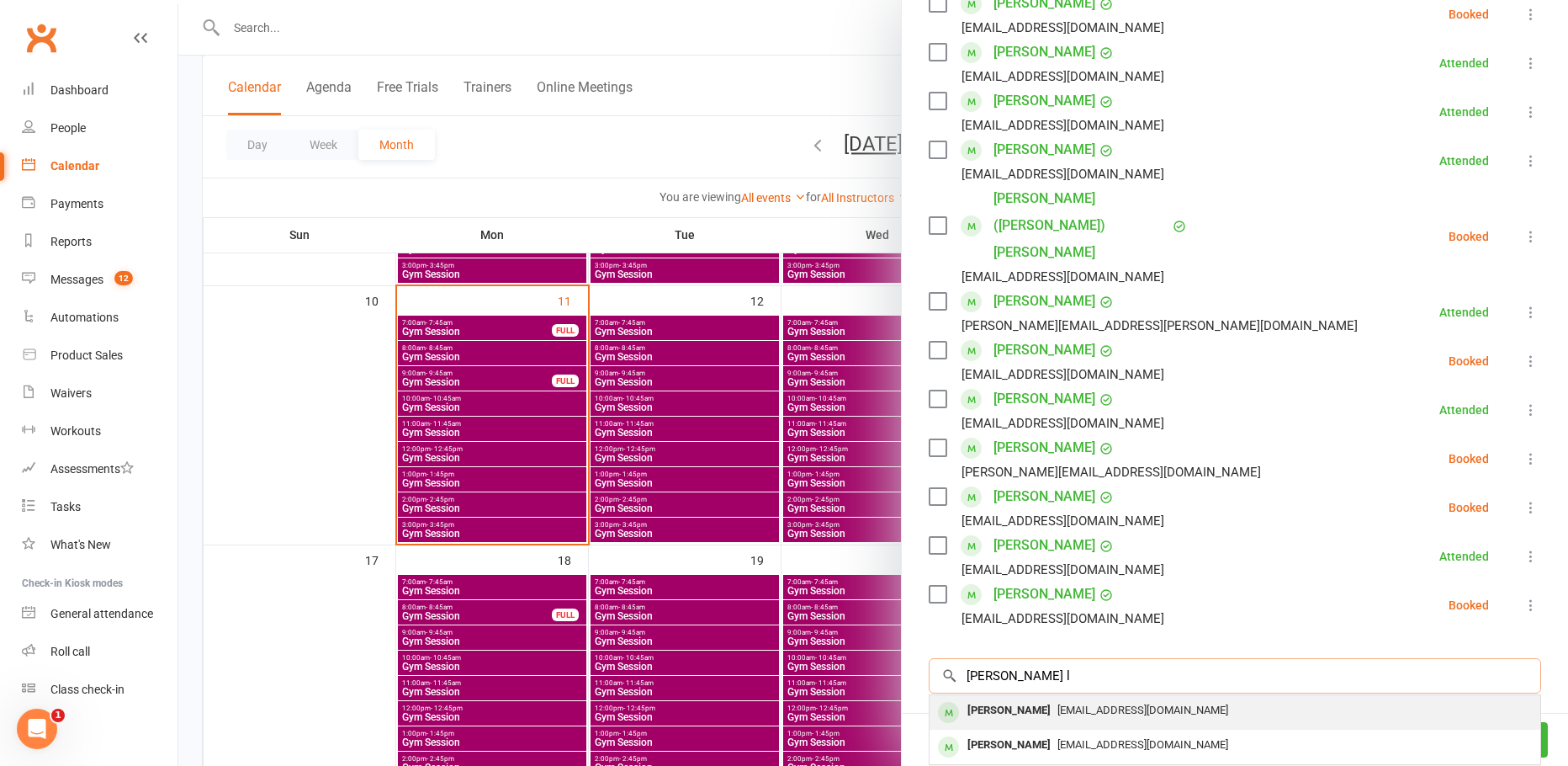
type input "pam l"
click at [1058, 703] on span "plevin@bigpond.net.au" at bounding box center [1142, 709] width 170 height 13
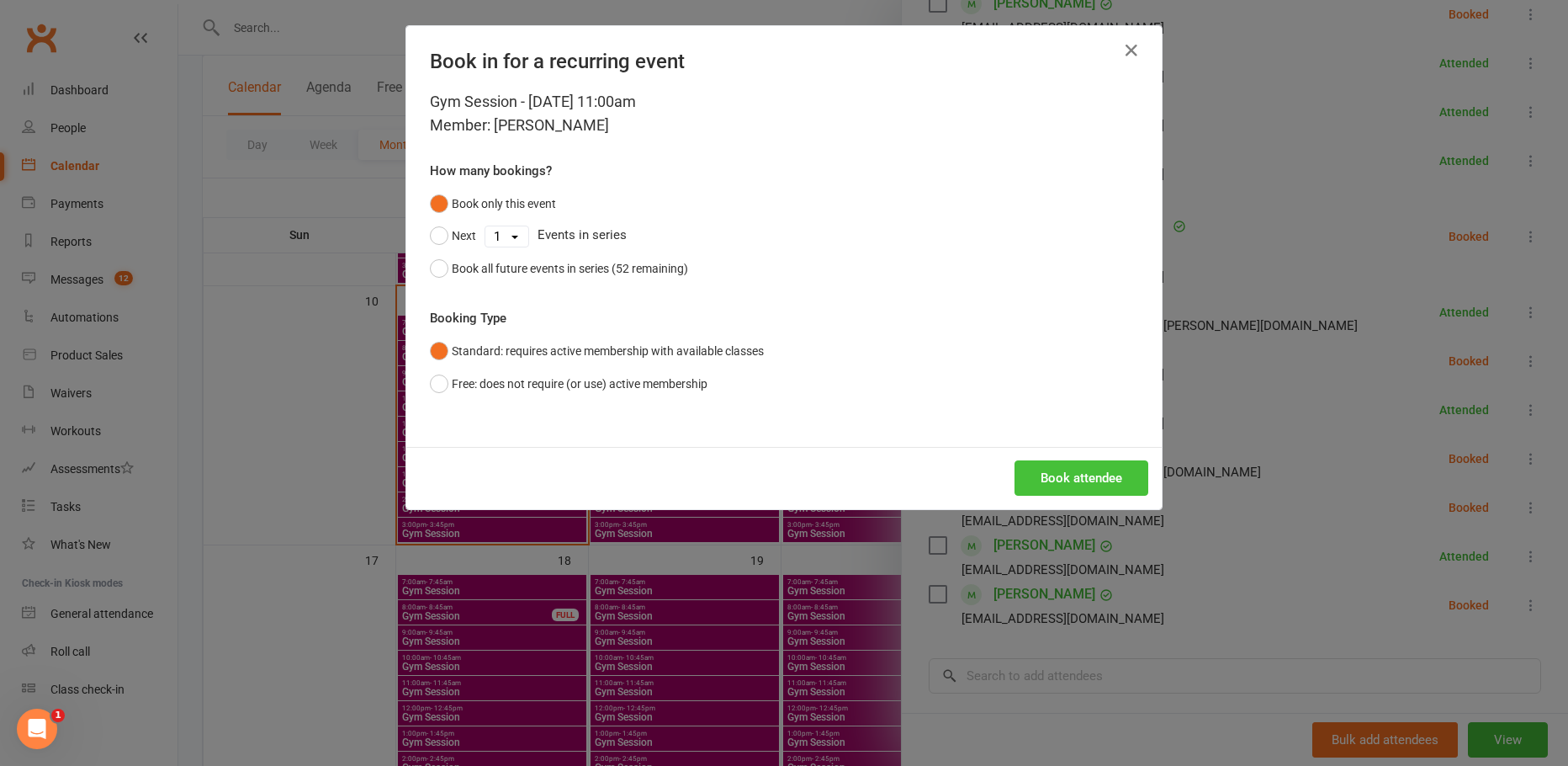
click at [1037, 482] on button "Book attendee" at bounding box center [1082, 477] width 134 height 35
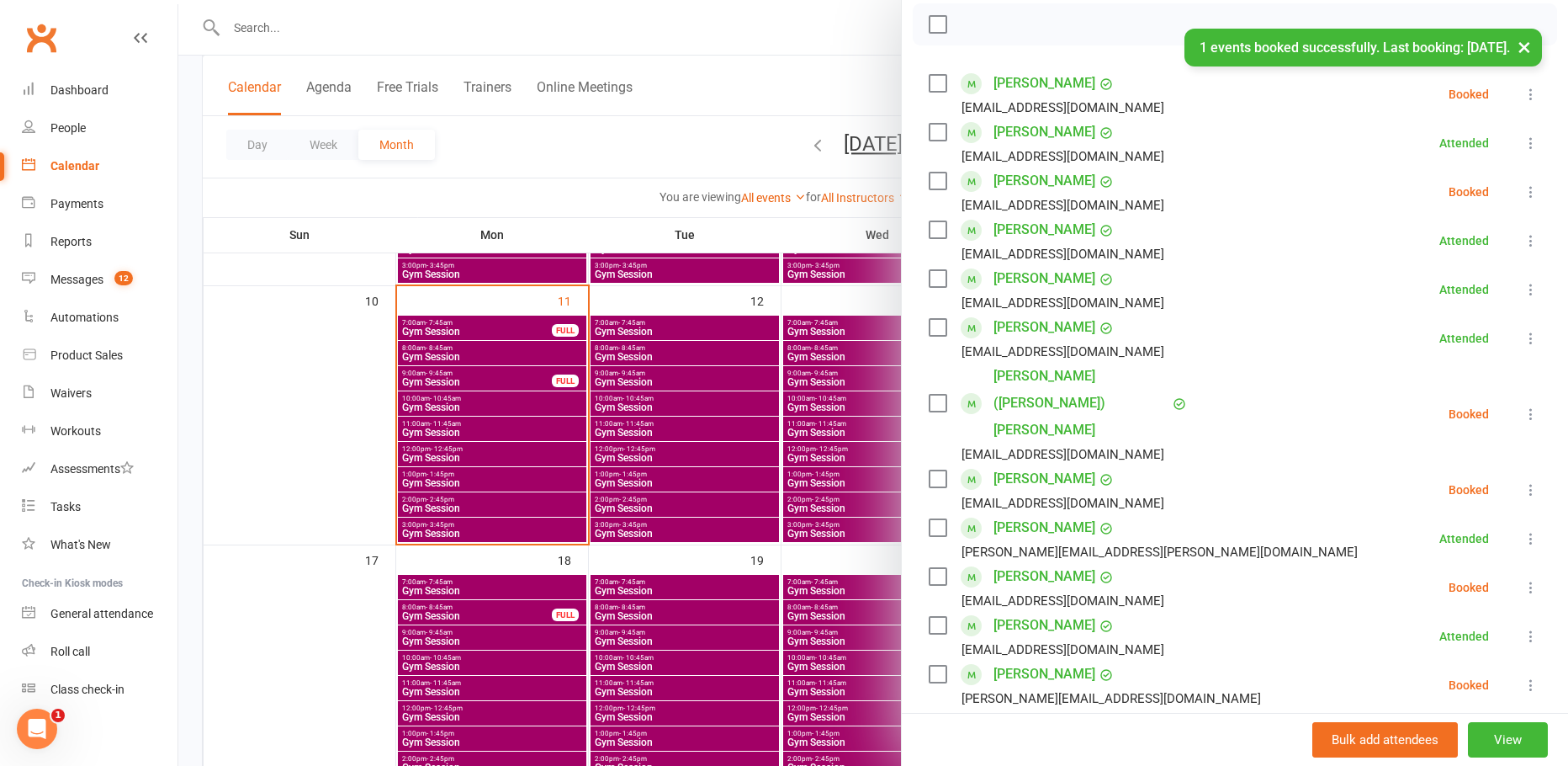
scroll to position [337, 0]
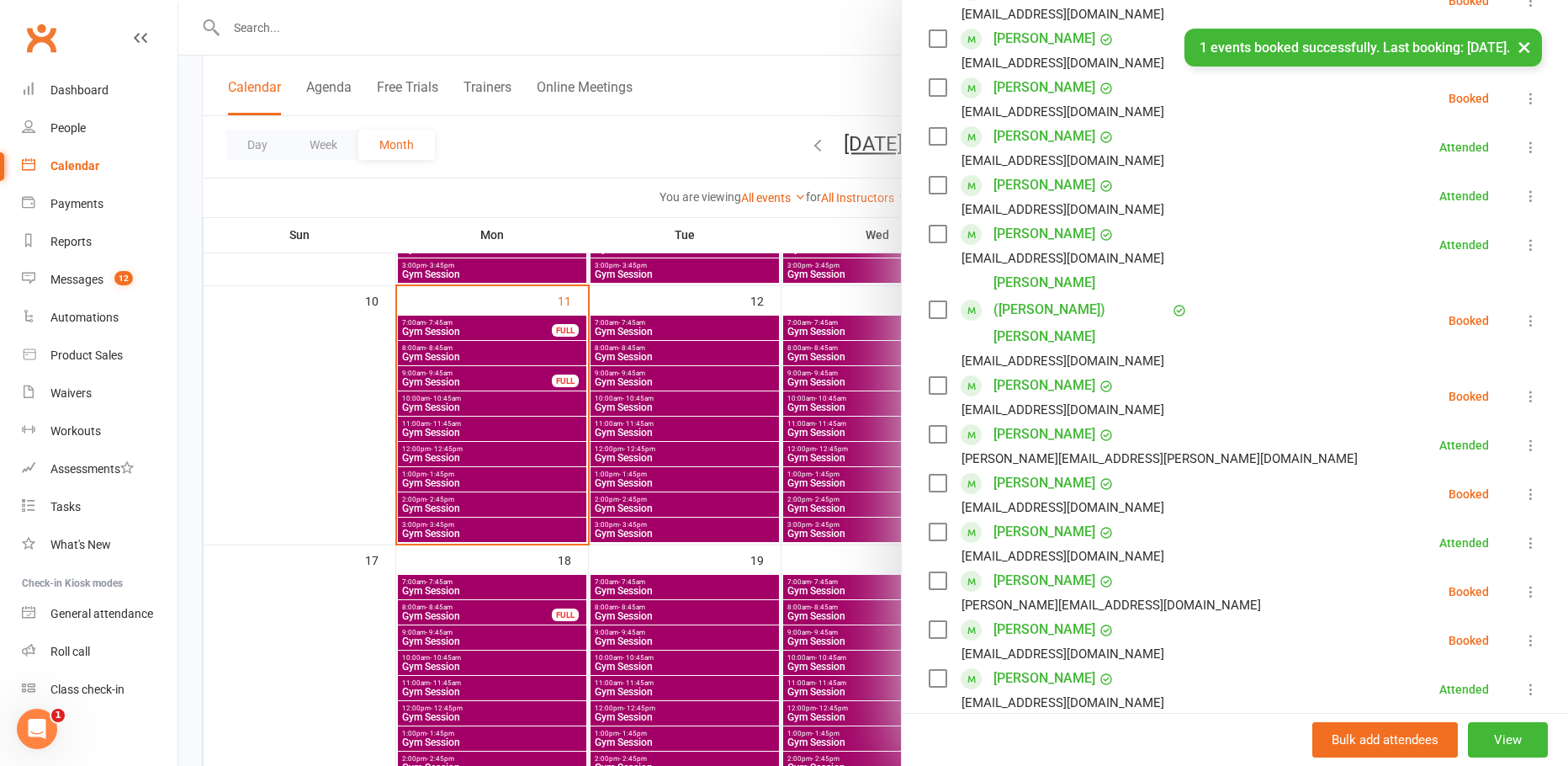
click at [1523, 388] on icon at bounding box center [1531, 397] width 17 height 17
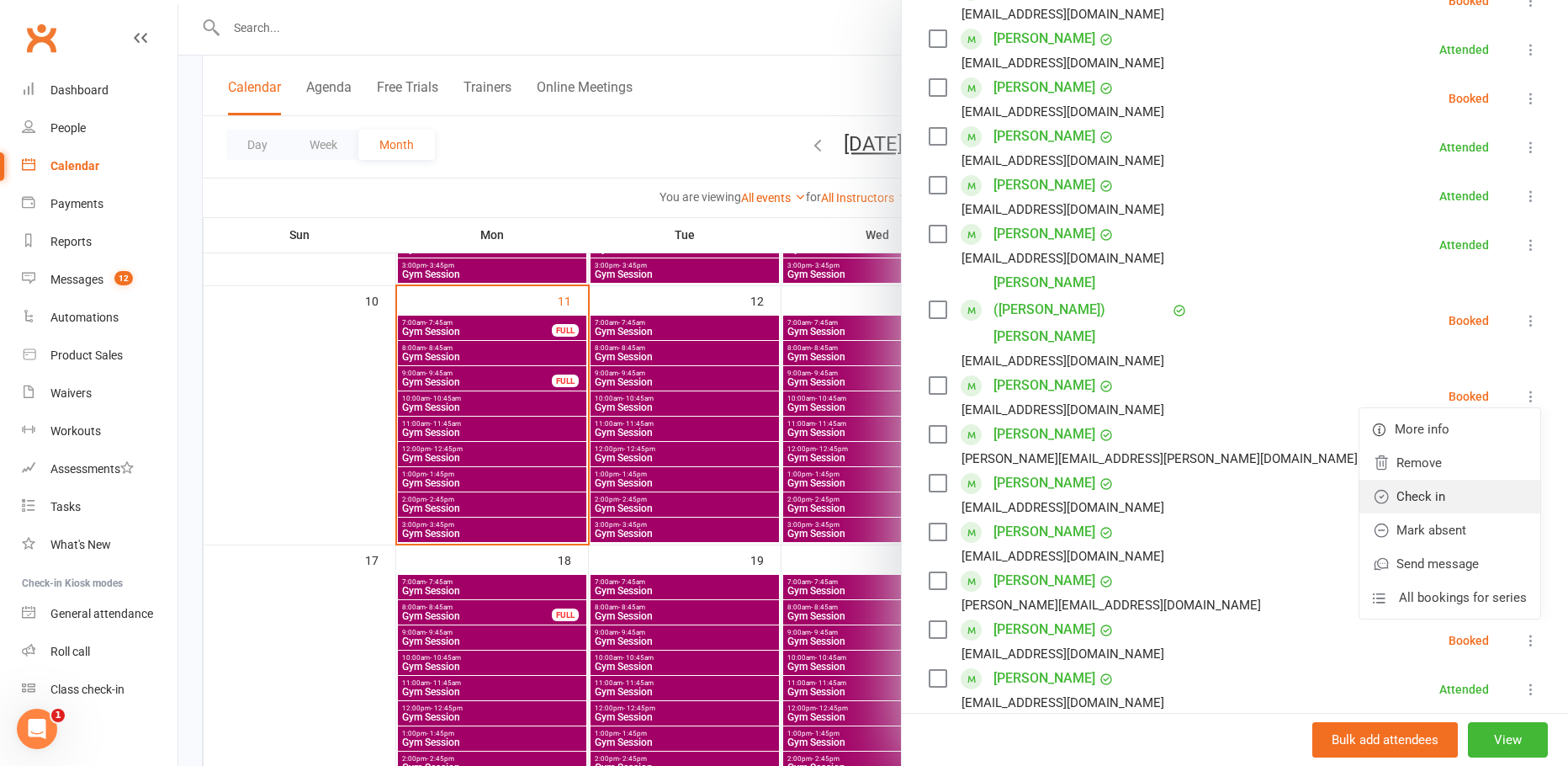
click at [1488, 480] on link "Check in" at bounding box center [1449, 496] width 181 height 33
click at [787, 33] on div at bounding box center [873, 383] width 1390 height 766
